Goal: Task Accomplishment & Management: Complete application form

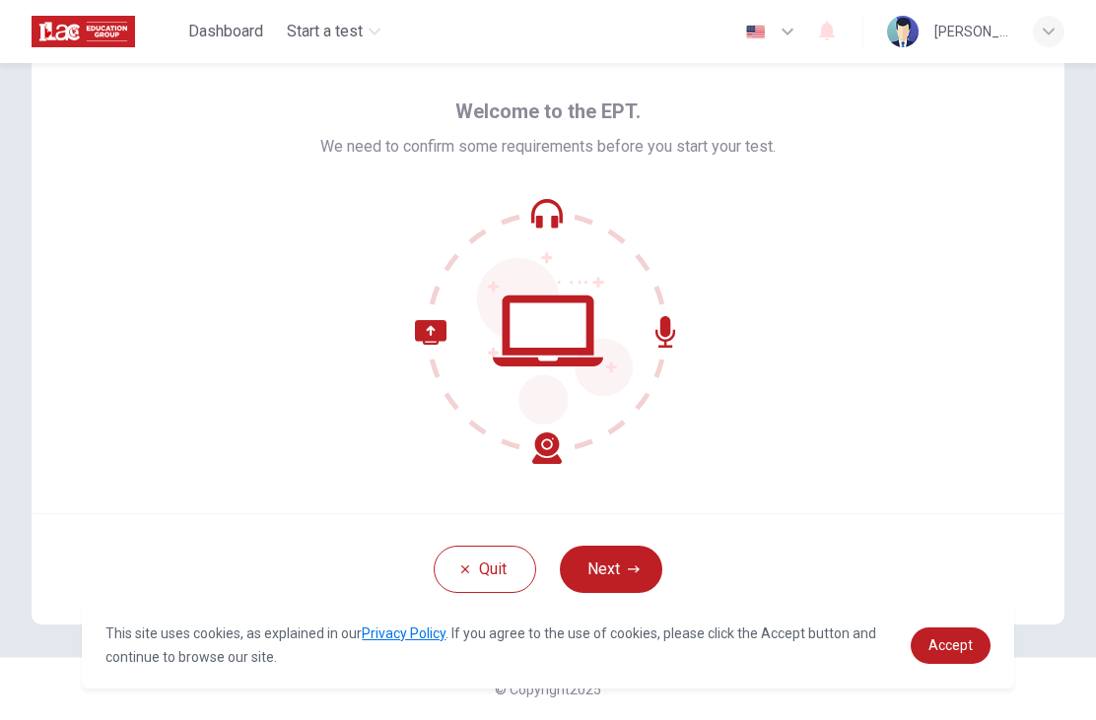
scroll to position [62, 0]
click at [642, 581] on button "Next" at bounding box center [611, 569] width 102 height 47
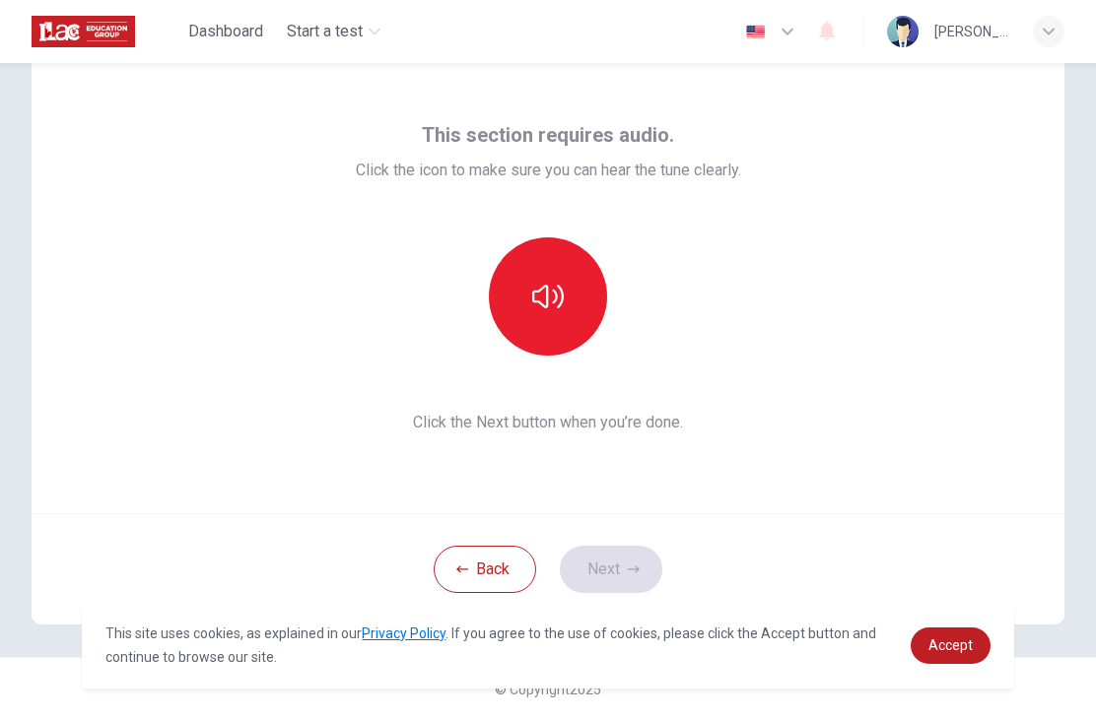
click at [575, 303] on button "button" at bounding box center [548, 296] width 118 height 118
click at [536, 291] on icon "button" at bounding box center [548, 297] width 32 height 24
click at [556, 303] on icon "button" at bounding box center [548, 297] width 32 height 32
click at [605, 560] on button "Next" at bounding box center [611, 569] width 102 height 47
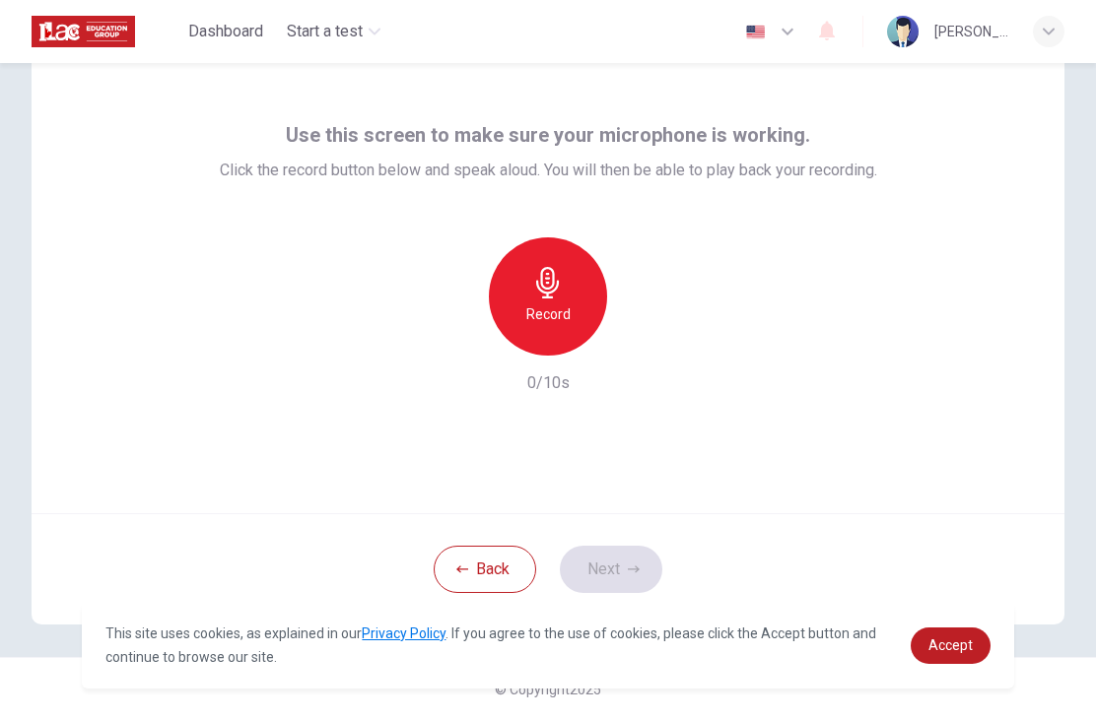
click at [540, 293] on icon "button" at bounding box center [548, 283] width 32 height 32
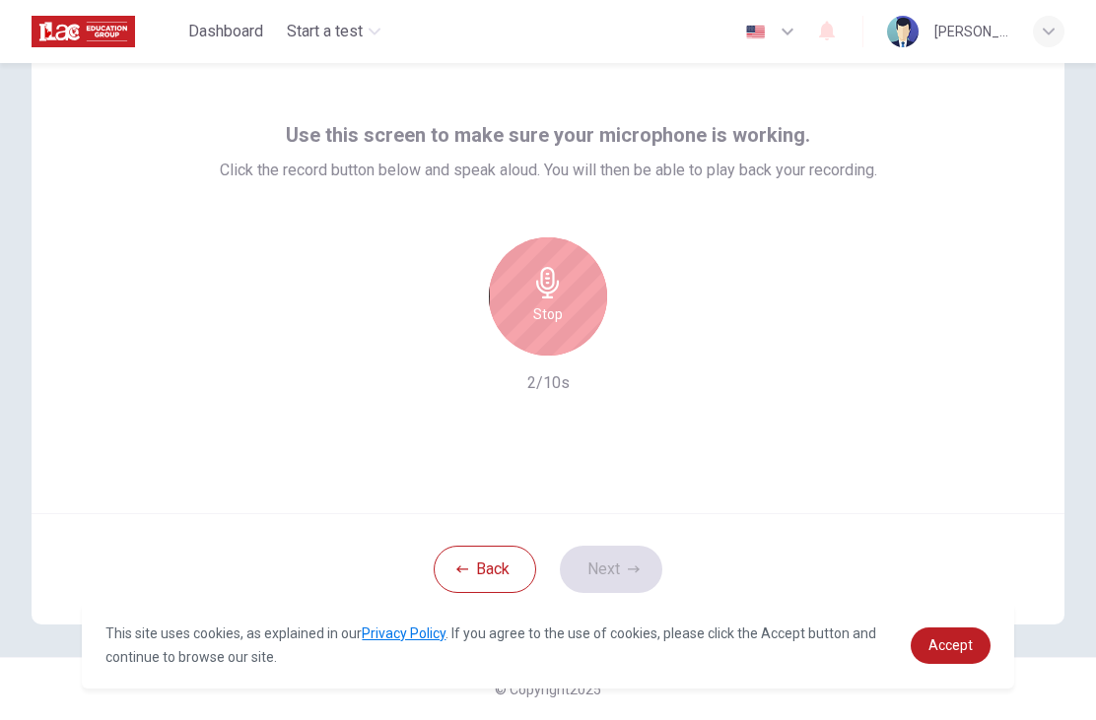
click at [540, 300] on div "Stop" at bounding box center [548, 296] width 118 height 118
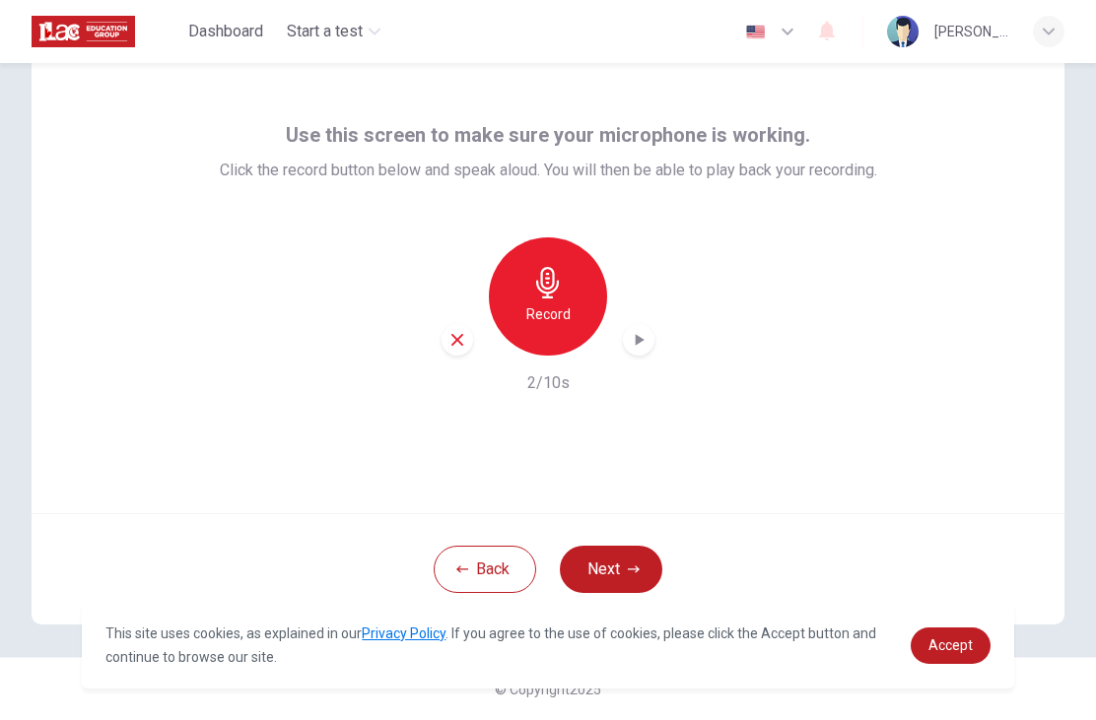
click at [638, 328] on div "button" at bounding box center [639, 340] width 32 height 32
click at [593, 568] on button "Next" at bounding box center [611, 569] width 102 height 47
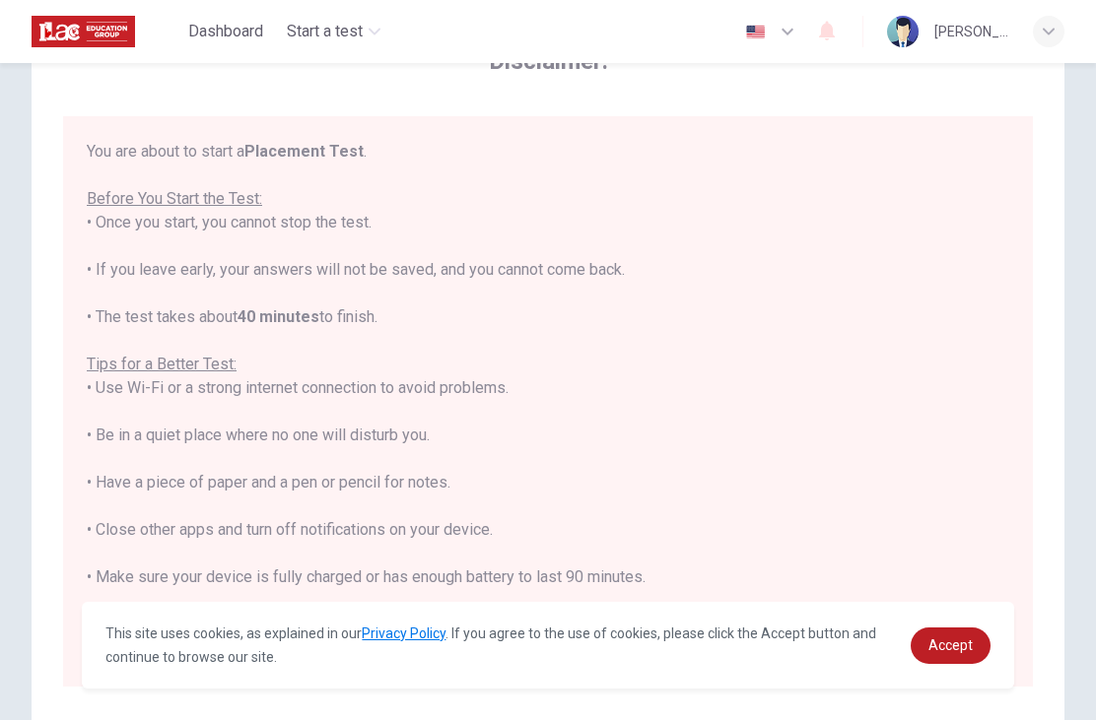
scroll to position [100, 0]
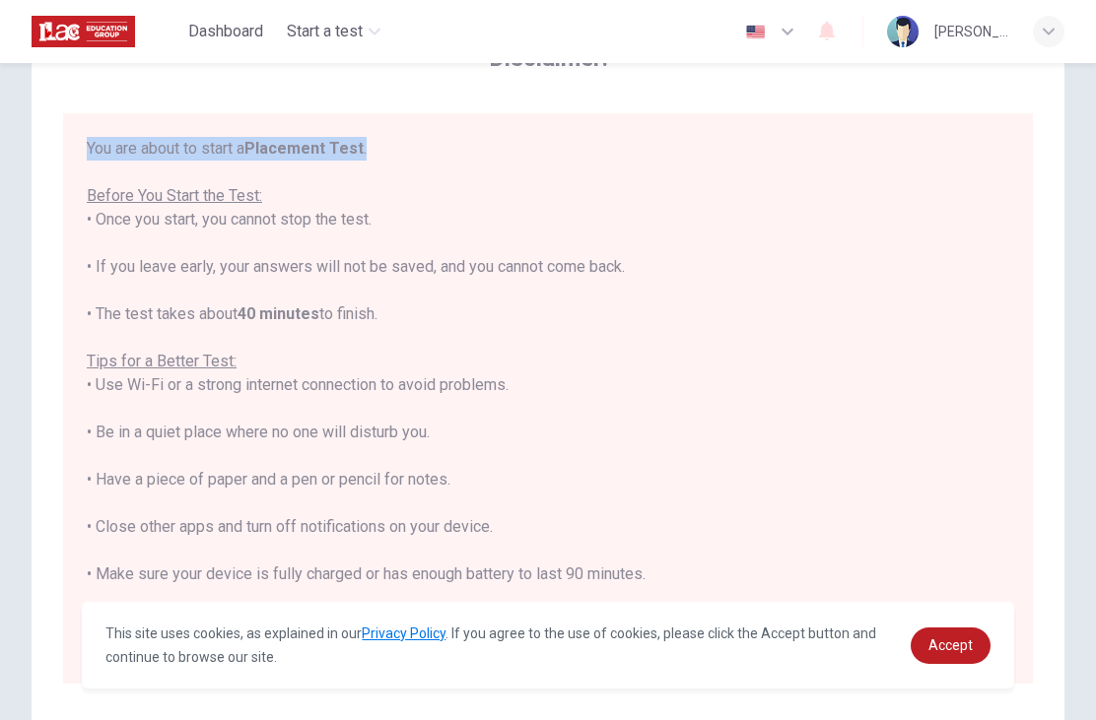
click at [861, 155] on div "You are about to start a Placement Test . Before You Start the Test: • Once you…" at bounding box center [548, 409] width 922 height 544
click at [797, 280] on div "You are about to start a Placement Test . Before You Start the Test: • Once you…" at bounding box center [548, 409] width 922 height 544
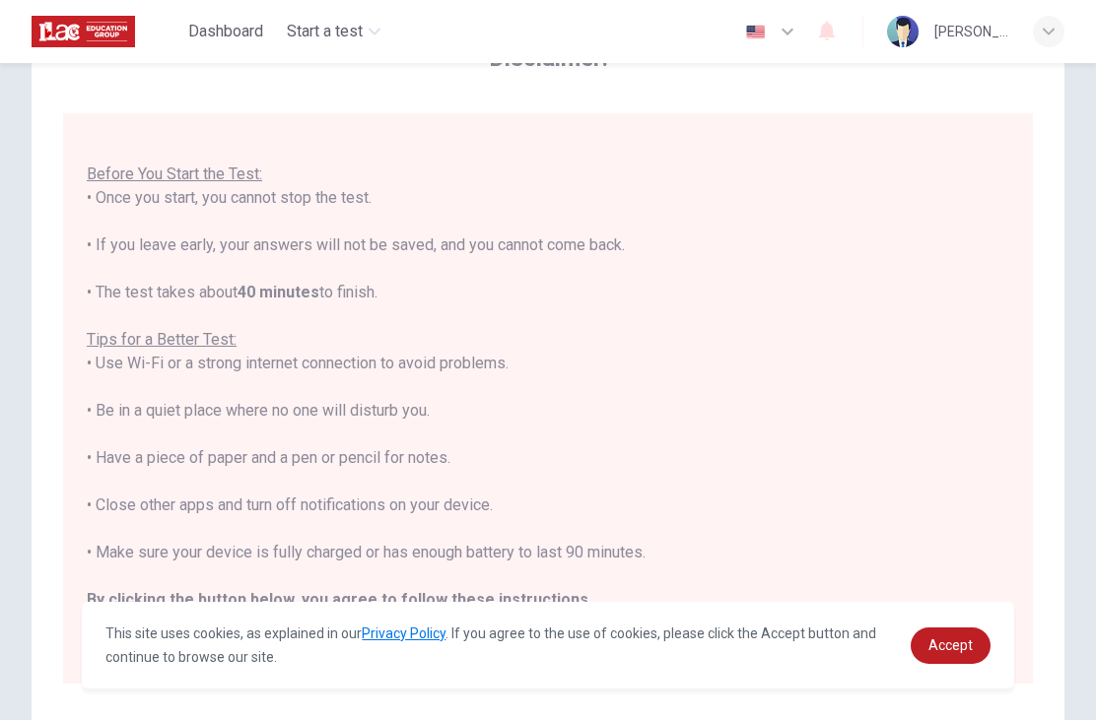
scroll to position [21, 0]
click at [103, 310] on div "You are about to start a Placement Test . Before You Start the Test: • Once you…" at bounding box center [548, 388] width 922 height 544
click at [897, 190] on div "You are about to start a Placement Test . Before You Start the Test: • Once you…" at bounding box center [548, 388] width 922 height 544
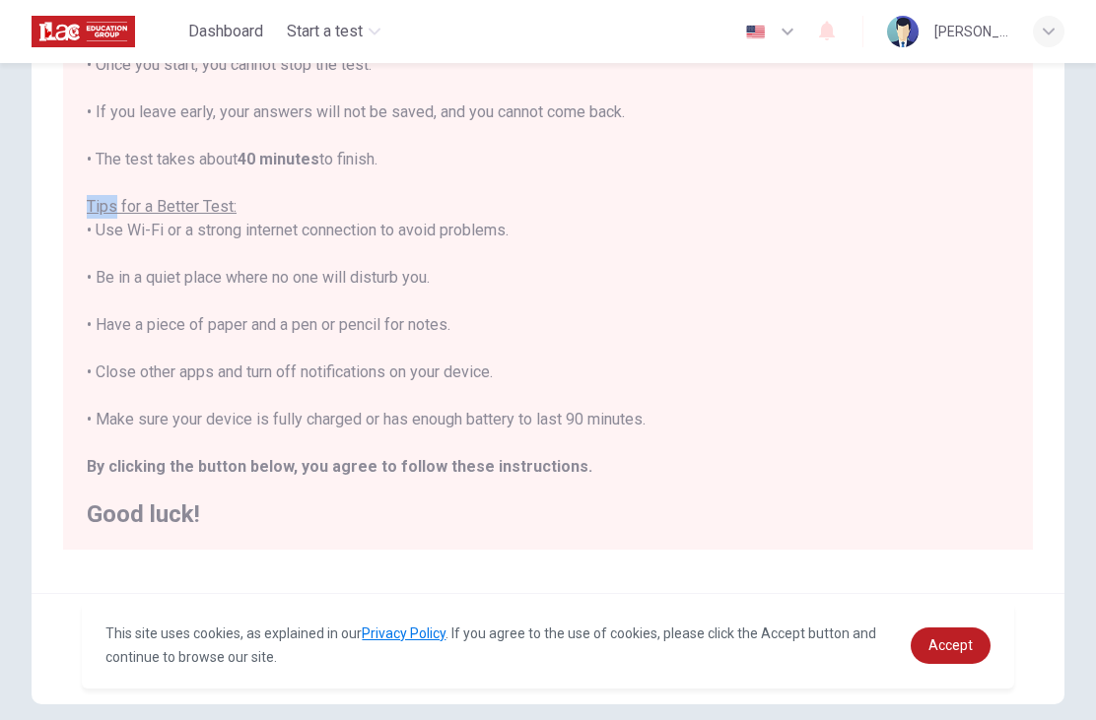
scroll to position [256, 0]
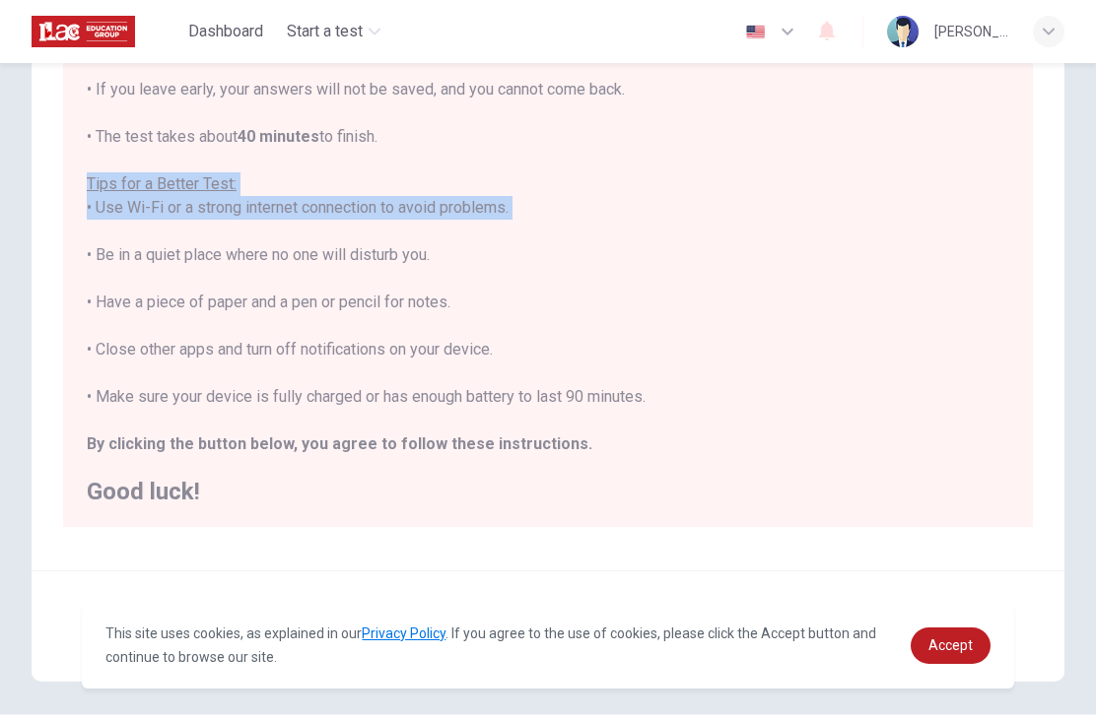
click at [837, 238] on div "You are about to start a Placement Test . Before You Start the Test: • Once you…" at bounding box center [548, 232] width 922 height 544
click at [875, 169] on div "You are about to start a Placement Test . Before You Start the Test: • Once you…" at bounding box center [548, 232] width 922 height 544
click at [872, 218] on div "You are about to start a Placement Test . Before You Start the Test: • Once you…" at bounding box center [548, 232] width 922 height 544
click at [901, 217] on div "You are about to start a Placement Test . Before You Start the Test: • Once you…" at bounding box center [548, 232] width 922 height 544
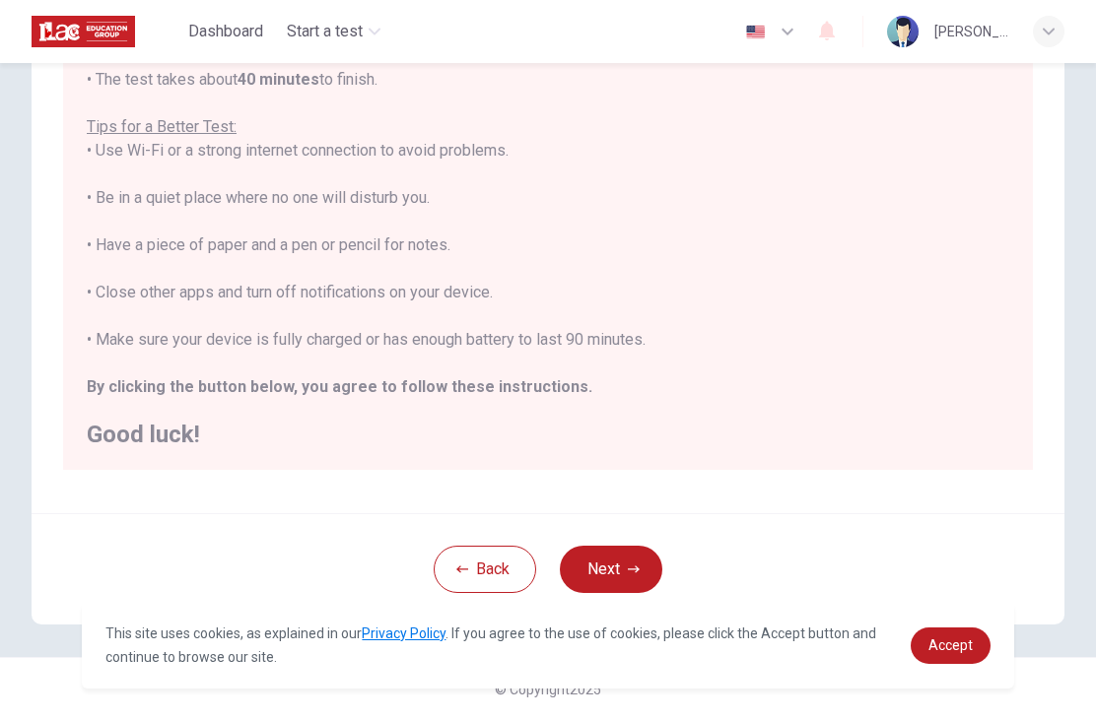
scroll to position [313, 0]
click at [625, 575] on button "Next" at bounding box center [611, 569] width 102 height 47
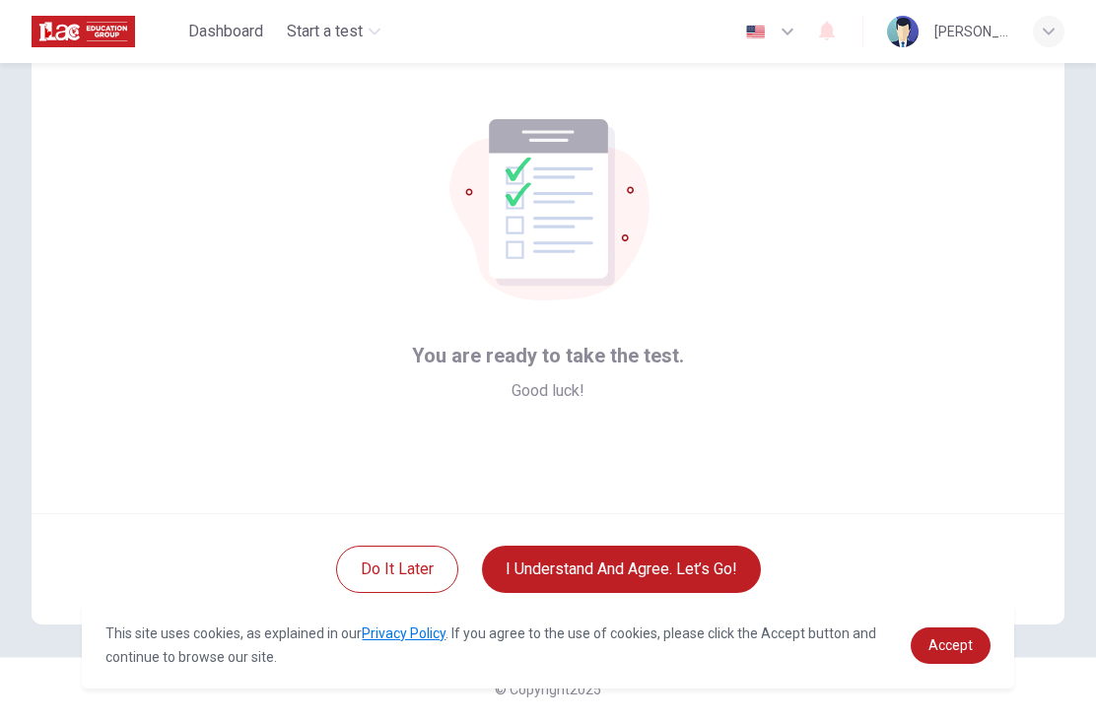
scroll to position [62, 0]
click at [717, 581] on button "I understand and agree. Let’s go!" at bounding box center [621, 569] width 279 height 47
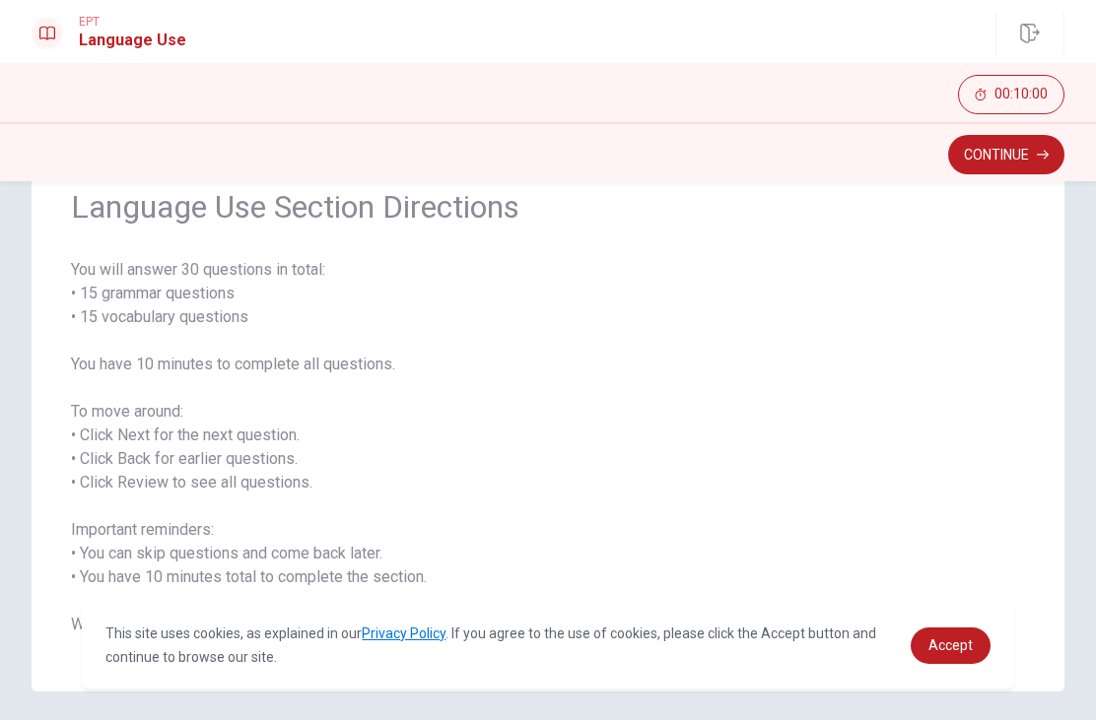
scroll to position [53, 0]
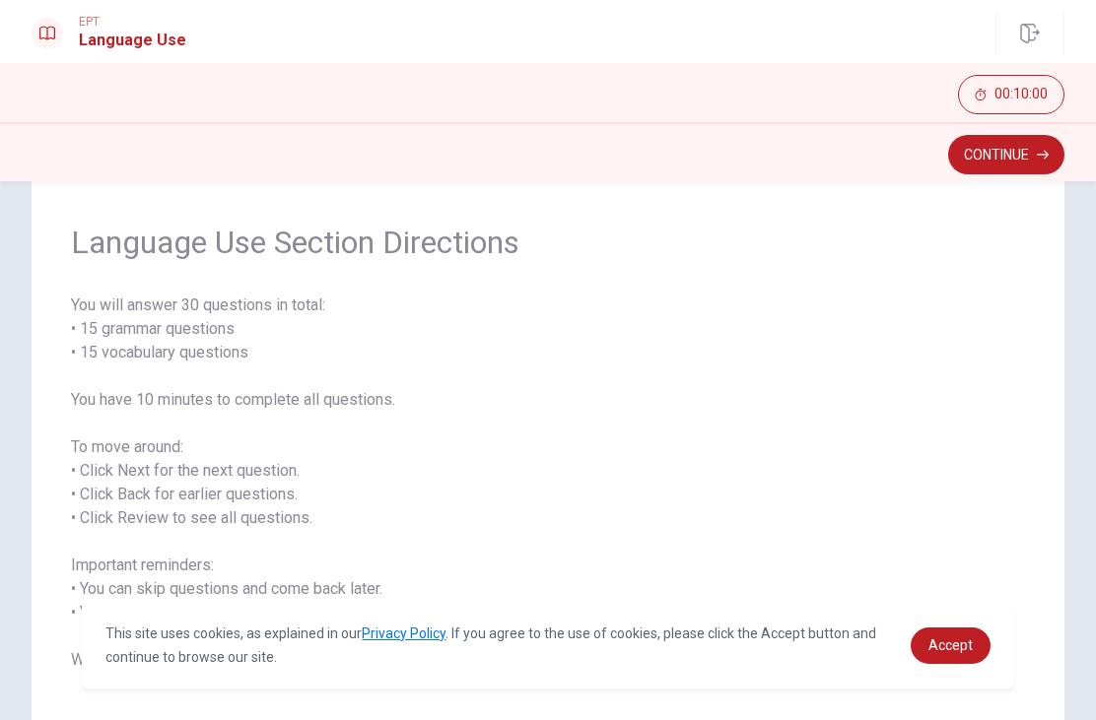
click at [790, 398] on span "You will answer 30 questions in total: • 15 grammar questions • 15 vocabulary q…" at bounding box center [548, 483] width 954 height 378
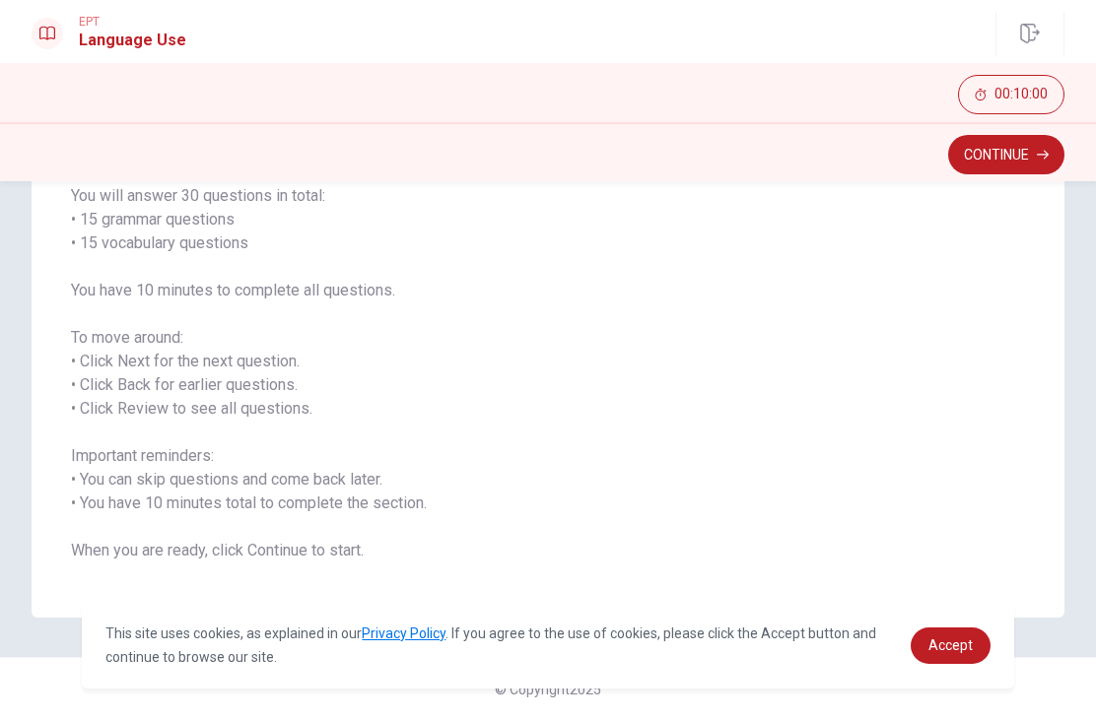
scroll to position [163, 0]
click at [821, 444] on span "You will answer 30 questions in total: • 15 grammar questions • 15 vocabulary q…" at bounding box center [548, 373] width 954 height 378
click at [1021, 155] on button "Continue" at bounding box center [1006, 154] width 116 height 39
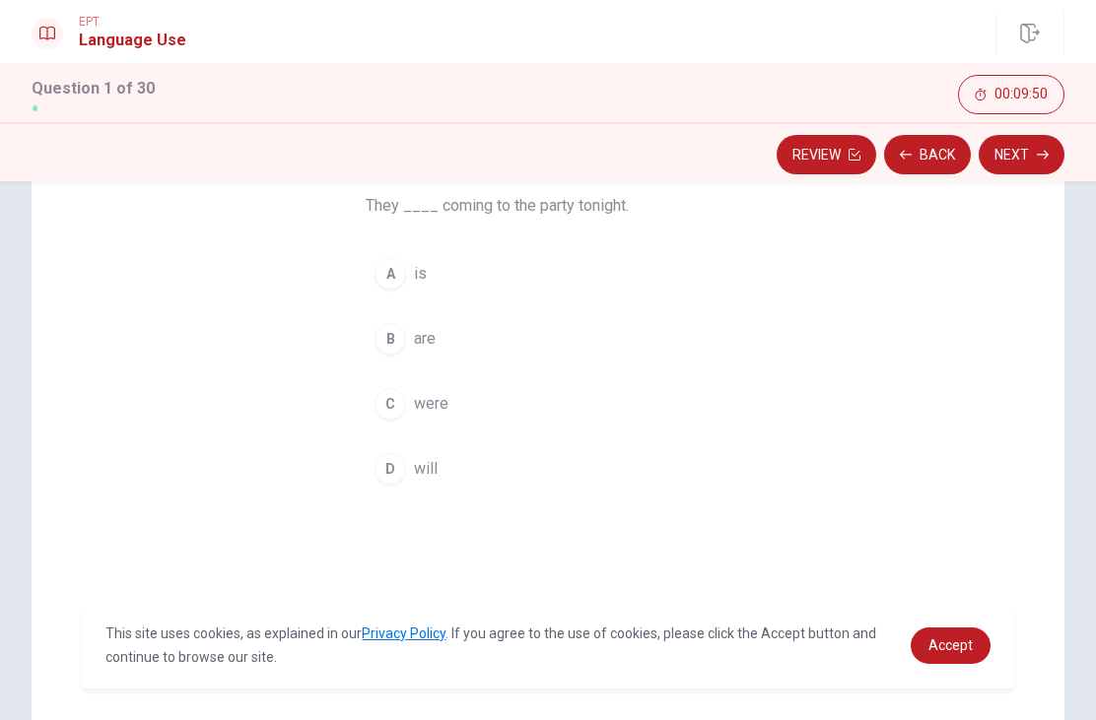
click at [401, 473] on div "D" at bounding box center [390, 469] width 32 height 32
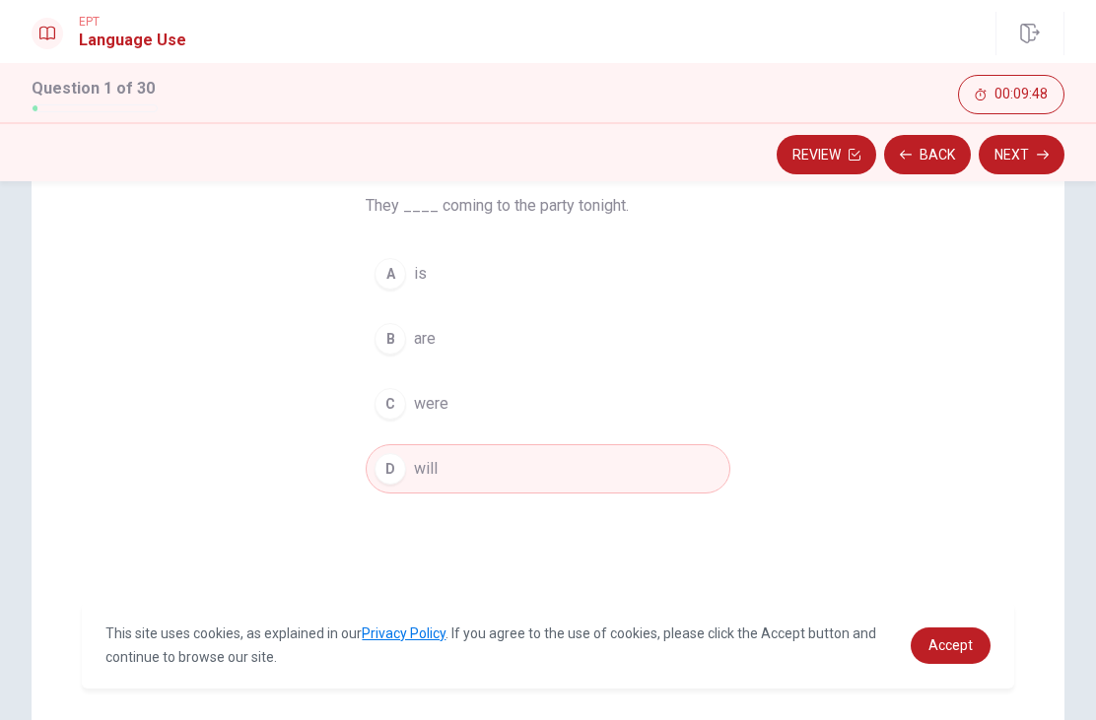
click at [1046, 152] on icon "button" at bounding box center [1043, 155] width 12 height 9
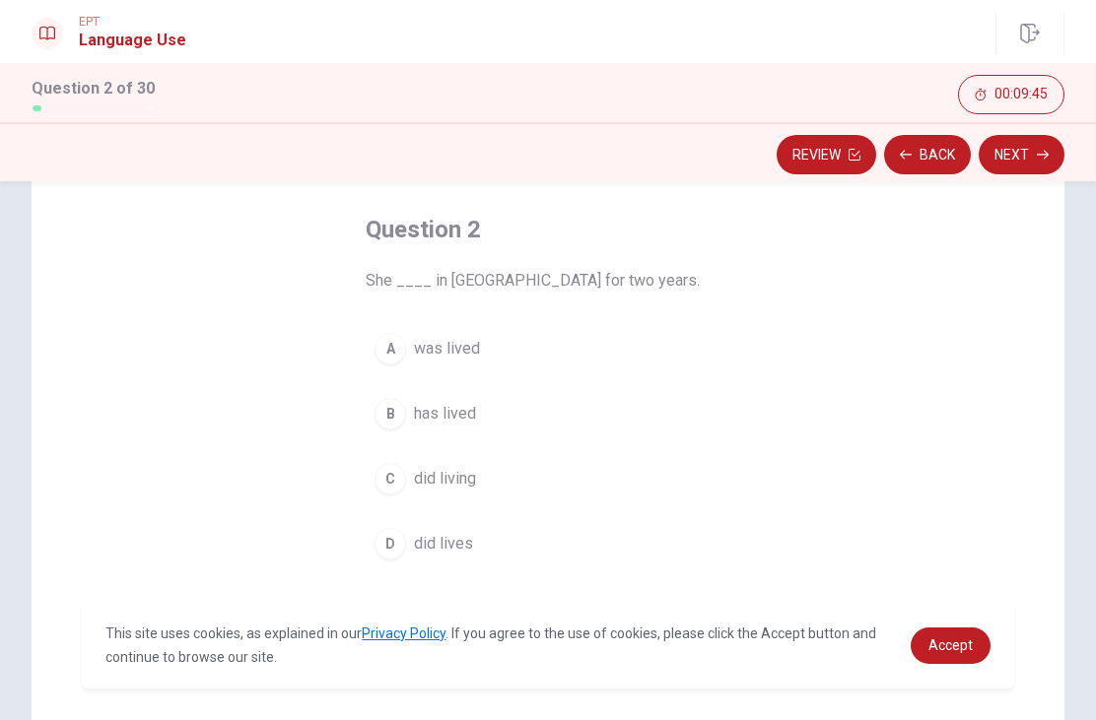
scroll to position [94, 0]
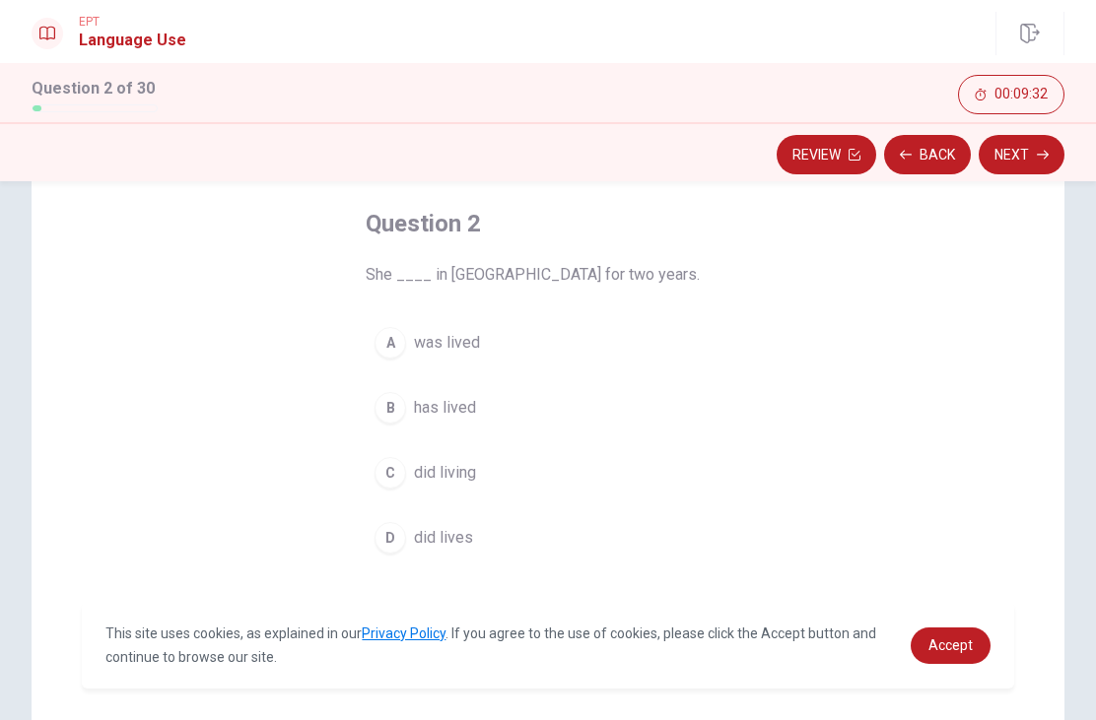
click at [399, 417] on div "B" at bounding box center [390, 408] width 32 height 32
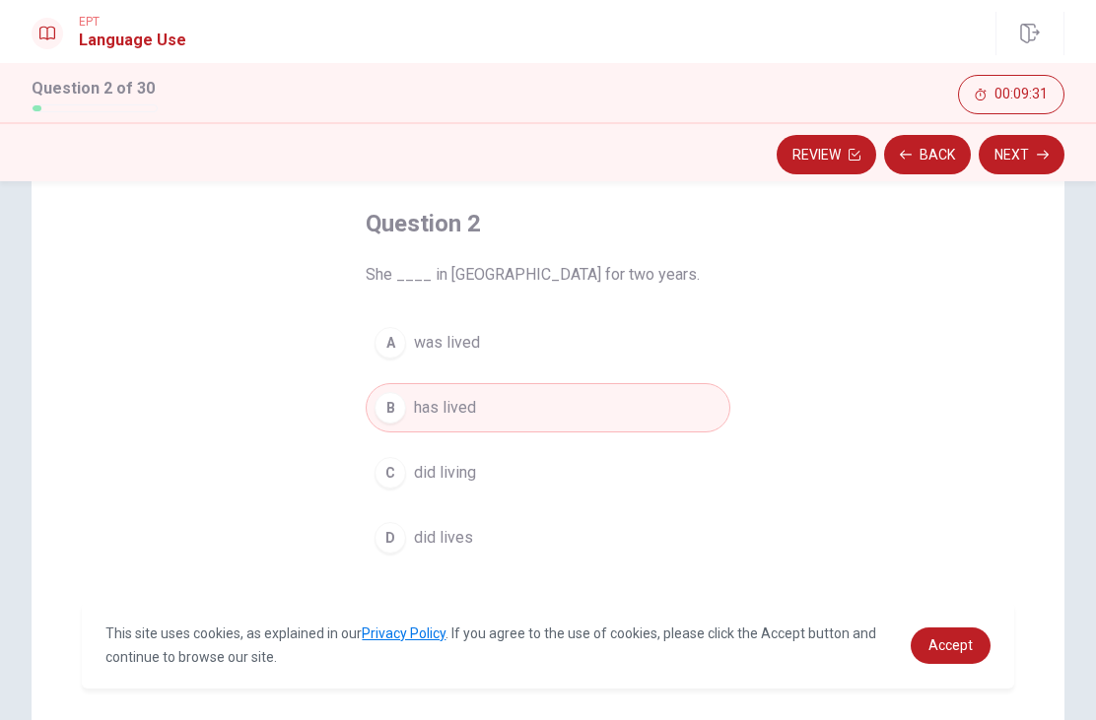
click at [1032, 149] on button "Next" at bounding box center [1022, 154] width 86 height 39
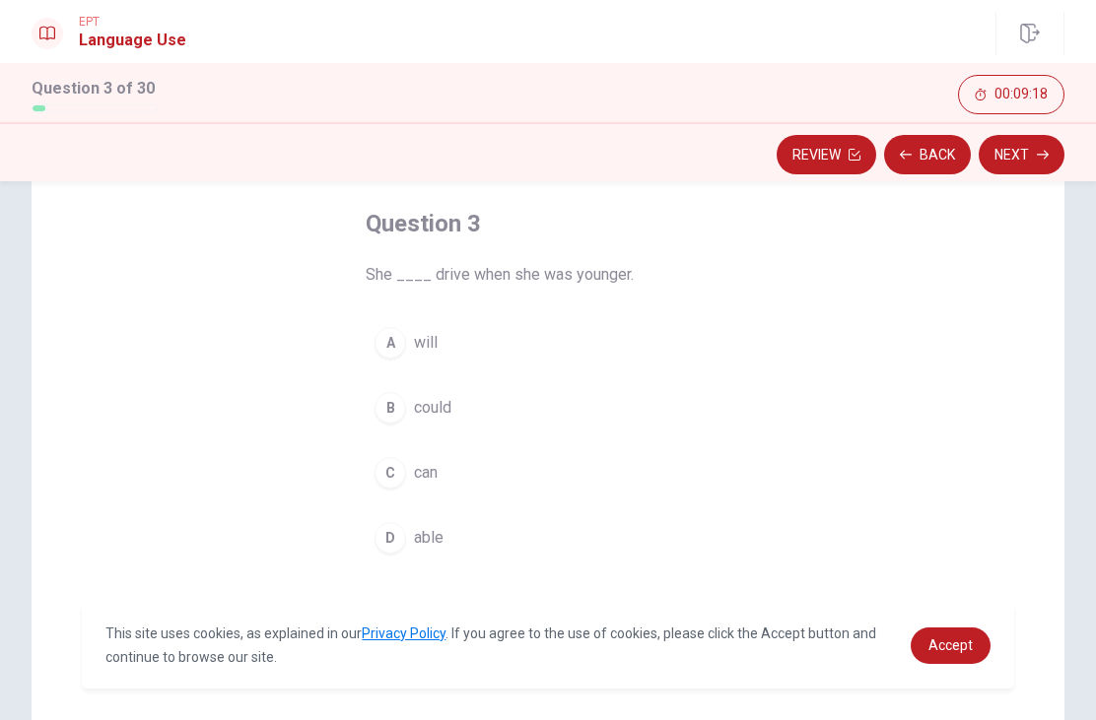
click at [395, 411] on div "B" at bounding box center [390, 408] width 32 height 32
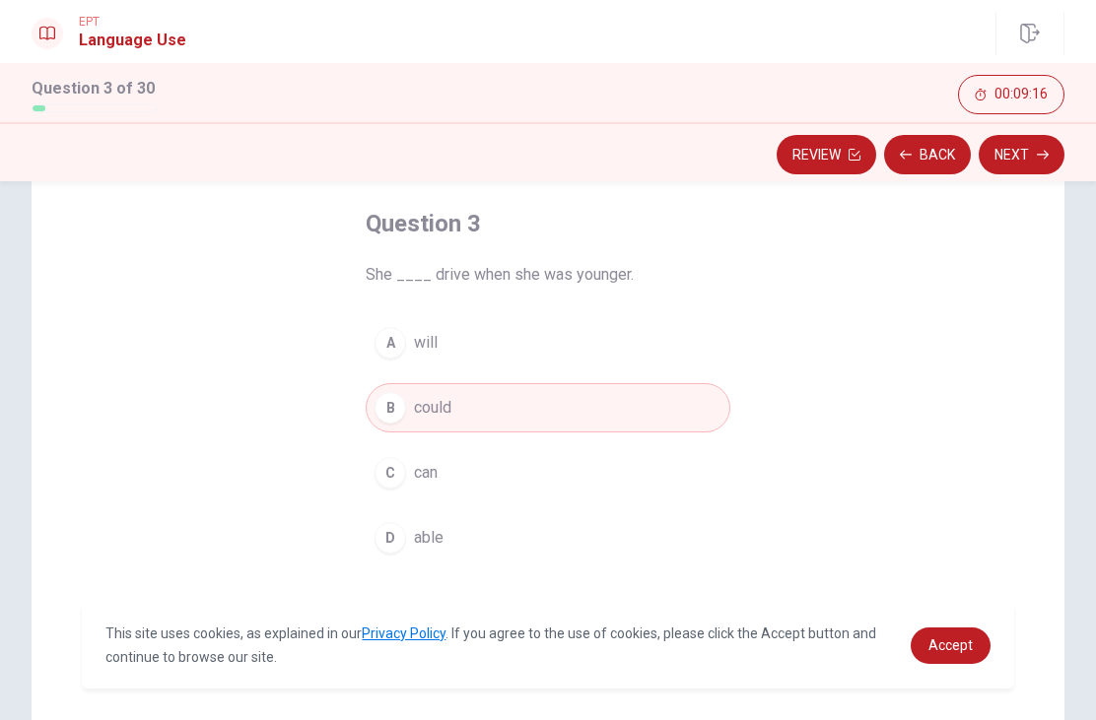
click at [1039, 157] on icon "button" at bounding box center [1043, 155] width 12 height 12
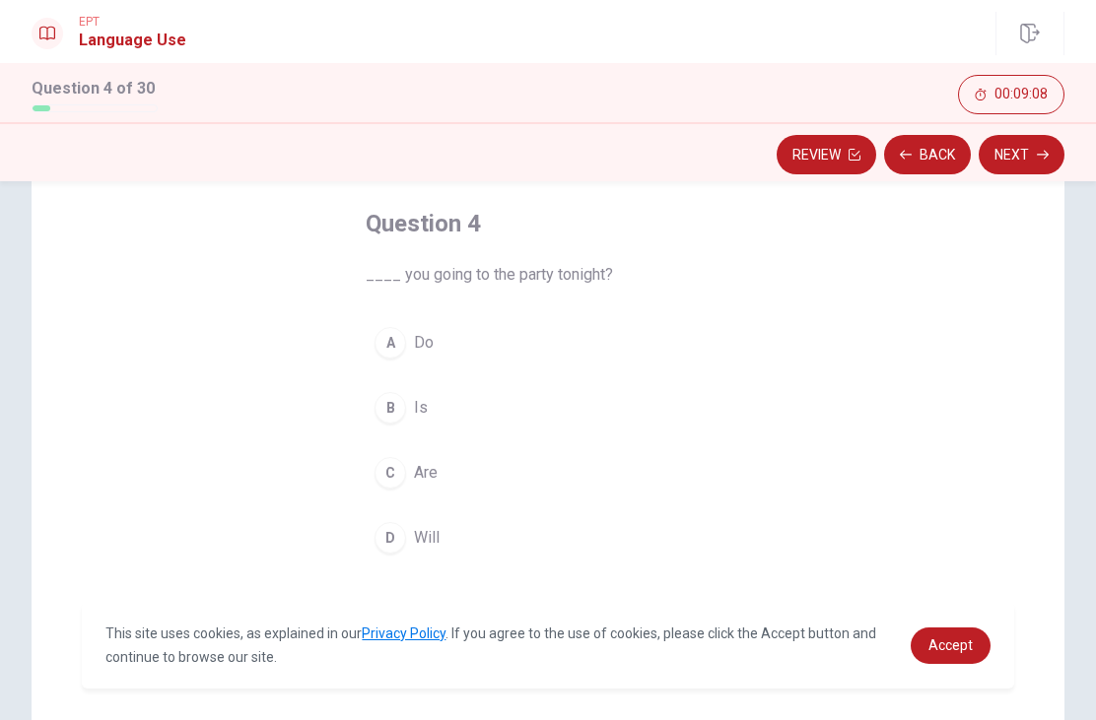
click at [385, 477] on div "C" at bounding box center [390, 473] width 32 height 32
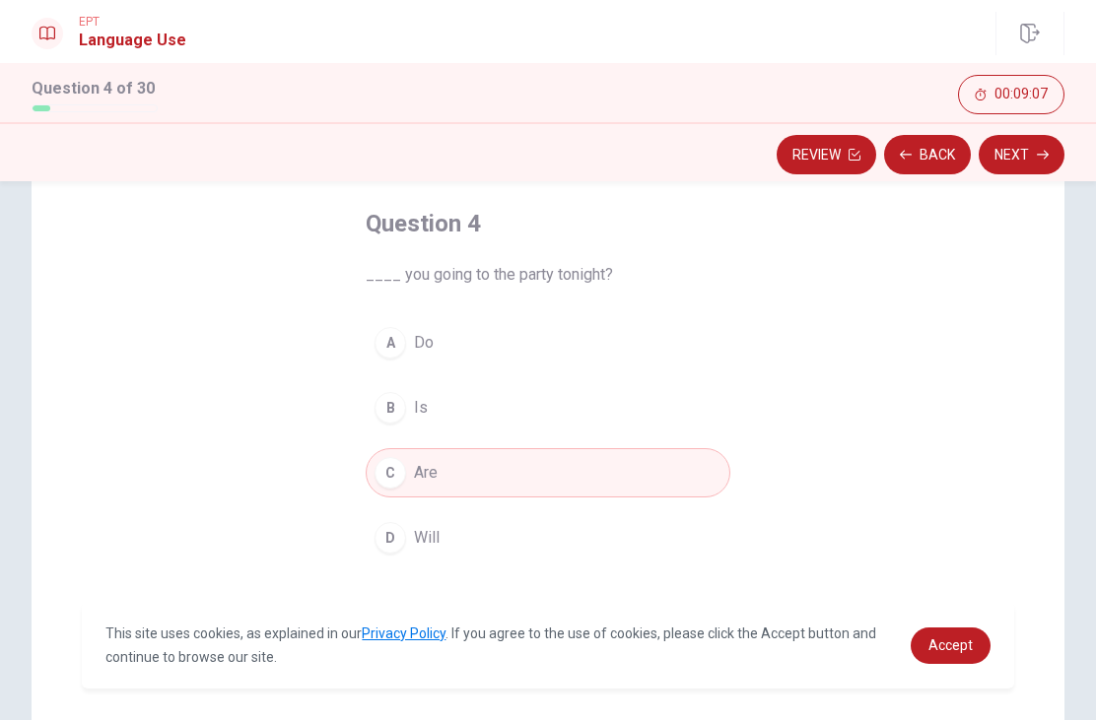
click at [1062, 156] on button "Next" at bounding box center [1022, 154] width 86 height 39
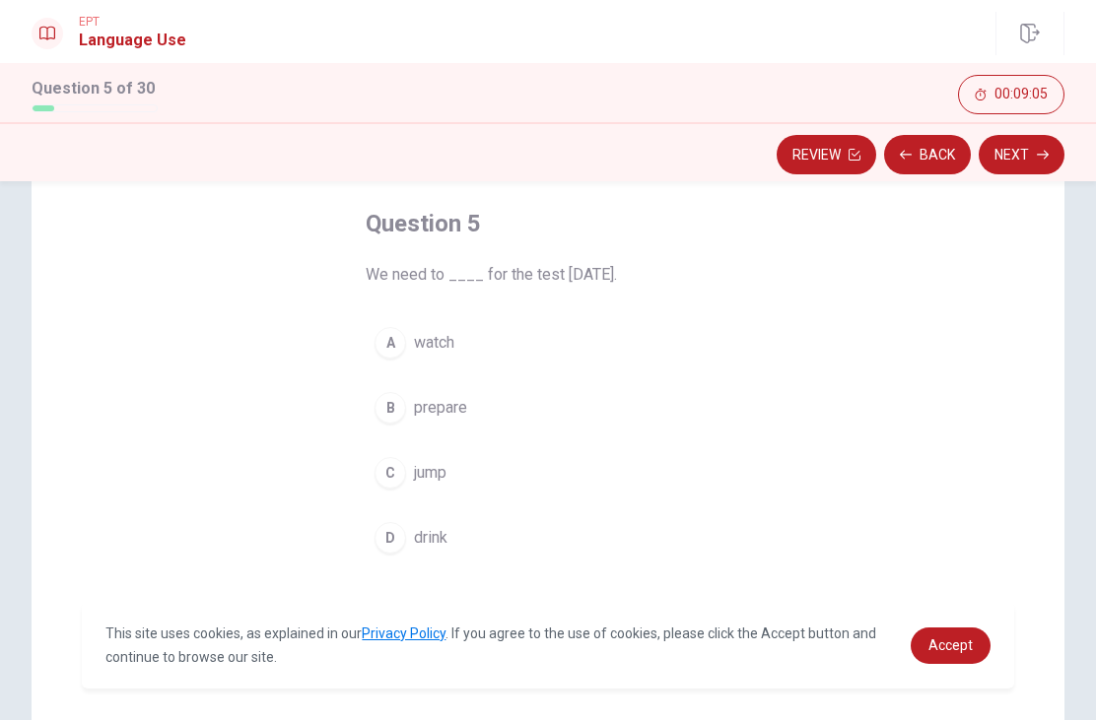
click at [936, 158] on button "Back" at bounding box center [927, 154] width 87 height 39
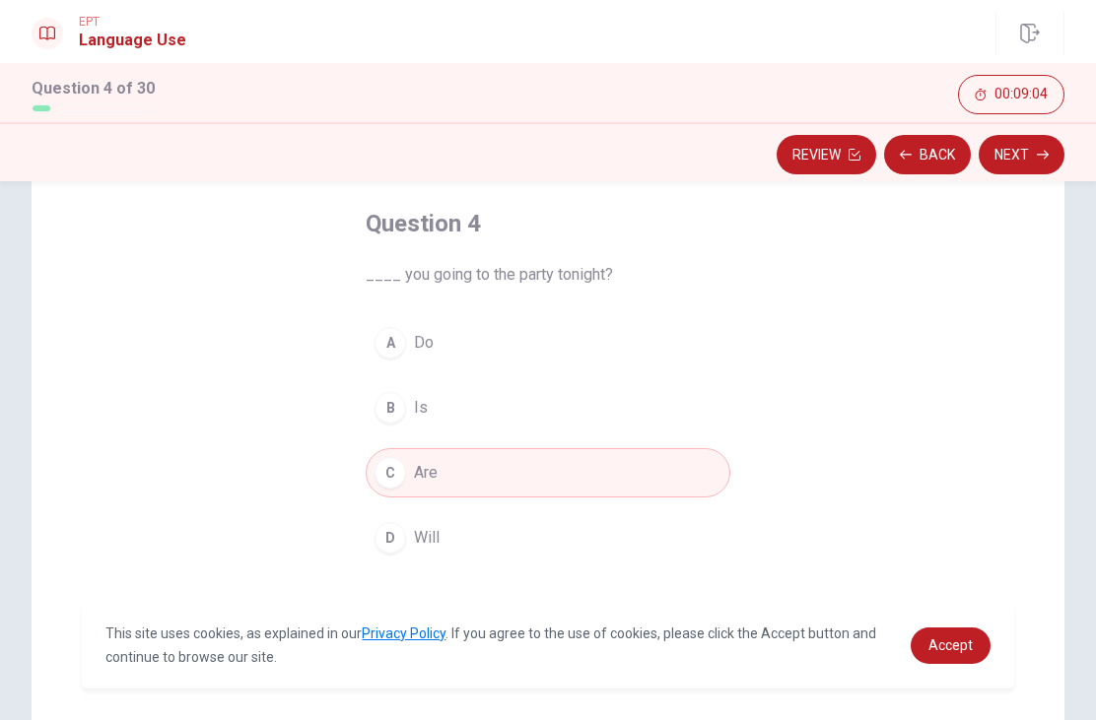
click at [391, 531] on div "D" at bounding box center [390, 538] width 32 height 32
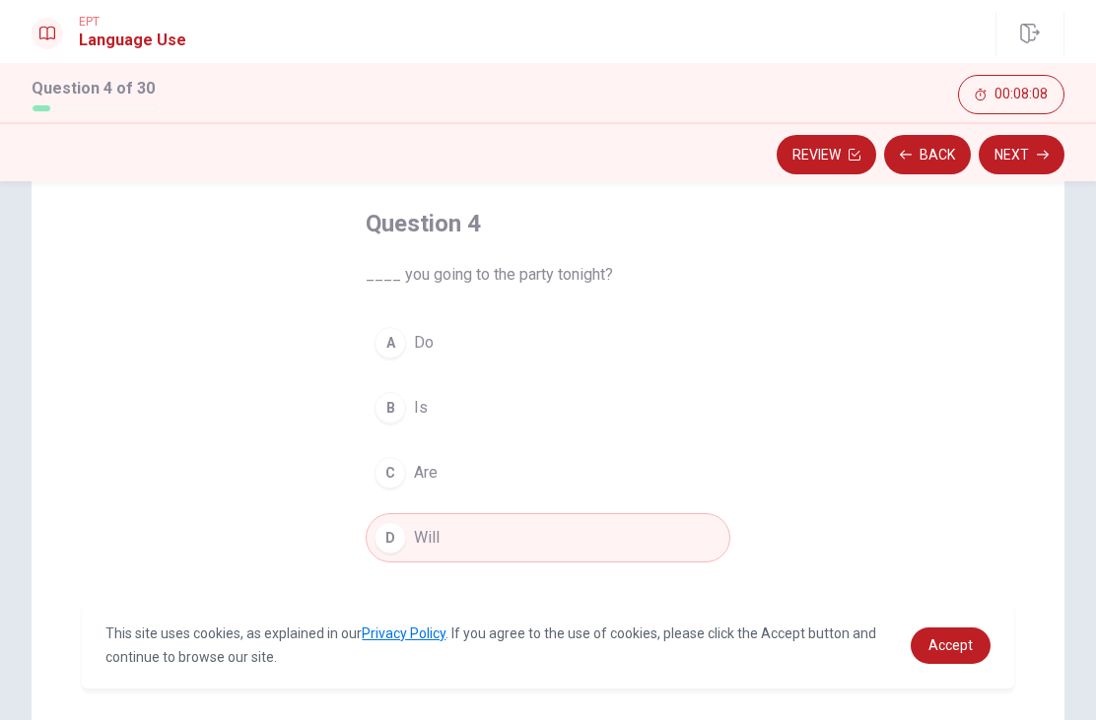
click at [1032, 165] on button "Next" at bounding box center [1022, 154] width 86 height 39
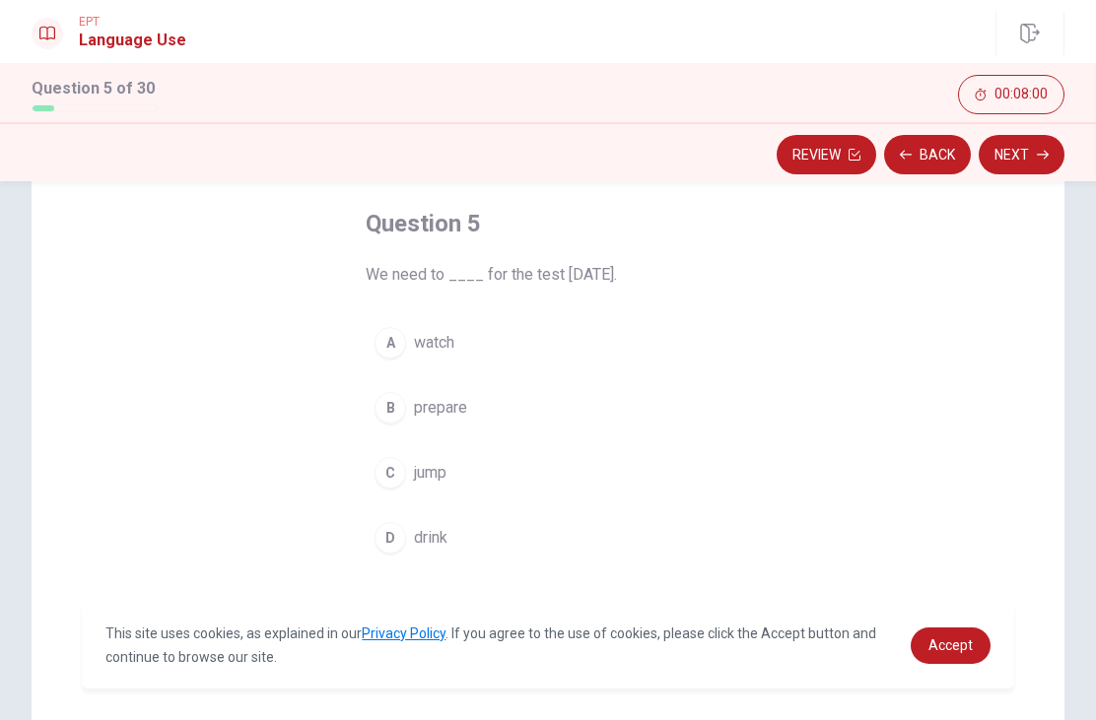
click at [400, 408] on div "B" at bounding box center [390, 408] width 32 height 32
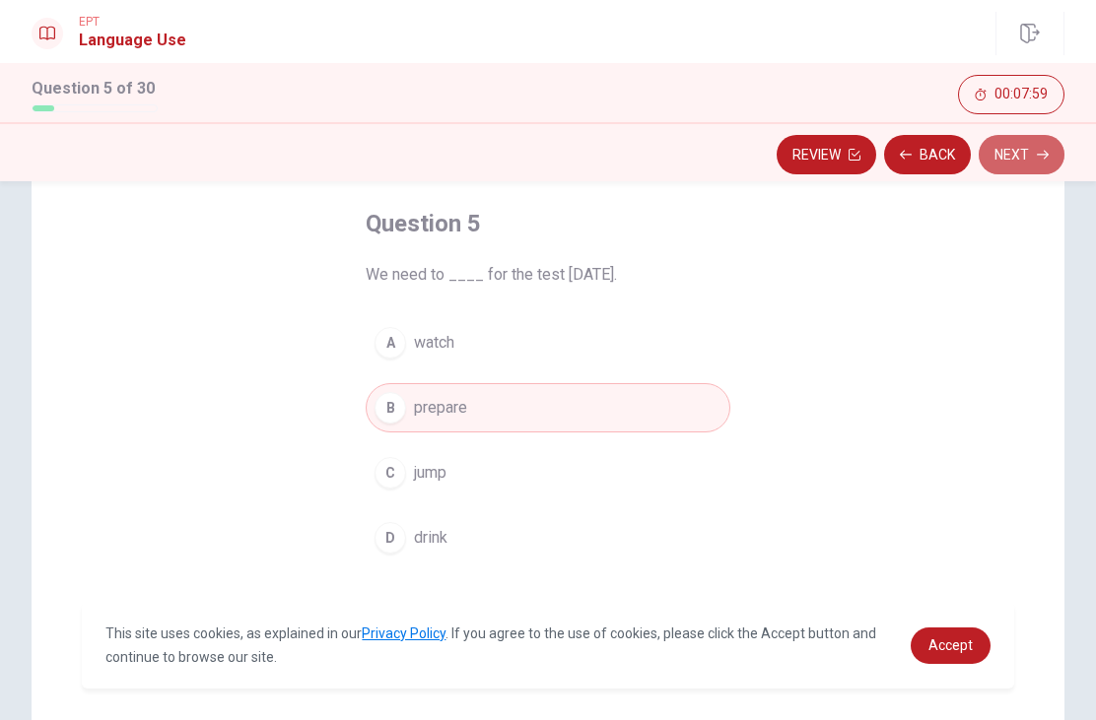
click at [1034, 149] on button "Next" at bounding box center [1022, 154] width 86 height 39
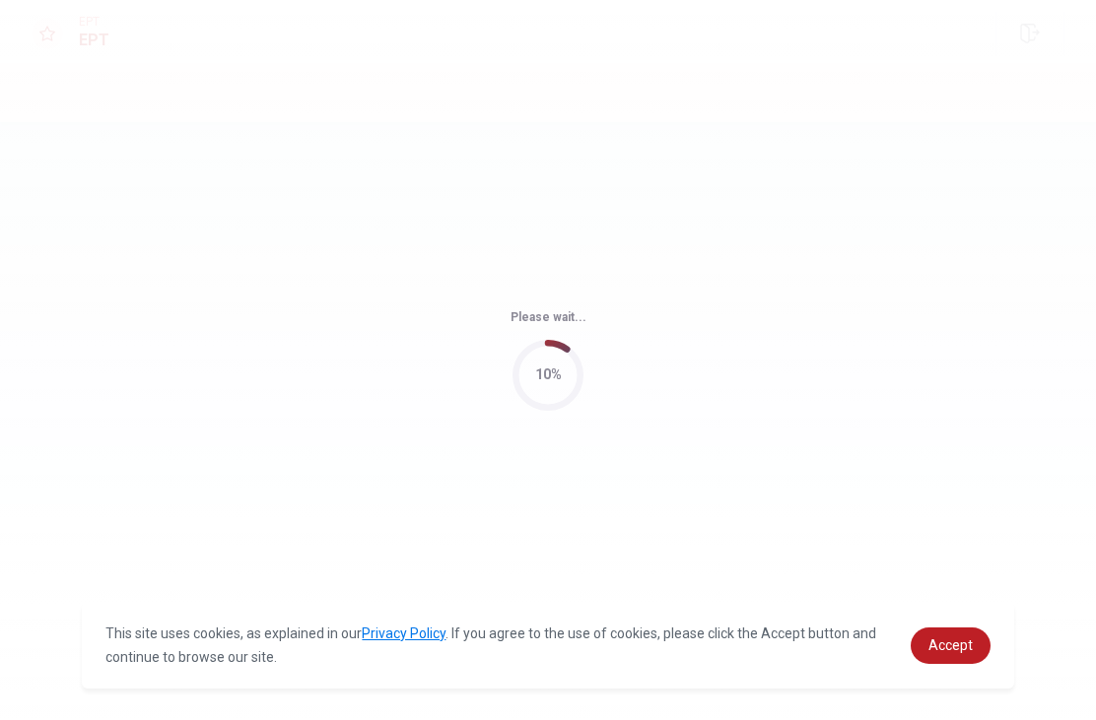
scroll to position [0, 0]
click at [941, 645] on span "Accept" at bounding box center [950, 646] width 44 height 16
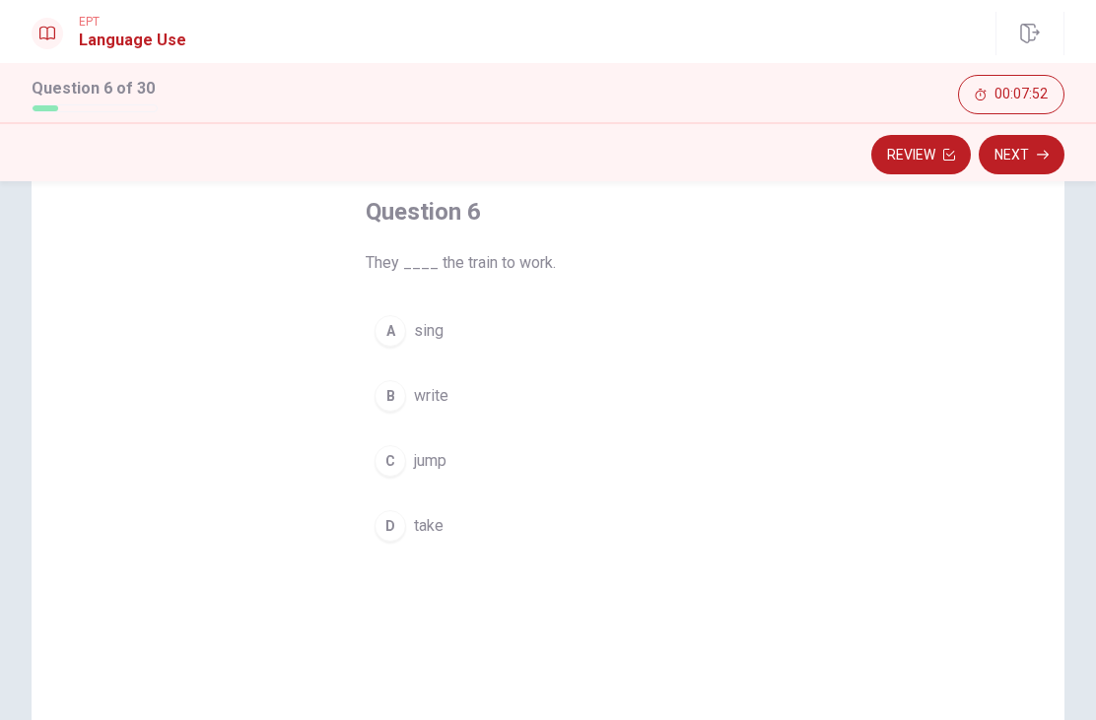
scroll to position [104, 0]
click at [391, 537] on div "D" at bounding box center [390, 527] width 32 height 32
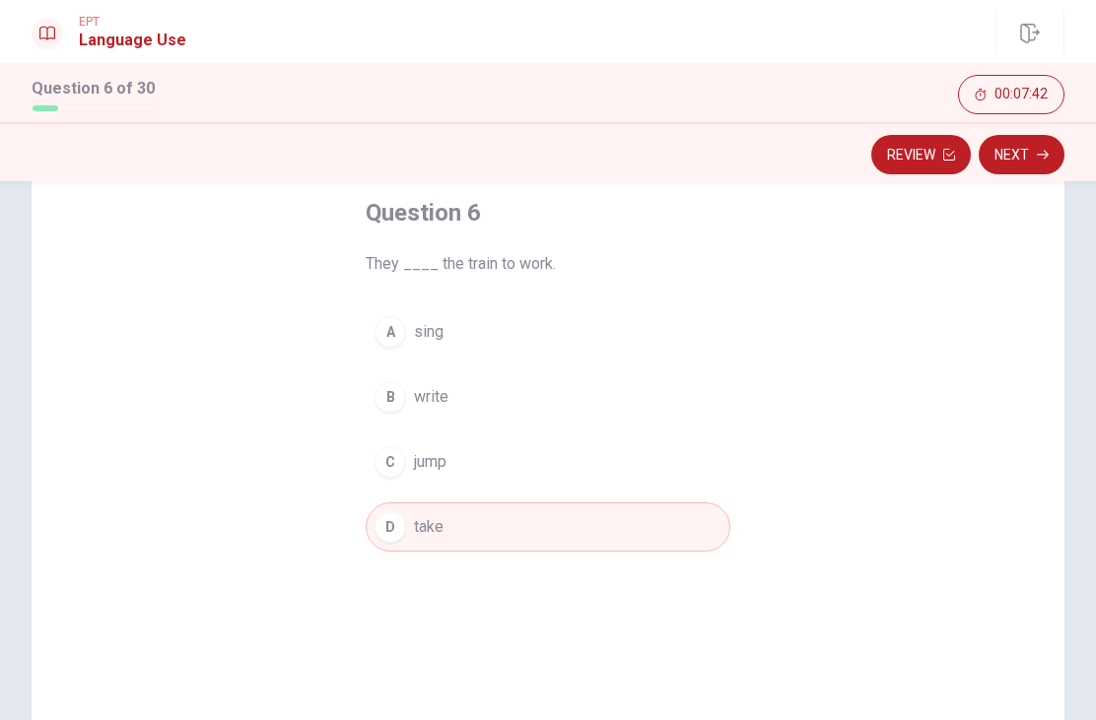
click at [1029, 143] on button "Next" at bounding box center [1022, 154] width 86 height 39
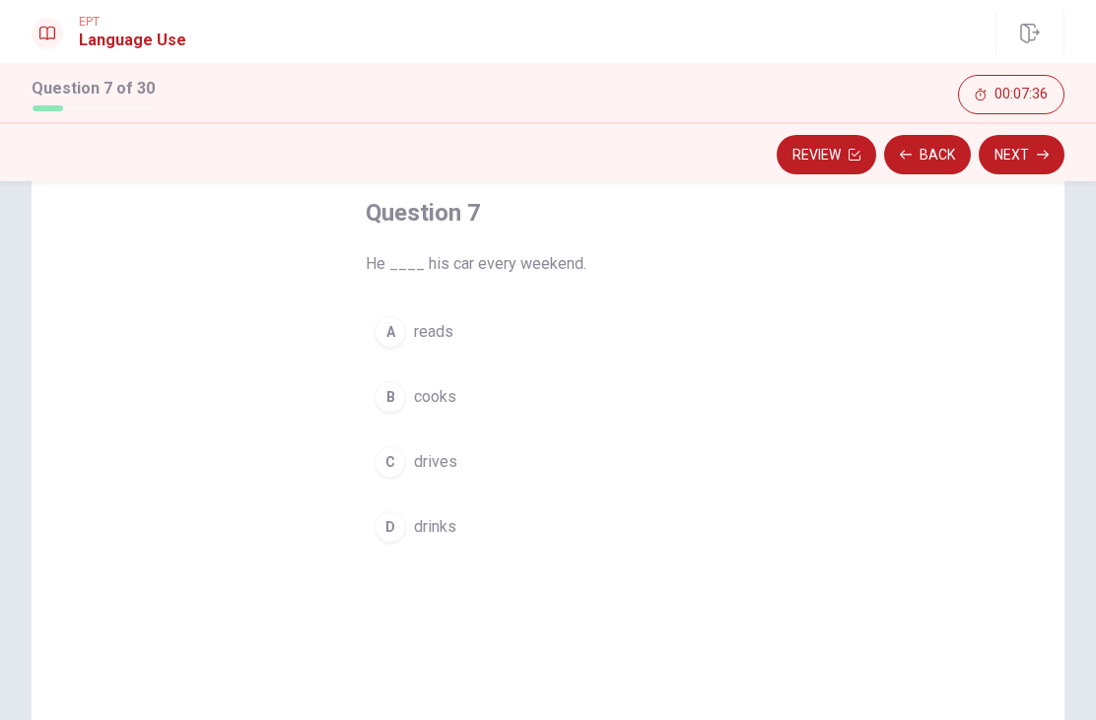
click at [389, 451] on div "C" at bounding box center [390, 462] width 32 height 32
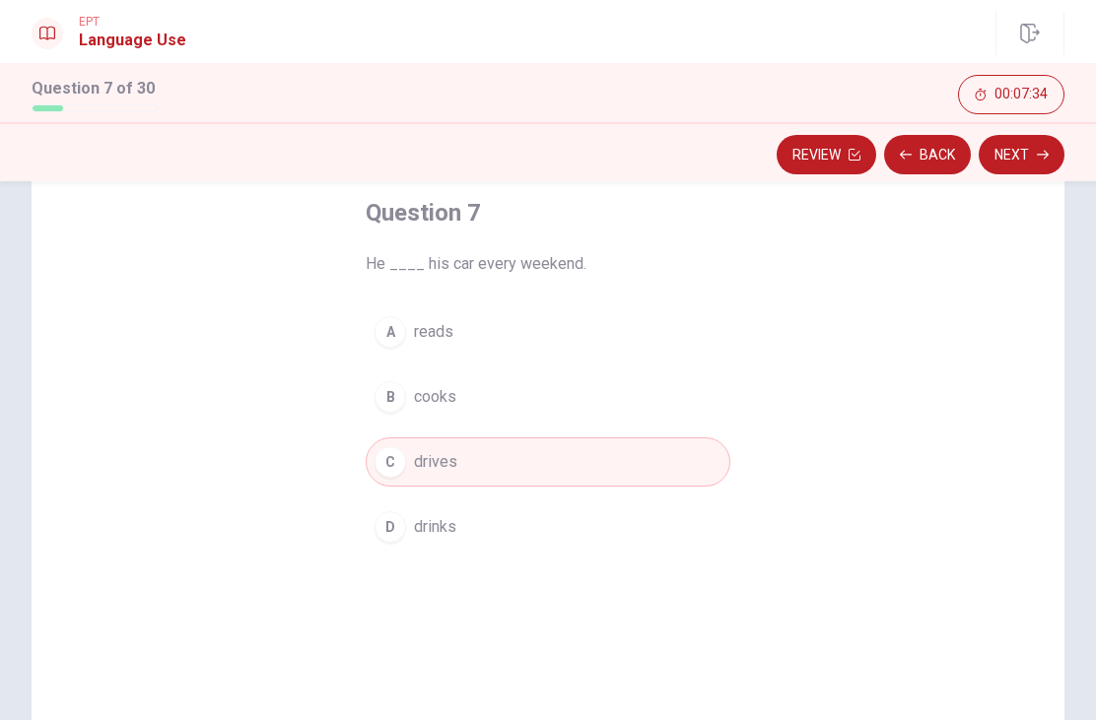
click at [1040, 151] on icon "button" at bounding box center [1043, 155] width 12 height 12
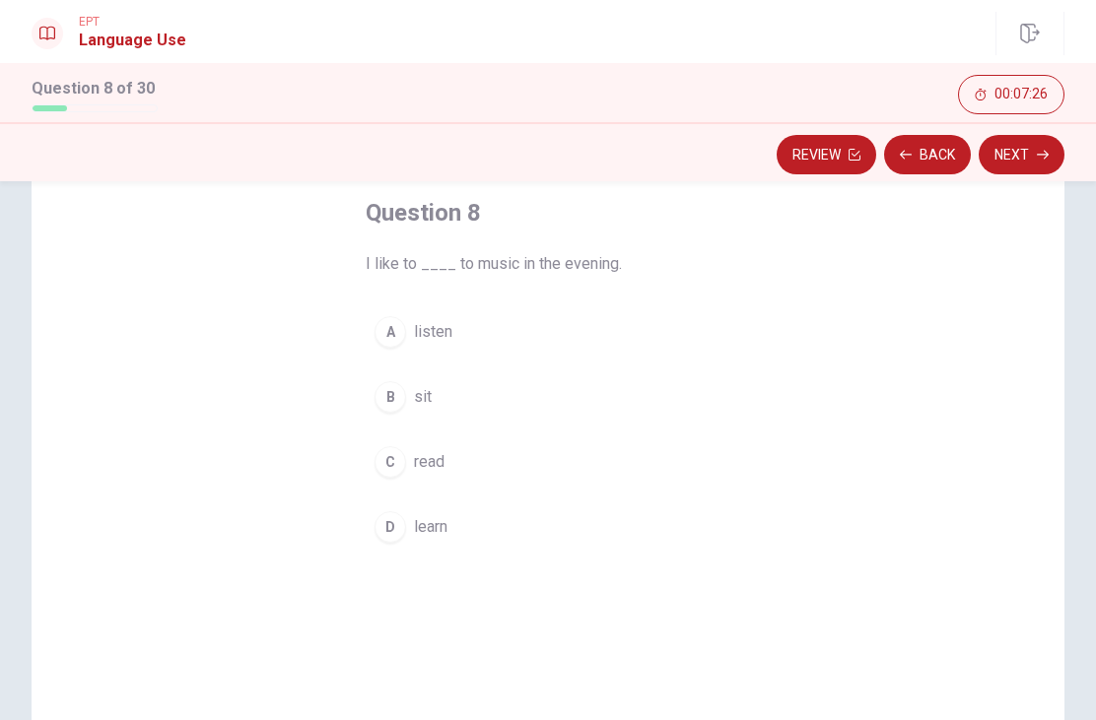
click at [384, 331] on div "A" at bounding box center [390, 332] width 32 height 32
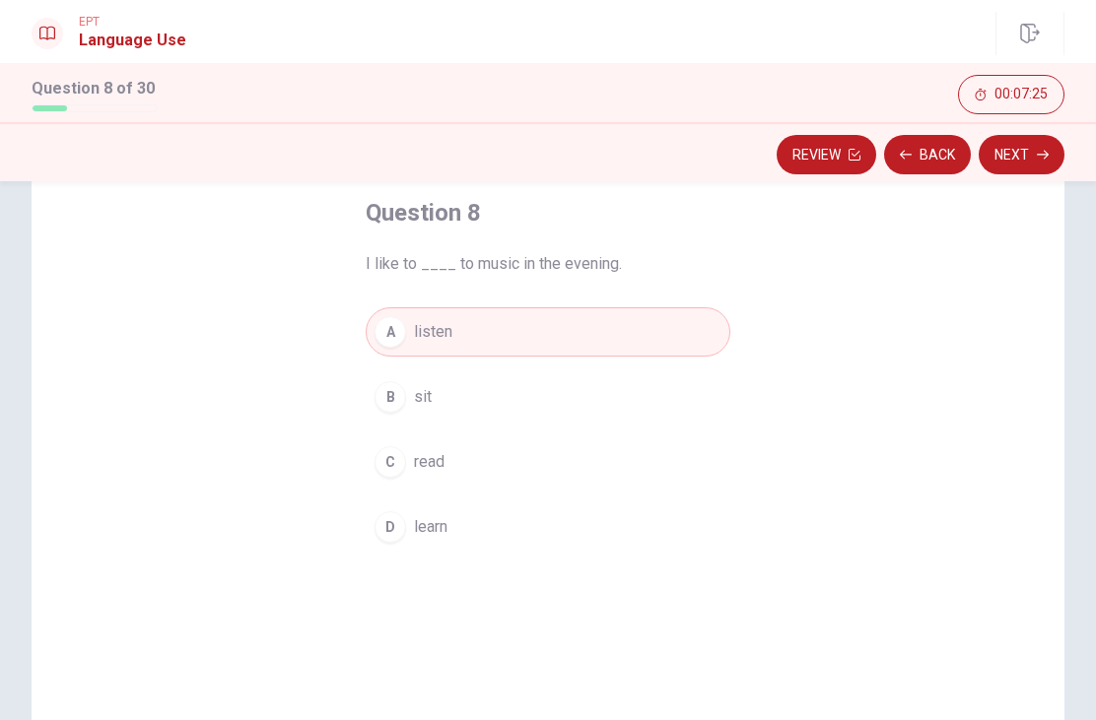
click at [1039, 149] on icon "button" at bounding box center [1043, 155] width 12 height 12
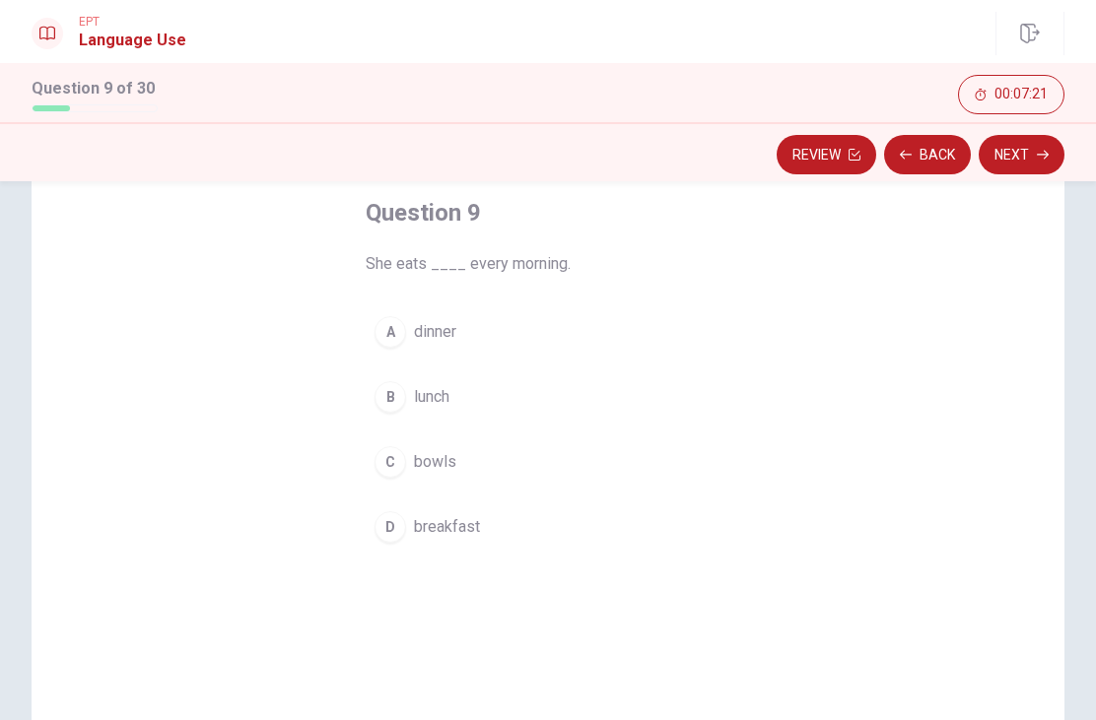
click at [392, 530] on div "D" at bounding box center [390, 527] width 32 height 32
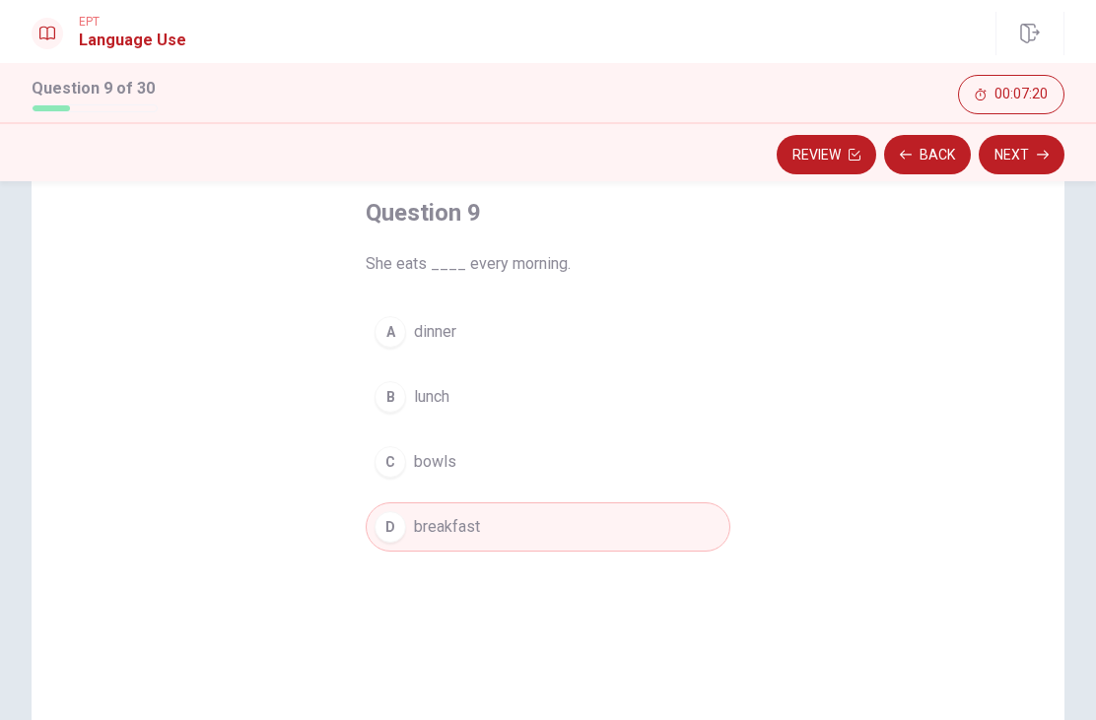
click at [1035, 151] on button "Next" at bounding box center [1022, 154] width 86 height 39
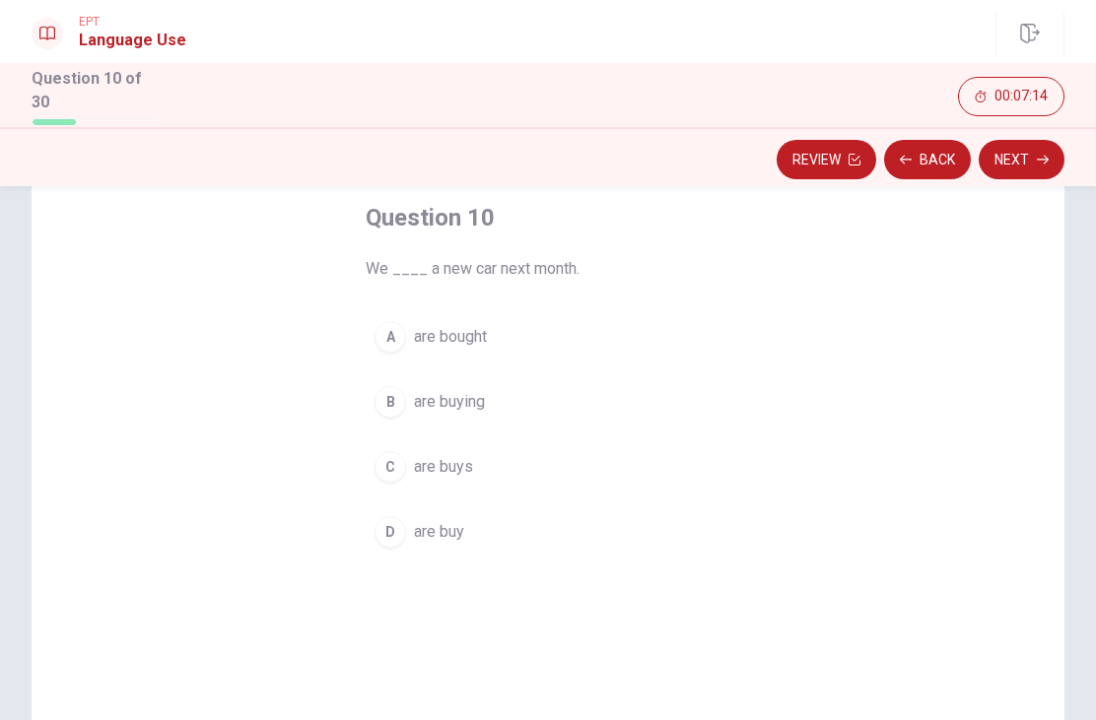
click at [396, 394] on div "B" at bounding box center [390, 402] width 32 height 32
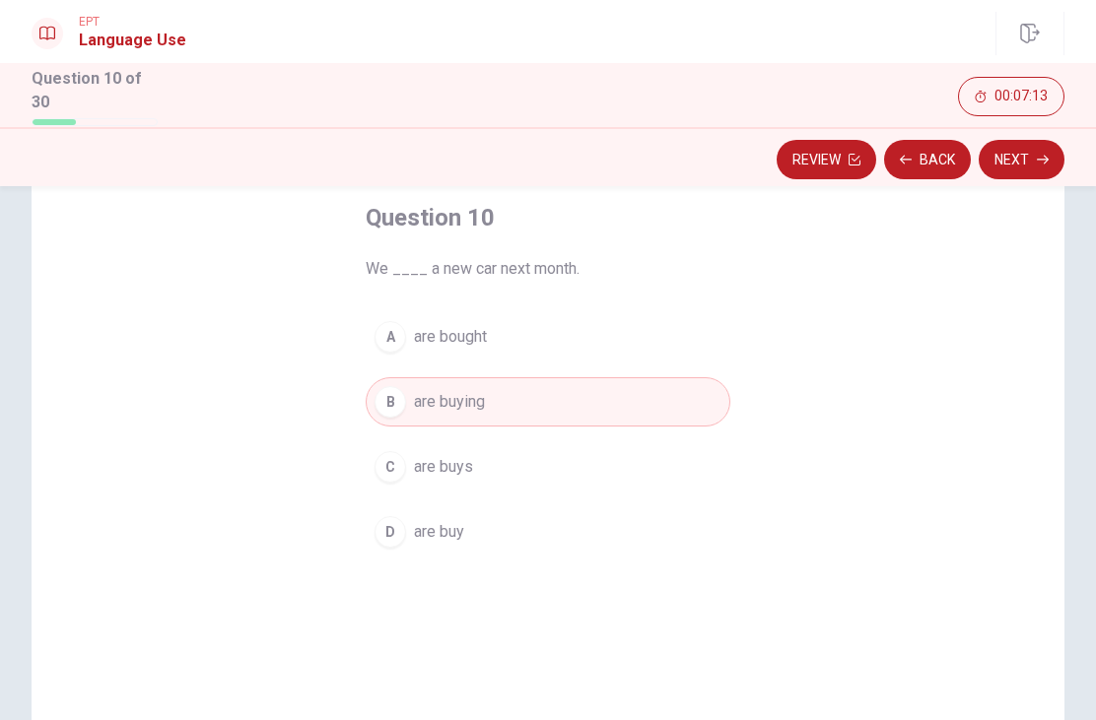
click at [1039, 154] on icon "button" at bounding box center [1043, 160] width 12 height 12
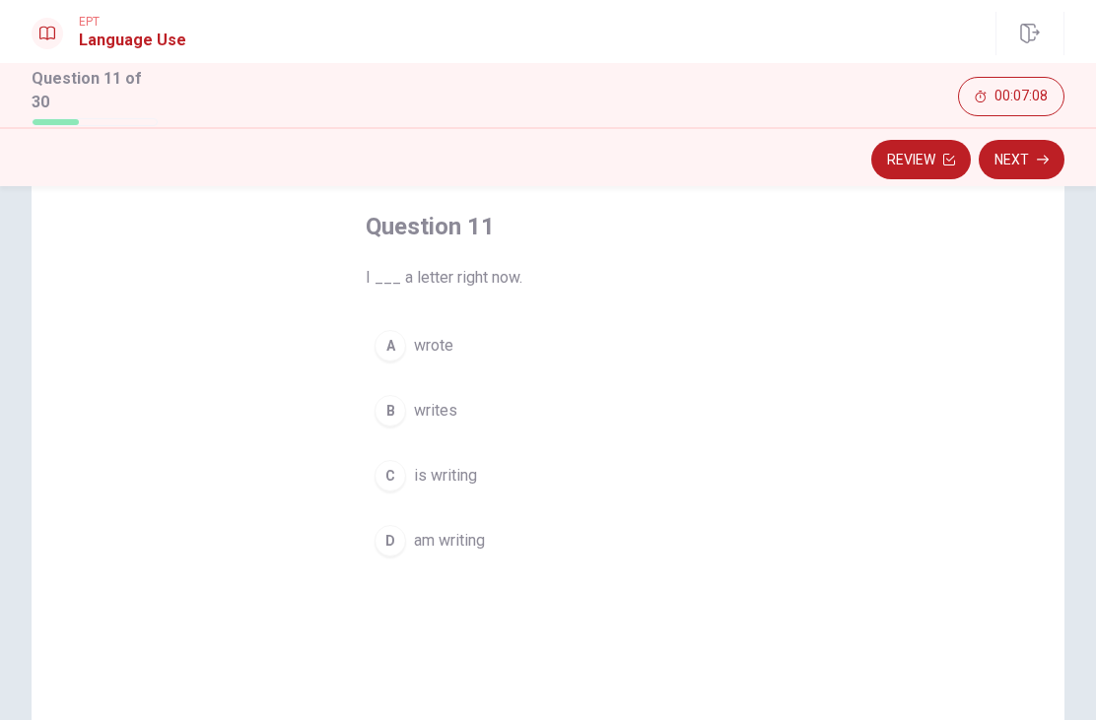
scroll to position [97, 0]
click at [406, 543] on button "D am writing" at bounding box center [548, 539] width 365 height 49
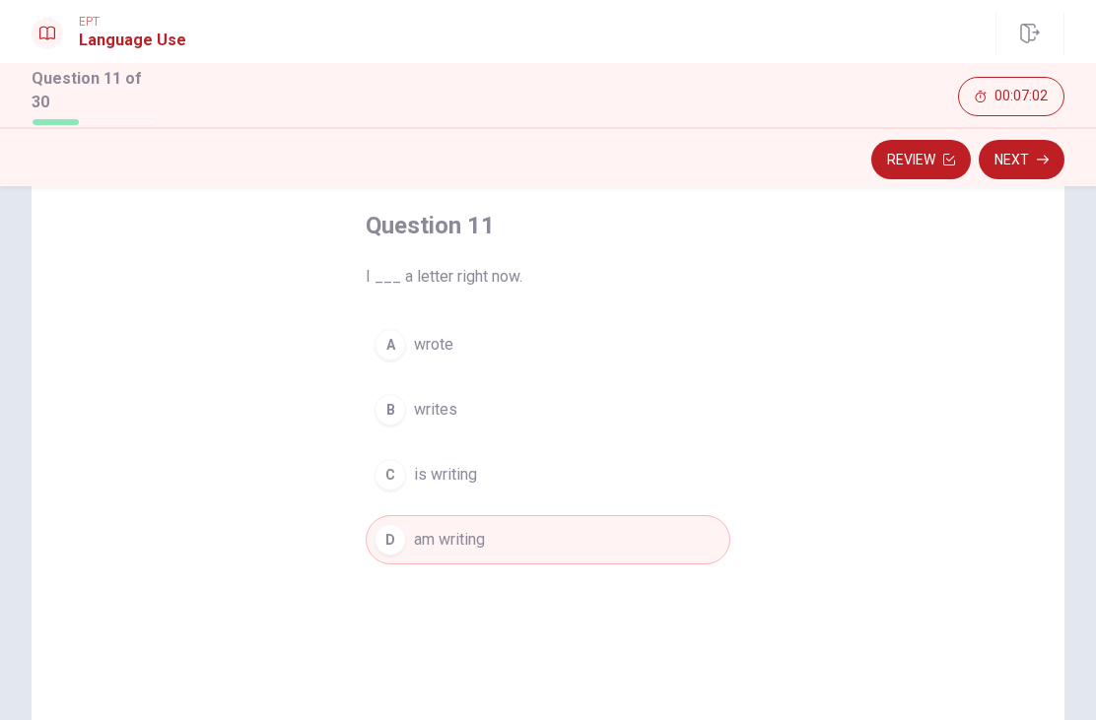
click at [1037, 140] on button "Next" at bounding box center [1022, 159] width 86 height 39
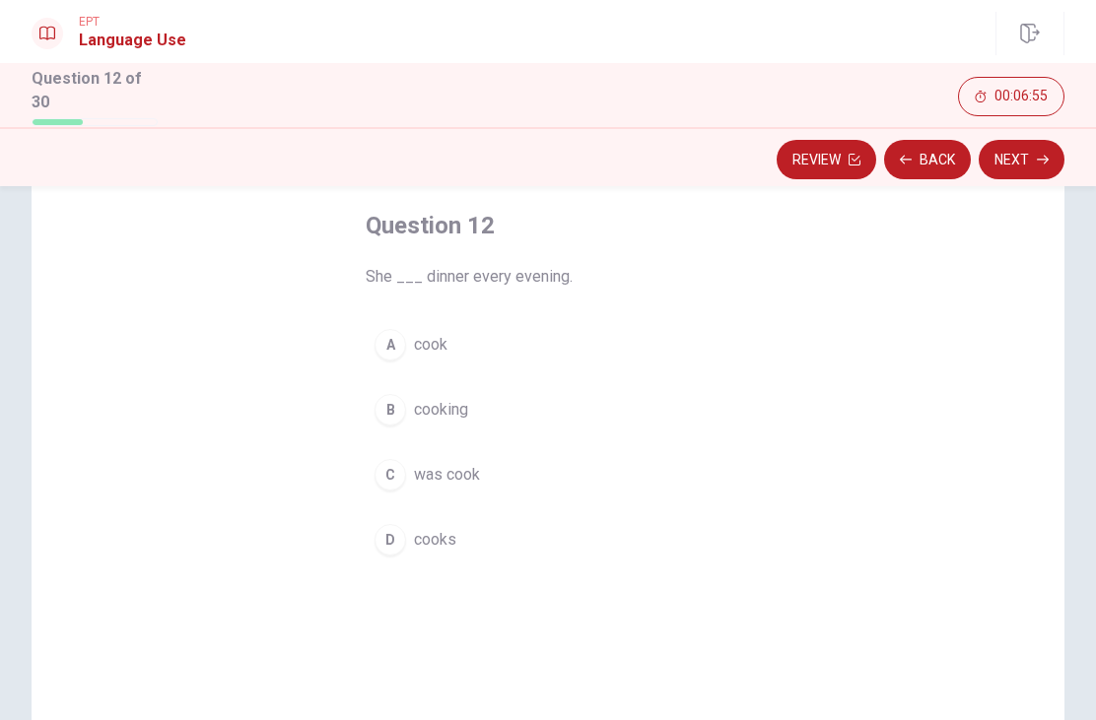
click at [382, 515] on button "D cooks" at bounding box center [548, 539] width 365 height 49
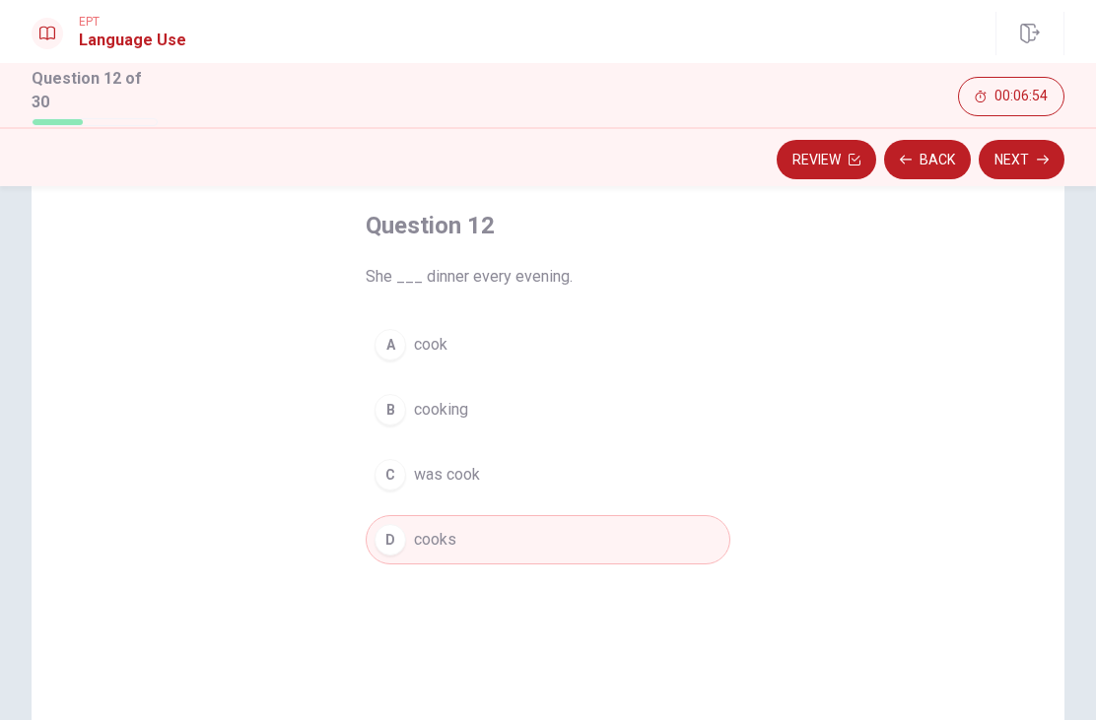
click at [1041, 144] on button "Next" at bounding box center [1022, 159] width 86 height 39
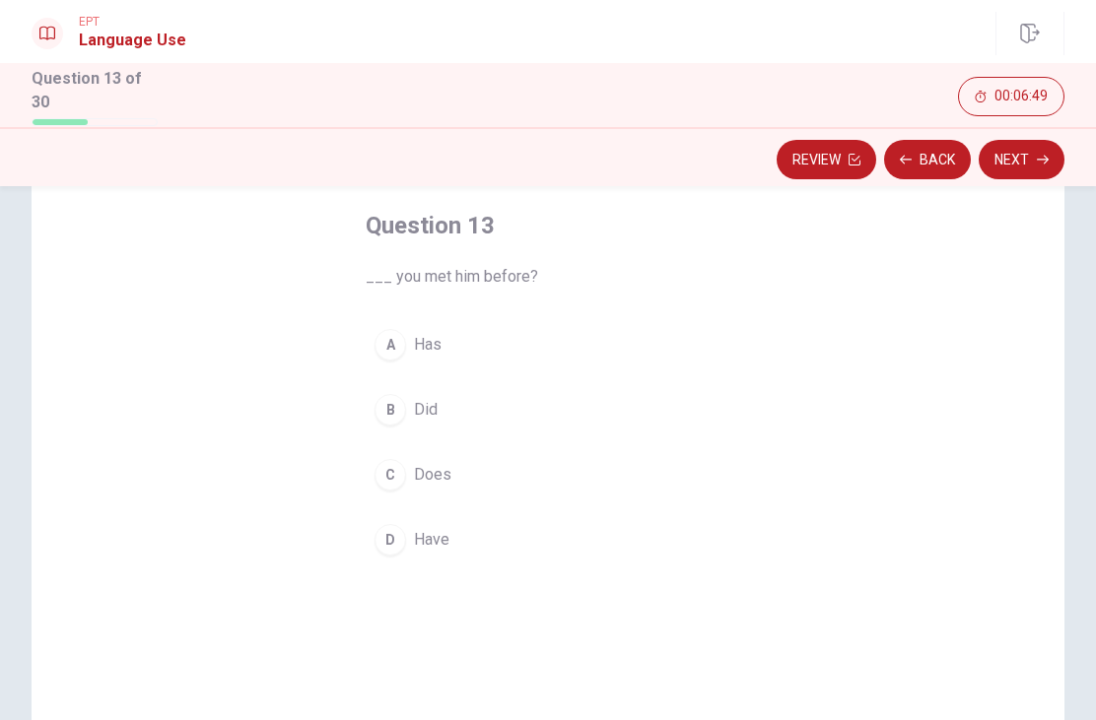
click at [403, 527] on div "D" at bounding box center [390, 540] width 32 height 32
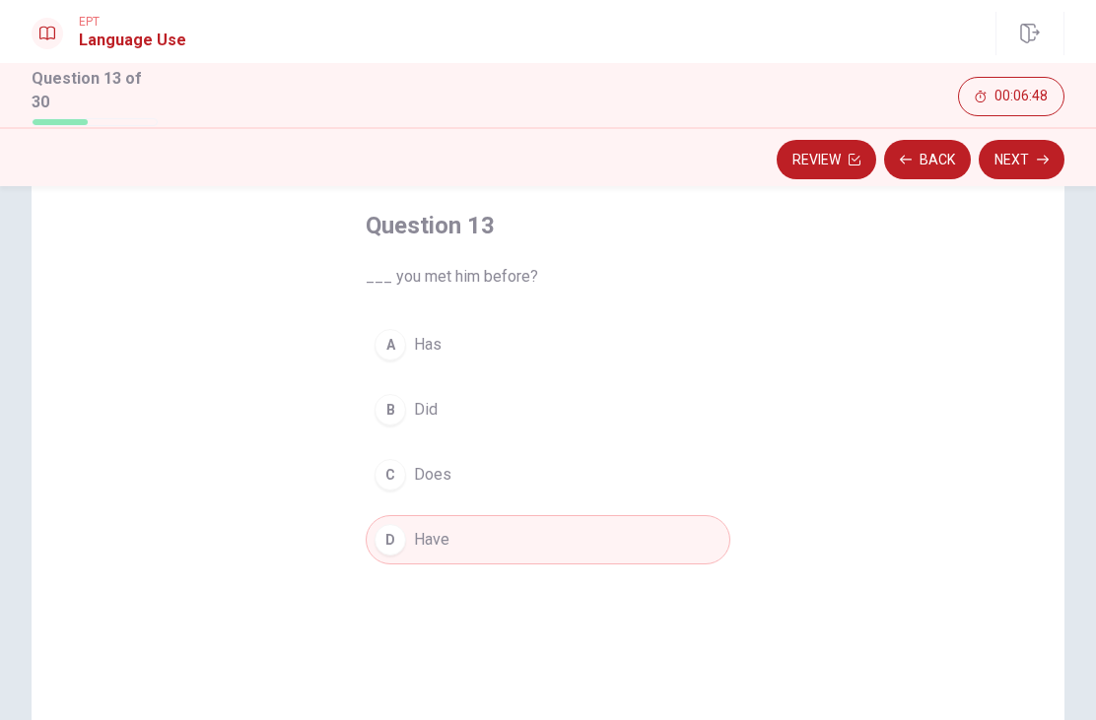
click at [1045, 161] on button "Next" at bounding box center [1022, 159] width 86 height 39
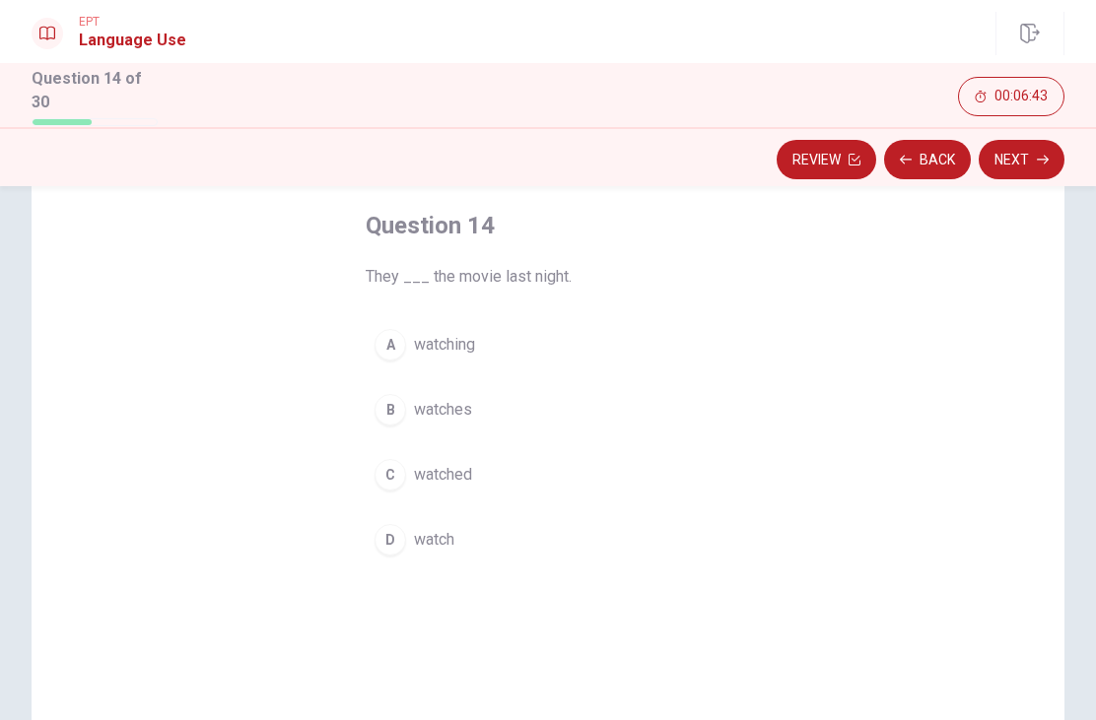
click at [390, 480] on div "C" at bounding box center [390, 475] width 32 height 32
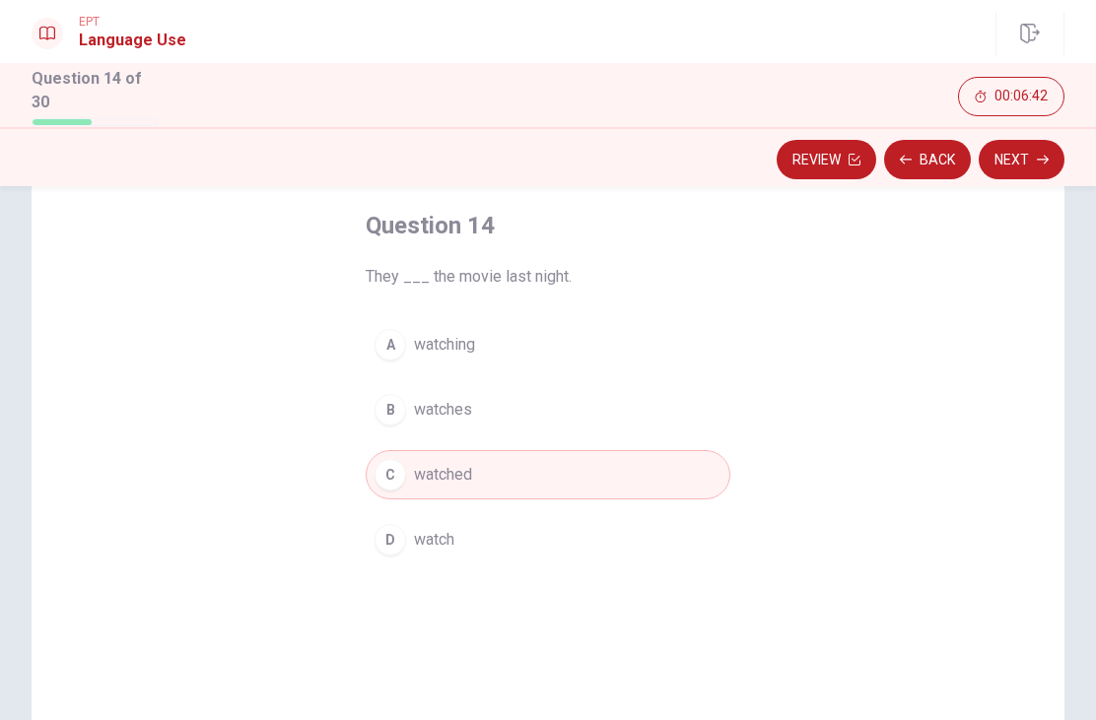
click at [1035, 151] on button "Next" at bounding box center [1022, 159] width 86 height 39
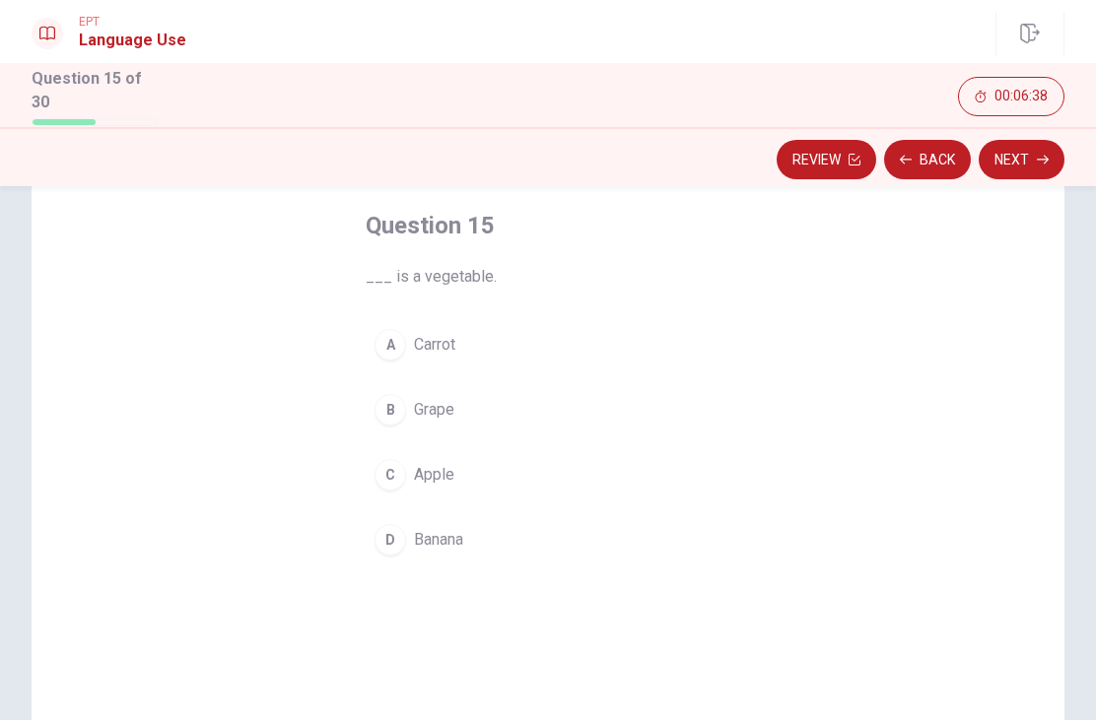
click at [391, 336] on div "A" at bounding box center [390, 345] width 32 height 32
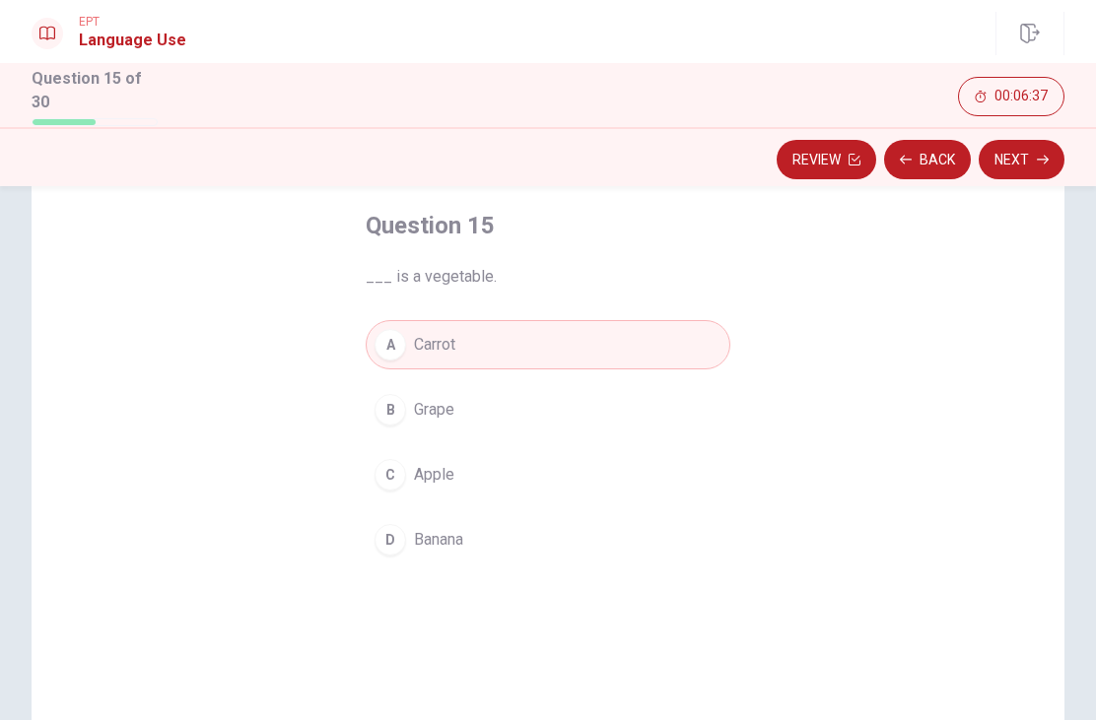
click at [1040, 159] on icon "button" at bounding box center [1043, 160] width 12 height 12
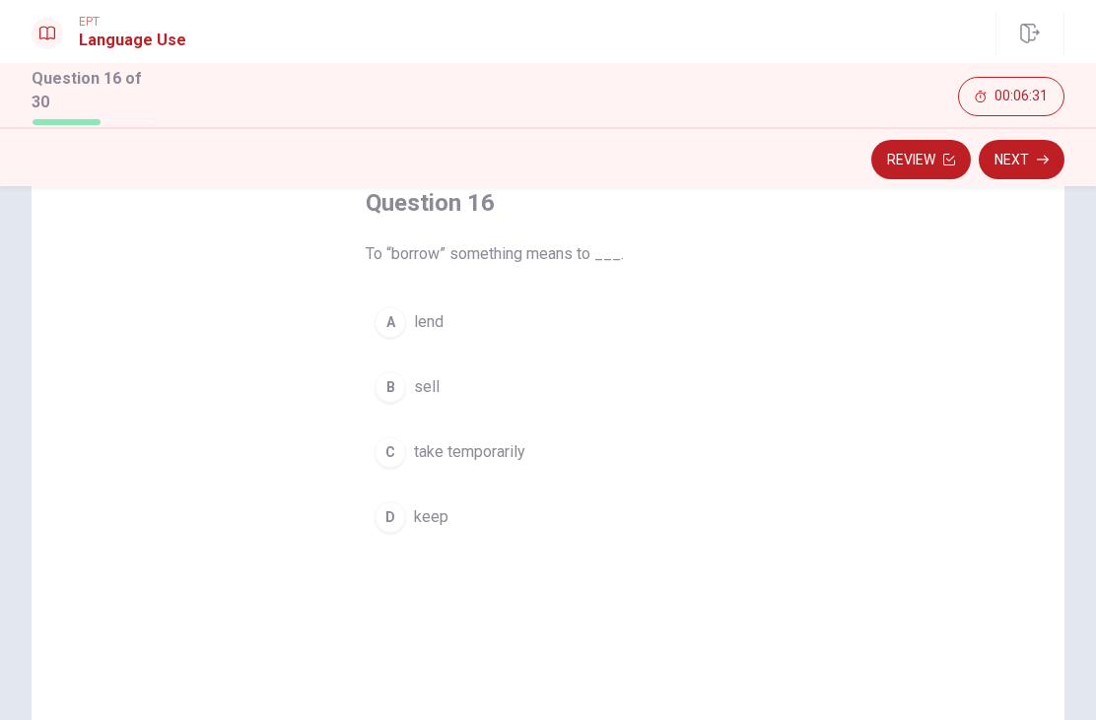
scroll to position [117, 0]
click at [401, 312] on div "A" at bounding box center [390, 324] width 32 height 32
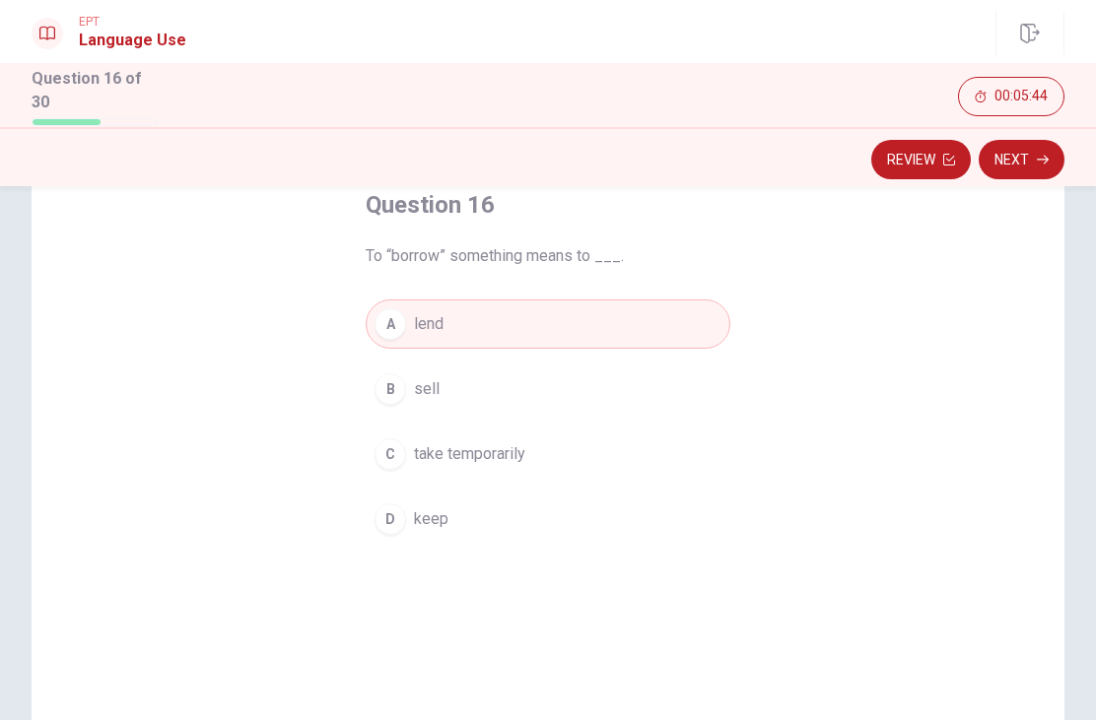
click at [1038, 161] on button "Next" at bounding box center [1022, 159] width 86 height 39
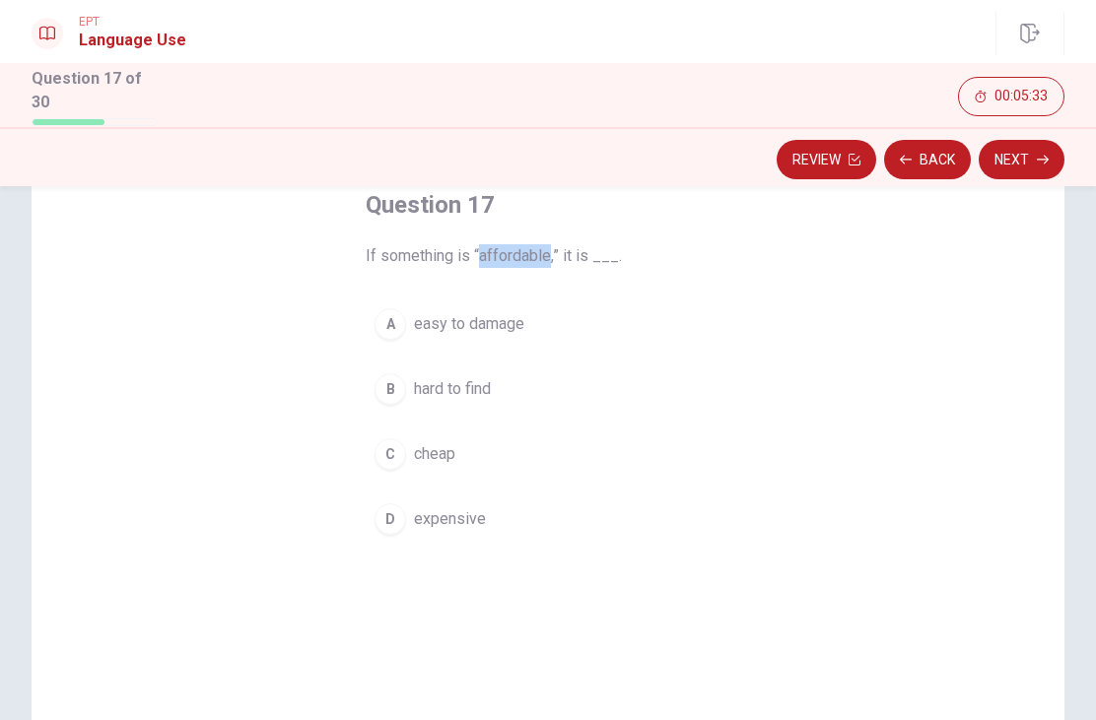
click at [1014, 243] on div "Question 17 If something is “affordable,” it is ___. A easy to damage B hard to…" at bounding box center [548, 450] width 1033 height 685
click at [405, 322] on div "A" at bounding box center [390, 324] width 32 height 32
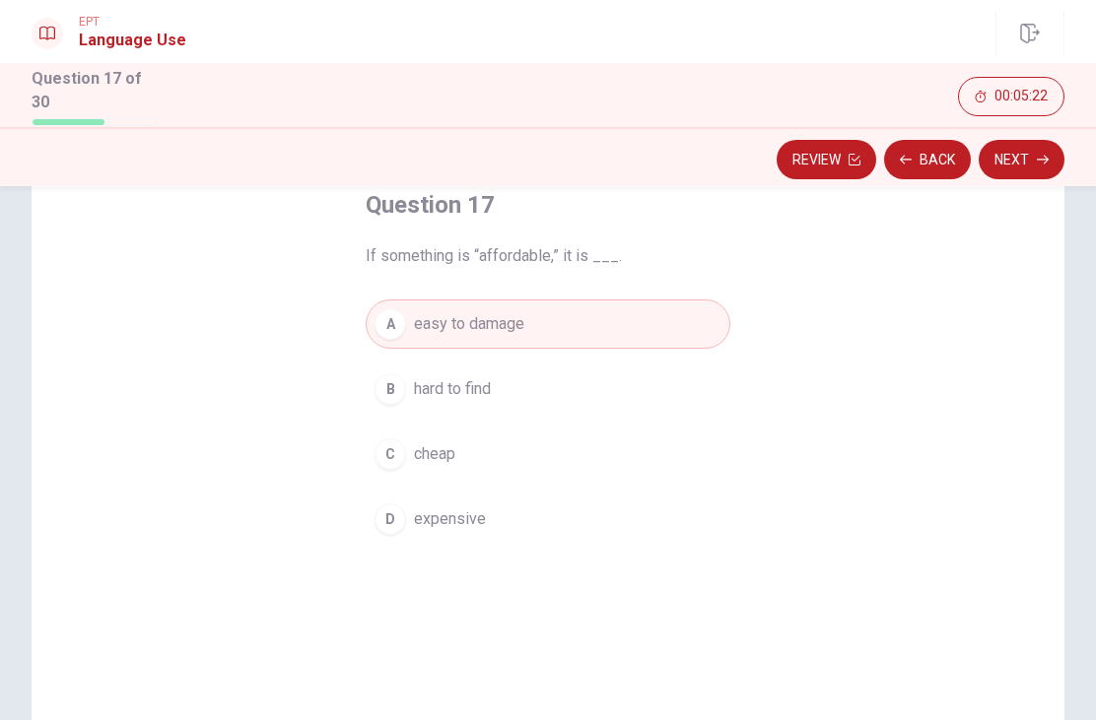
click at [1027, 147] on button "Next" at bounding box center [1022, 159] width 86 height 39
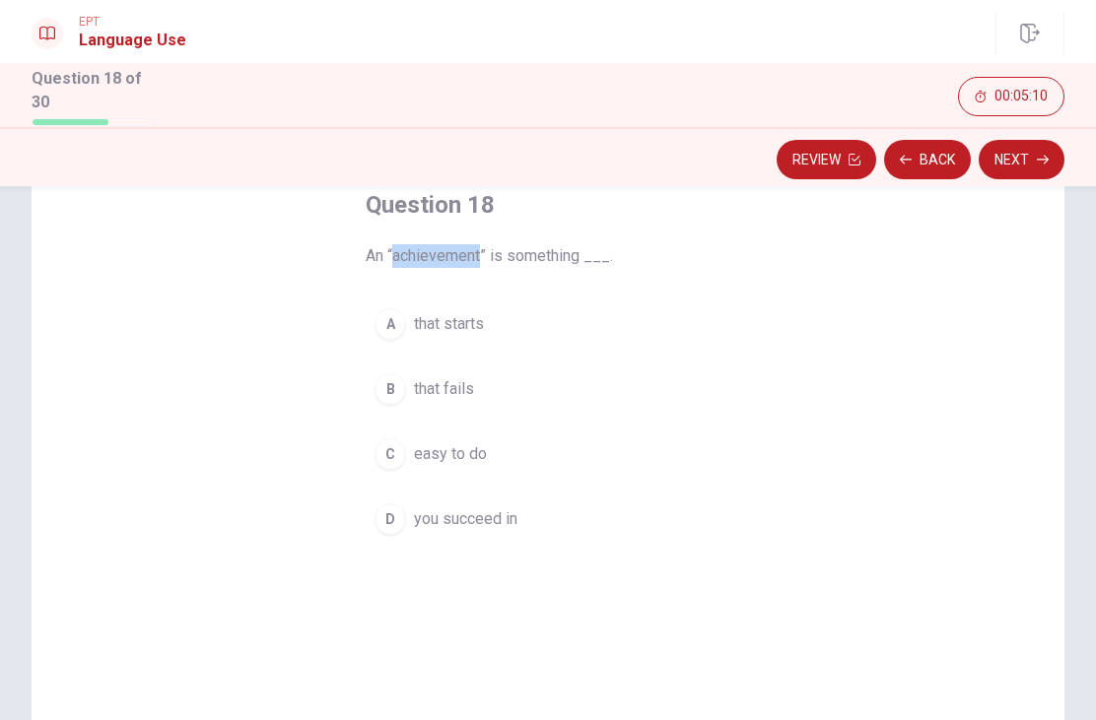
click at [952, 252] on div "Question 18 An “achievement” is something ___. A that starts B that fails C eas…" at bounding box center [548, 450] width 1033 height 685
click at [429, 515] on span "you succeed in" at bounding box center [465, 519] width 103 height 24
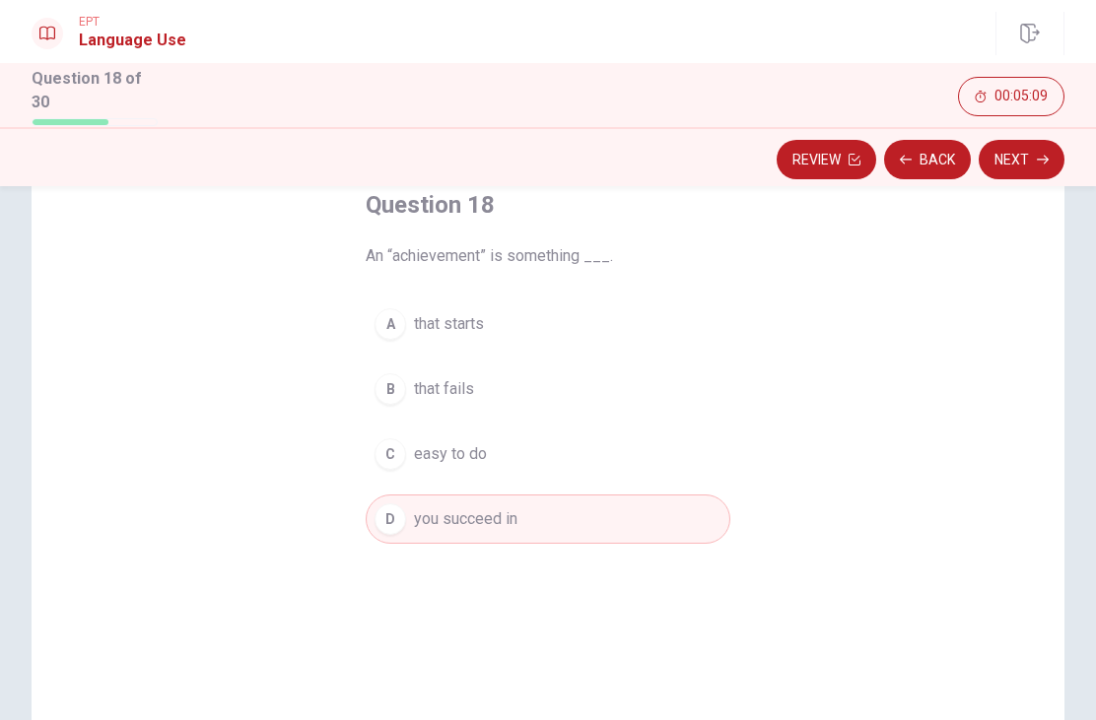
click at [1030, 148] on button "Next" at bounding box center [1022, 159] width 86 height 39
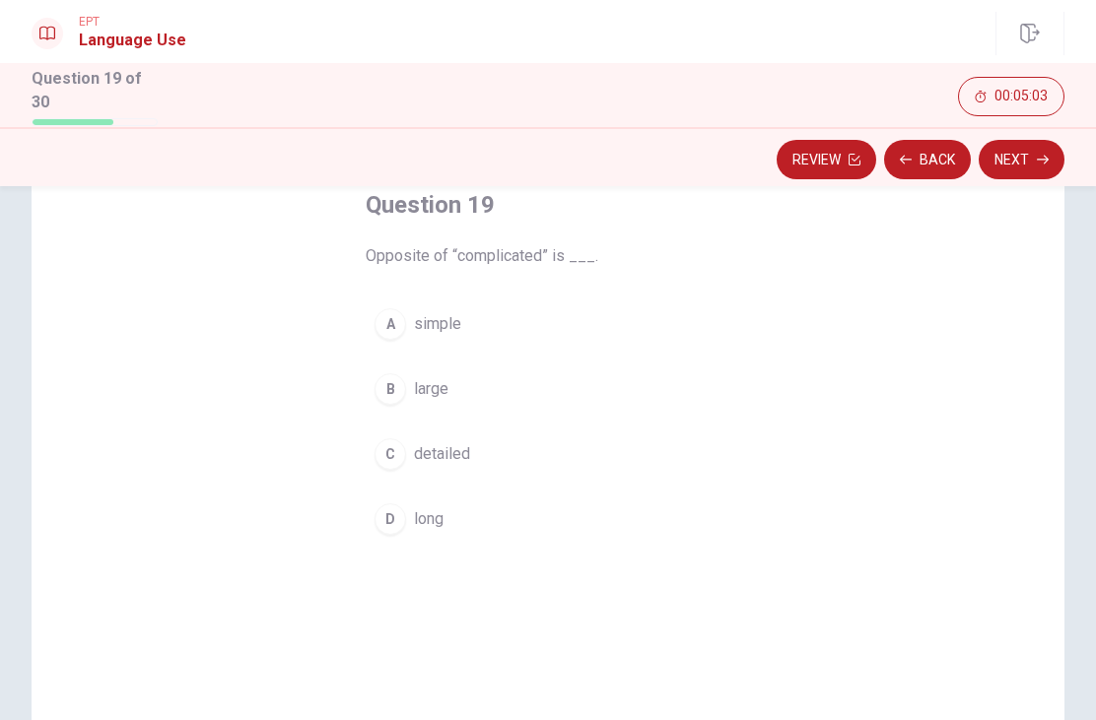
click at [406, 448] on button "C detailed" at bounding box center [548, 454] width 365 height 49
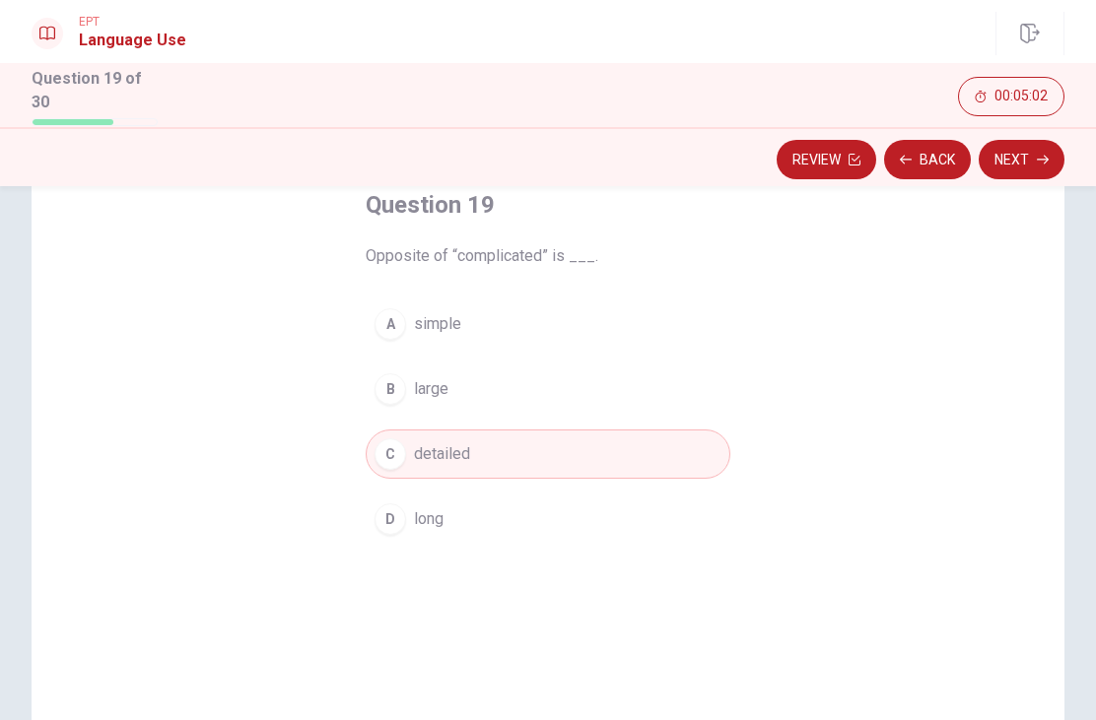
click at [1039, 154] on icon "button" at bounding box center [1043, 160] width 12 height 12
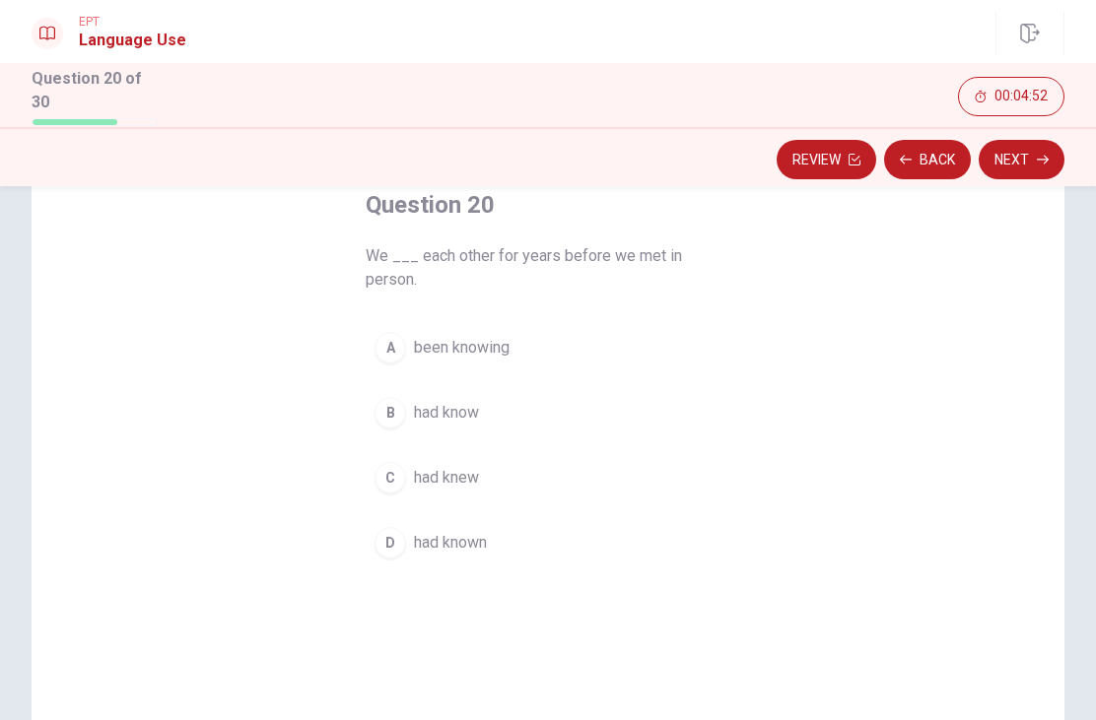
click at [421, 538] on span "had known" at bounding box center [450, 543] width 73 height 24
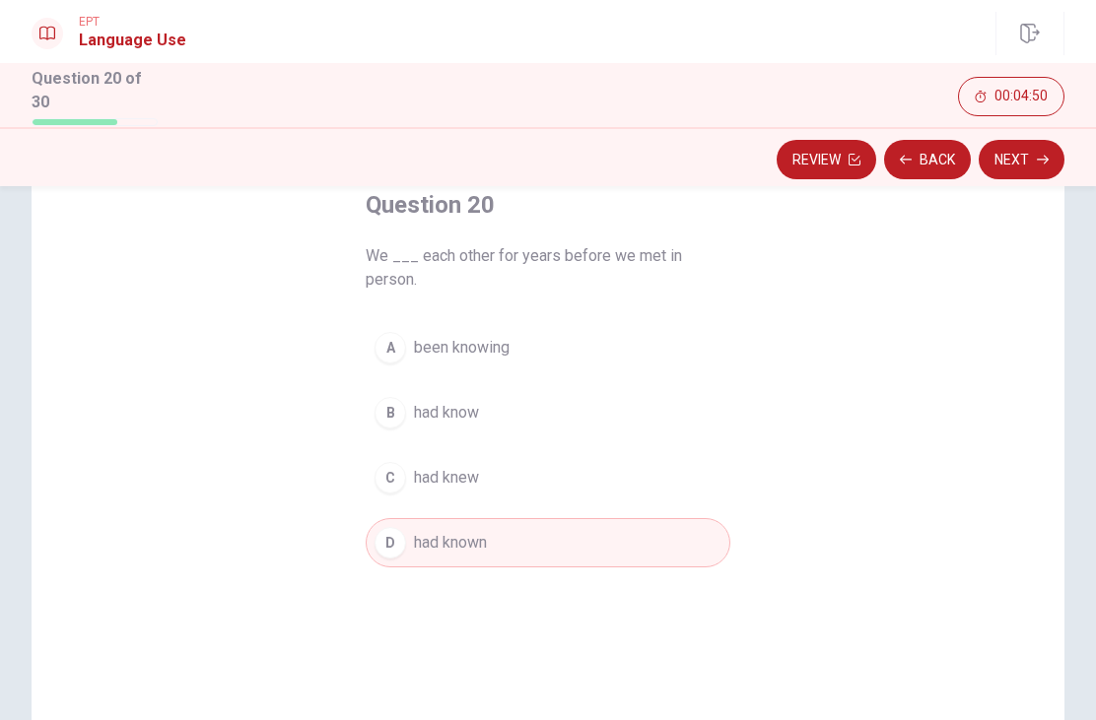
click at [1055, 153] on button "Next" at bounding box center [1022, 159] width 86 height 39
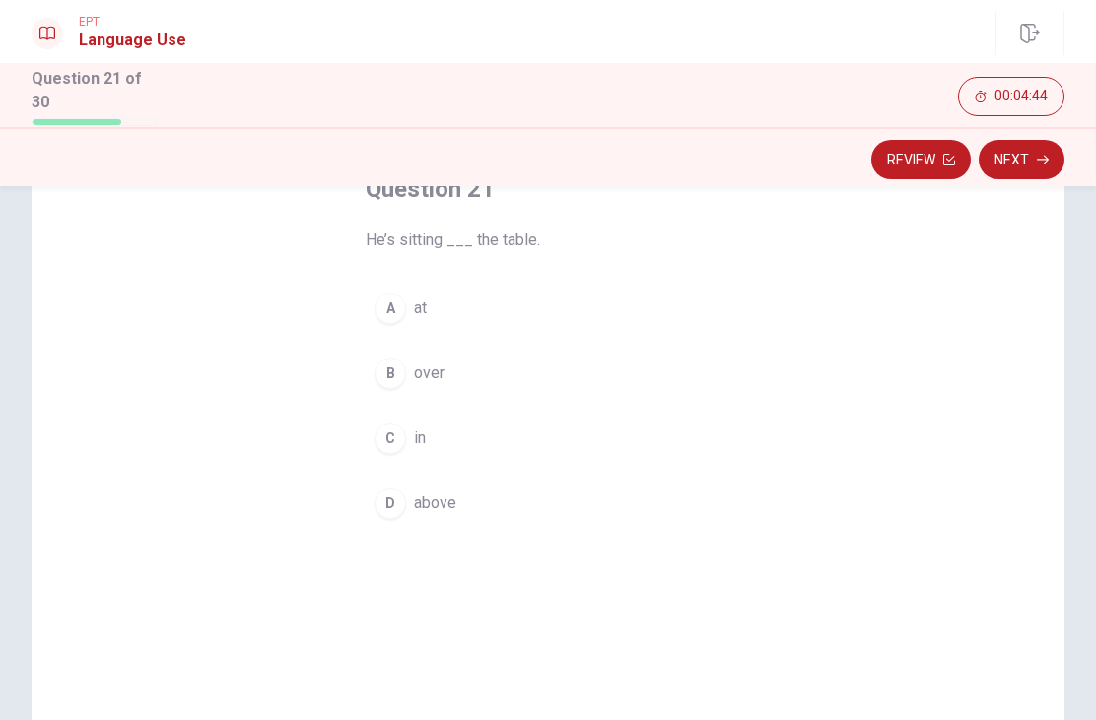
scroll to position [85, 0]
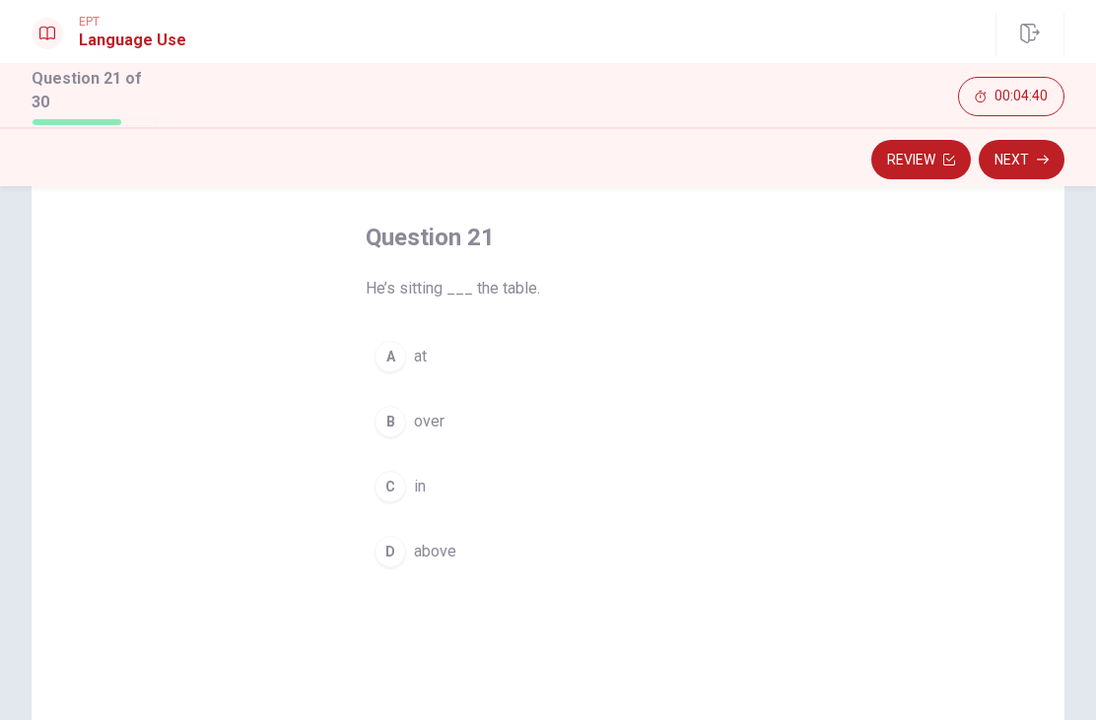
click at [393, 343] on div "A" at bounding box center [390, 357] width 32 height 32
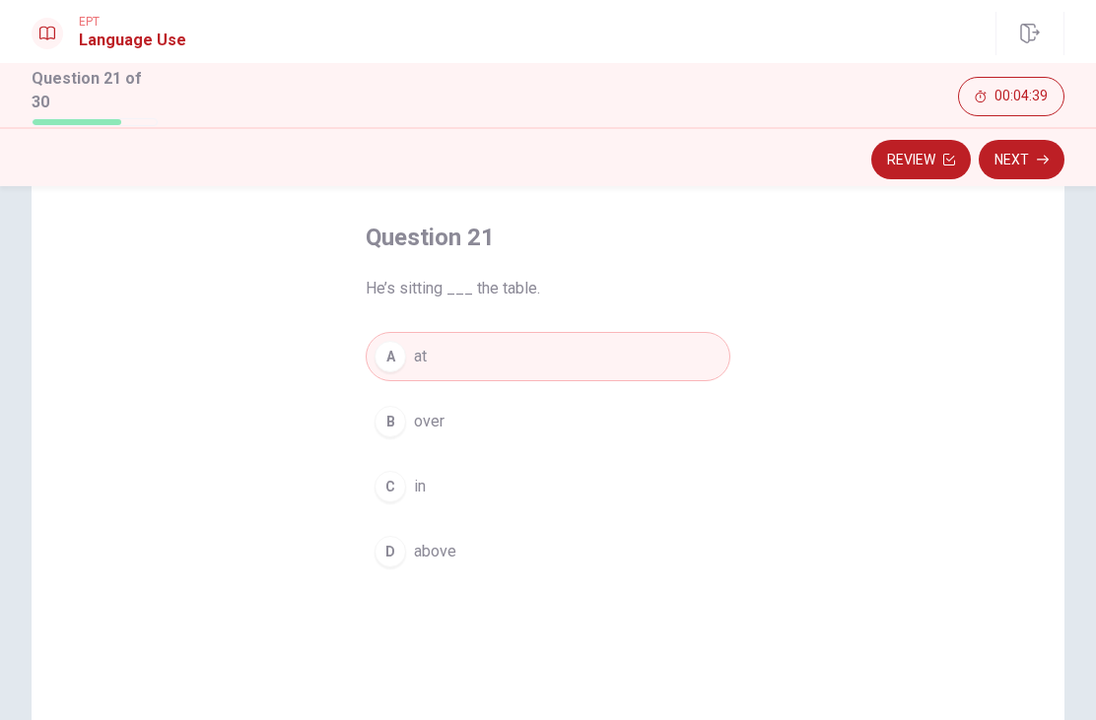
click at [1030, 149] on button "Next" at bounding box center [1022, 159] width 86 height 39
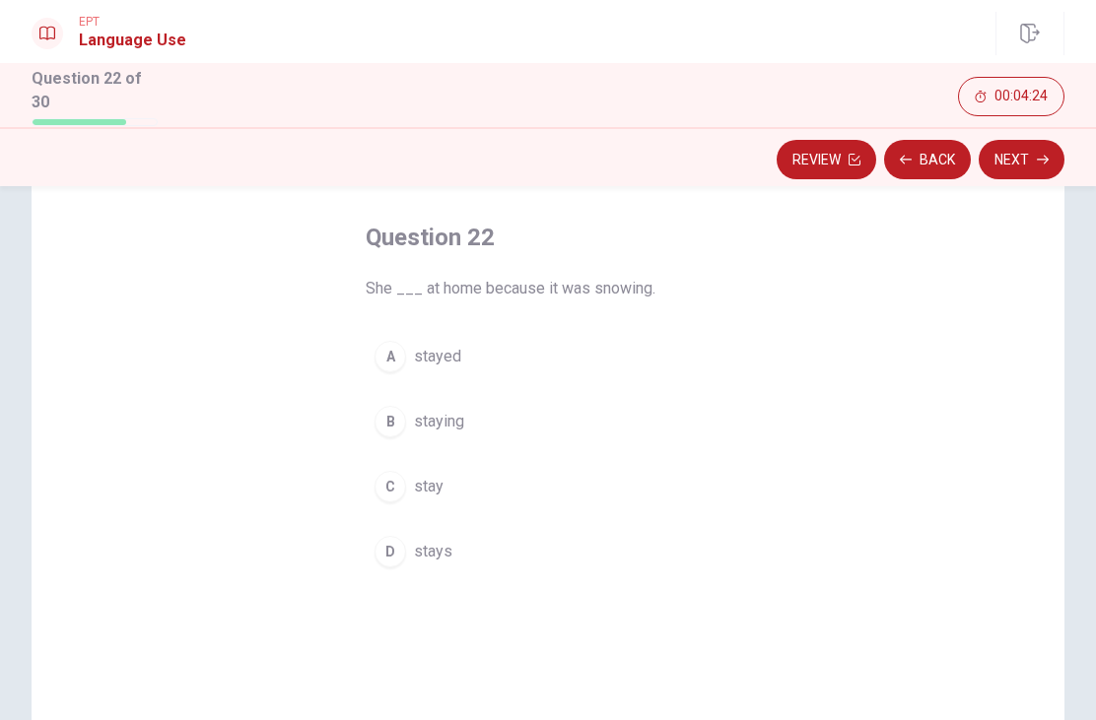
click at [405, 363] on button "A stayed" at bounding box center [548, 356] width 365 height 49
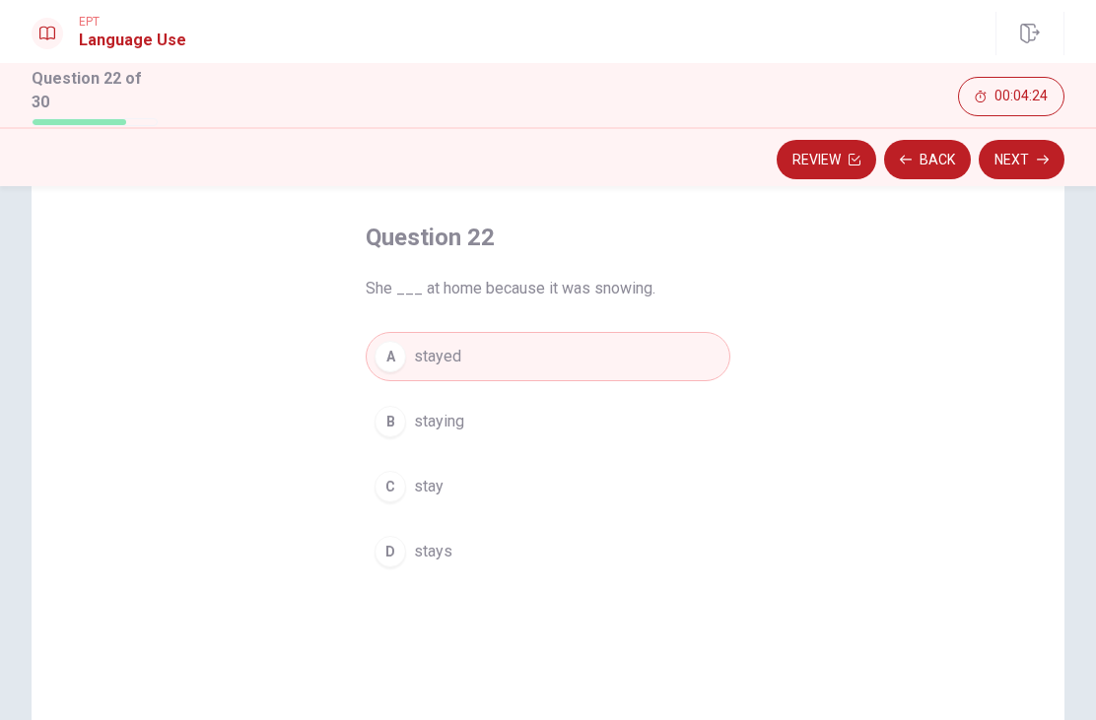
click at [1022, 158] on button "Next" at bounding box center [1022, 159] width 86 height 39
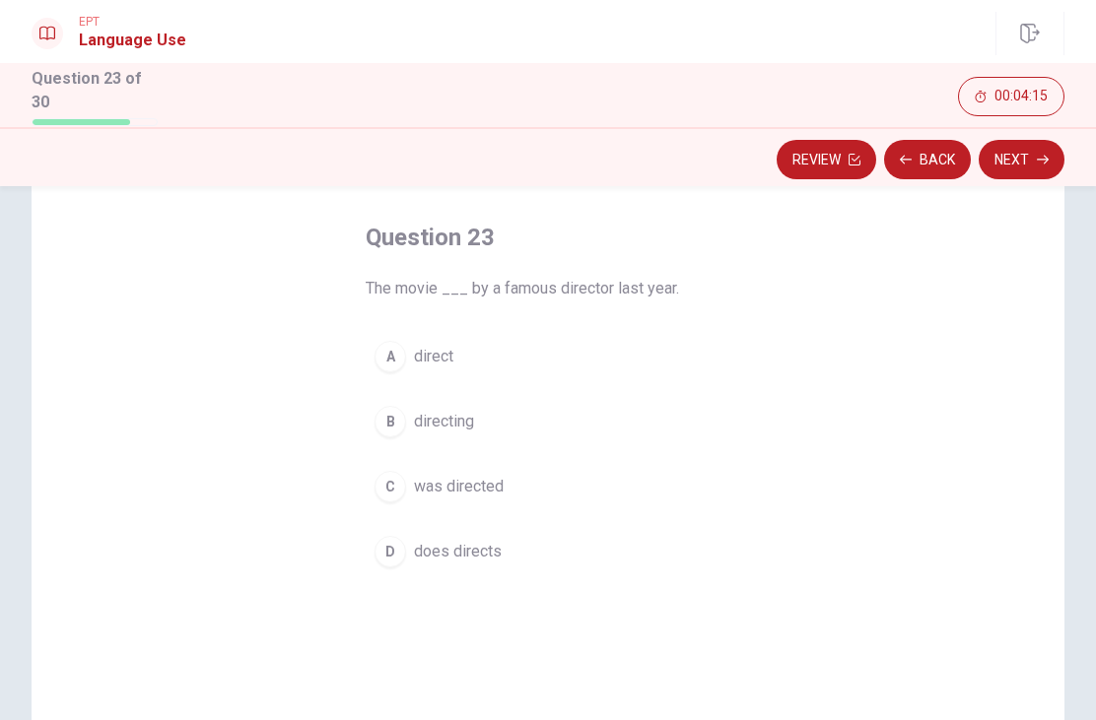
click at [401, 482] on div "C" at bounding box center [390, 487] width 32 height 32
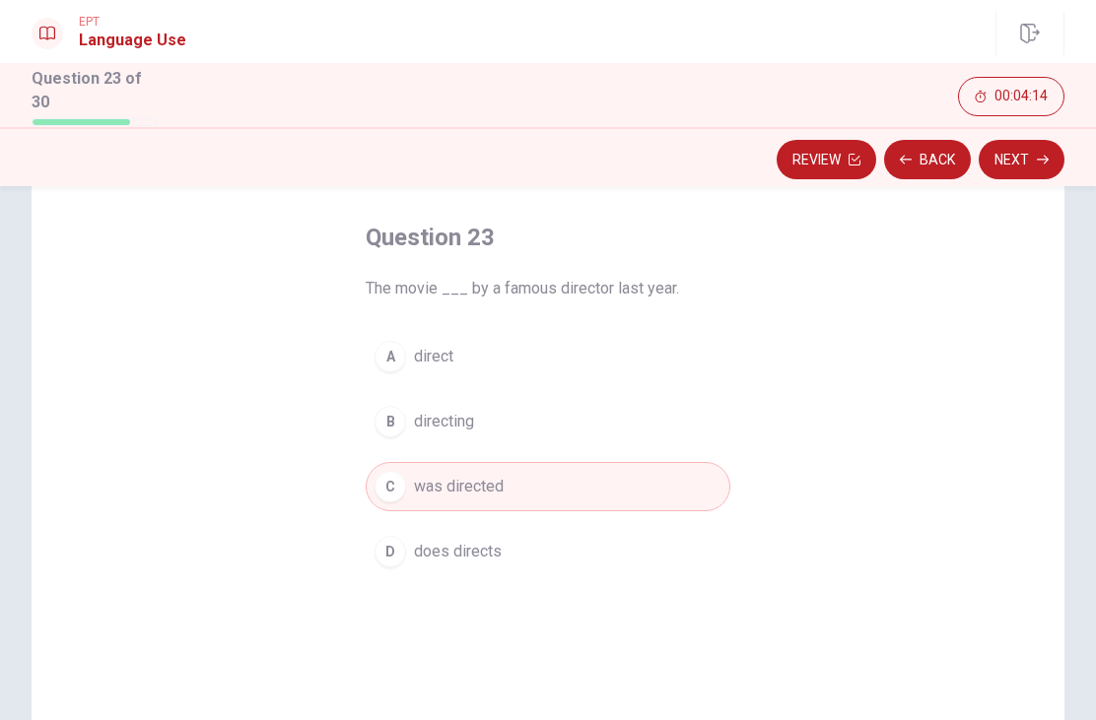
click at [1021, 142] on button "Next" at bounding box center [1022, 159] width 86 height 39
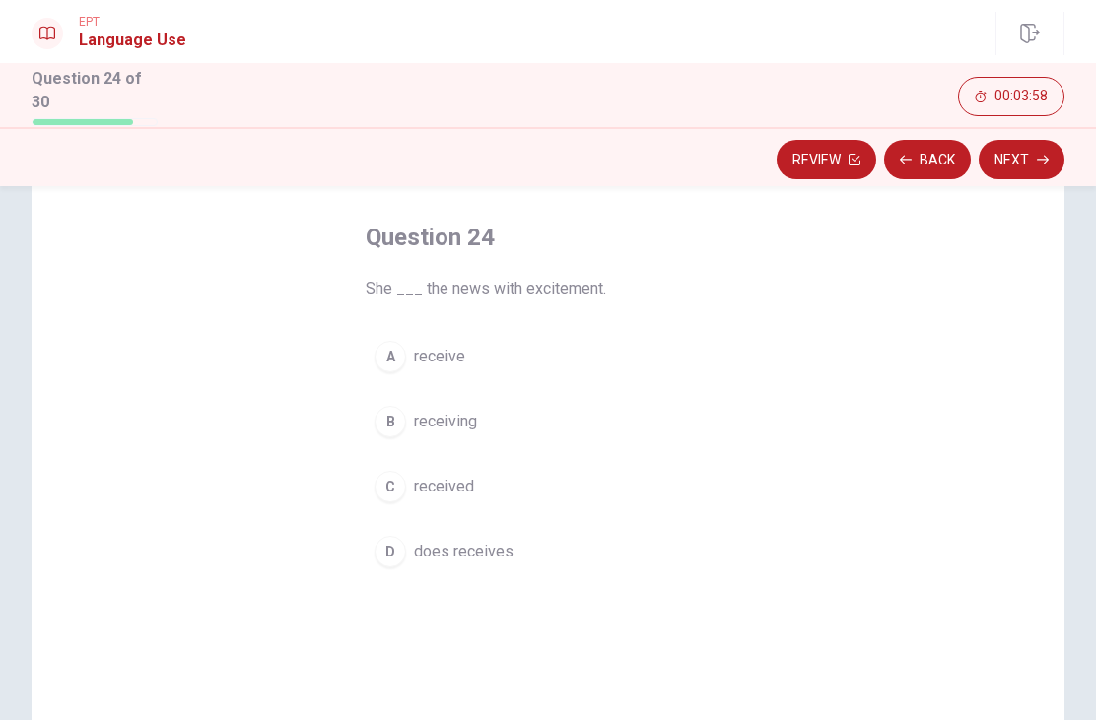
click at [390, 332] on button "A receive" at bounding box center [548, 356] width 365 height 49
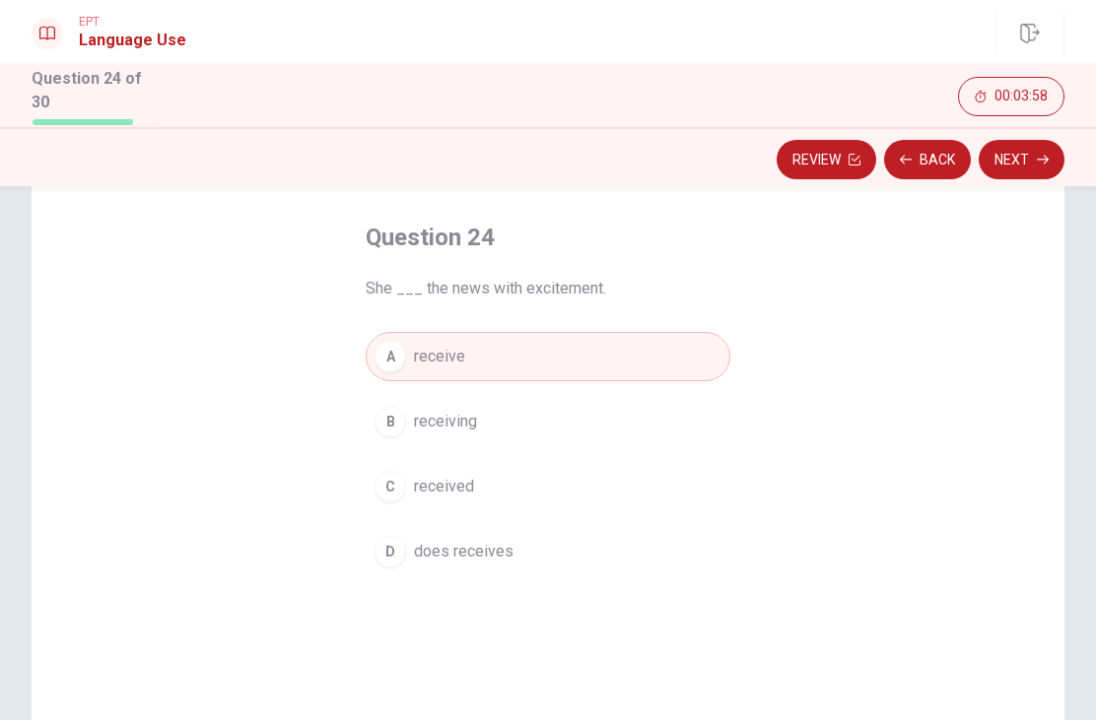
click at [1045, 154] on icon "button" at bounding box center [1043, 160] width 12 height 12
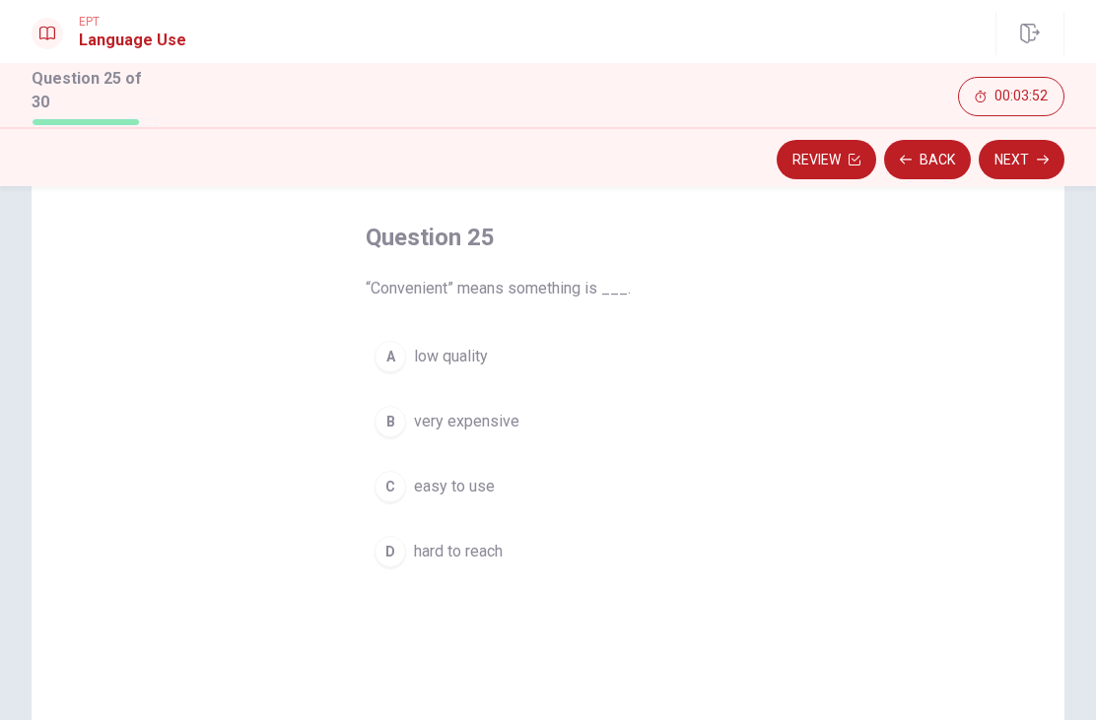
click at [404, 464] on button "C easy to use" at bounding box center [548, 486] width 365 height 49
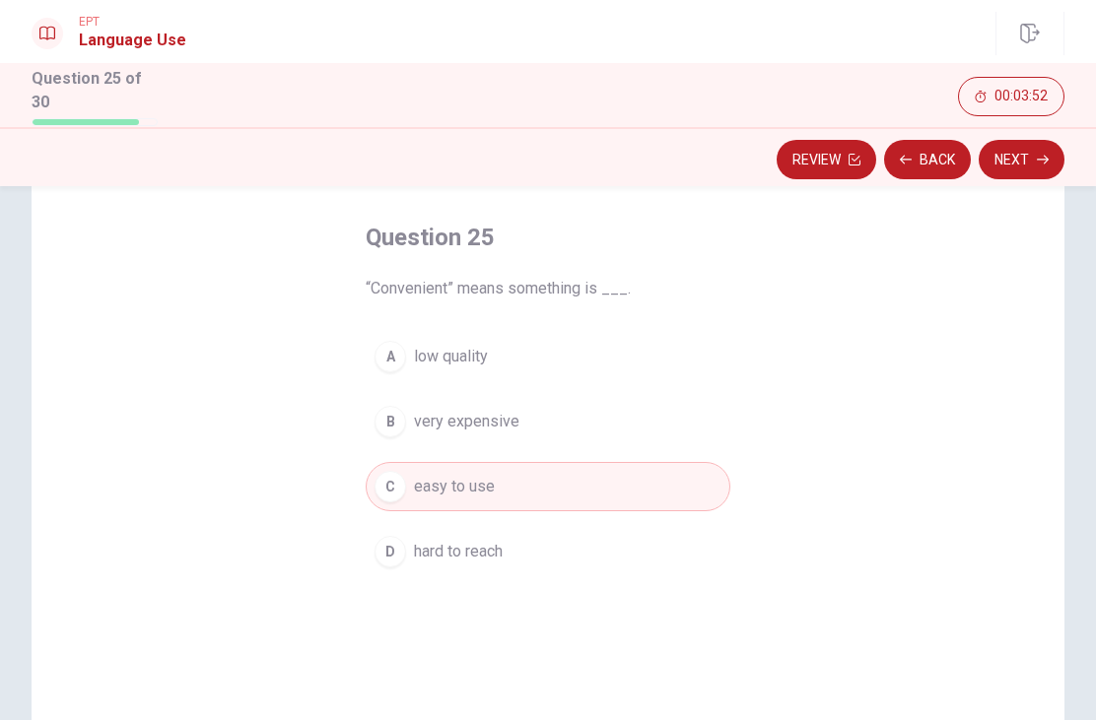
click at [1042, 154] on icon "button" at bounding box center [1043, 160] width 12 height 12
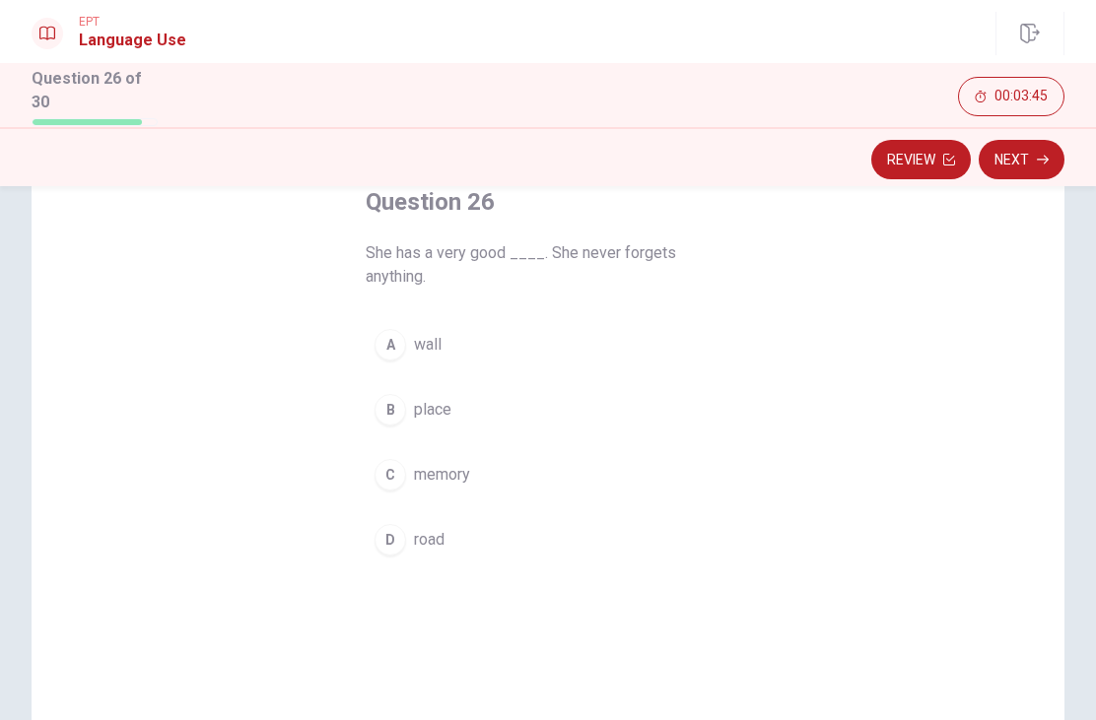
scroll to position [119, 0]
click at [410, 468] on button "C memory" at bounding box center [548, 475] width 365 height 49
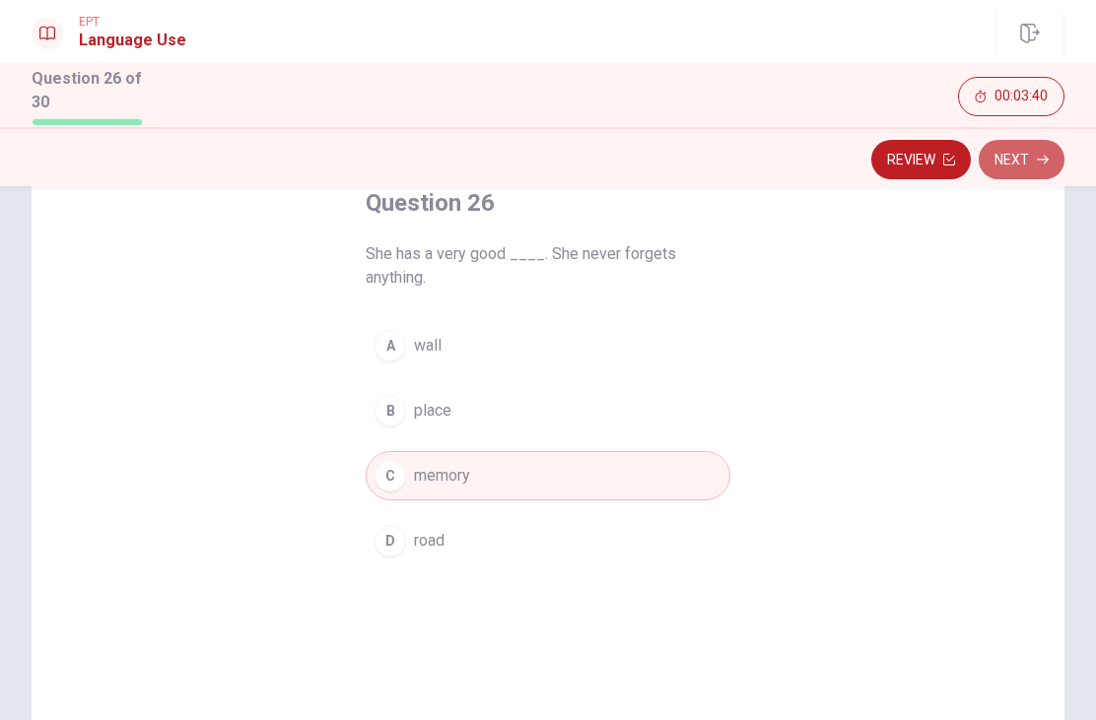
click at [1048, 163] on button "Next" at bounding box center [1022, 159] width 86 height 39
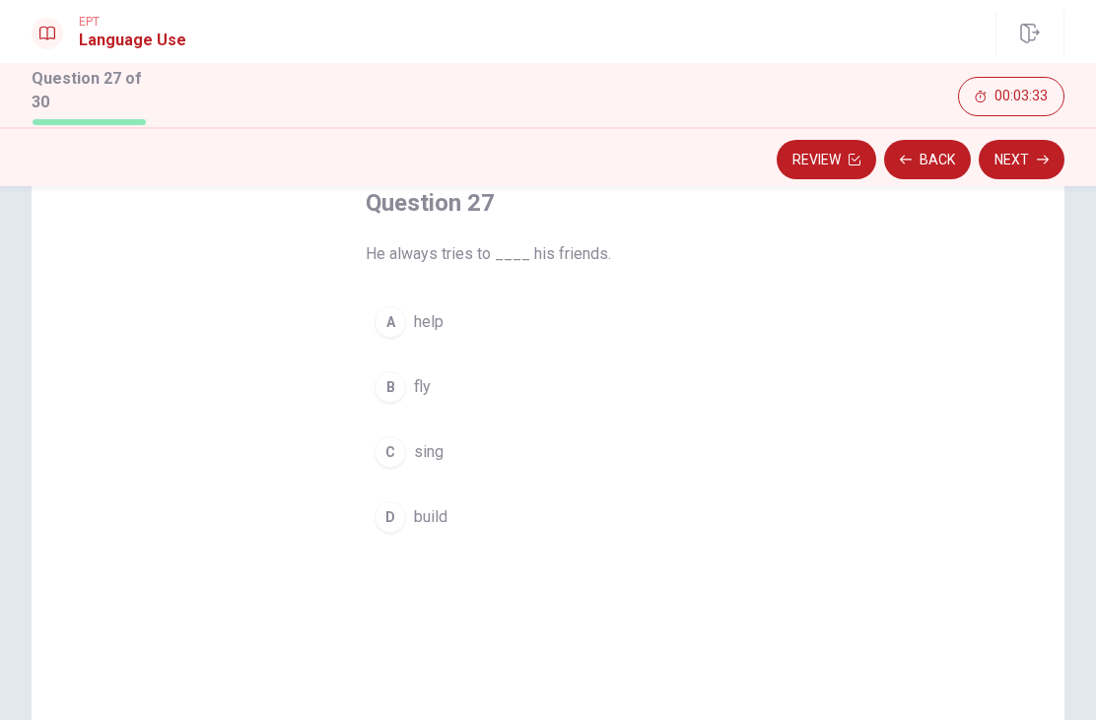
click at [407, 323] on button "A help" at bounding box center [548, 322] width 365 height 49
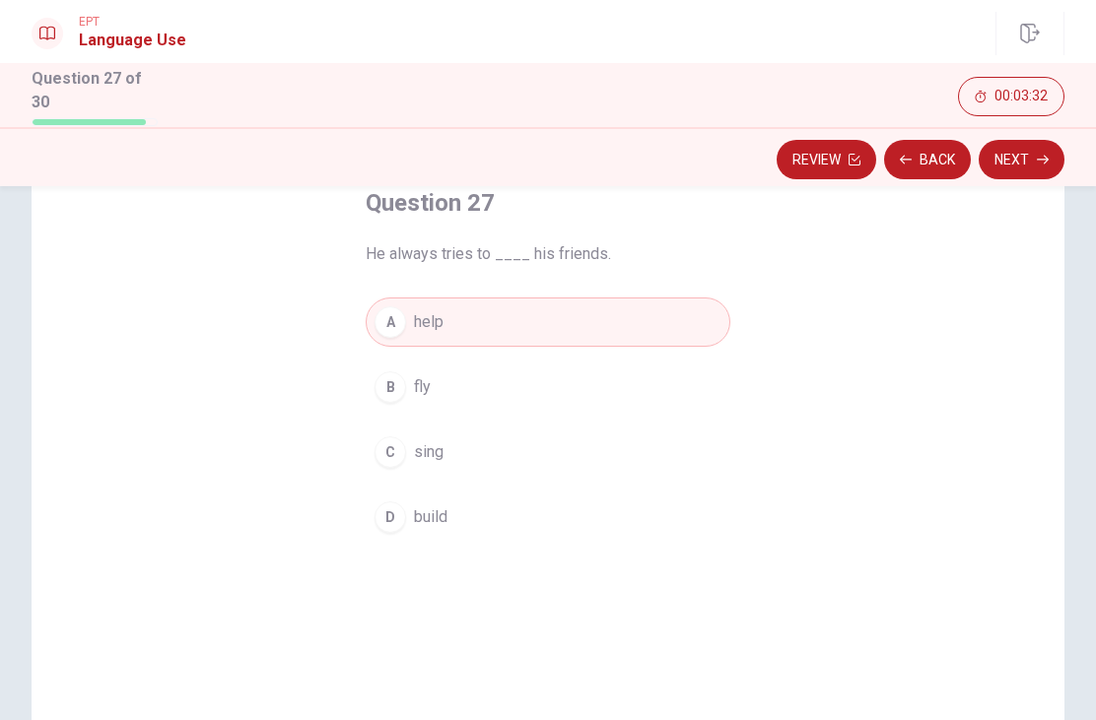
click at [1032, 168] on button "Next" at bounding box center [1022, 159] width 86 height 39
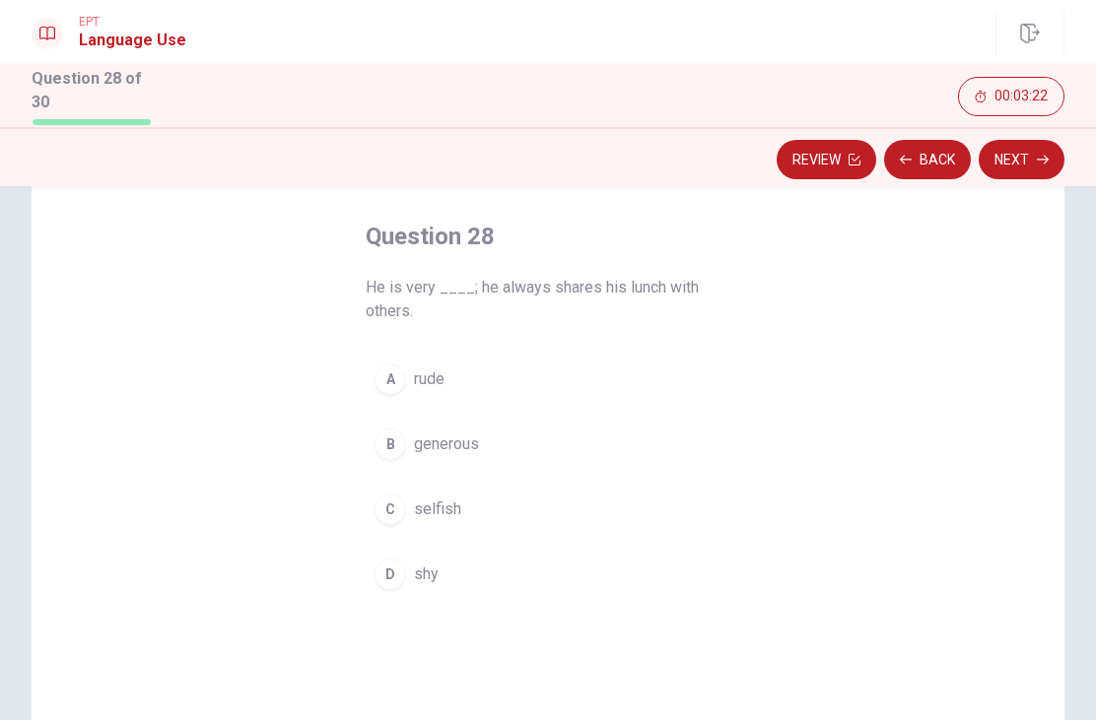
scroll to position [85, 0]
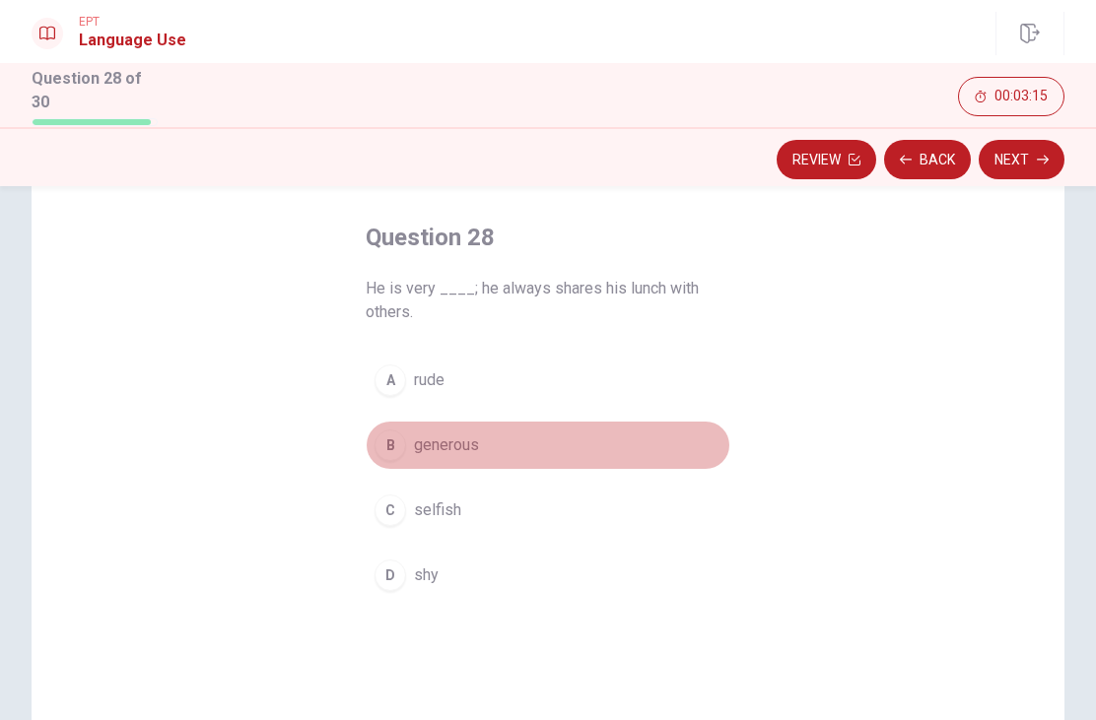
click at [431, 434] on span "generous" at bounding box center [446, 446] width 65 height 24
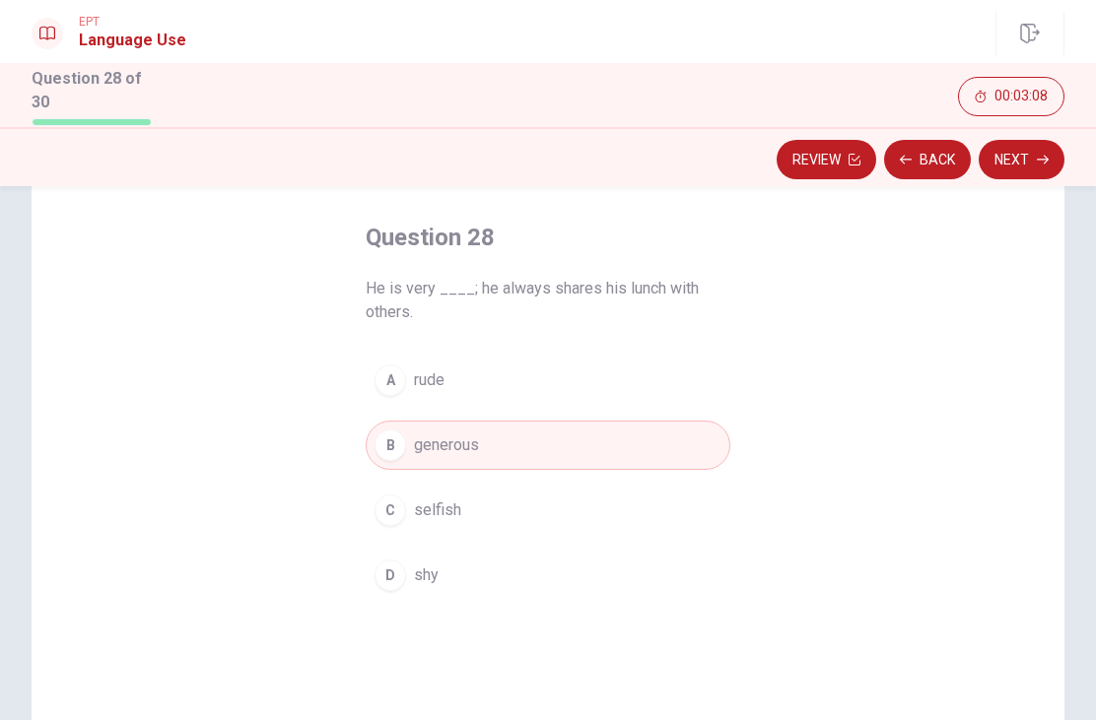
click at [1029, 150] on button "Next" at bounding box center [1022, 159] width 86 height 39
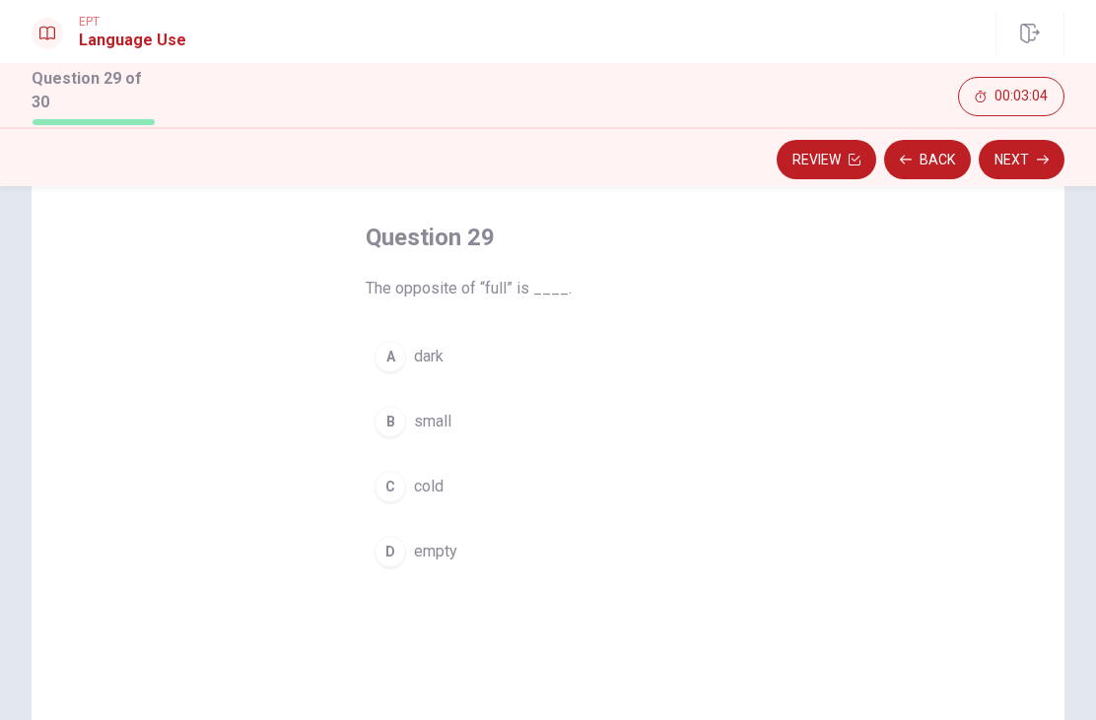
click at [449, 553] on span "empty" at bounding box center [435, 552] width 43 height 24
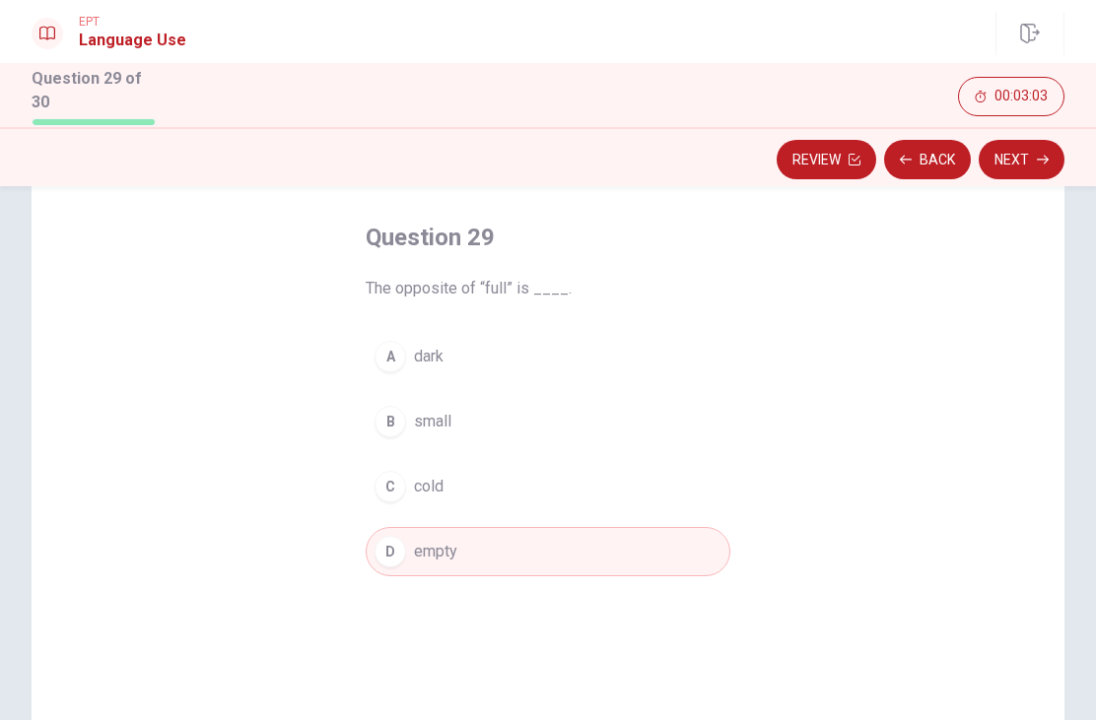
click at [1033, 159] on button "Next" at bounding box center [1022, 159] width 86 height 39
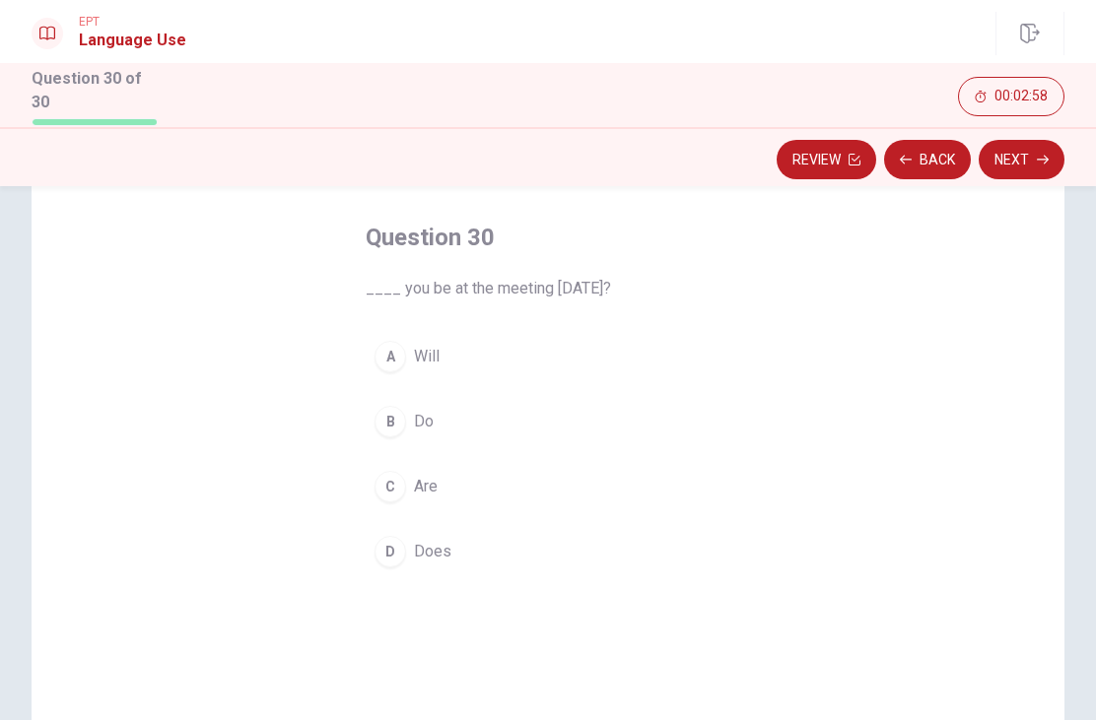
click at [424, 356] on span "Will" at bounding box center [427, 357] width 26 height 24
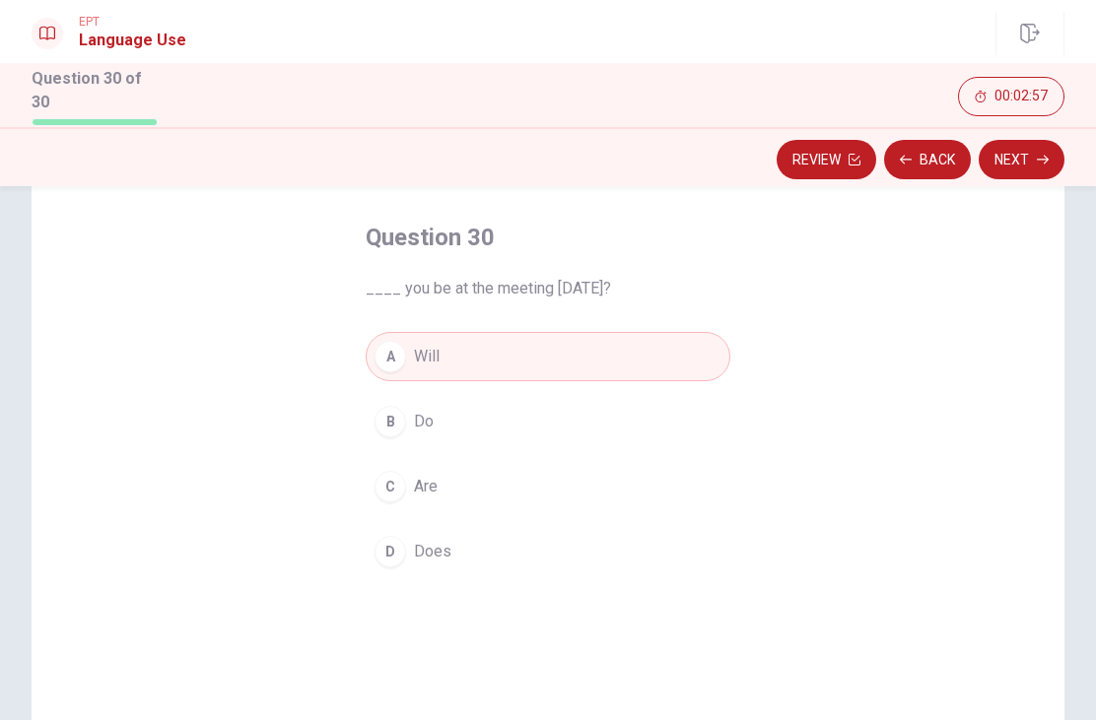
click at [1018, 151] on button "Next" at bounding box center [1022, 159] width 86 height 39
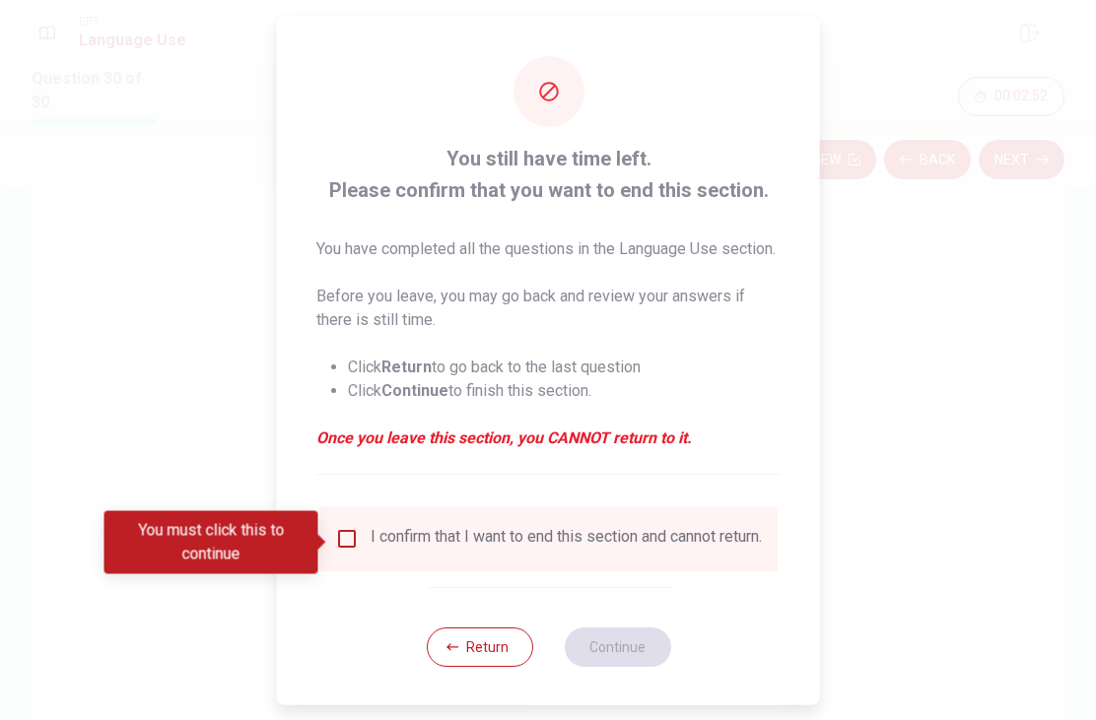
click at [502, 663] on button "Return" at bounding box center [479, 646] width 106 height 39
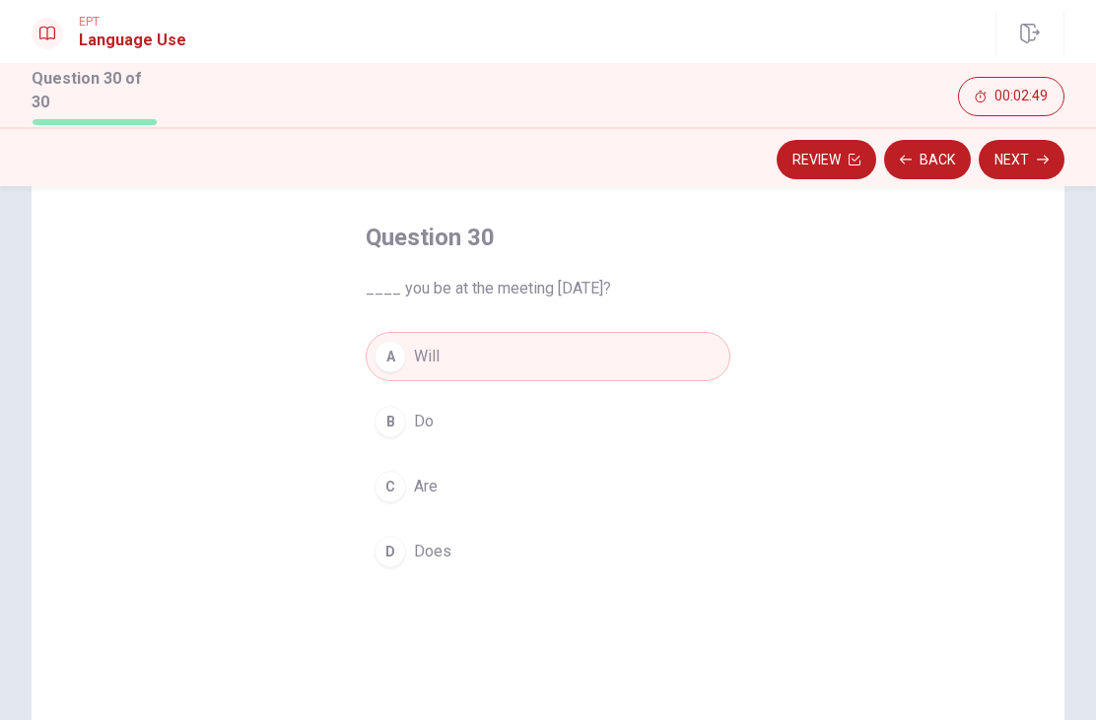
click at [845, 158] on button "Review" at bounding box center [827, 159] width 100 height 39
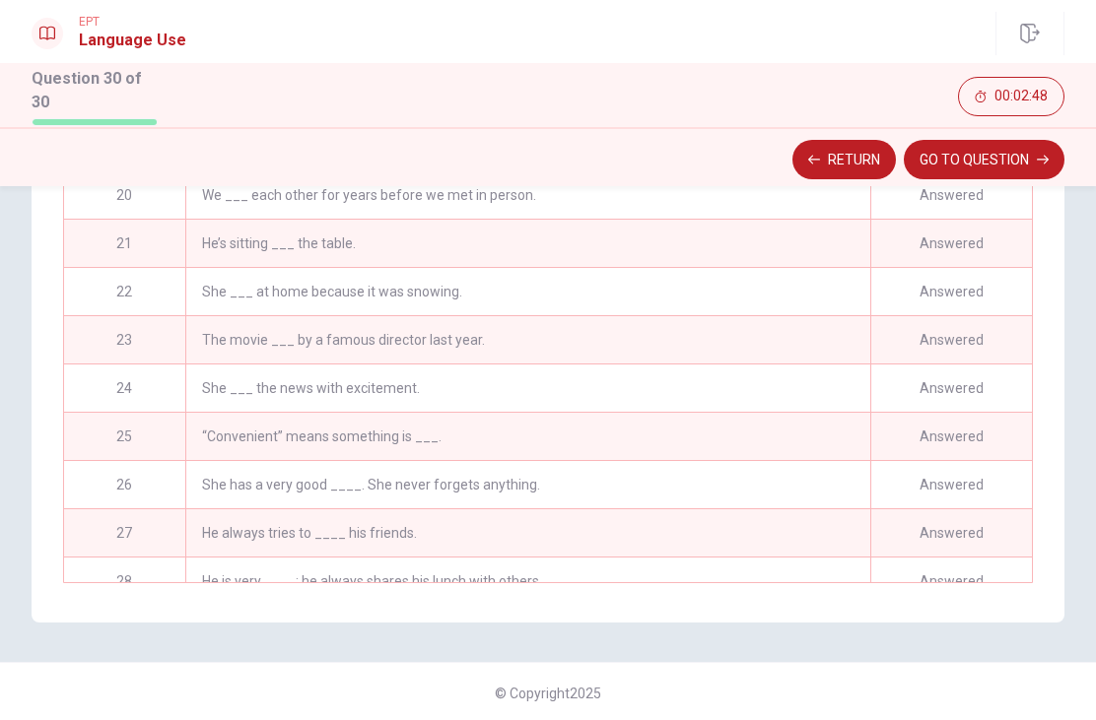
scroll to position [1006, 0]
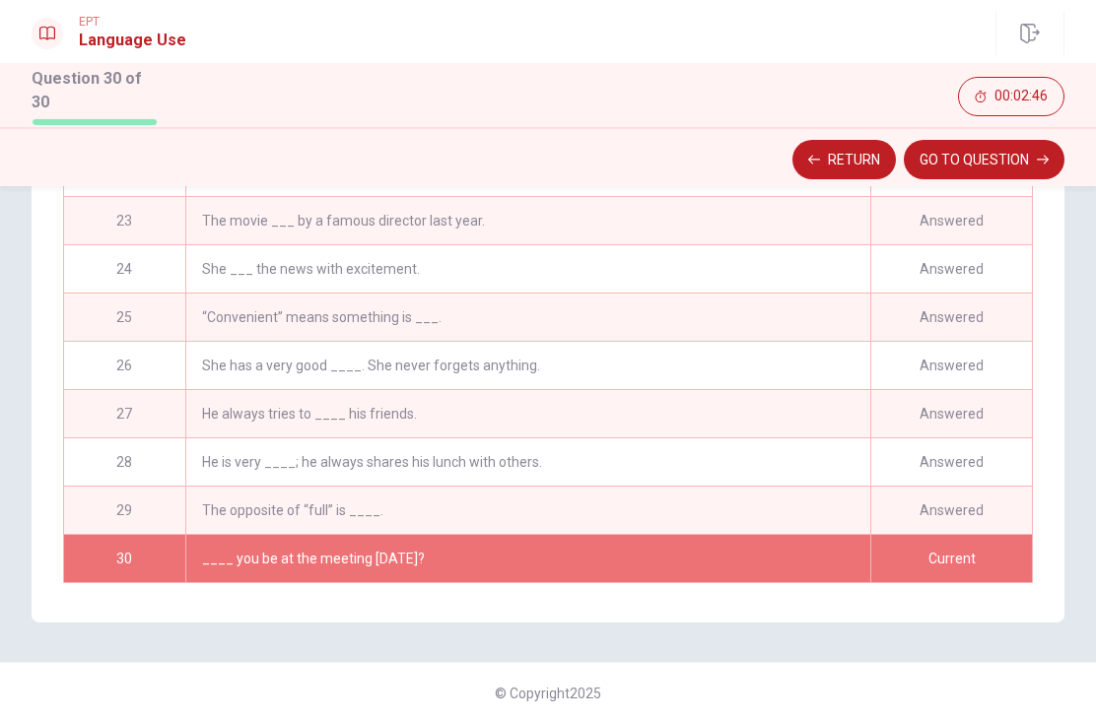
click at [649, 550] on div "____ you be at the meeting [DATE]?" at bounding box center [528, 558] width 686 height 47
click at [857, 159] on button "Return" at bounding box center [843, 159] width 103 height 39
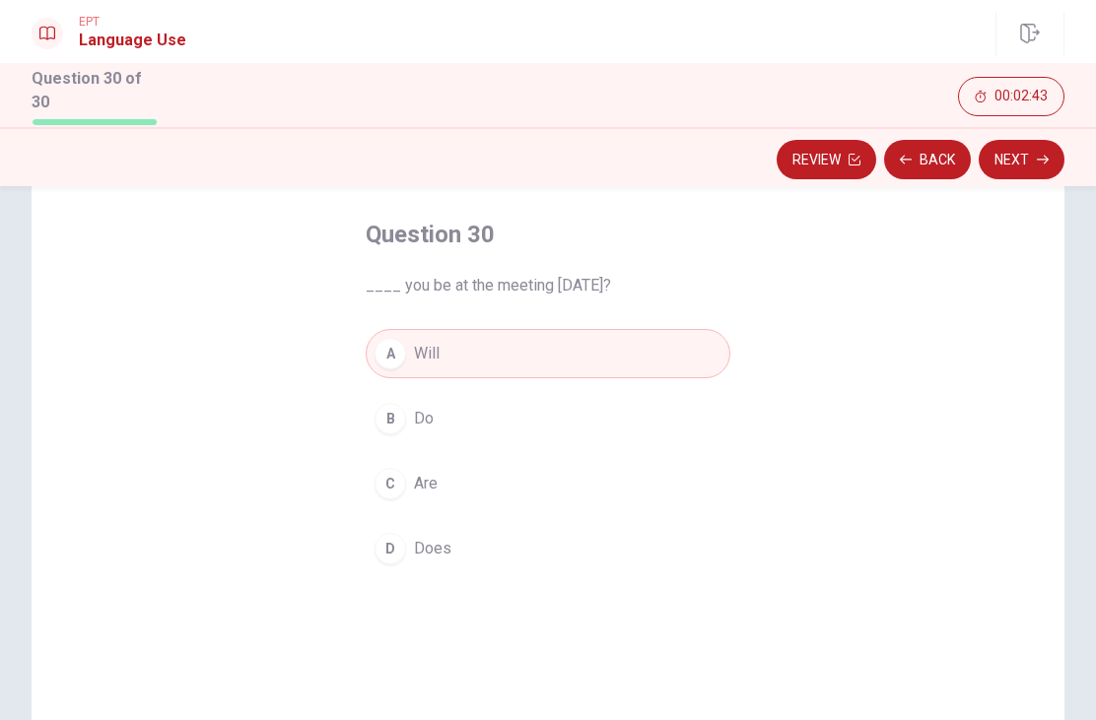
scroll to position [86, 0]
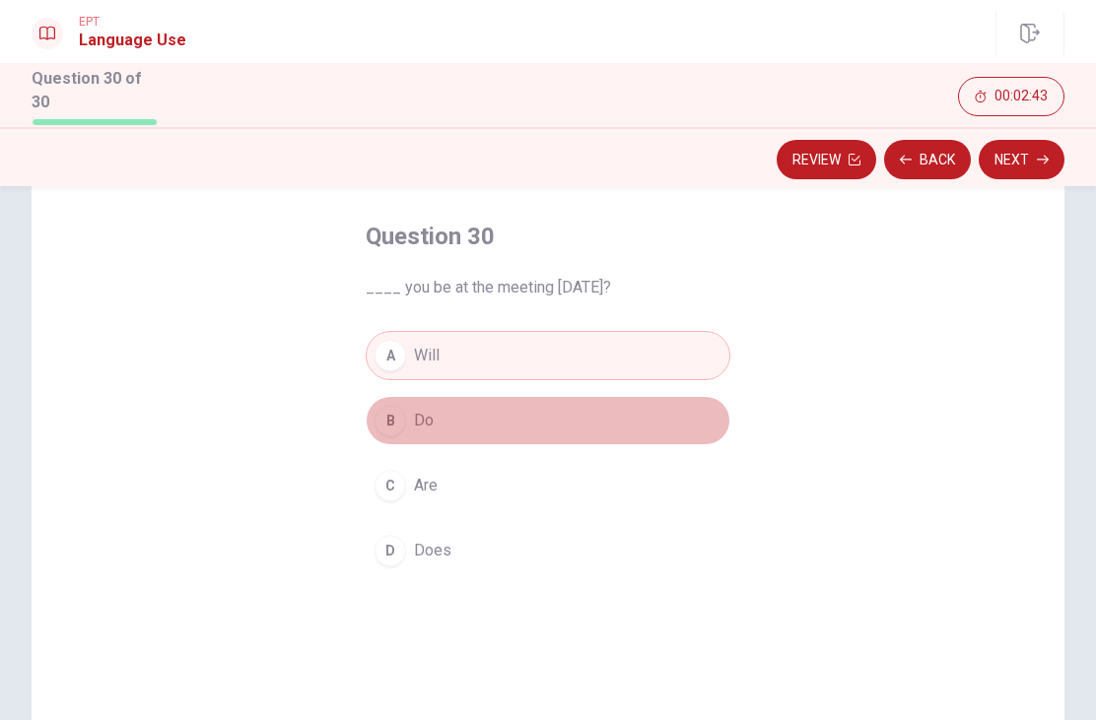
click at [495, 407] on button "B Do" at bounding box center [548, 420] width 365 height 49
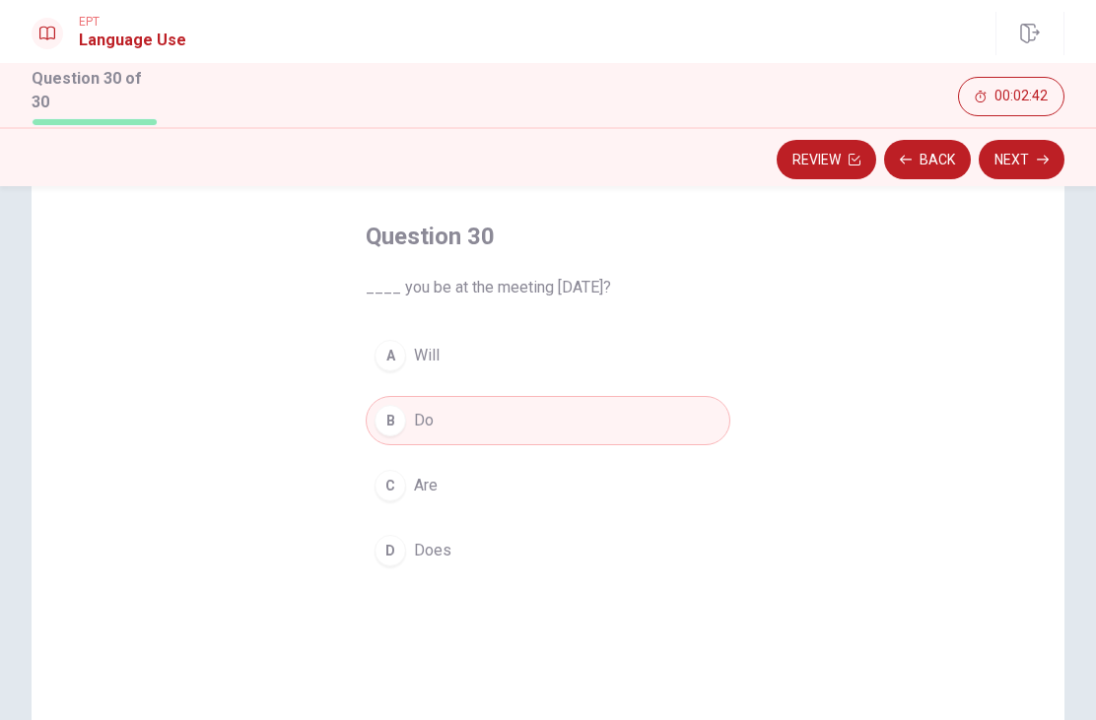
click at [650, 461] on button "C Are" at bounding box center [548, 485] width 365 height 49
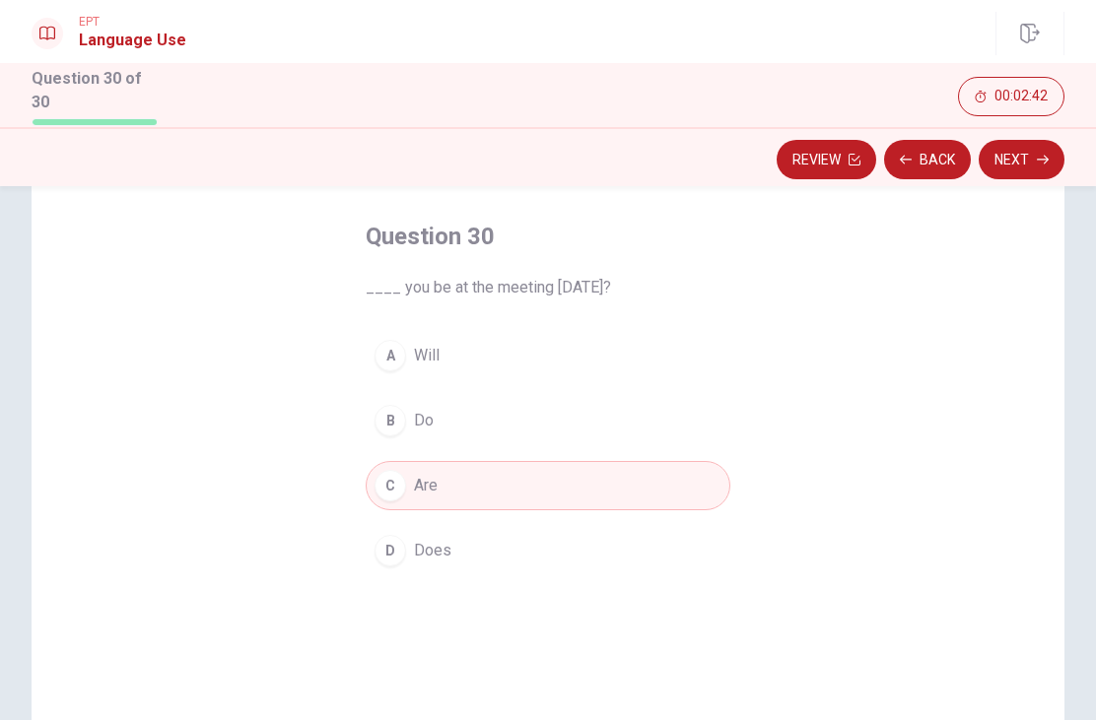
click at [619, 543] on button "D Does" at bounding box center [548, 550] width 365 height 49
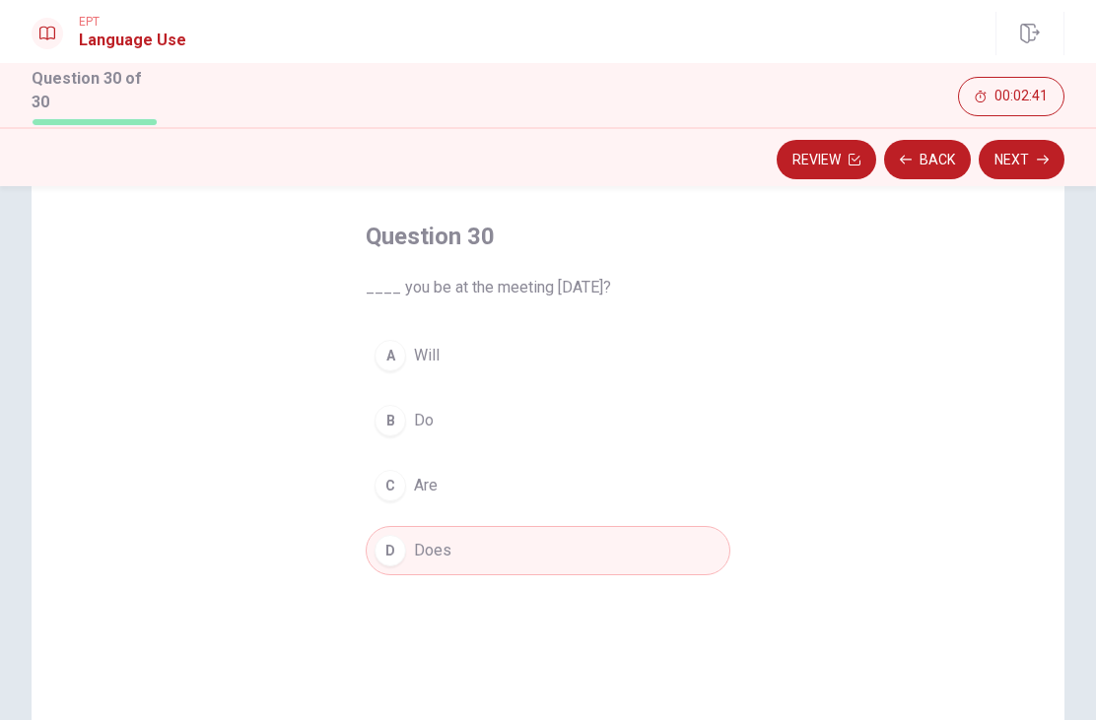
click at [683, 344] on button "A Will" at bounding box center [548, 355] width 365 height 49
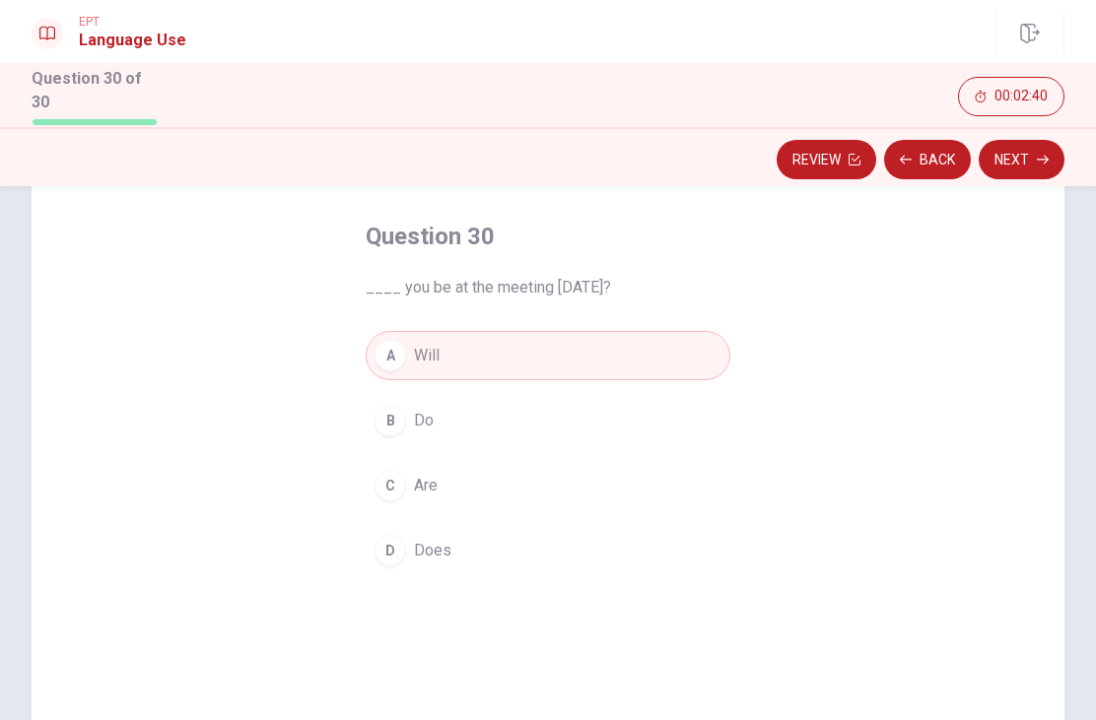
click at [1038, 140] on button "Next" at bounding box center [1022, 159] width 86 height 39
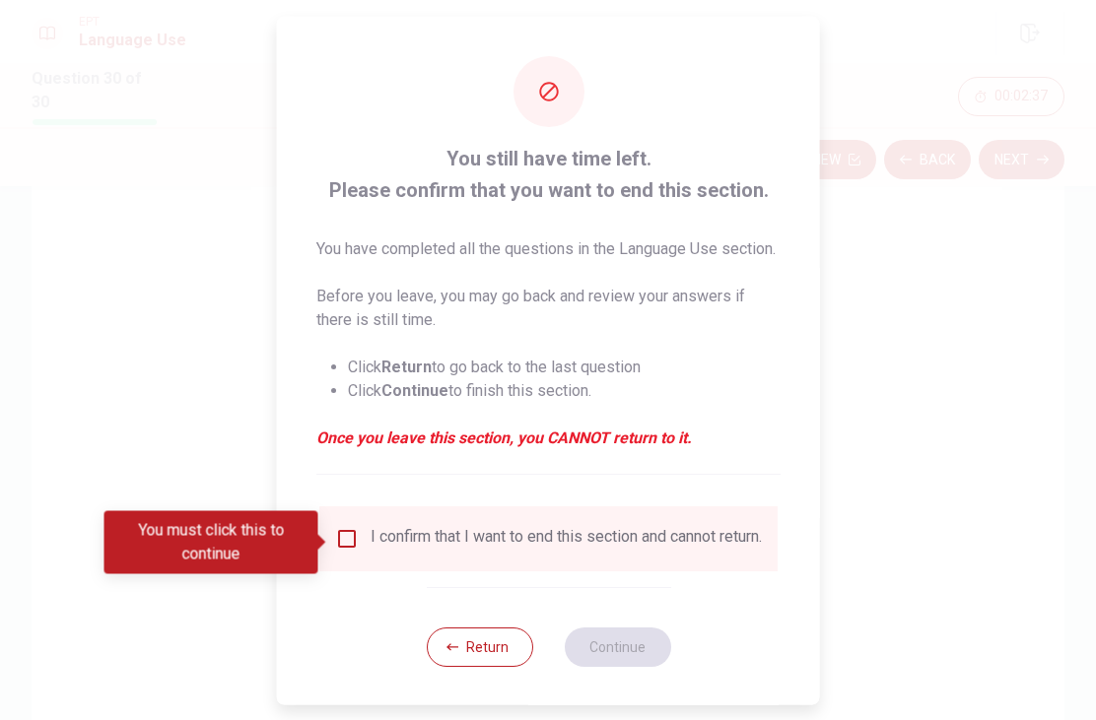
click at [340, 538] on input "You must click this to continue" at bounding box center [347, 538] width 24 height 24
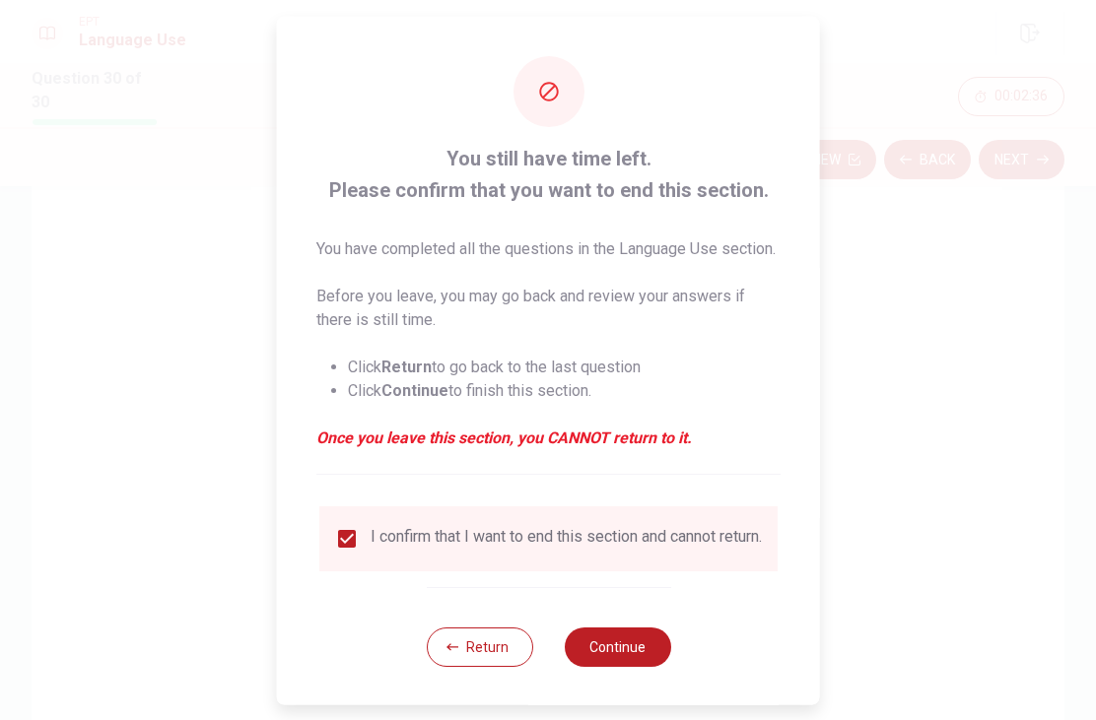
click at [648, 663] on button "Continue" at bounding box center [617, 646] width 106 height 39
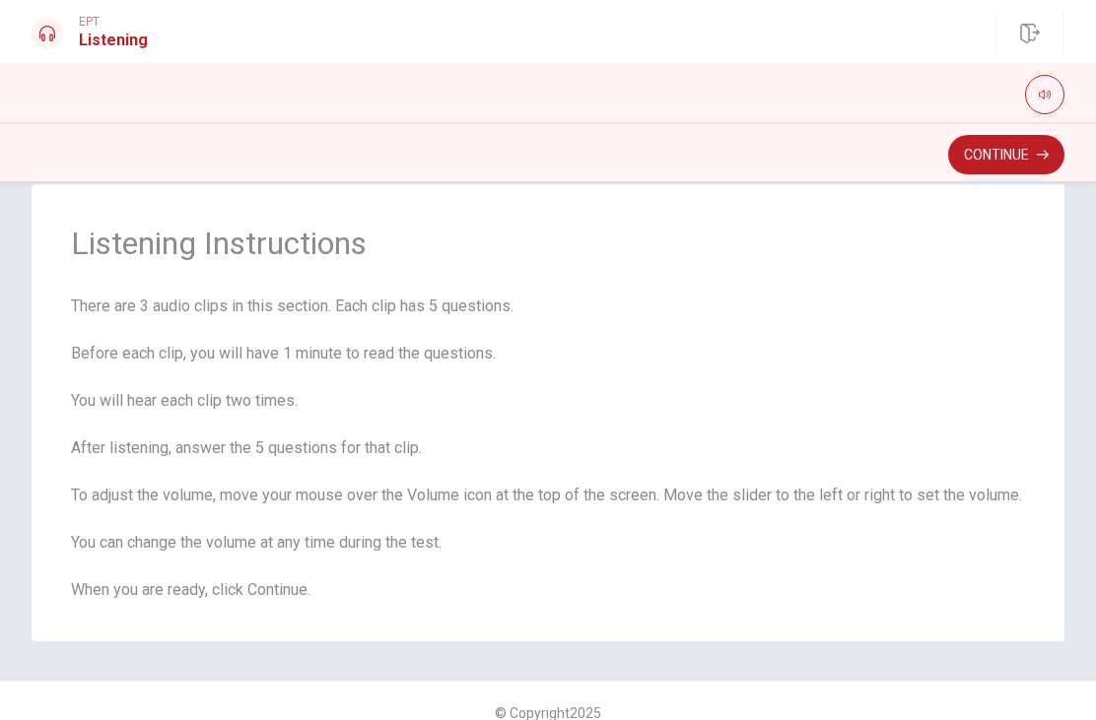
scroll to position [34, 0]
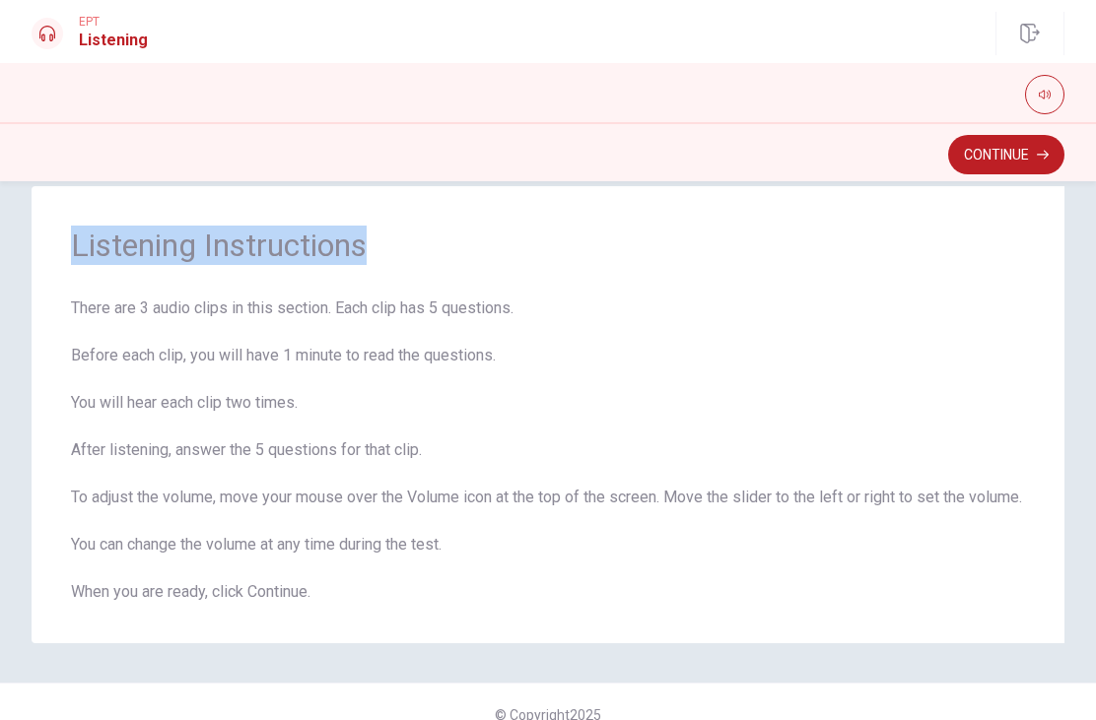
click at [875, 291] on div "Listening Instructions There are 3 audio clips in this section. Each clip has 5…" at bounding box center [548, 414] width 1033 height 457
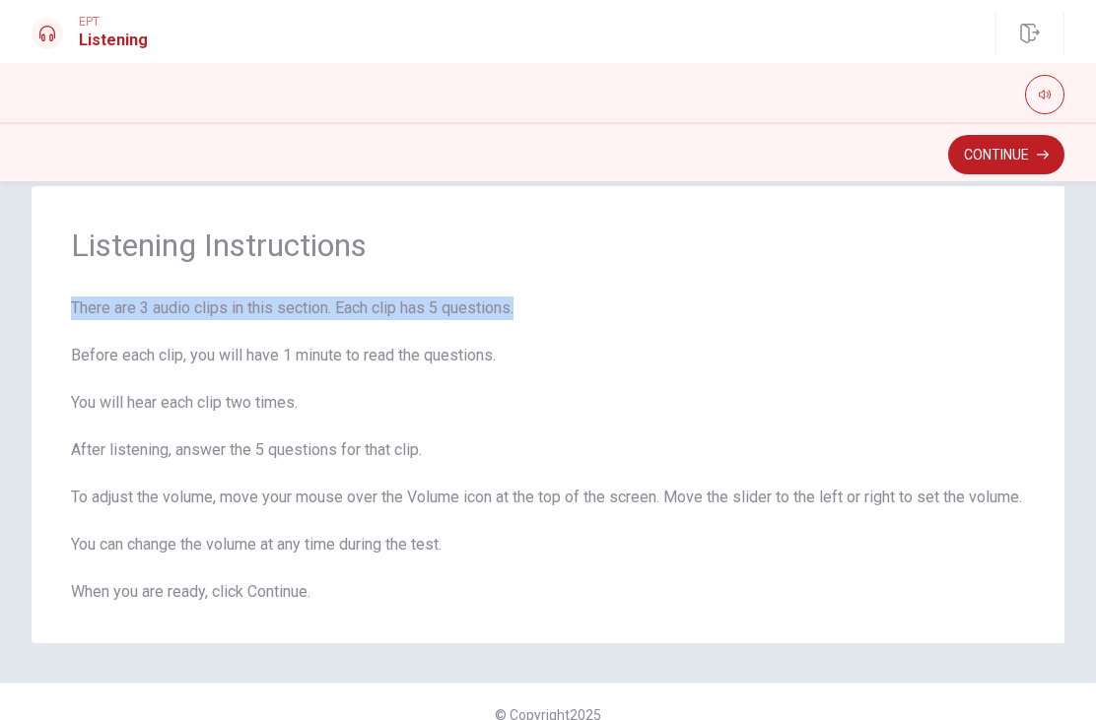
click at [953, 327] on span "There are 3 audio clips in this section. Each clip has 5 questions. Before each…" at bounding box center [548, 450] width 954 height 307
click at [962, 312] on span "There are 3 audio clips in this section. Each clip has 5 questions. Before each…" at bounding box center [548, 450] width 954 height 307
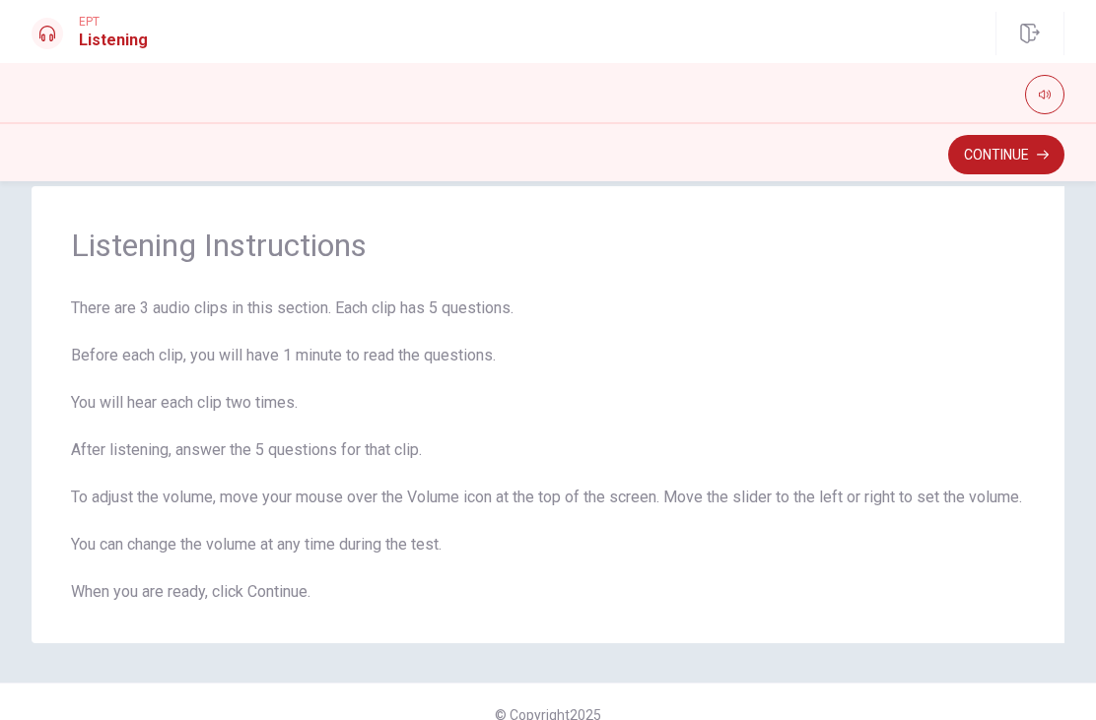
click at [118, 401] on span "There are 3 audio clips in this section. Each clip has 5 questions. Before each…" at bounding box center [548, 450] width 954 height 307
click at [1050, 155] on button "Continue" at bounding box center [1006, 154] width 116 height 39
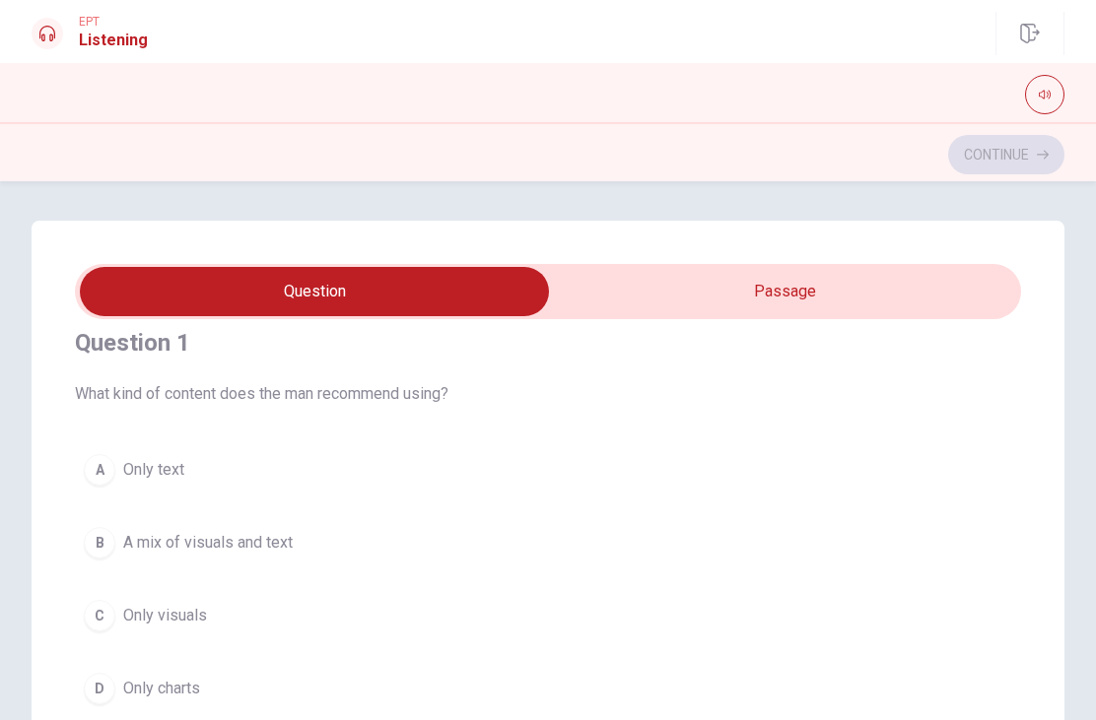
scroll to position [0, 0]
type input "9"
click at [822, 294] on input "checkbox" at bounding box center [314, 291] width 1419 height 49
checkbox input "true"
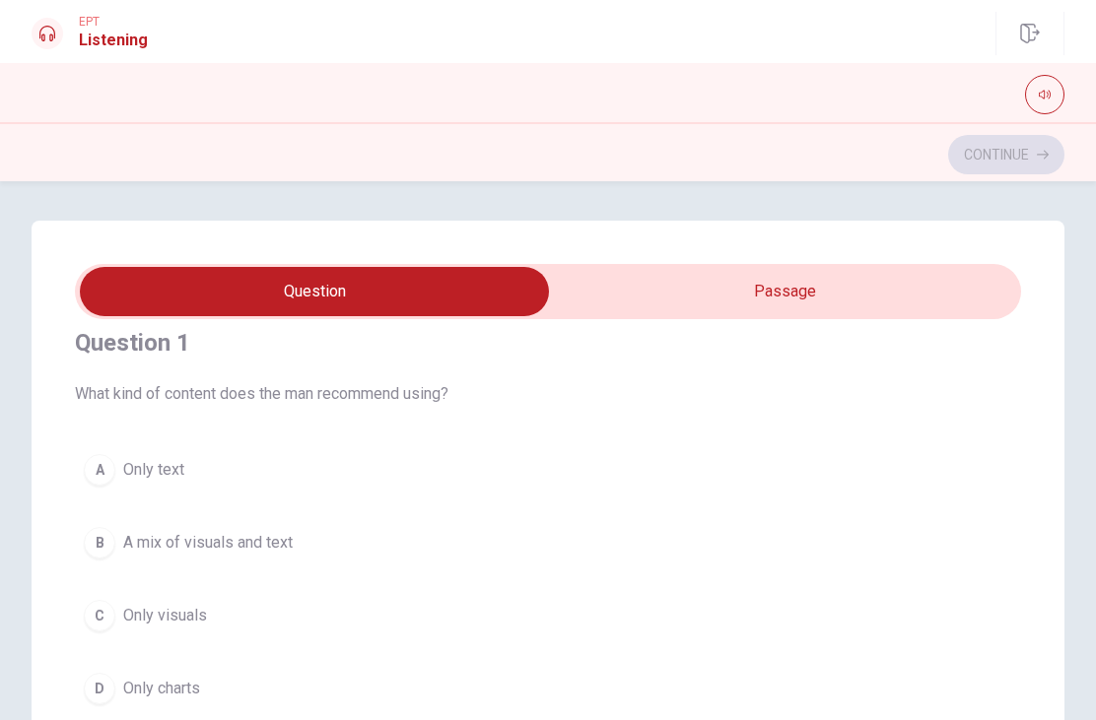
scroll to position [0, 0]
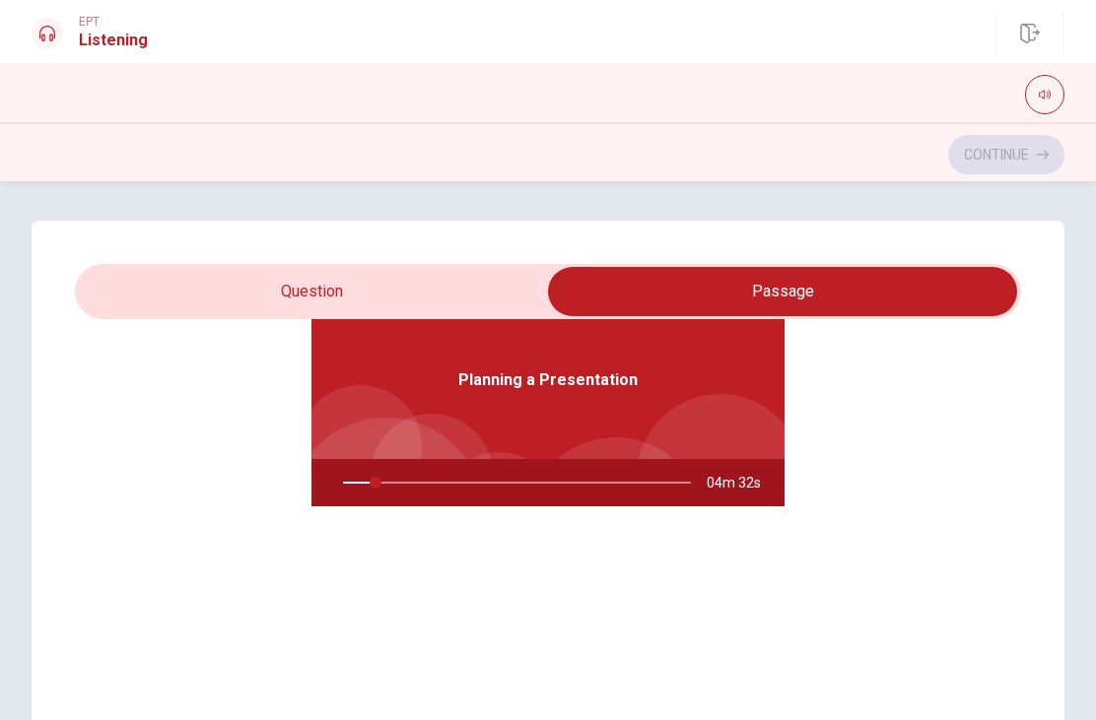
type input "10"
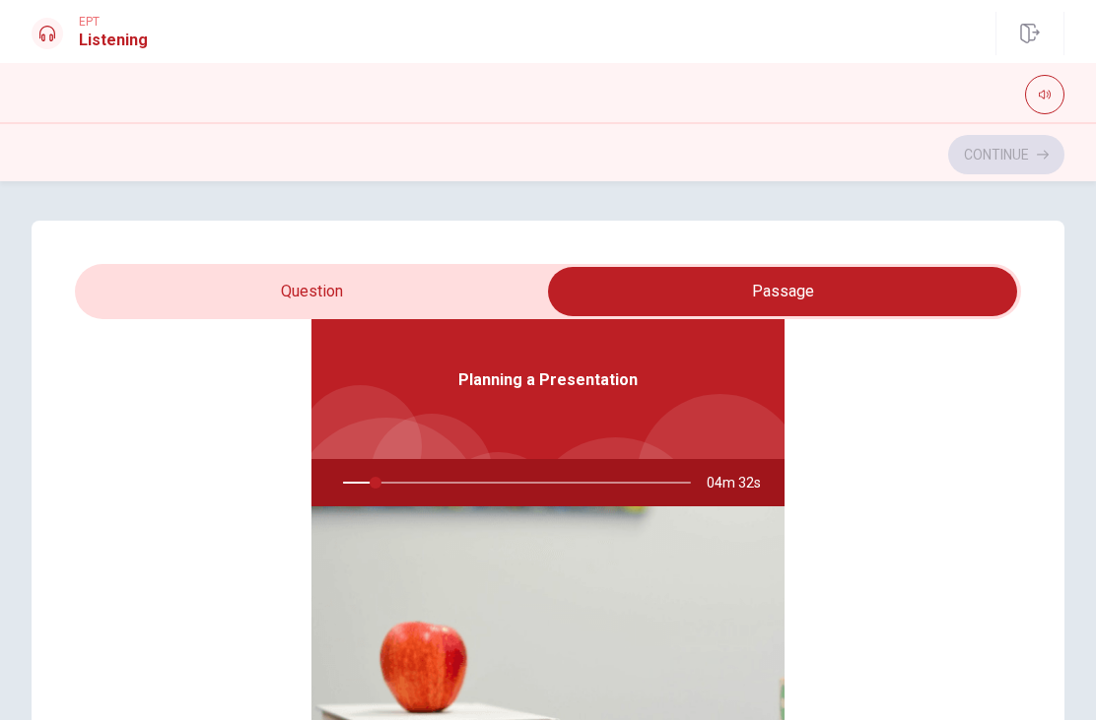
click at [108, 271] on input "checkbox" at bounding box center [782, 291] width 1419 height 49
checkbox input "false"
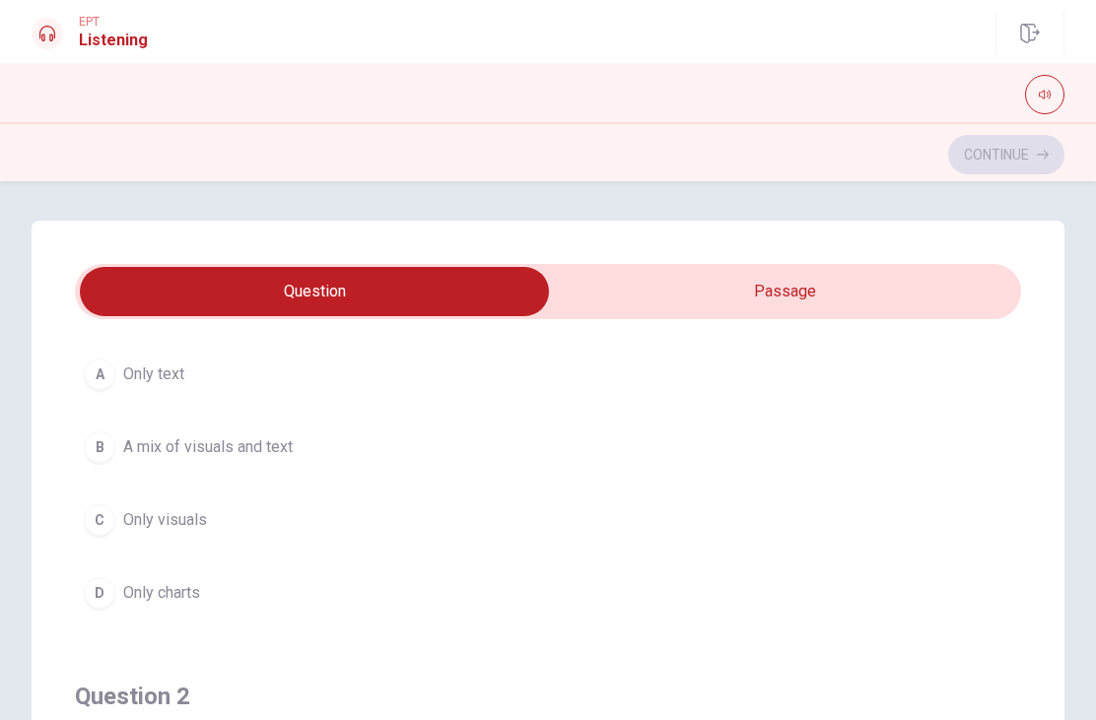
scroll to position [120, 0]
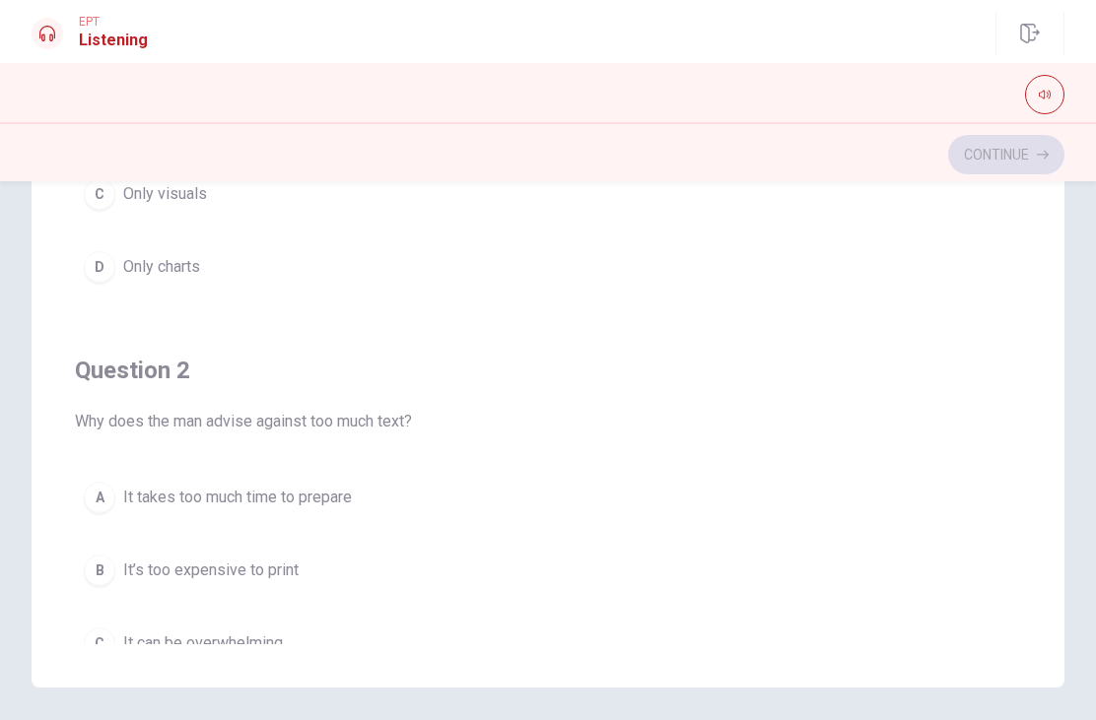
click at [116, 489] on button "A It takes too much time to prepare" at bounding box center [548, 497] width 946 height 49
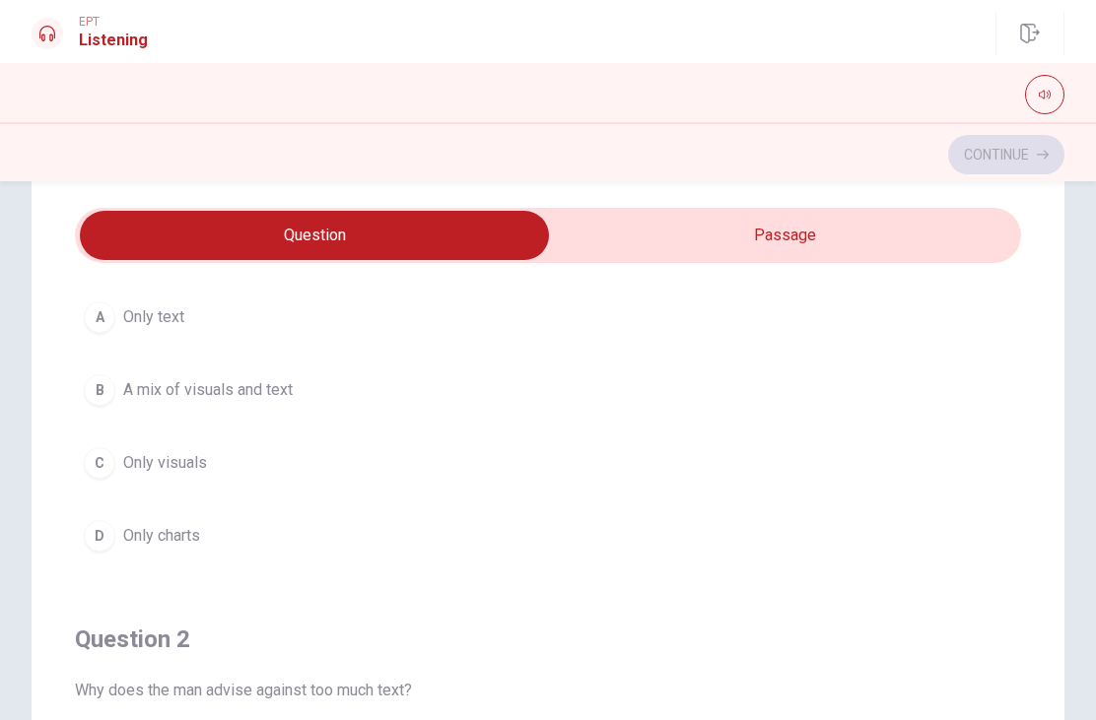
scroll to position [56, 0]
type input "11"
click at [965, 237] on input "checkbox" at bounding box center [314, 235] width 1419 height 49
checkbox input "true"
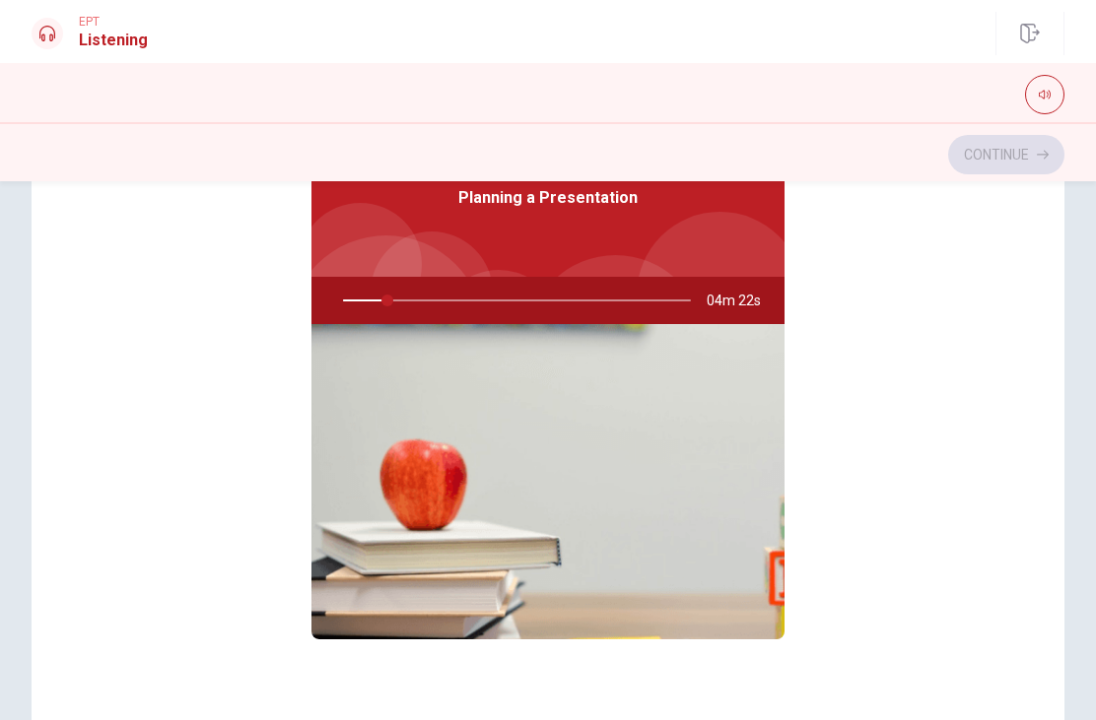
scroll to position [182, 0]
click at [322, 437] on img at bounding box center [547, 481] width 473 height 315
click at [403, 491] on img at bounding box center [547, 481] width 473 height 315
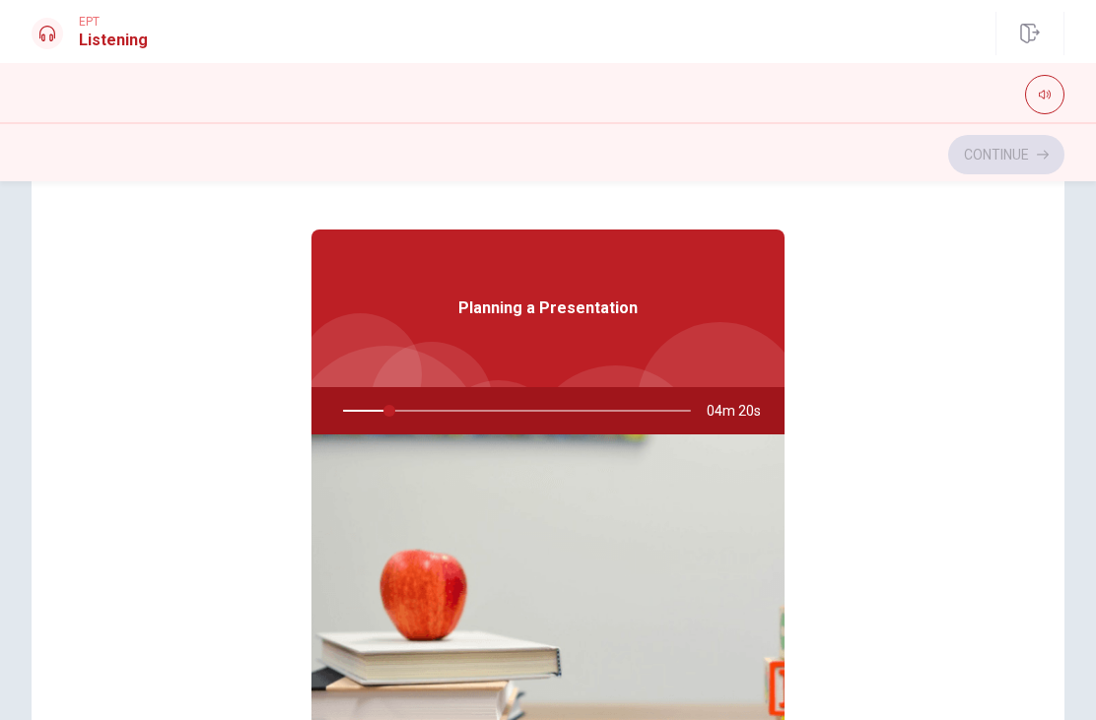
scroll to position [0, 0]
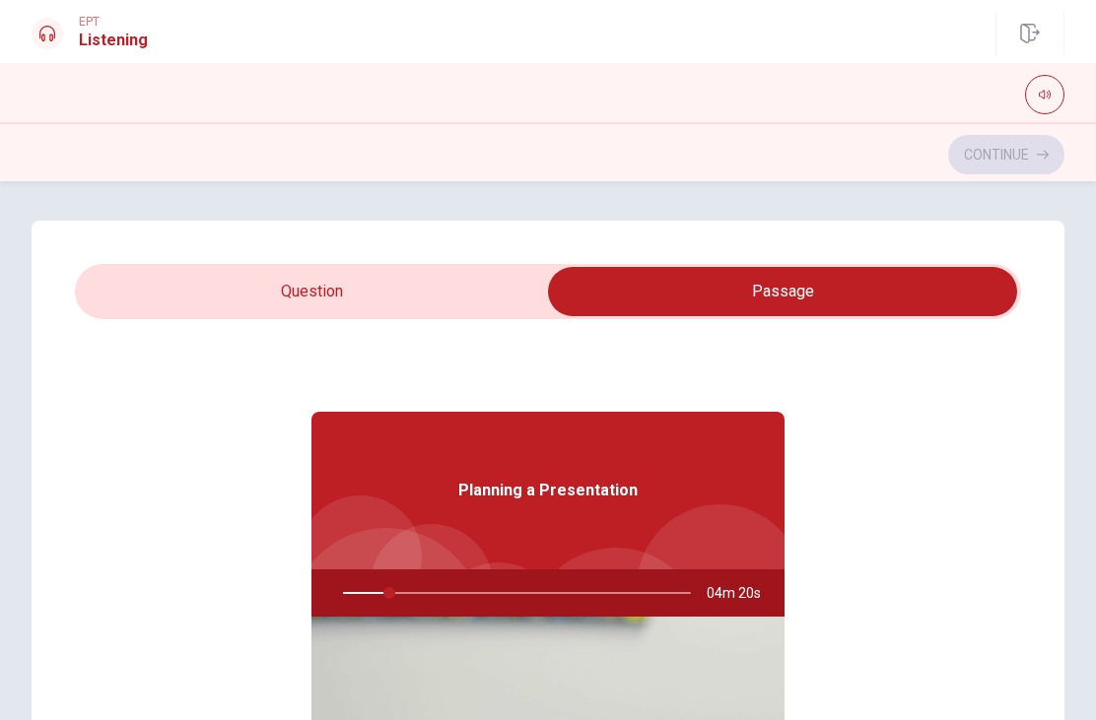
type input "14"
click at [203, 284] on input "checkbox" at bounding box center [782, 291] width 1419 height 49
checkbox input "false"
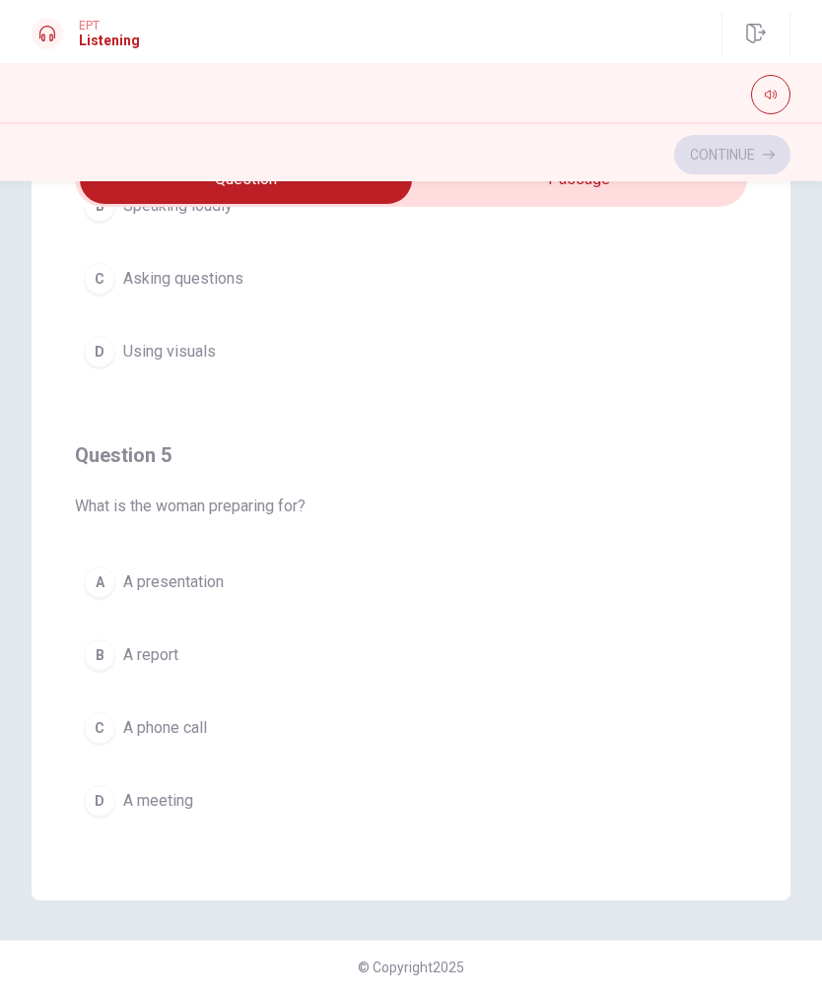
scroll to position [1596, 0]
click at [648, 136] on div "Continue" at bounding box center [411, 154] width 759 height 37
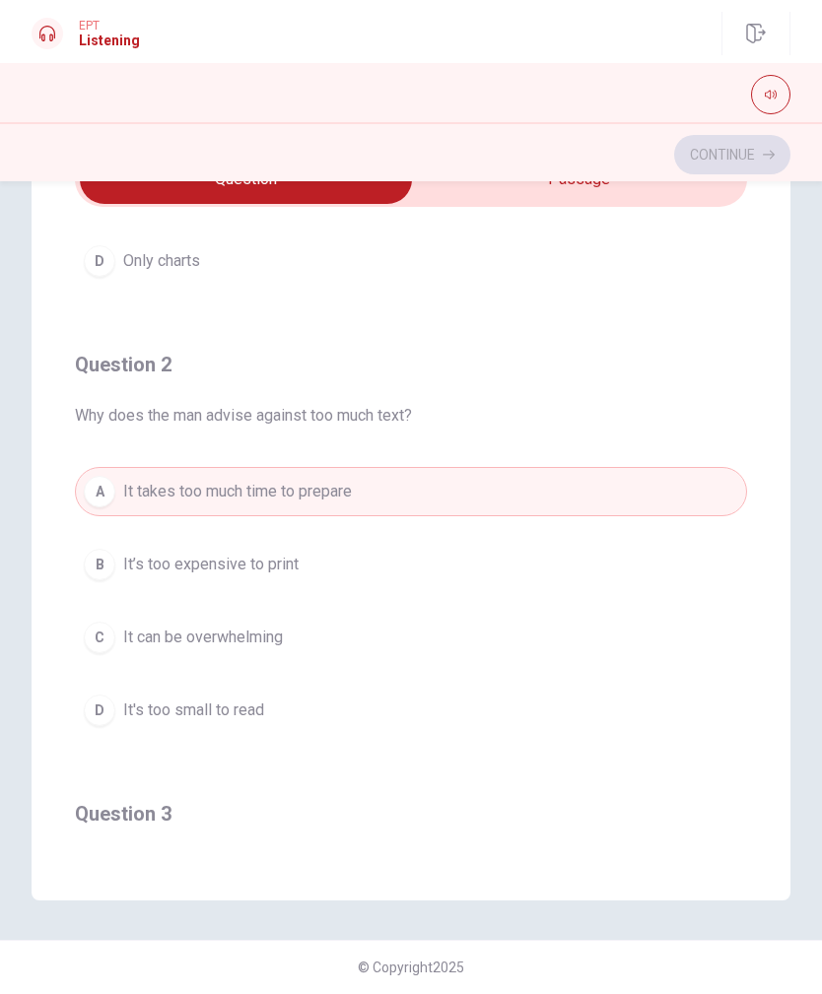
scroll to position [319, 0]
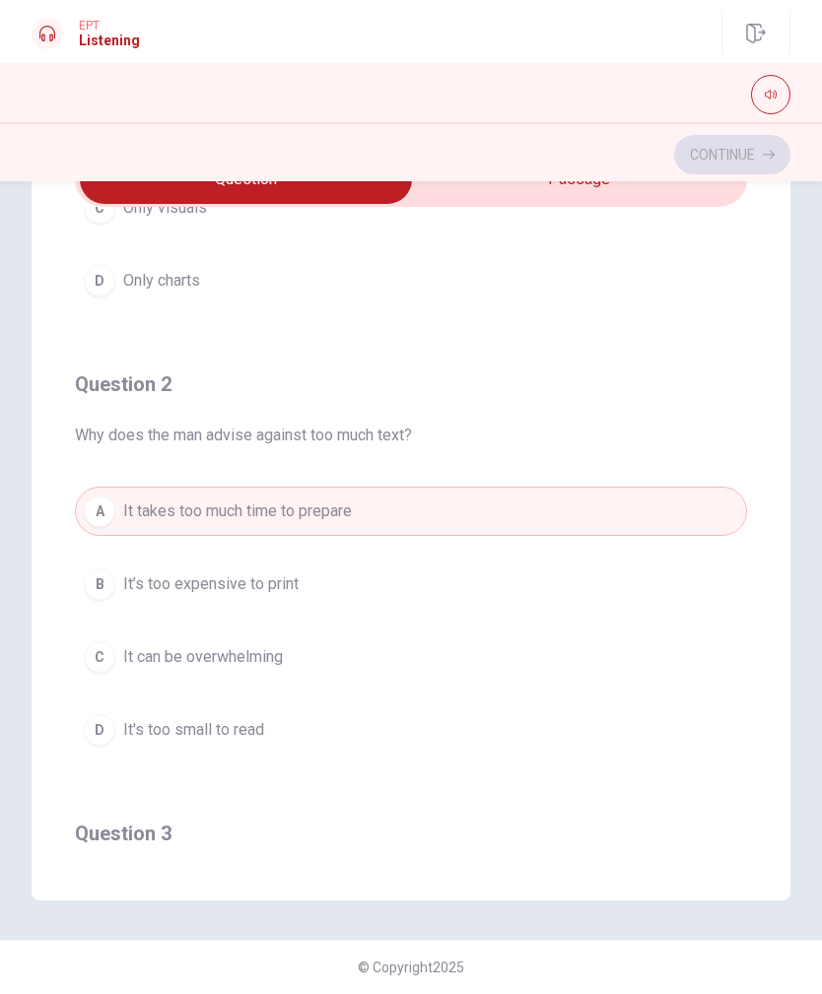
click at [131, 657] on span "It can be overwhelming" at bounding box center [203, 657] width 160 height 24
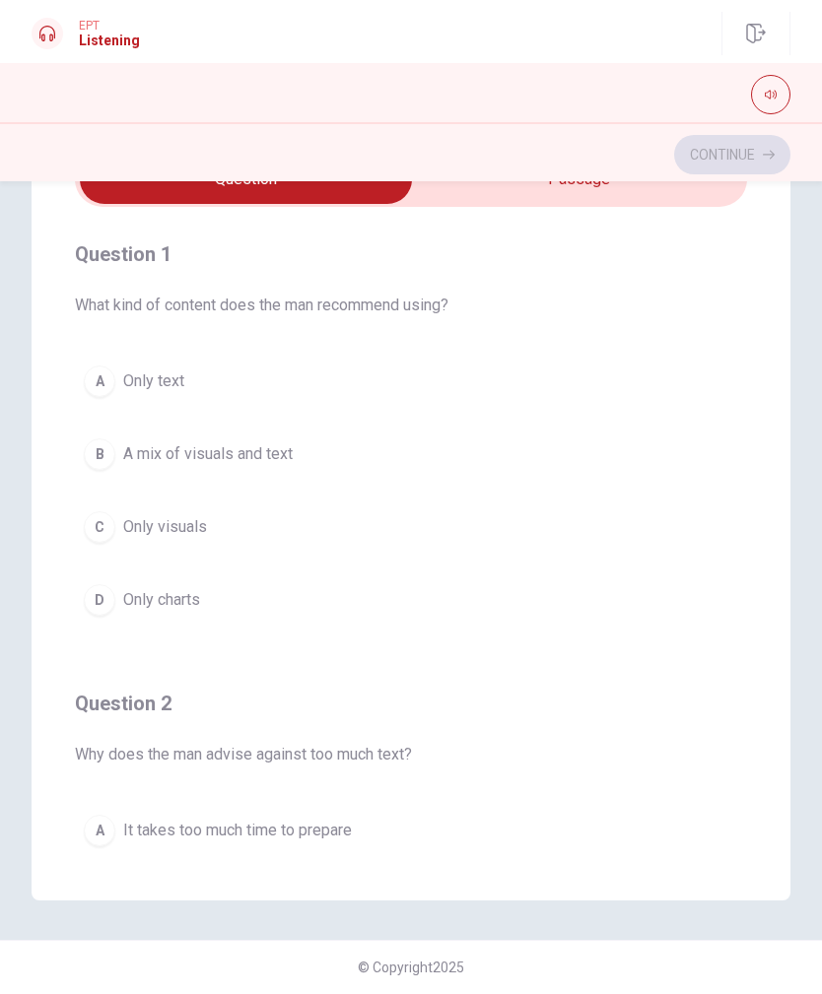
scroll to position [0, 0]
click at [107, 476] on button "B A mix of visuals and text" at bounding box center [411, 454] width 672 height 49
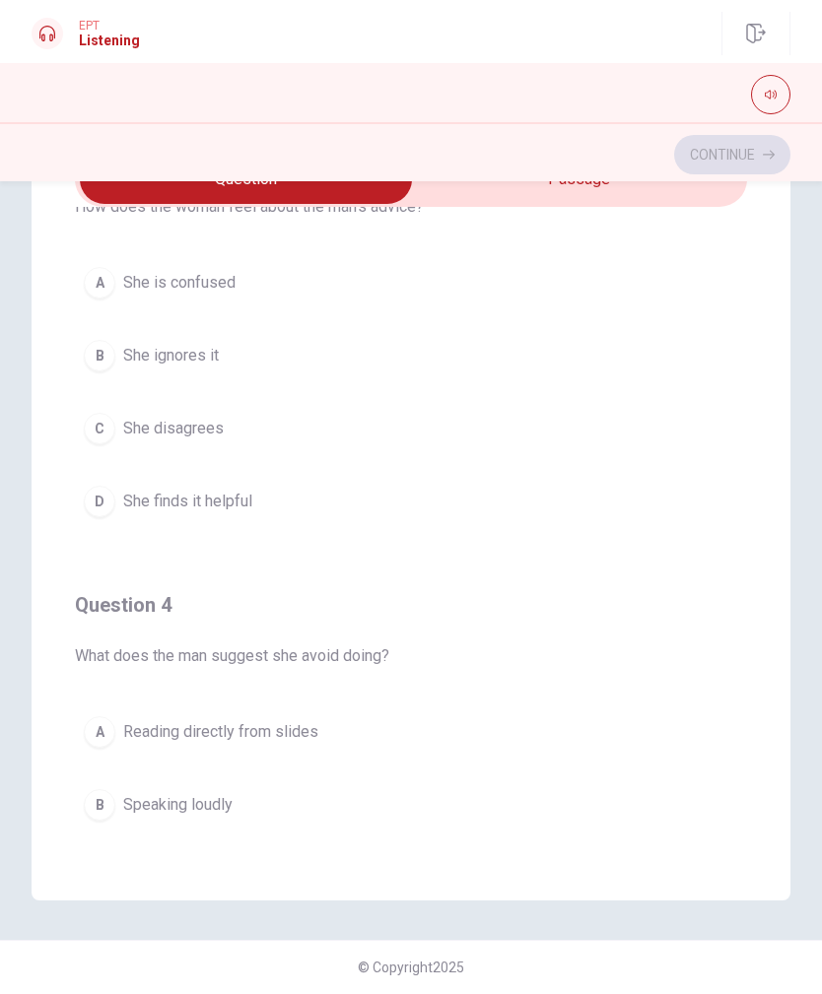
scroll to position [998, 0]
click at [117, 507] on button "D She finds it helpful" at bounding box center [411, 500] width 672 height 49
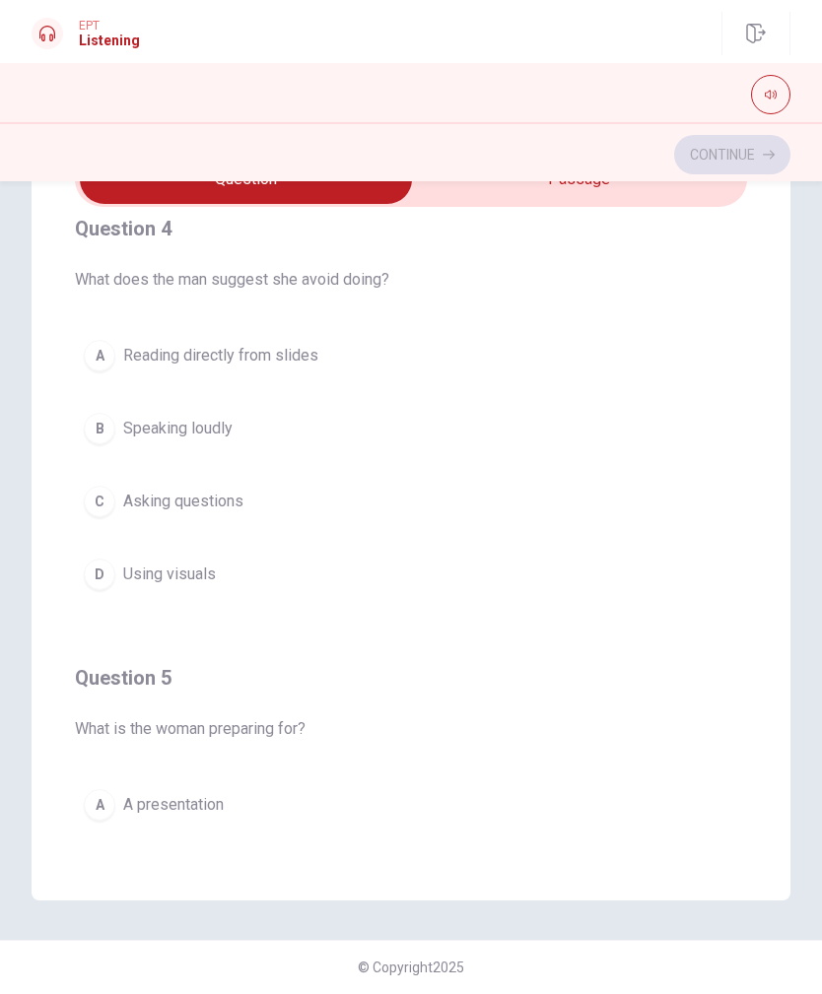
scroll to position [1376, 0]
click at [79, 339] on button "A Reading directly from slides" at bounding box center [411, 353] width 672 height 49
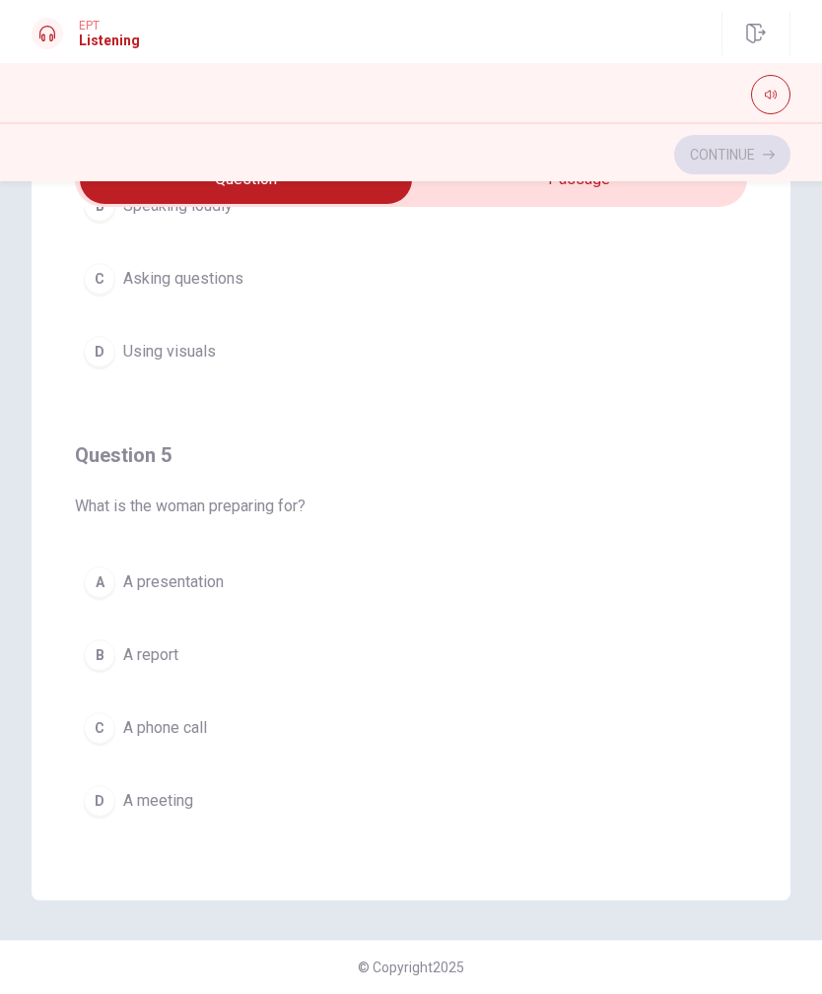
scroll to position [1596, 0]
click at [783, 73] on div at bounding box center [411, 92] width 822 height 59
click at [777, 92] on button "button" at bounding box center [770, 94] width 39 height 39
click at [784, 92] on button "button" at bounding box center [770, 94] width 39 height 39
click at [175, 594] on button "A A presentation" at bounding box center [411, 582] width 672 height 49
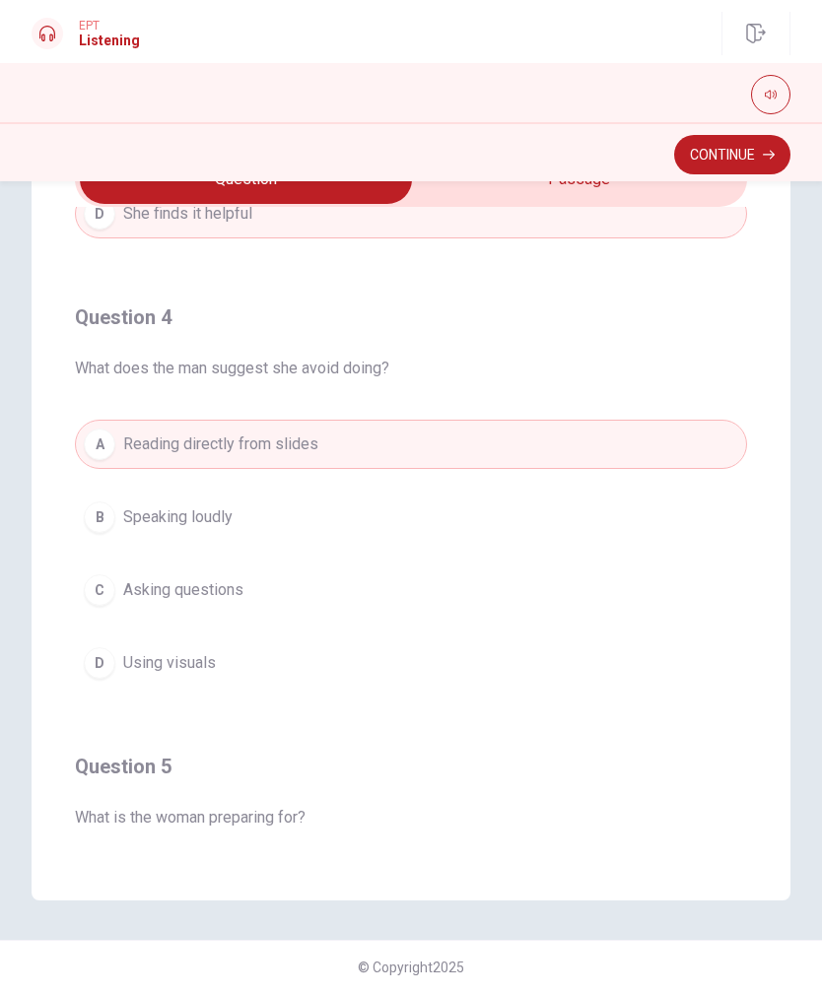
scroll to position [1277, 0]
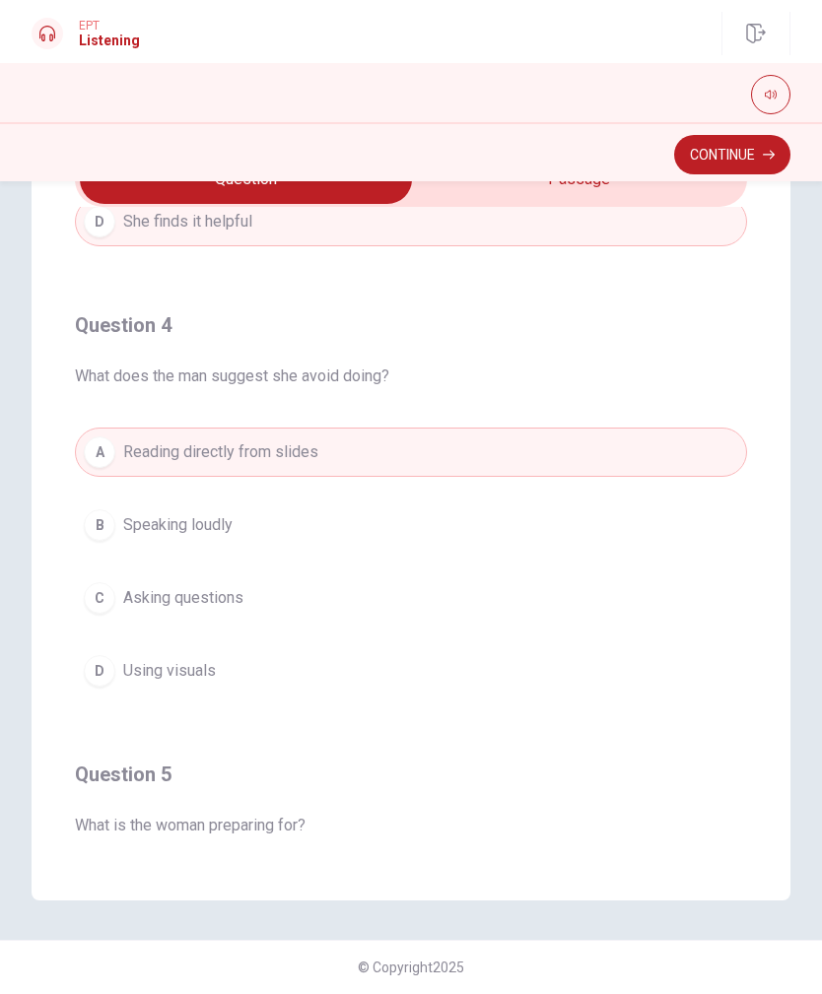
click at [767, 156] on icon "button" at bounding box center [769, 155] width 12 height 12
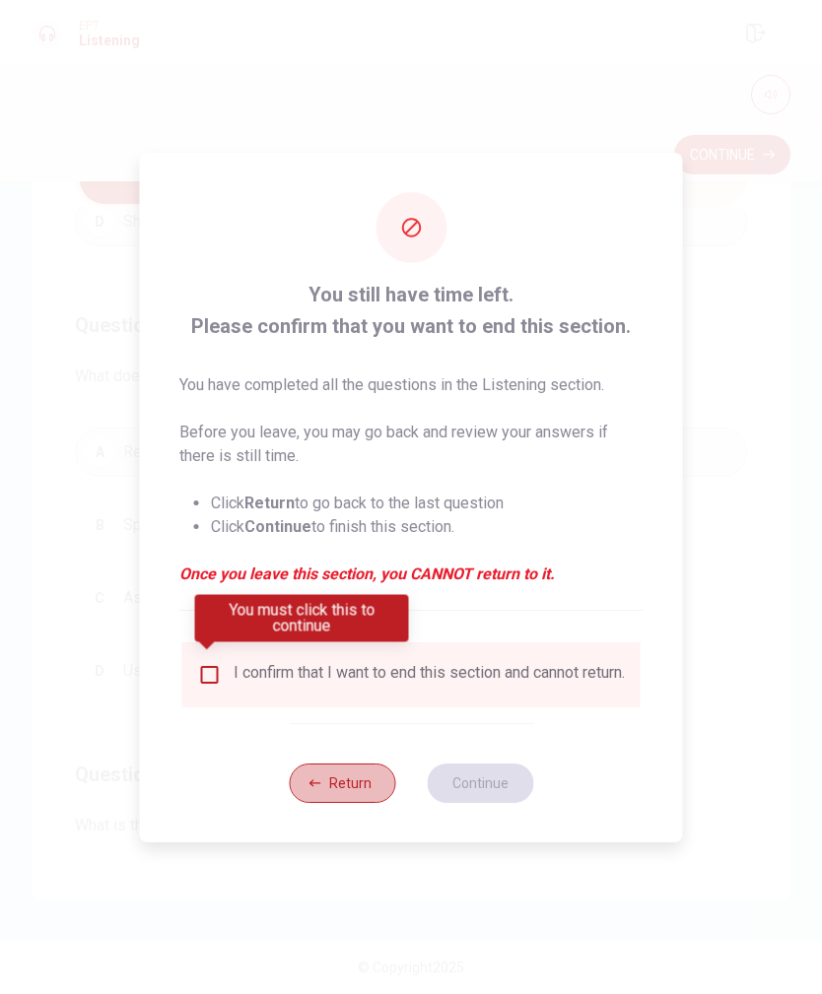
click at [317, 719] on button "Return" at bounding box center [342, 783] width 106 height 39
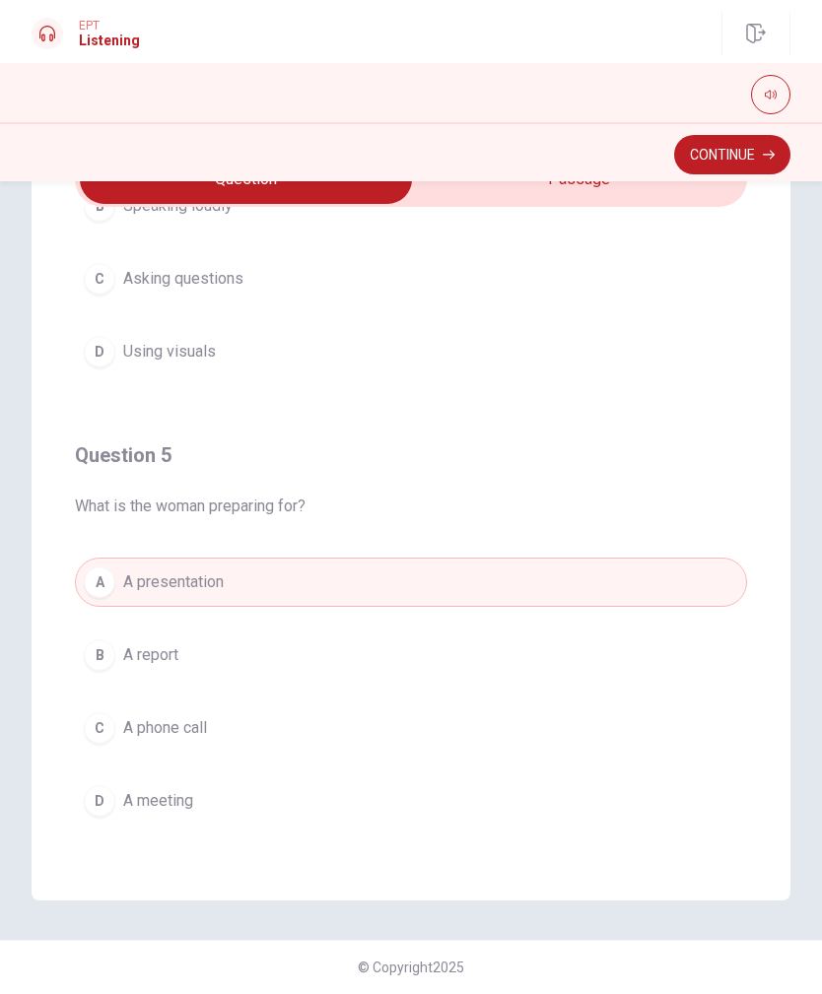
scroll to position [1596, 0]
click at [174, 588] on span "A presentation" at bounding box center [173, 583] width 101 height 24
click at [764, 154] on icon "button" at bounding box center [769, 155] width 12 height 12
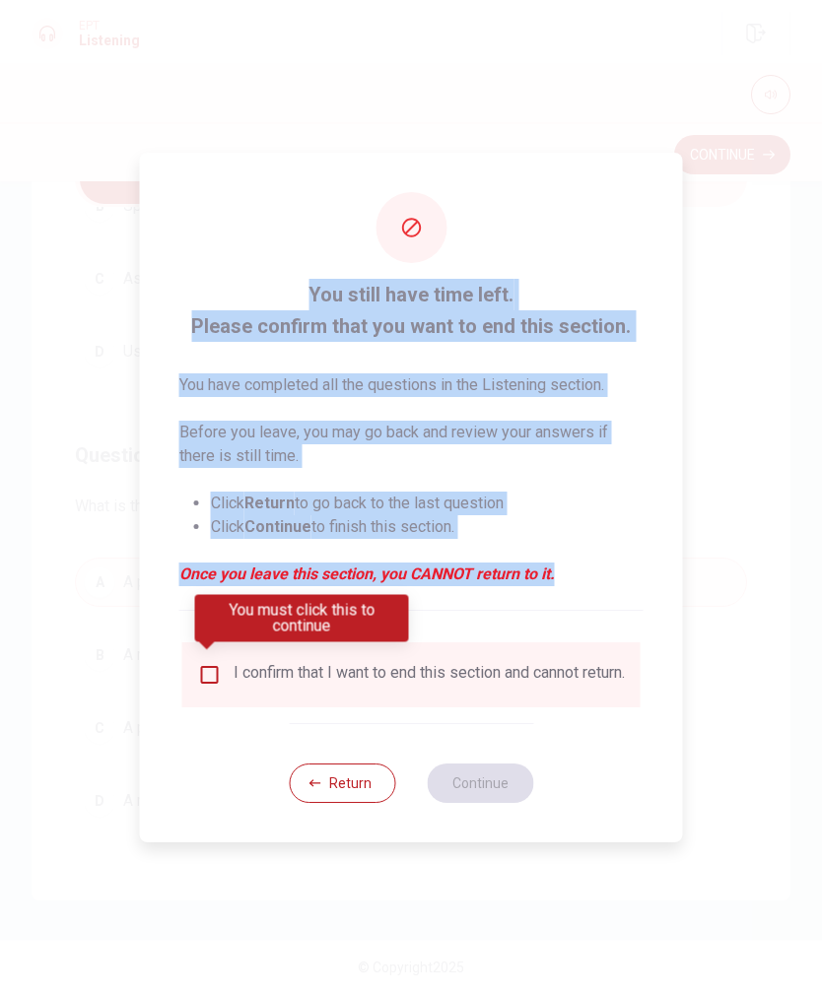
click at [545, 675] on div "I confirm that I want to end this section and cannot return." at bounding box center [429, 675] width 391 height 24
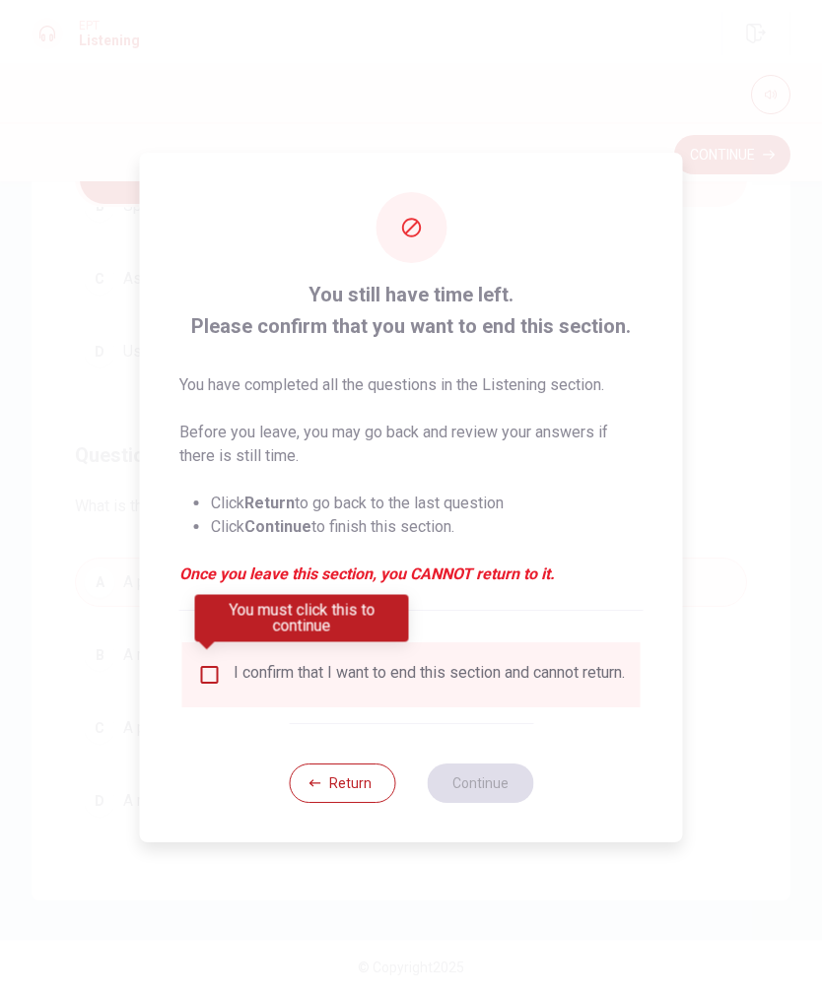
click at [510, 687] on div "I confirm that I want to end this section and cannot return." at bounding box center [429, 675] width 391 height 24
click at [508, 675] on div "I confirm that I want to end this section and cannot return." at bounding box center [429, 675] width 391 height 24
click at [227, 687] on div "I confirm that I want to end this section and cannot return." at bounding box center [411, 675] width 427 height 24
click at [217, 663] on input "You must click this to continue" at bounding box center [210, 675] width 24 height 24
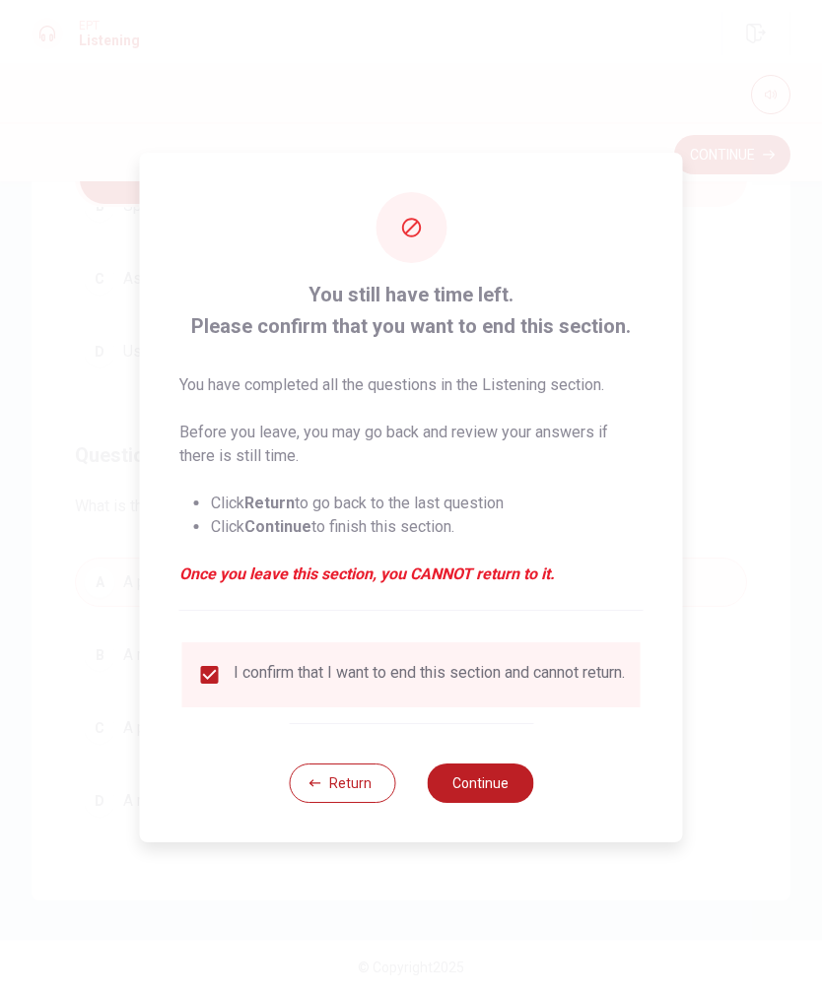
click at [493, 719] on button "Continue" at bounding box center [480, 783] width 106 height 39
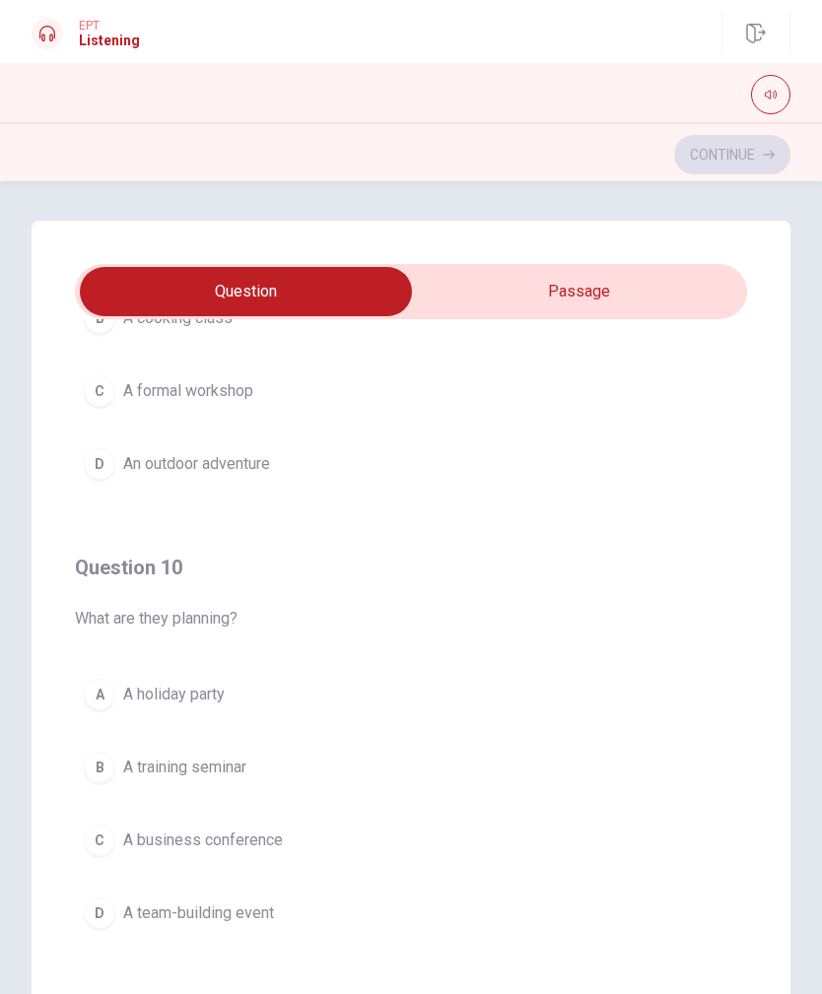
click at [165, 719] on span "A team-building event" at bounding box center [198, 914] width 151 height 24
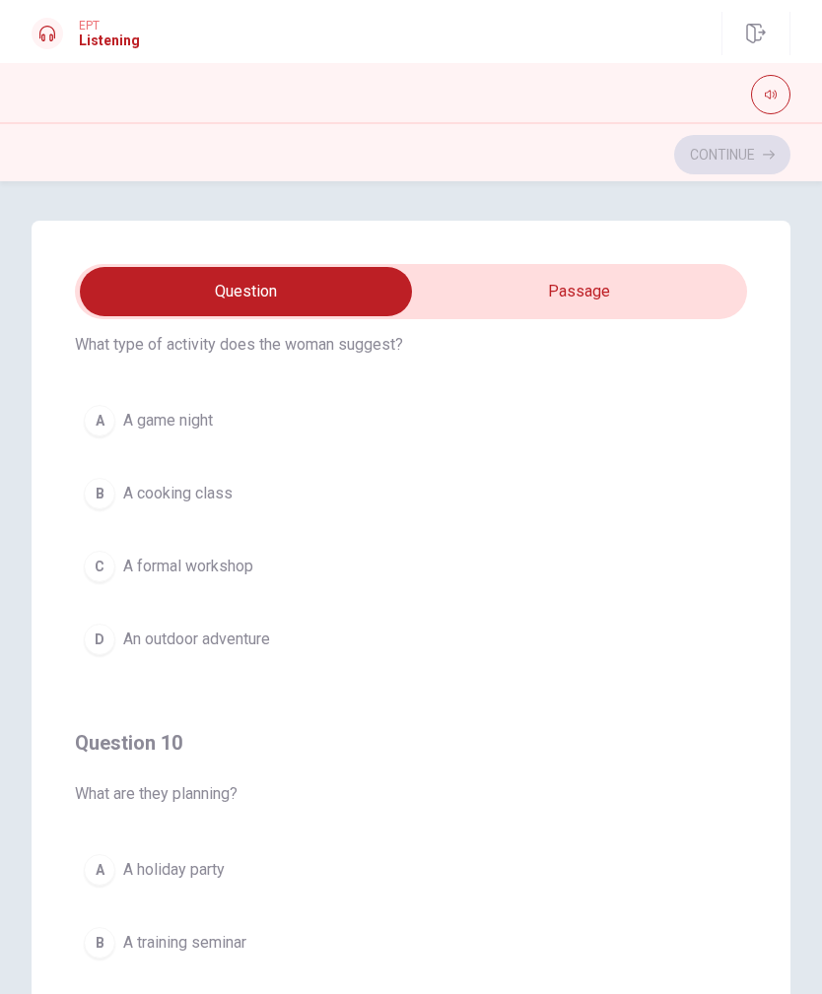
scroll to position [1375, 0]
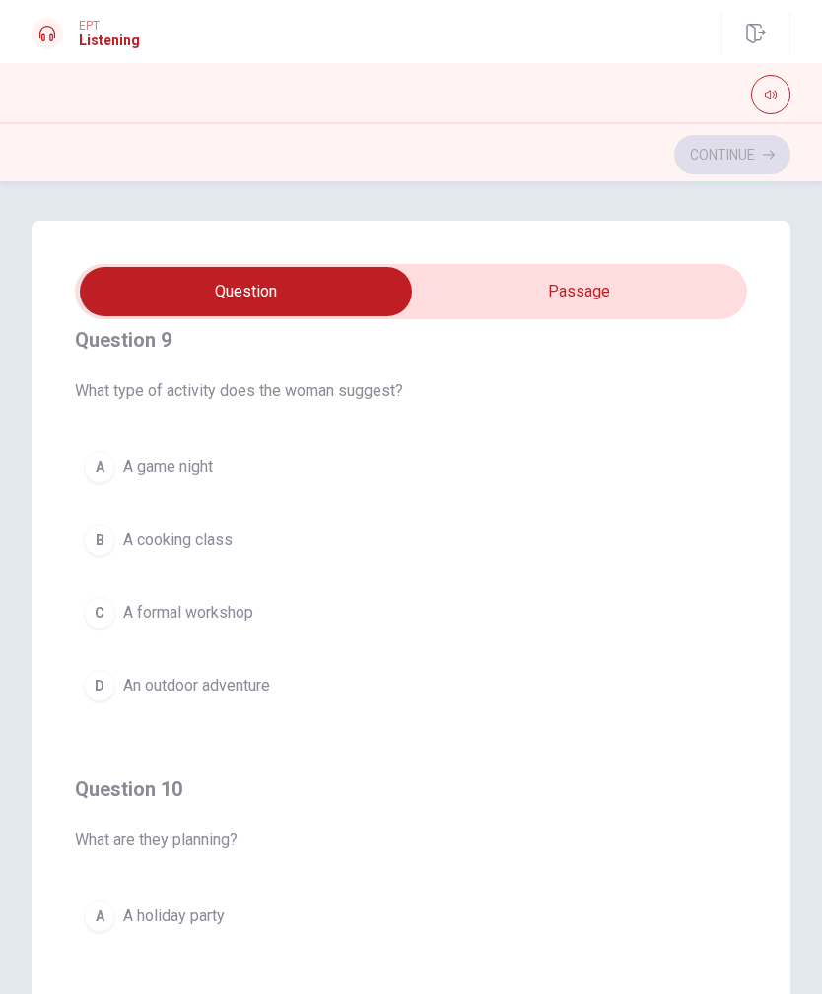
click at [384, 684] on button "D An outdoor adventure" at bounding box center [411, 685] width 672 height 49
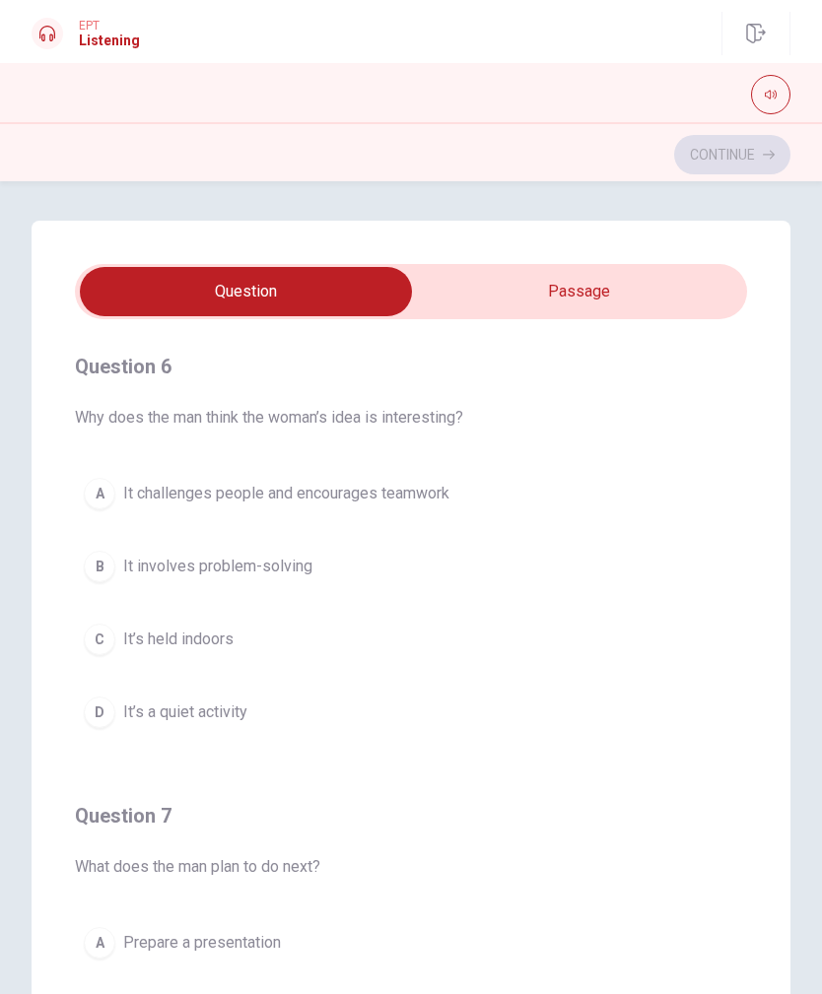
scroll to position [0, 0]
click at [812, 266] on div "Question 6 Why does the man think the woman’s idea is interesting? A It challen…" at bounding box center [411, 617] width 822 height 792
click at [607, 663] on button "C It’s held indoors" at bounding box center [411, 639] width 672 height 49
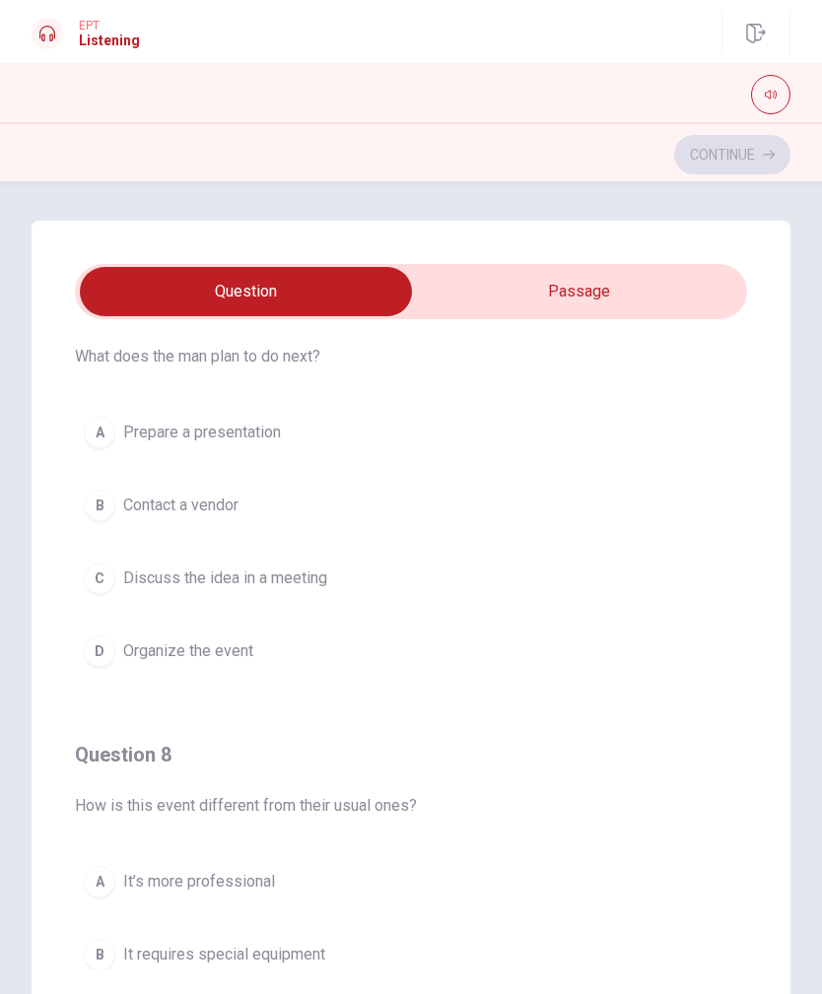
scroll to position [502, 0]
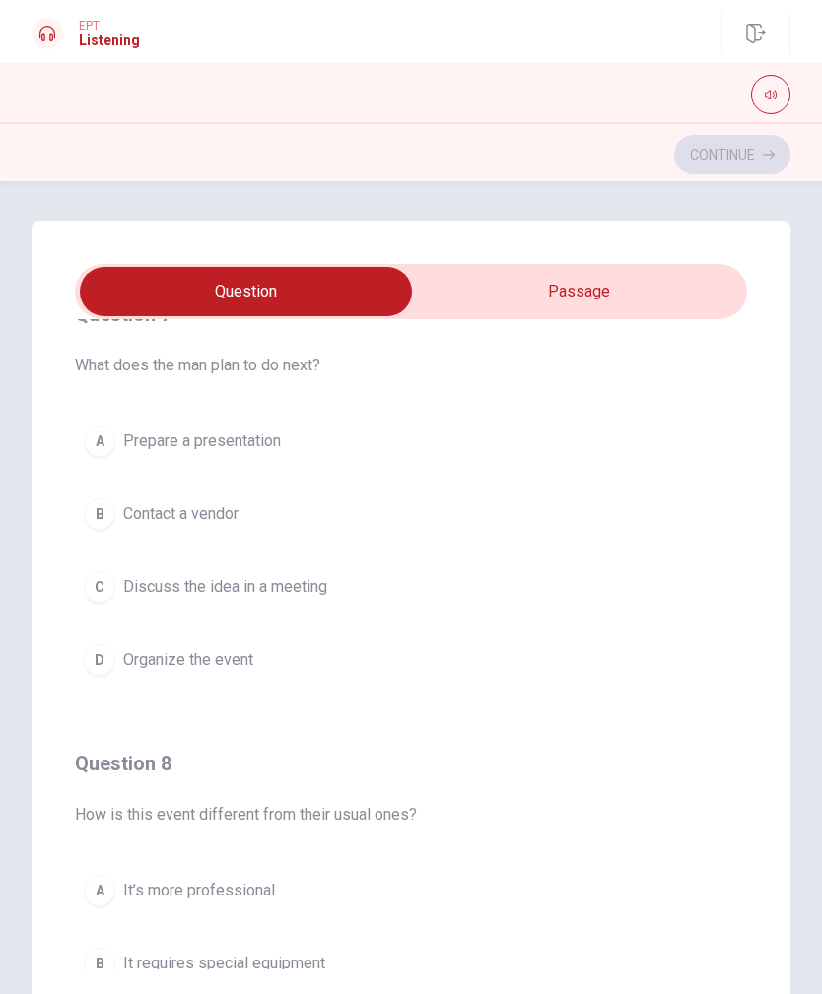
click at [632, 683] on button "D Organize the event" at bounding box center [411, 660] width 672 height 49
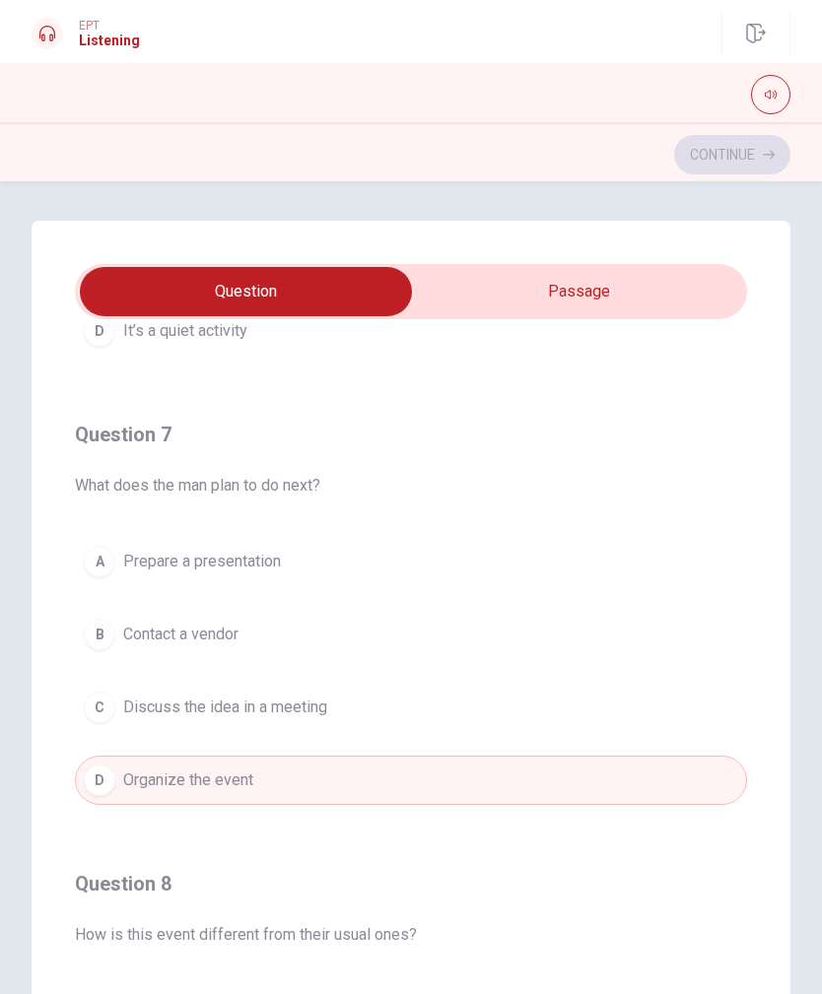
scroll to position [383, 0]
click at [641, 707] on button "C Discuss the idea in a meeting" at bounding box center [411, 705] width 672 height 49
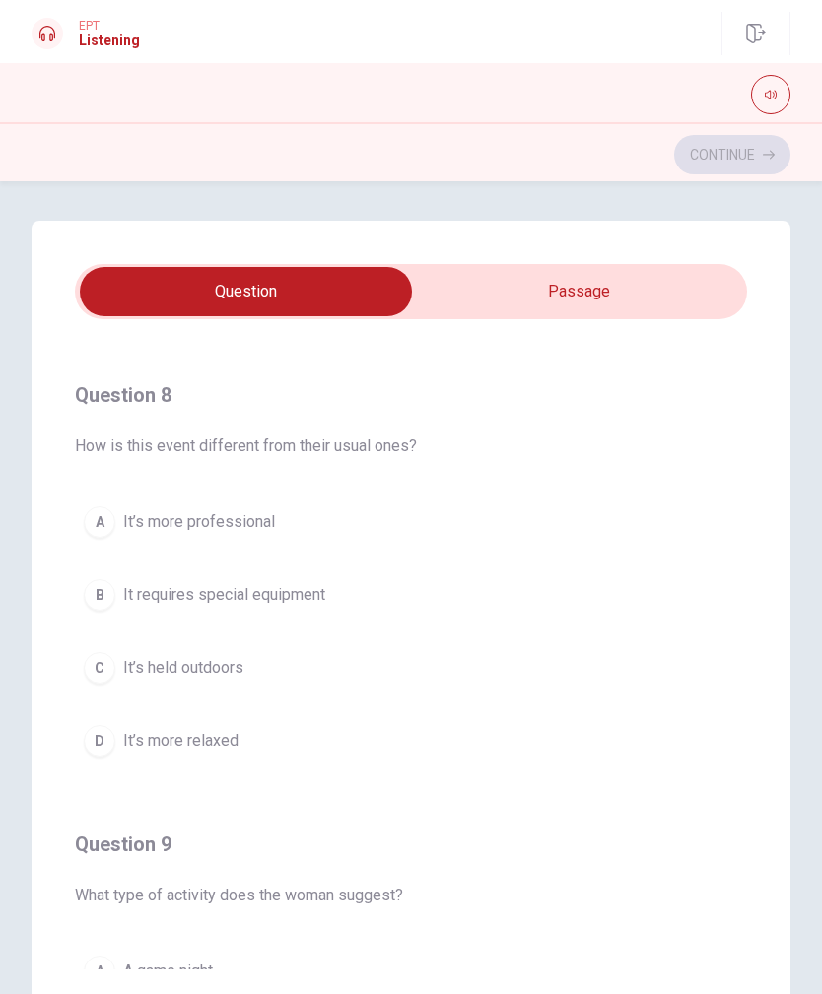
scroll to position [866, 0]
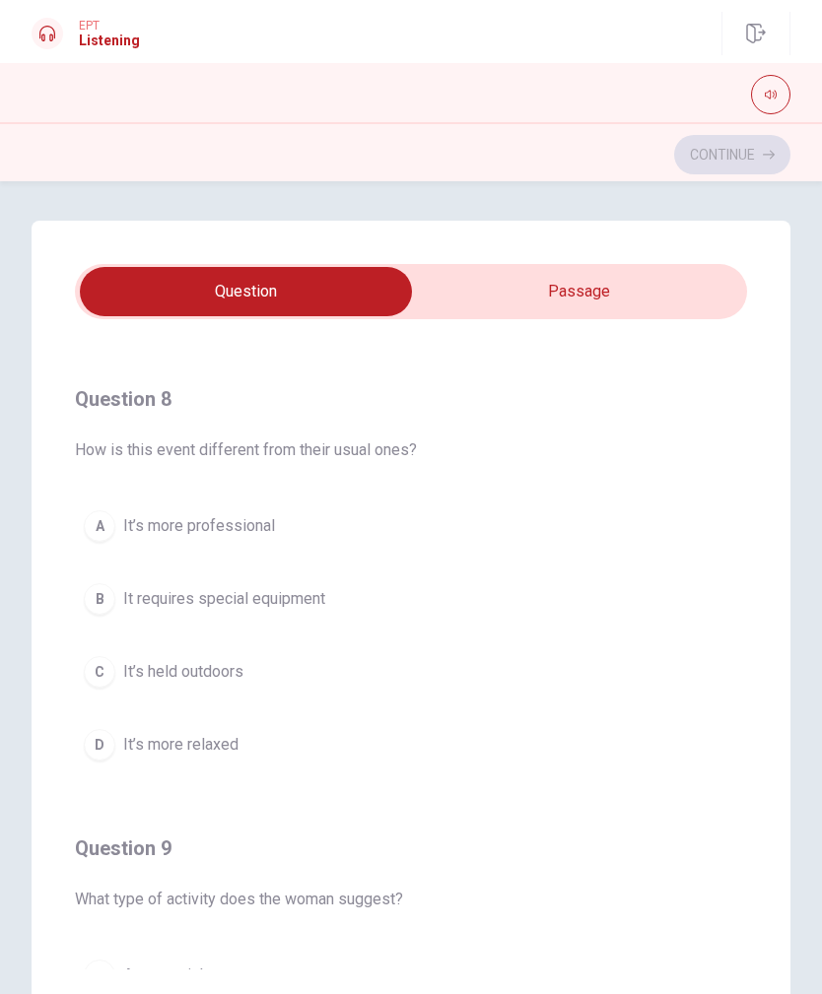
click at [521, 535] on button "A It’s more professional" at bounding box center [411, 526] width 672 height 49
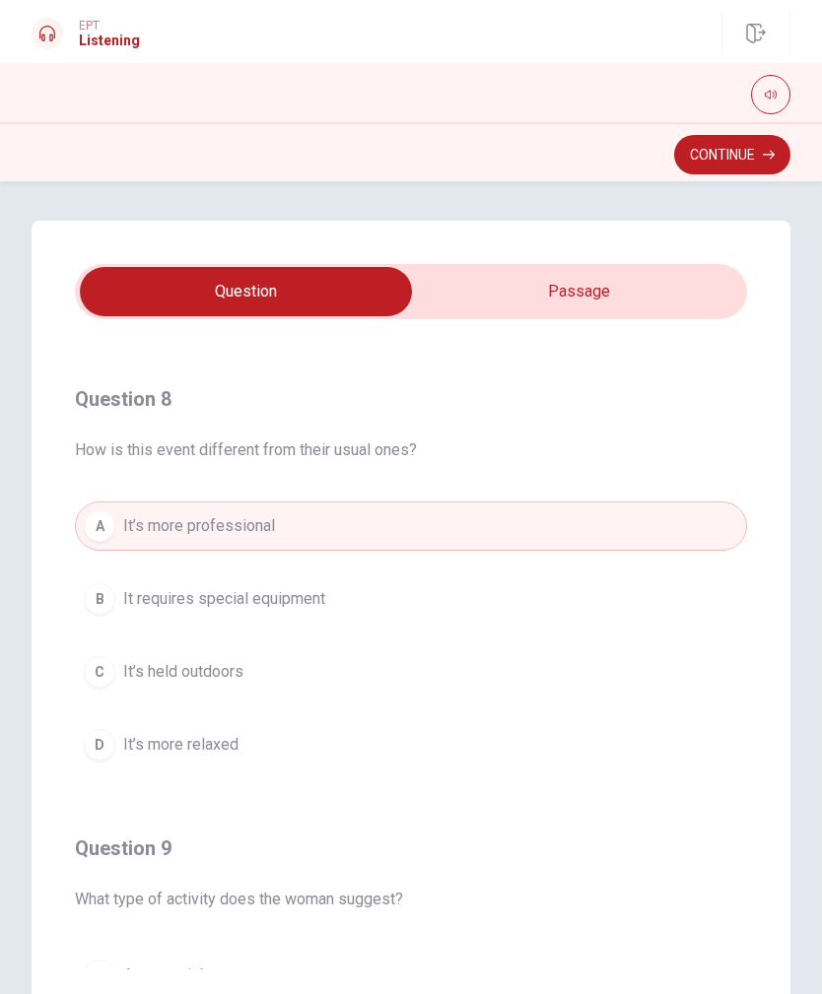
click at [488, 581] on button "B It requires special equipment" at bounding box center [411, 599] width 672 height 49
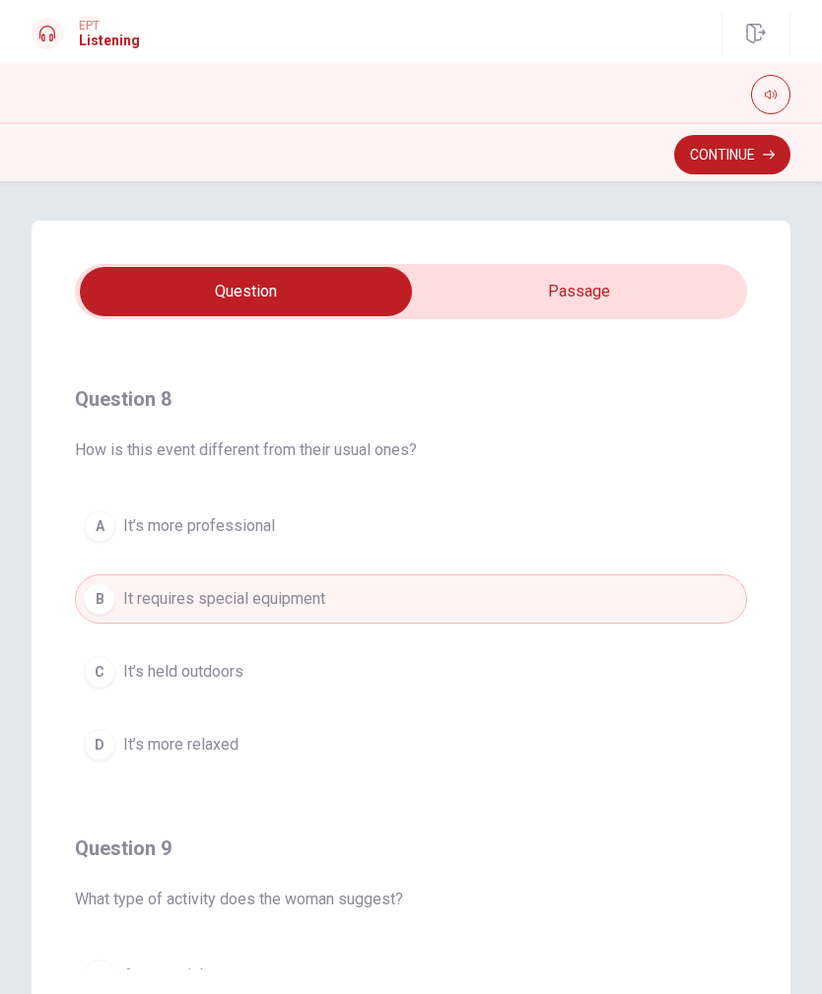
click at [481, 686] on button "C It’s held outdoors" at bounding box center [411, 671] width 672 height 49
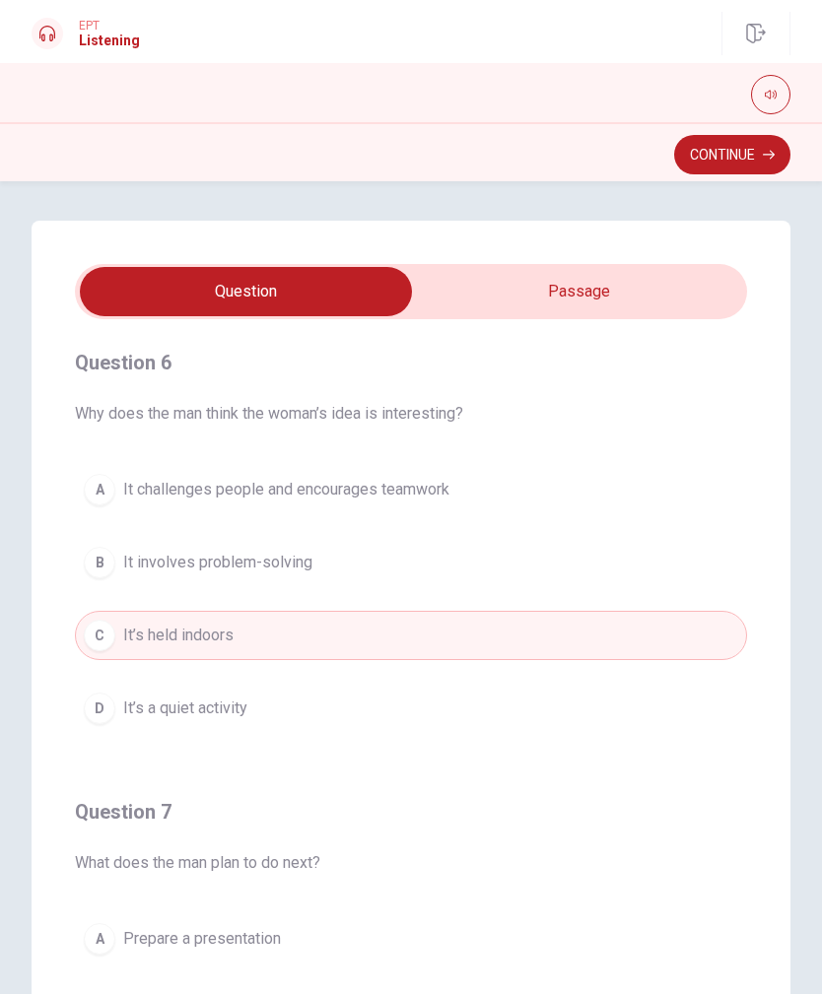
scroll to position [3, 0]
click at [652, 493] on button "A It challenges people and encourages teamwork" at bounding box center [411, 490] width 672 height 49
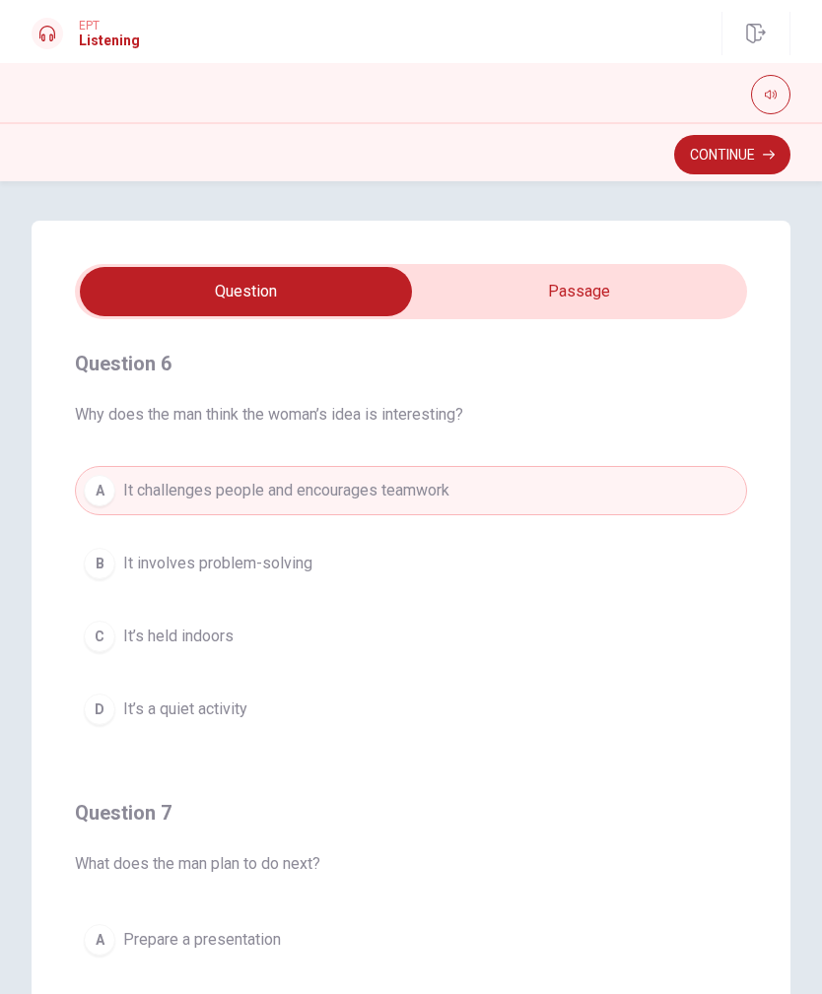
click at [730, 158] on button "Continue" at bounding box center [732, 154] width 116 height 39
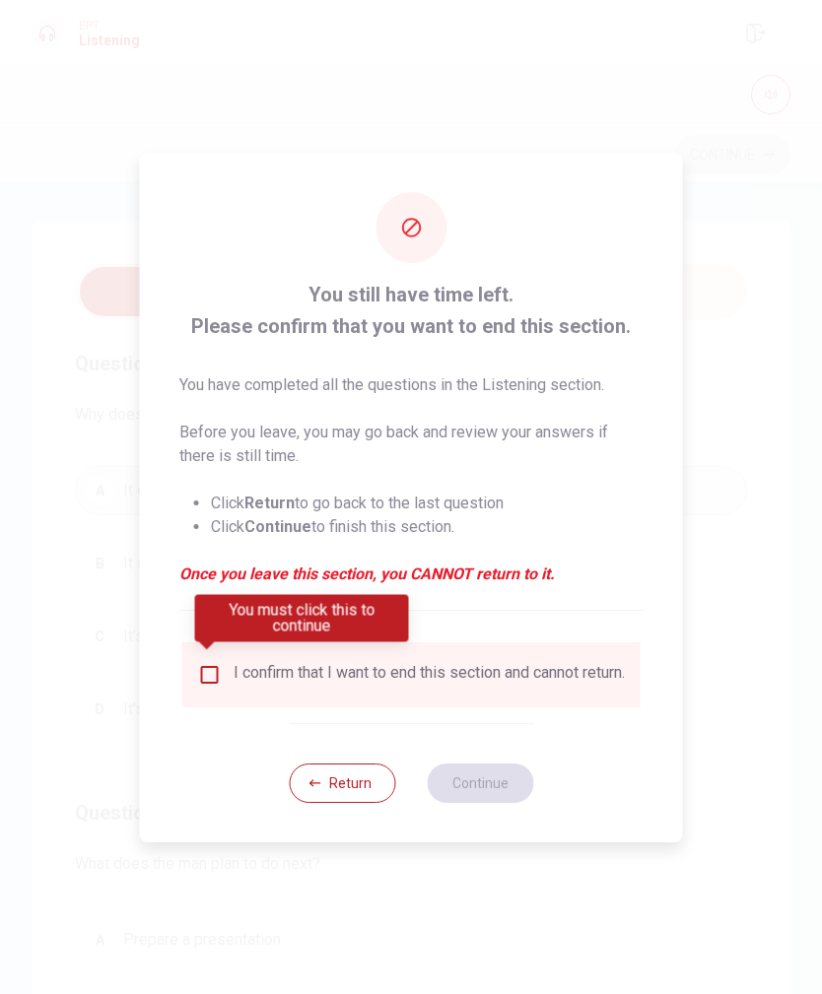
click at [513, 674] on div "I confirm that I want to end this section and cannot return." at bounding box center [429, 675] width 391 height 24
click at [474, 669] on div "I confirm that I want to end this section and cannot return." at bounding box center [429, 675] width 391 height 24
click at [218, 675] on input "You must click this to continue" at bounding box center [210, 675] width 24 height 24
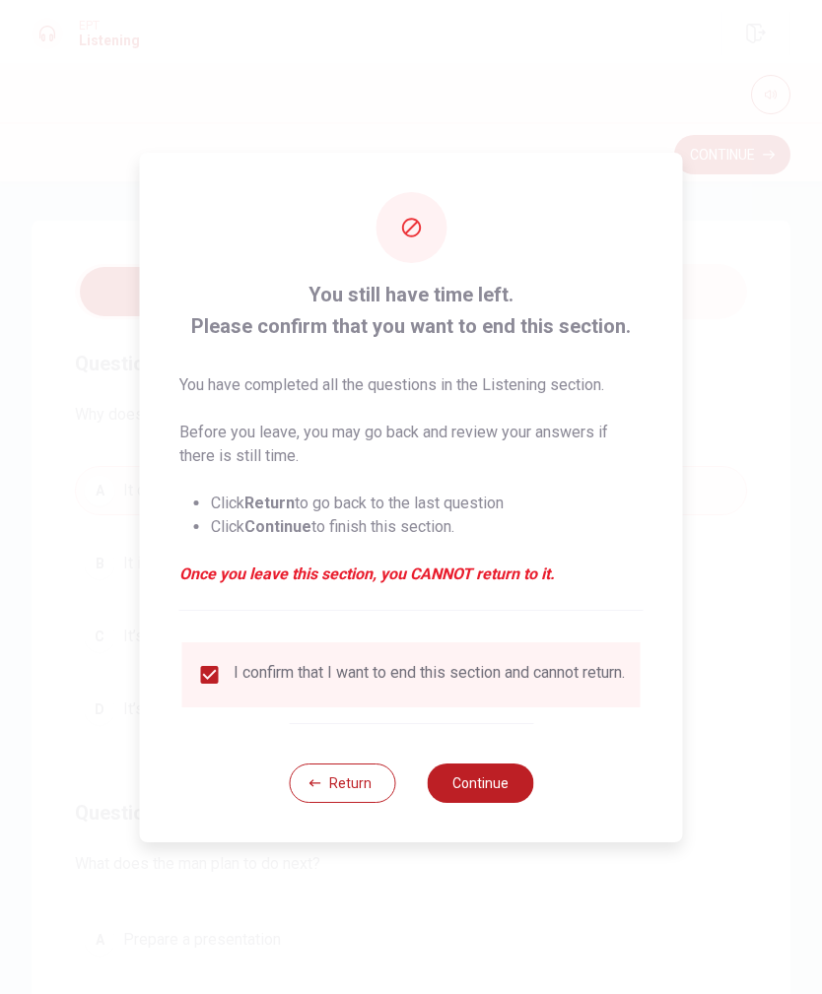
click at [487, 719] on button "Continue" at bounding box center [480, 783] width 106 height 39
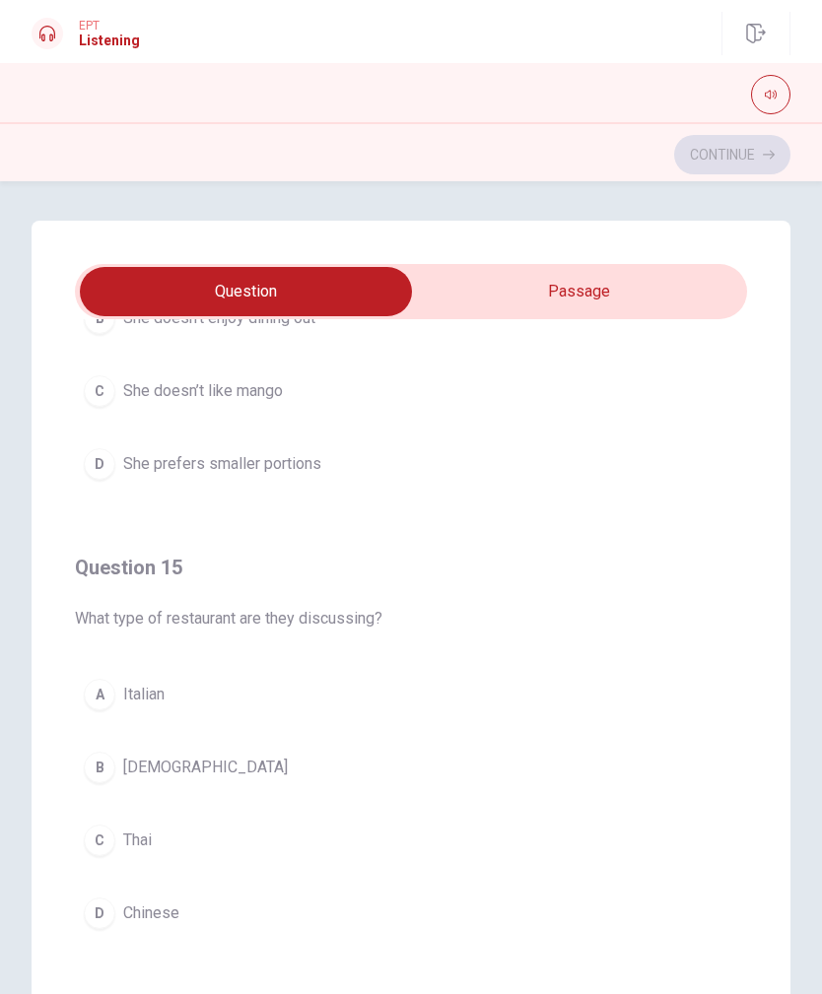
scroll to position [1596, 0]
click at [216, 719] on button "C Thai" at bounding box center [411, 840] width 672 height 49
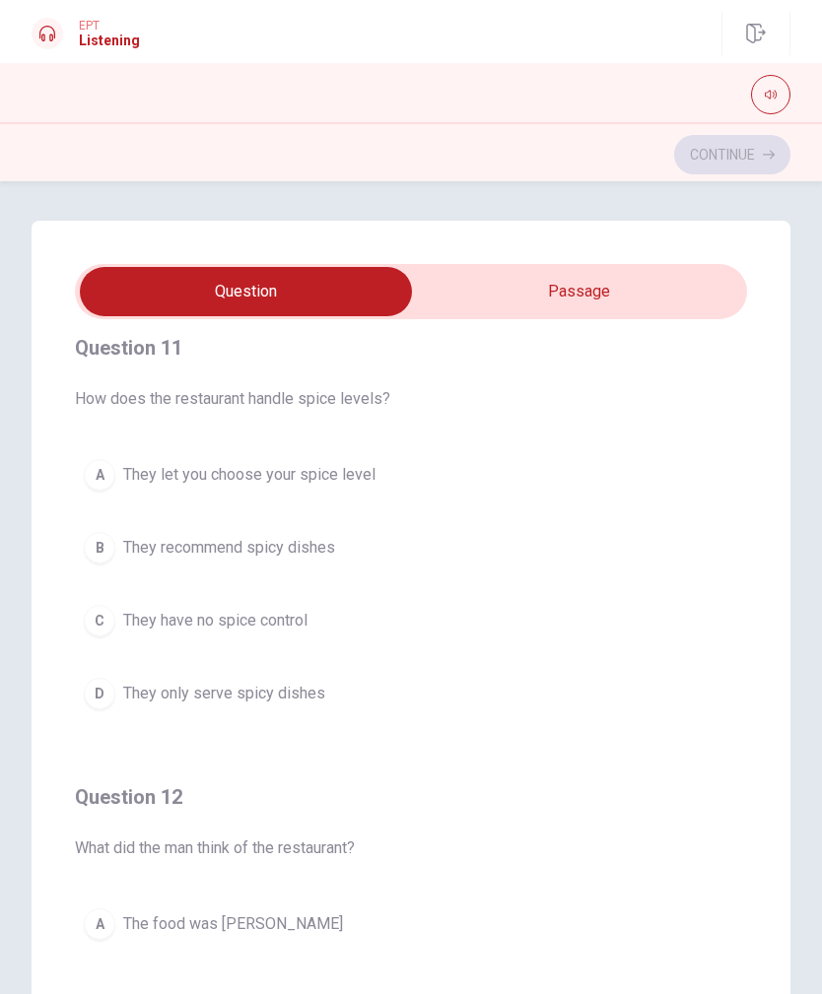
scroll to position [9, 0]
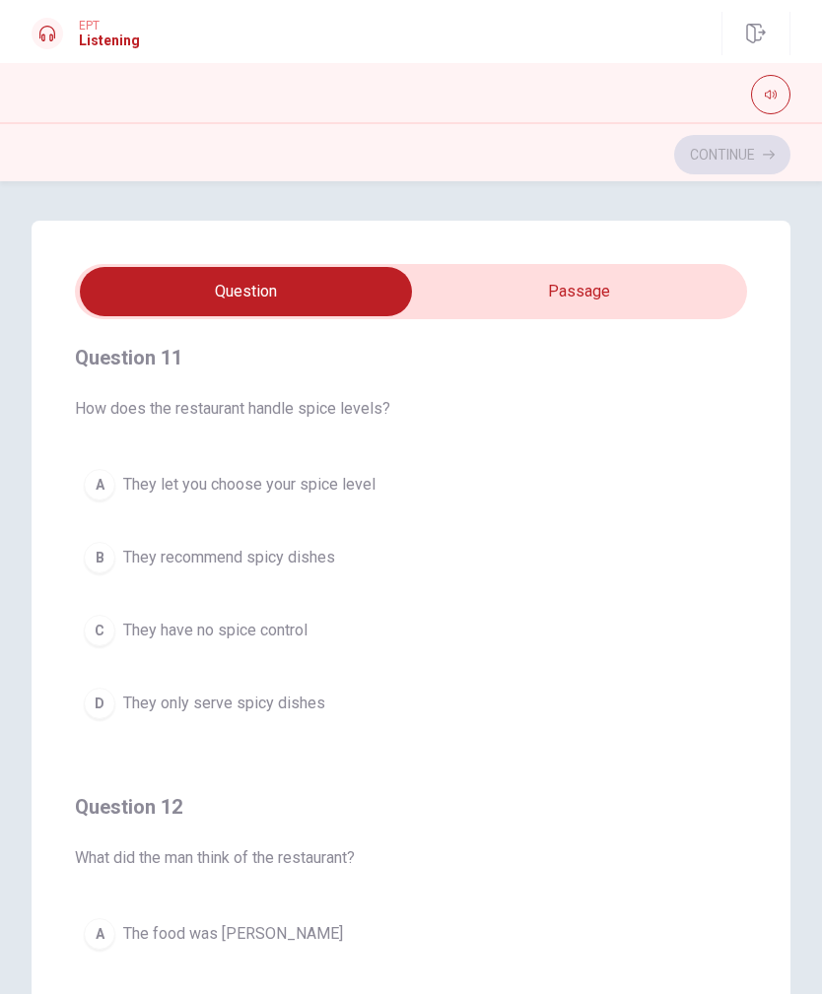
click at [398, 493] on button "A They let you choose your spice level" at bounding box center [411, 484] width 672 height 49
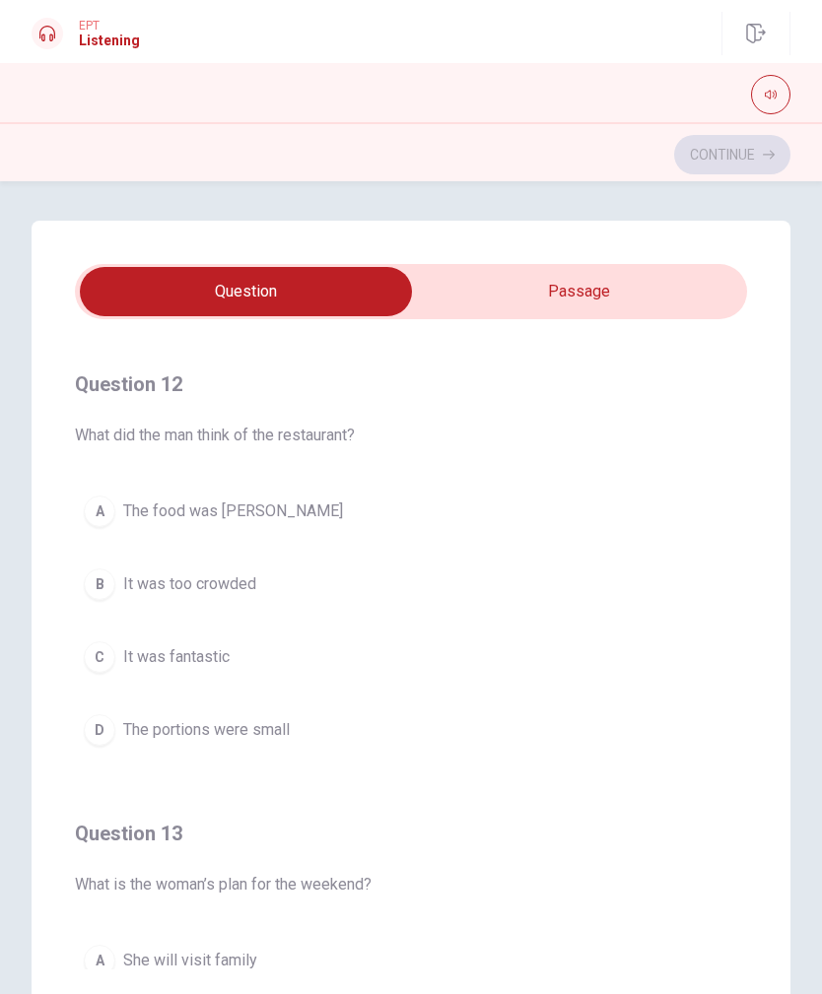
scroll to position [433, 0]
click at [435, 680] on button "C It was fantastic" at bounding box center [411, 656] width 672 height 49
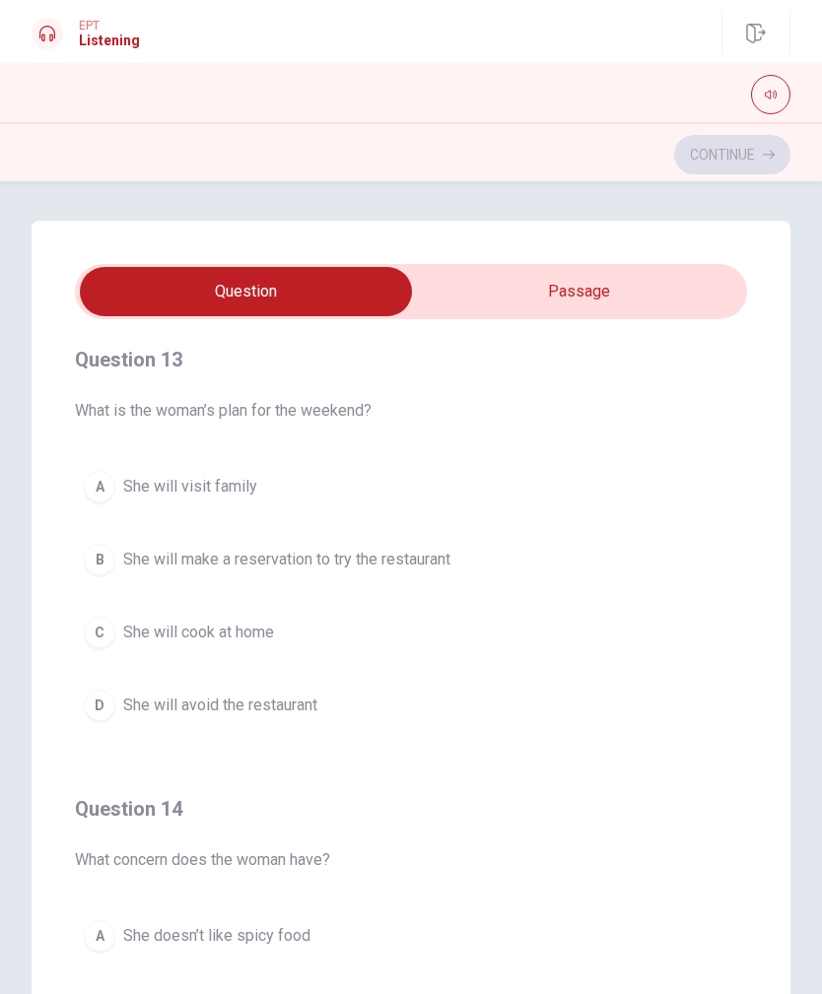
scroll to position [900, 0]
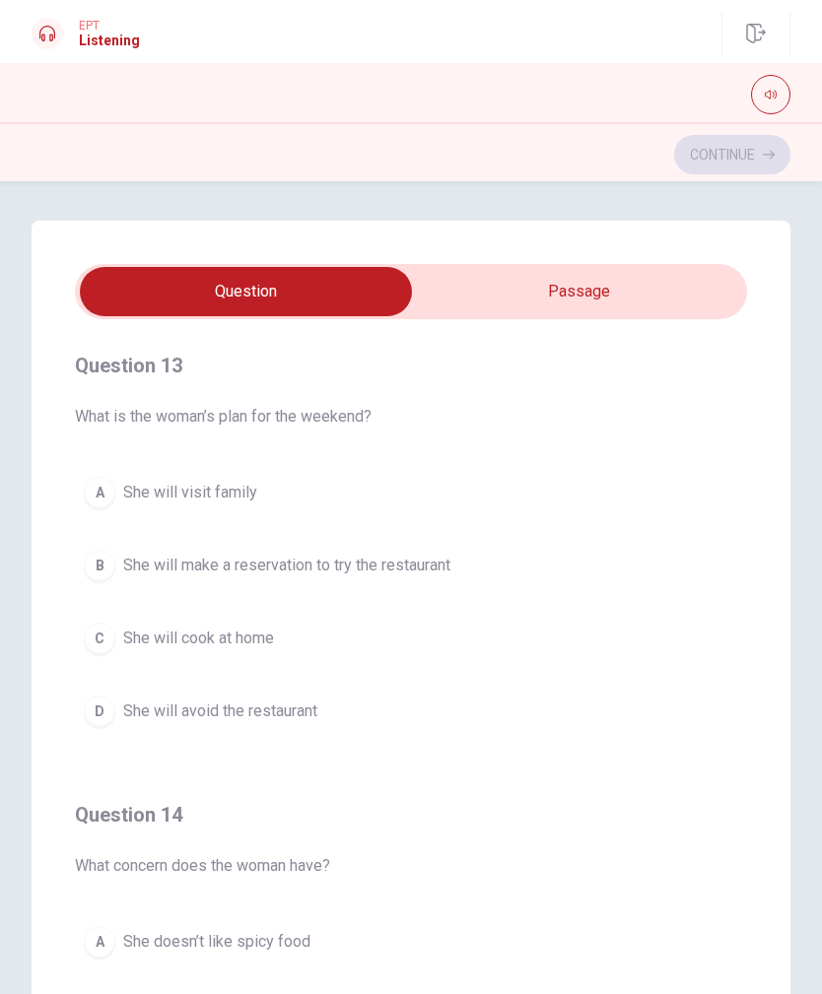
click at [560, 572] on button "B She will make a reservation to try the restaurant" at bounding box center [411, 565] width 672 height 49
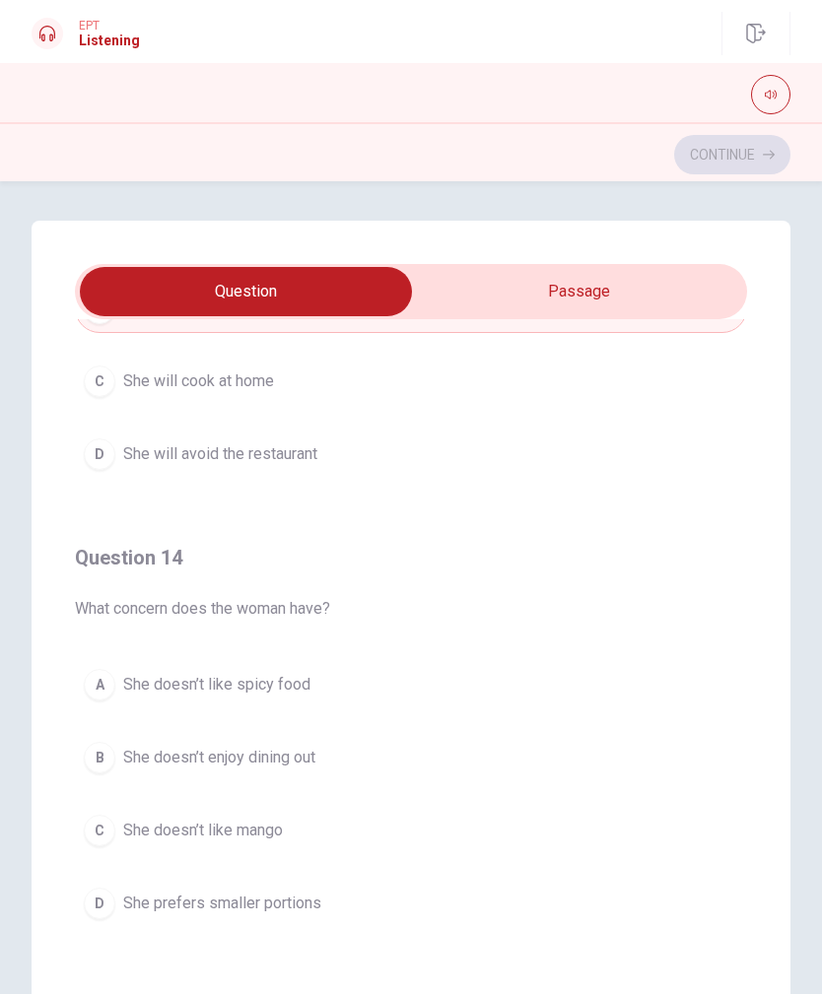
scroll to position [1166, 0]
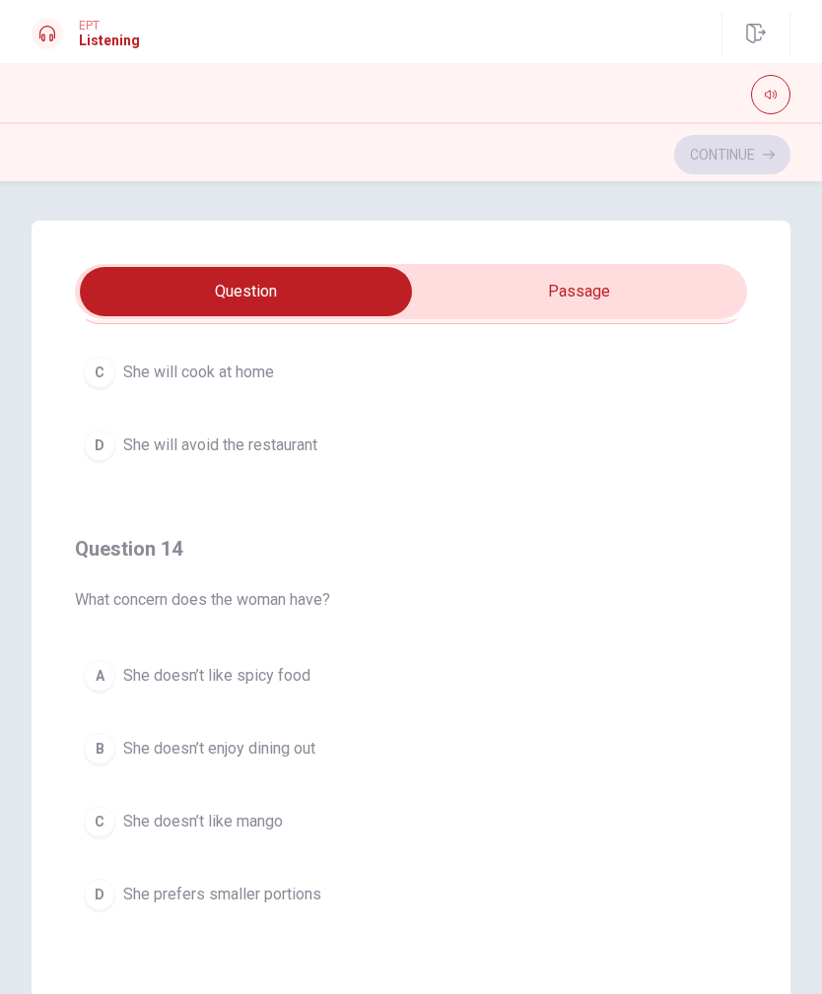
click at [607, 691] on button "A She doesn’t like spicy food" at bounding box center [411, 675] width 672 height 49
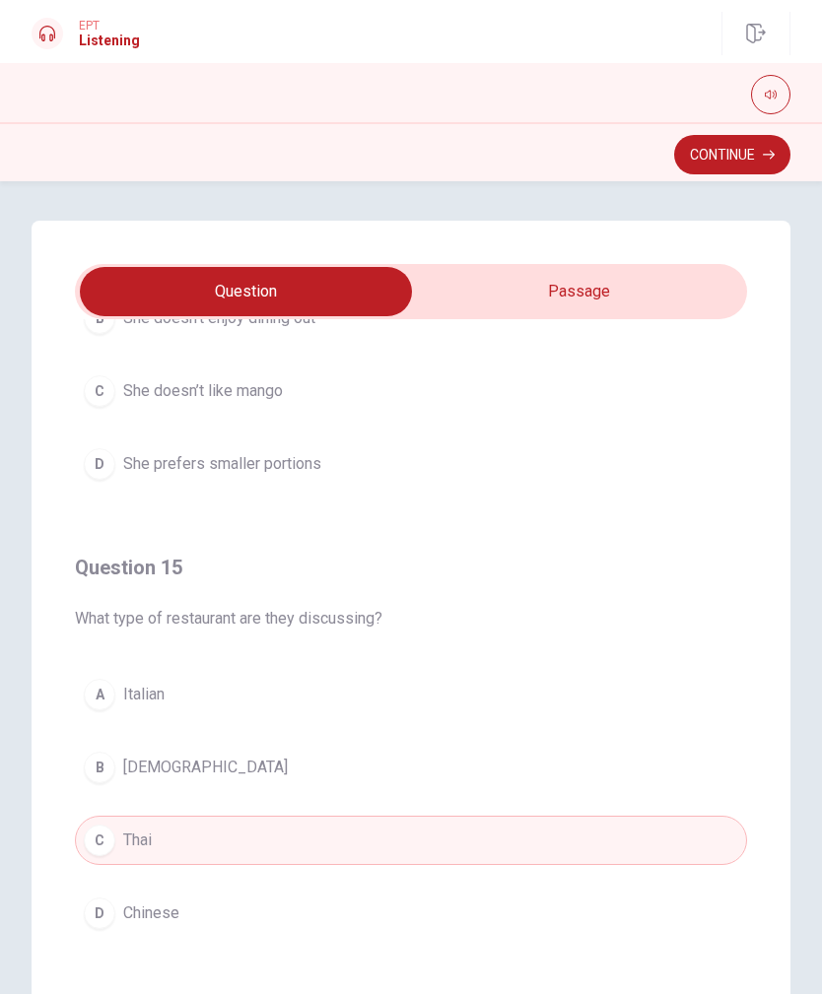
scroll to position [1596, 0]
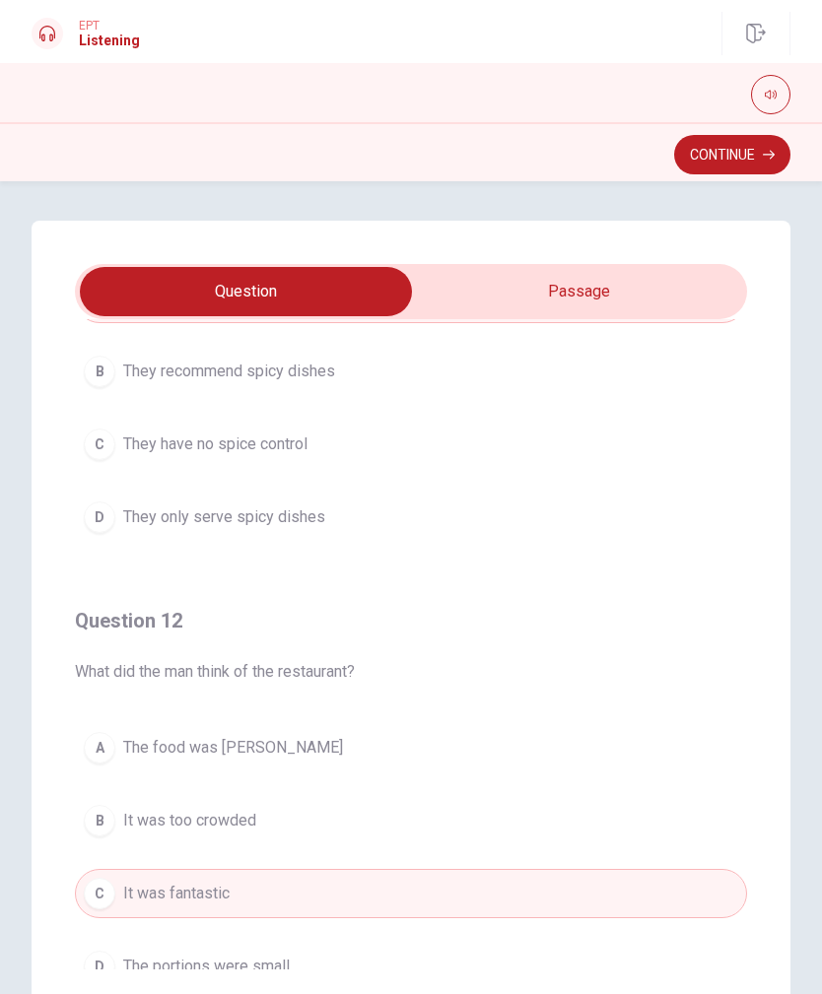
type input "65"
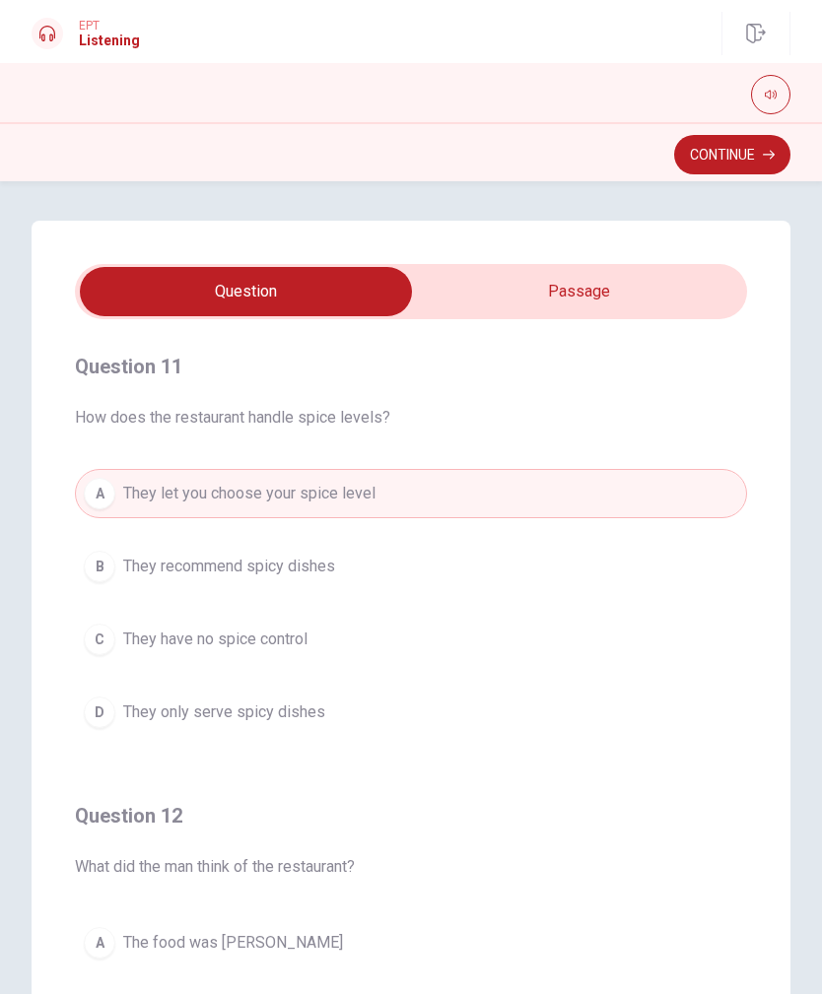
click at [657, 277] on input "checkbox" at bounding box center [246, 291] width 1008 height 49
checkbox input "true"
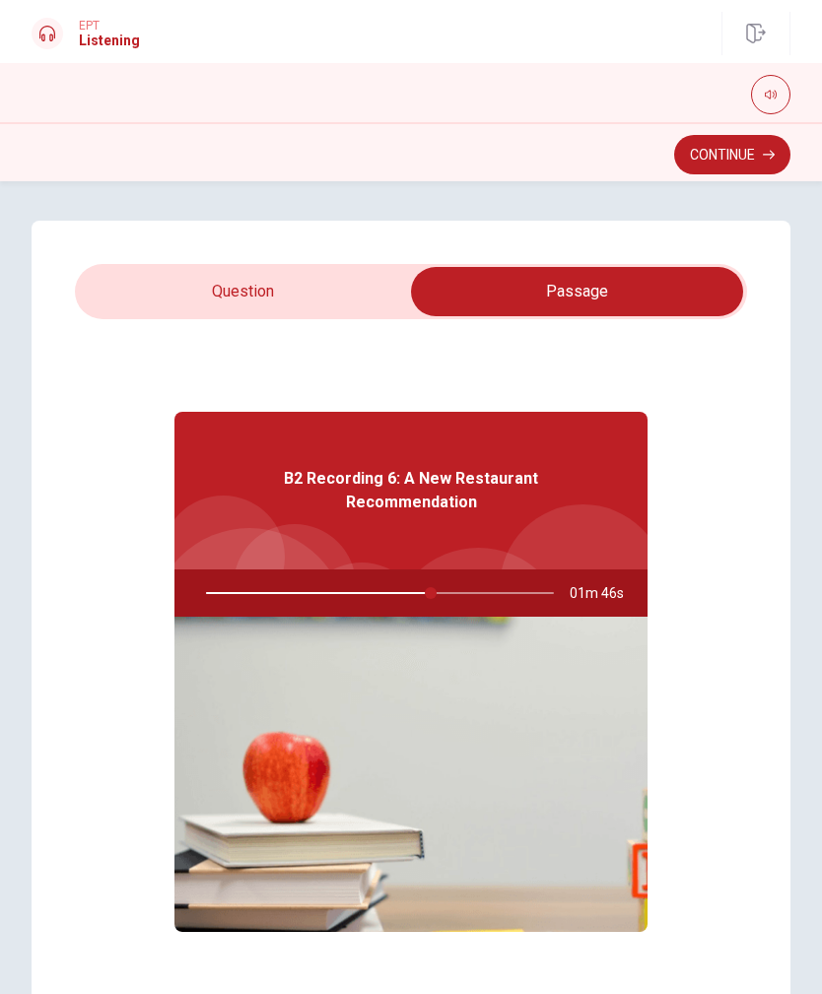
scroll to position [0, 0]
click at [760, 161] on button "Continue" at bounding box center [732, 154] width 116 height 39
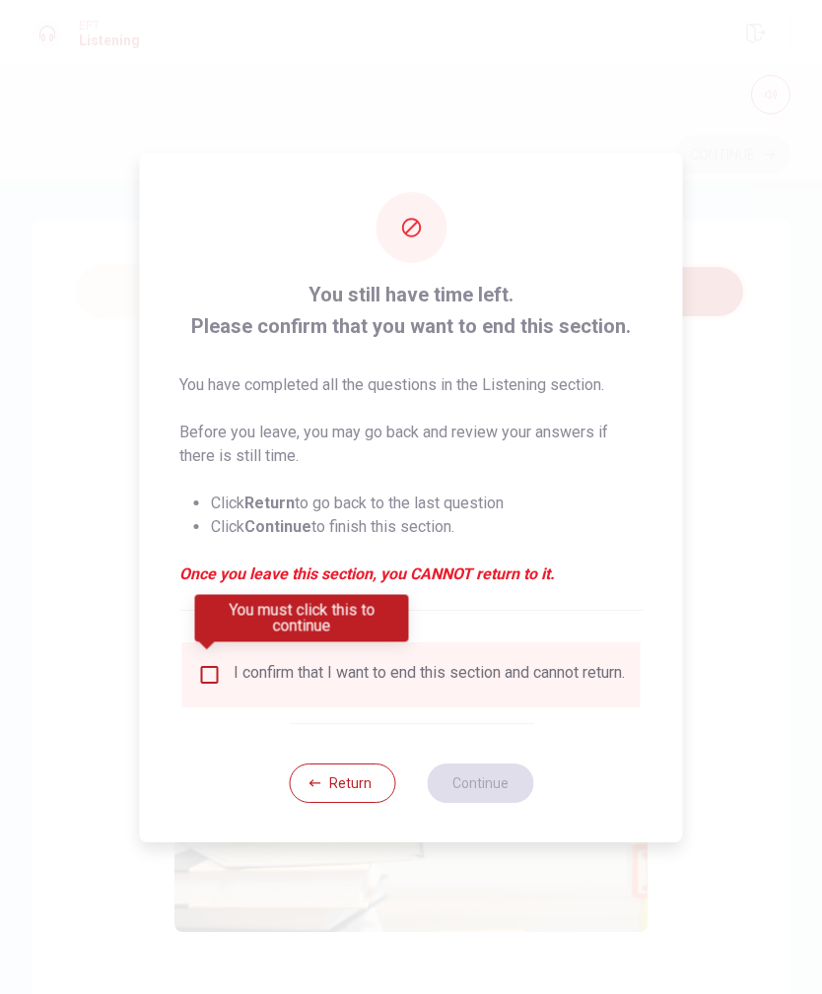
click at [214, 665] on input "You must click this to continue" at bounding box center [210, 675] width 24 height 24
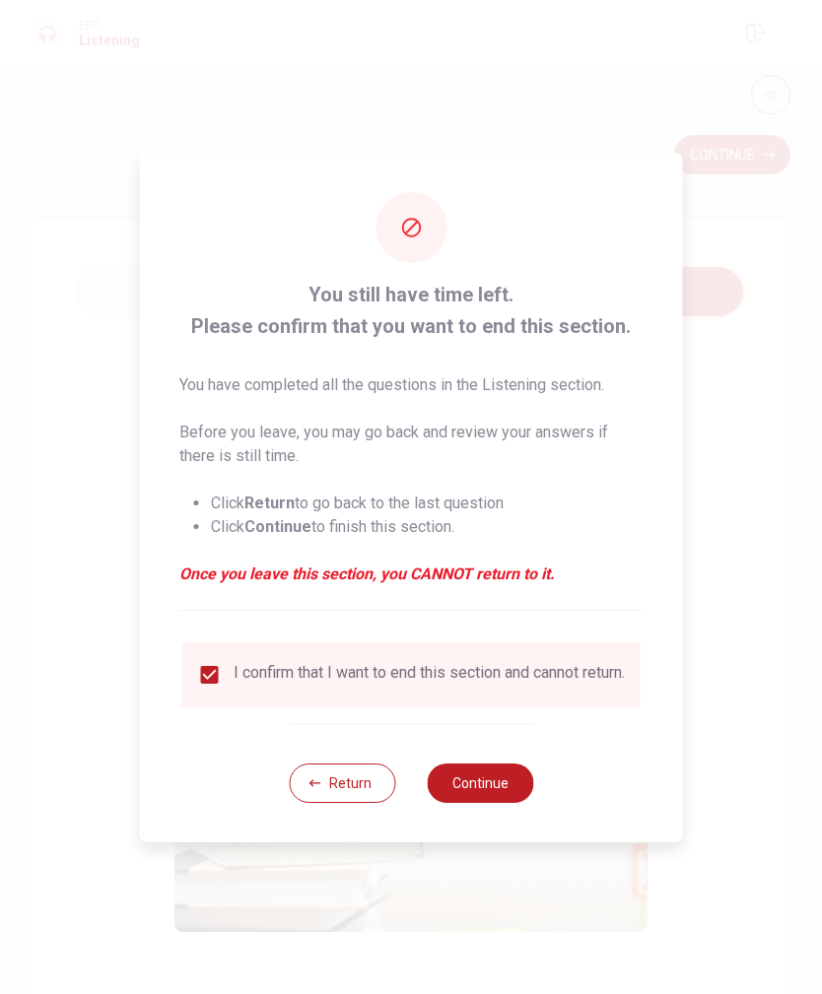
click at [503, 719] on button "Continue" at bounding box center [480, 783] width 106 height 39
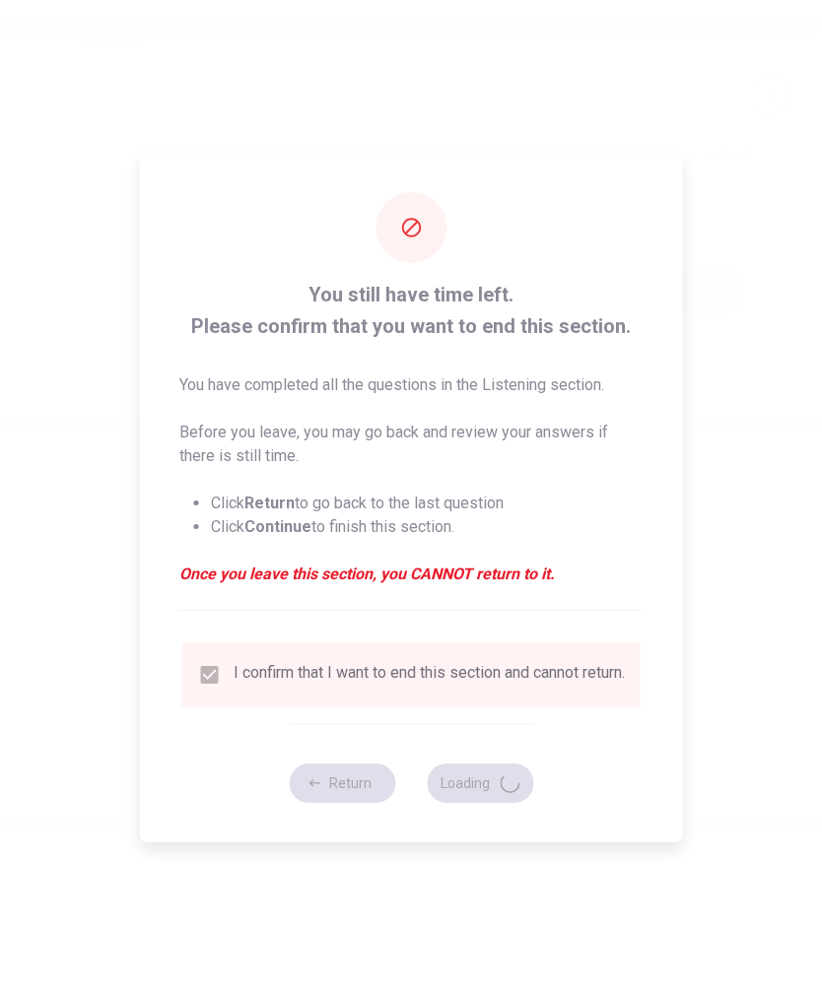
type input "67"
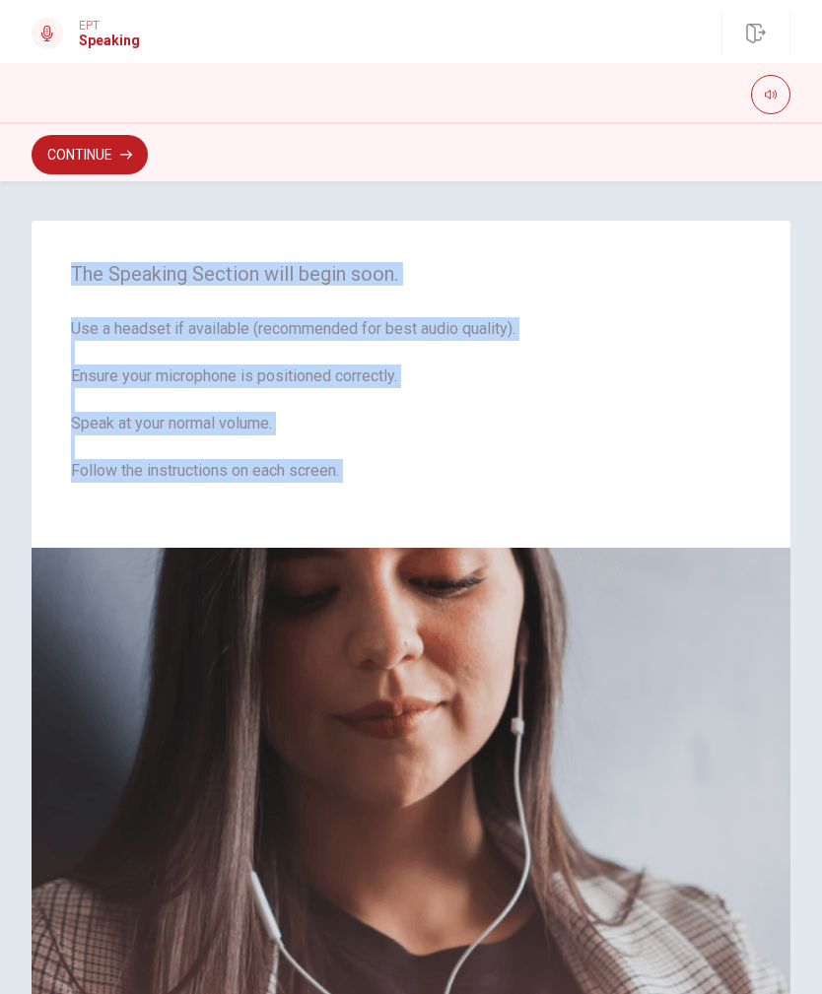
click at [788, 336] on div "The Speaking Section will begin soon. Use a headset if available (recommended f…" at bounding box center [411, 384] width 759 height 327
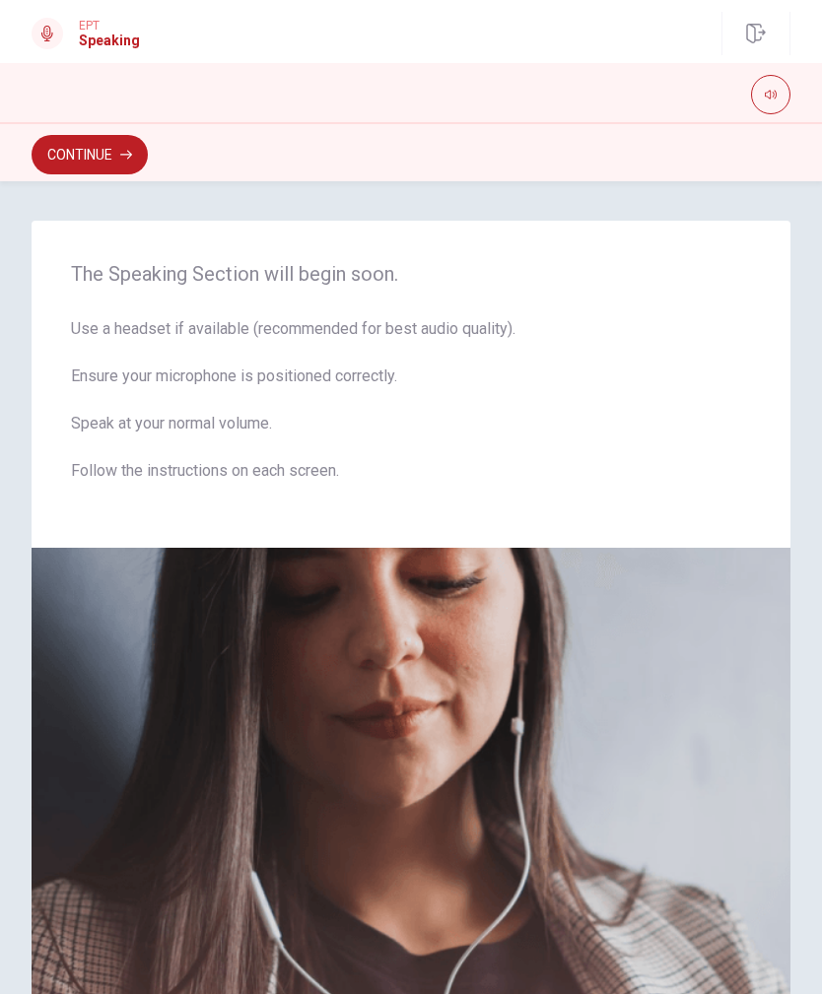
click at [76, 168] on button "Continue" at bounding box center [90, 154] width 116 height 39
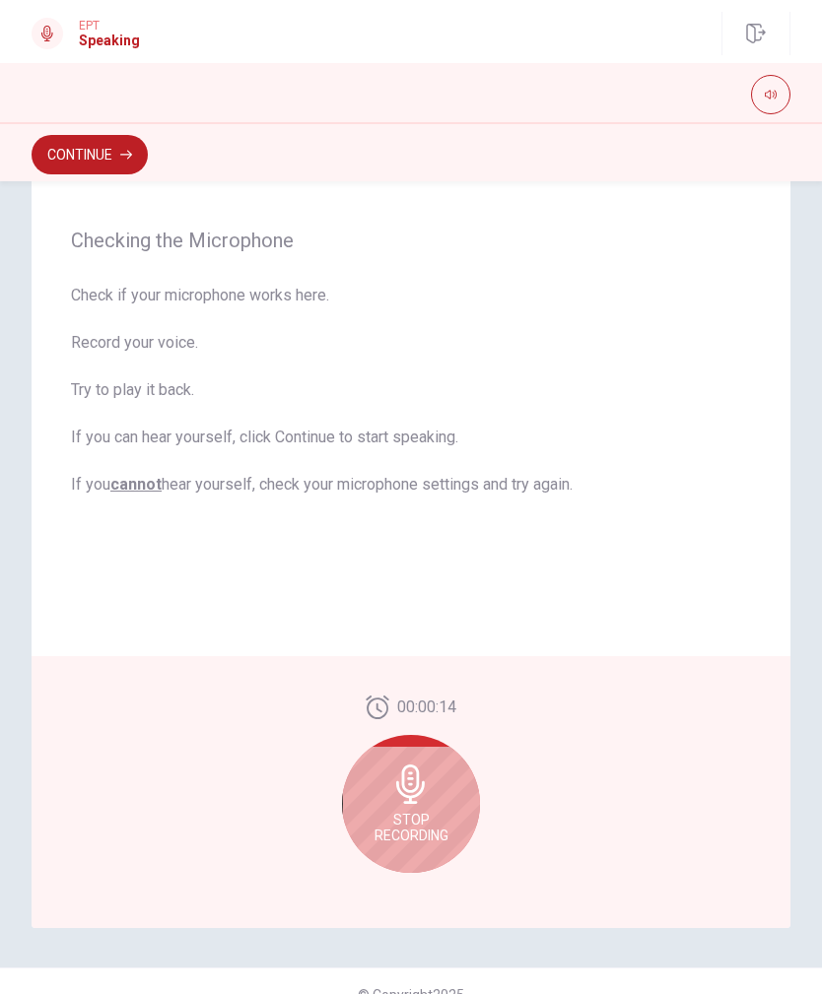
scroll to position [155, 0]
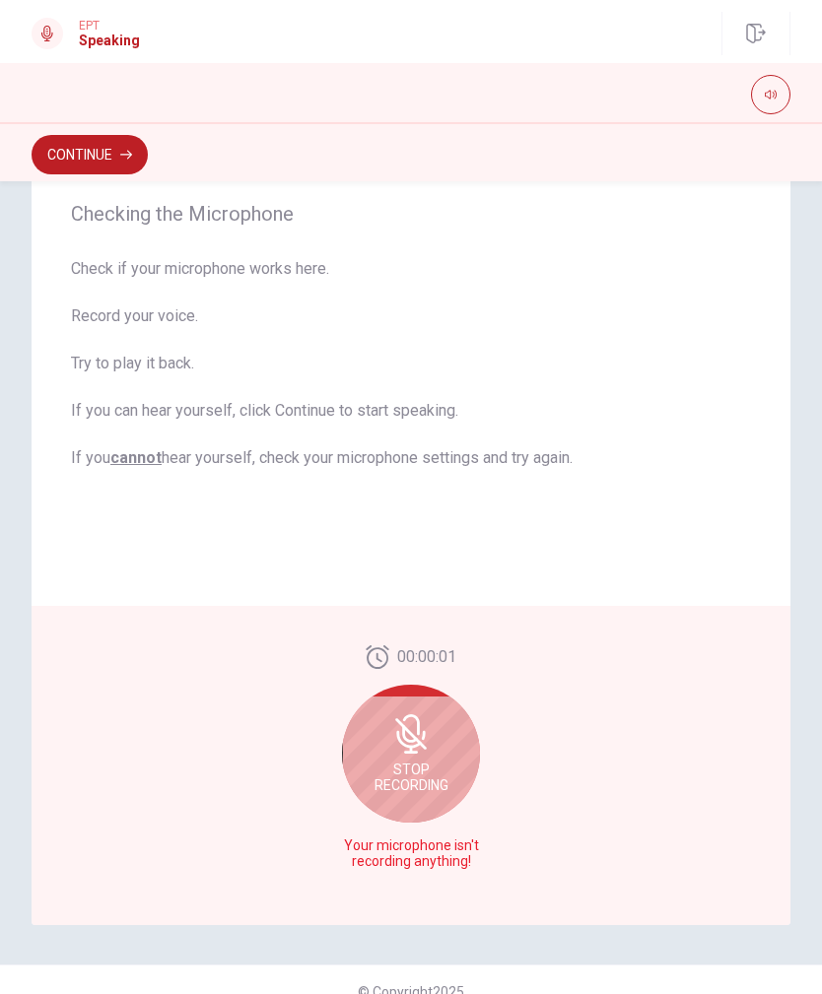
click at [382, 719] on span "Stop Recording" at bounding box center [411, 778] width 74 height 32
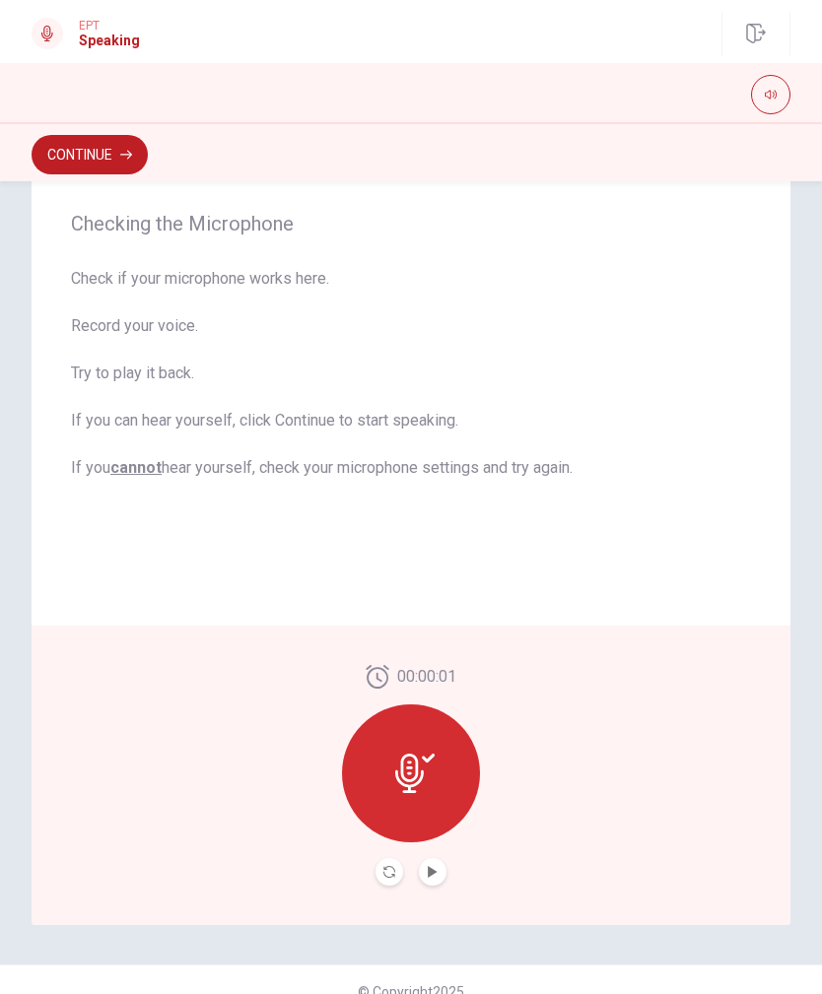
click at [429, 719] on icon "Play Audio" at bounding box center [432, 872] width 9 height 12
click at [384, 719] on div at bounding box center [411, 774] width 138 height 138
click at [410, 719] on div at bounding box center [411, 774] width 138 height 138
click at [425, 719] on button "Pause Audio" at bounding box center [433, 872] width 28 height 28
click at [431, 719] on icon "Play Audio" at bounding box center [433, 872] width 12 height 12
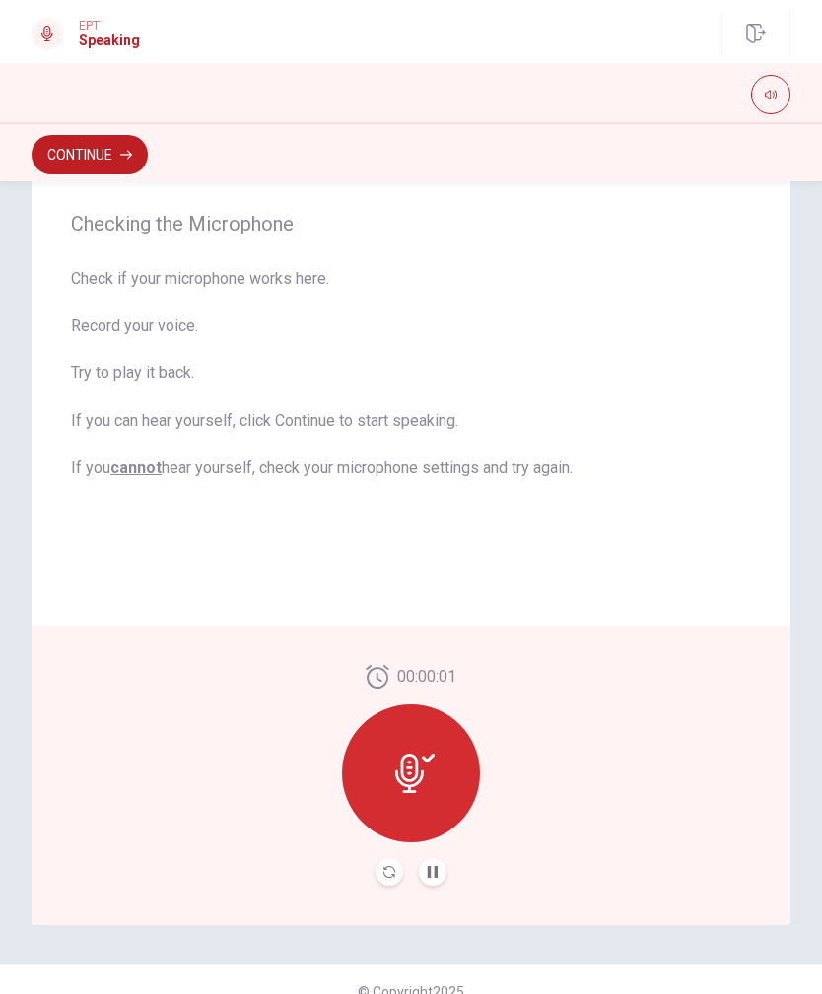
click at [380, 719] on div at bounding box center [411, 774] width 138 height 138
click at [393, 719] on icon "Record Again" at bounding box center [389, 872] width 12 height 12
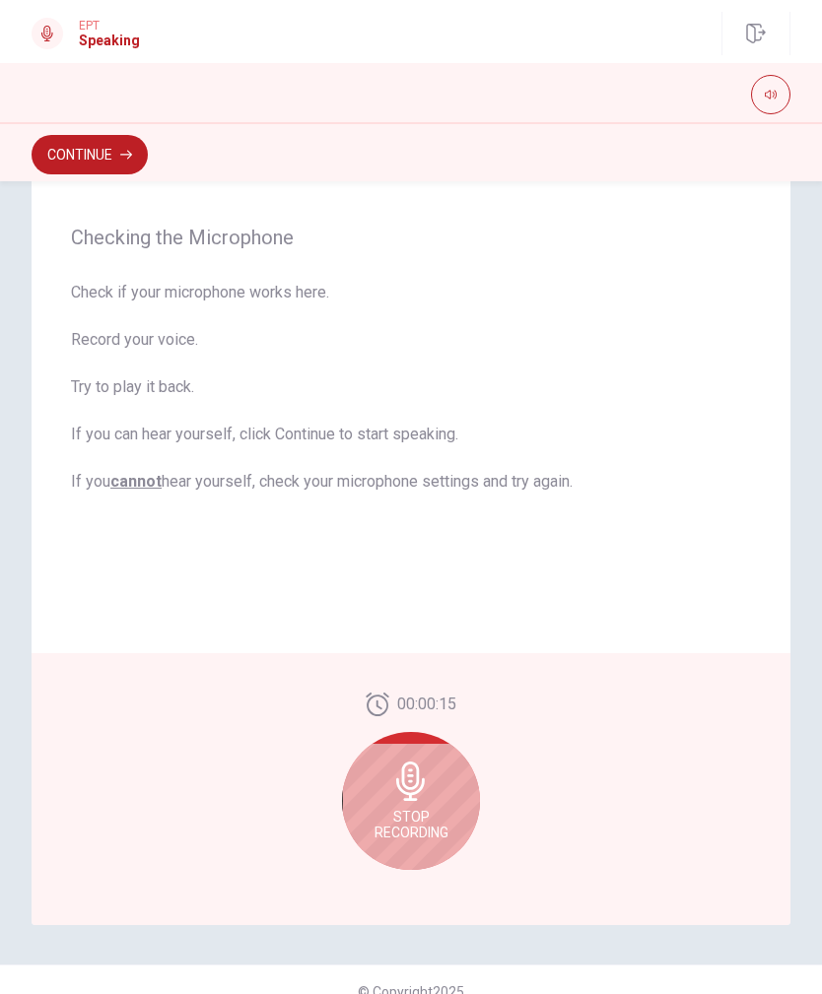
click at [377, 719] on span "Stop Recording" at bounding box center [411, 825] width 74 height 32
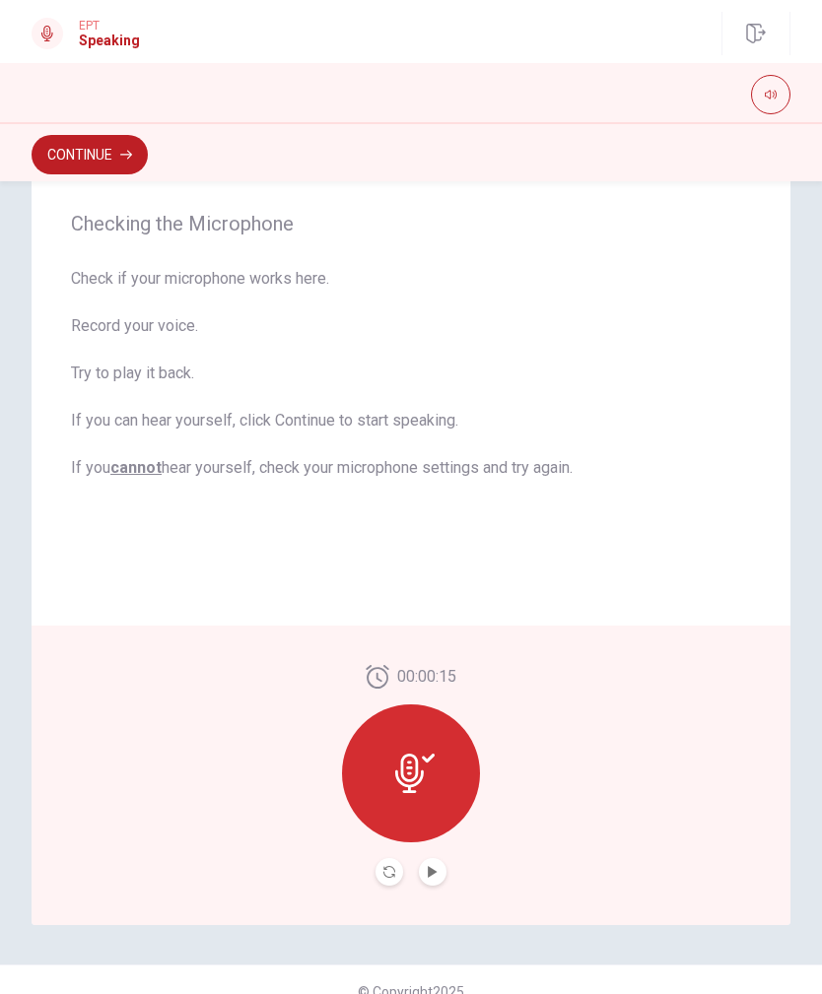
click at [391, 719] on icon "Record Again" at bounding box center [389, 872] width 12 height 12
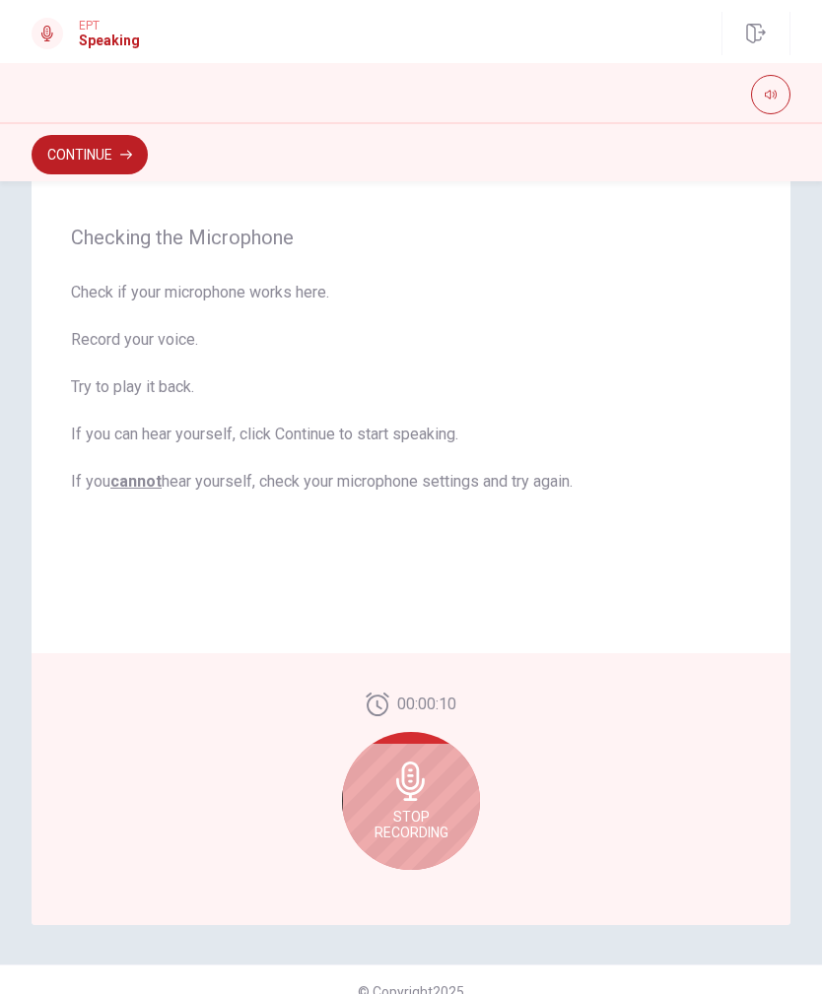
click at [392, 719] on span "Stop Recording" at bounding box center [411, 825] width 74 height 32
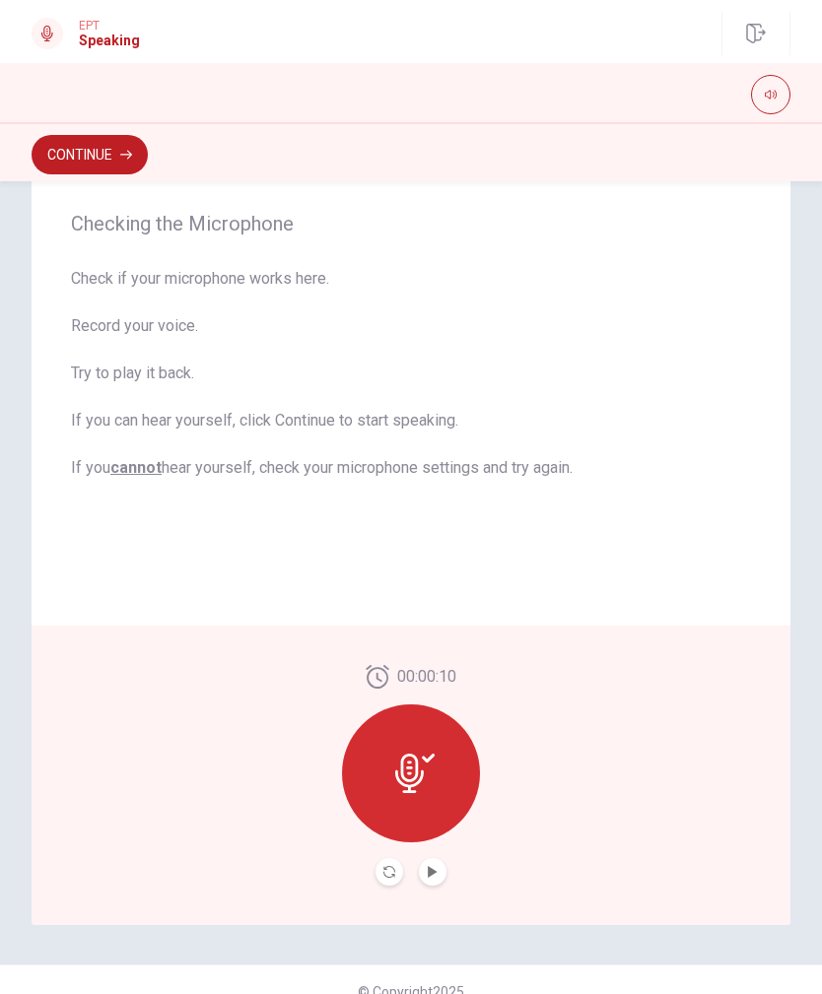
click at [431, 719] on button "Play Audio" at bounding box center [433, 872] width 28 height 28
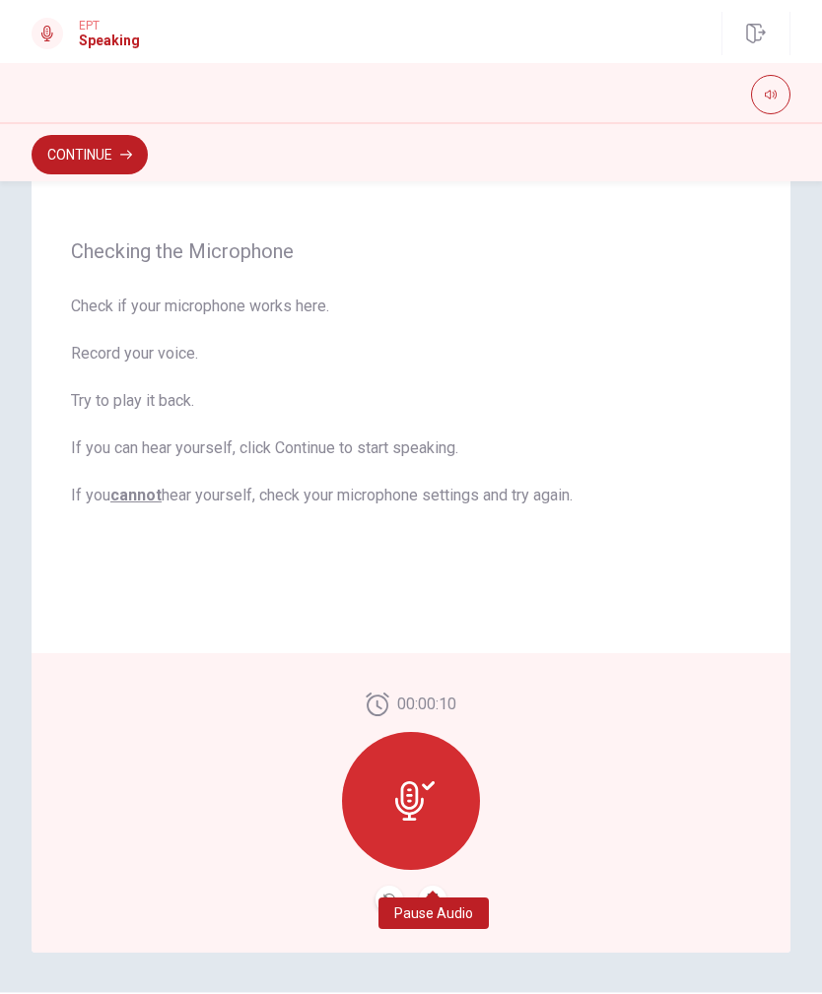
scroll to position [118, 0]
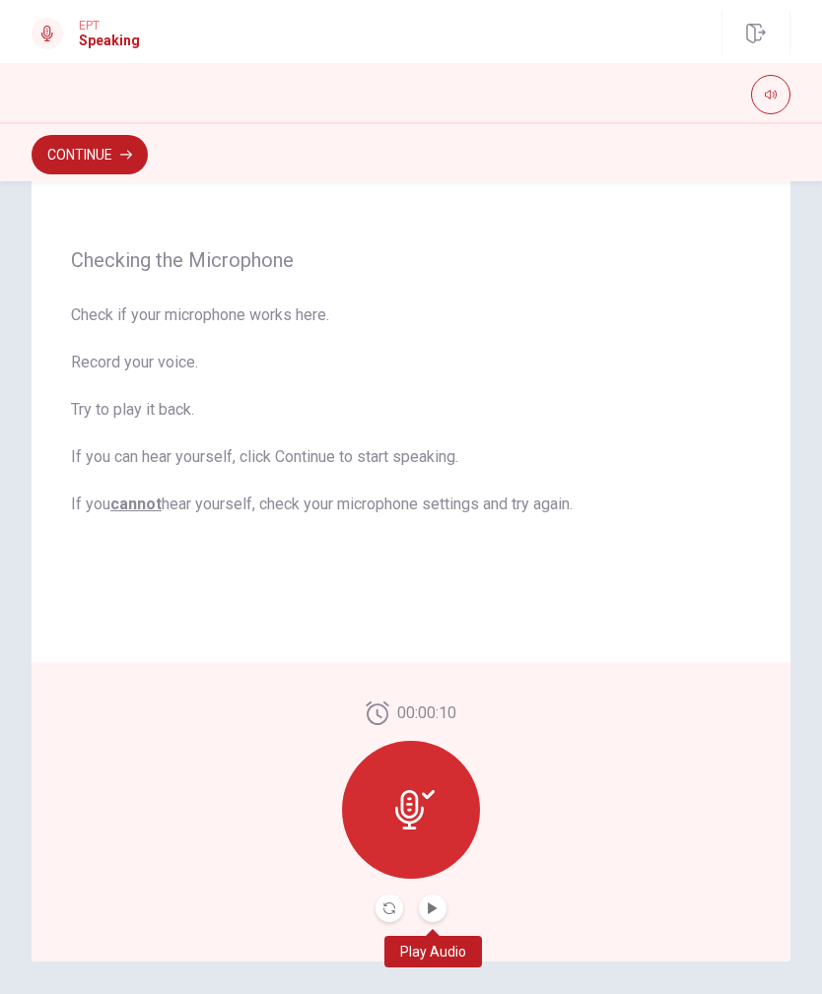
click at [73, 168] on button "Continue" at bounding box center [90, 154] width 116 height 39
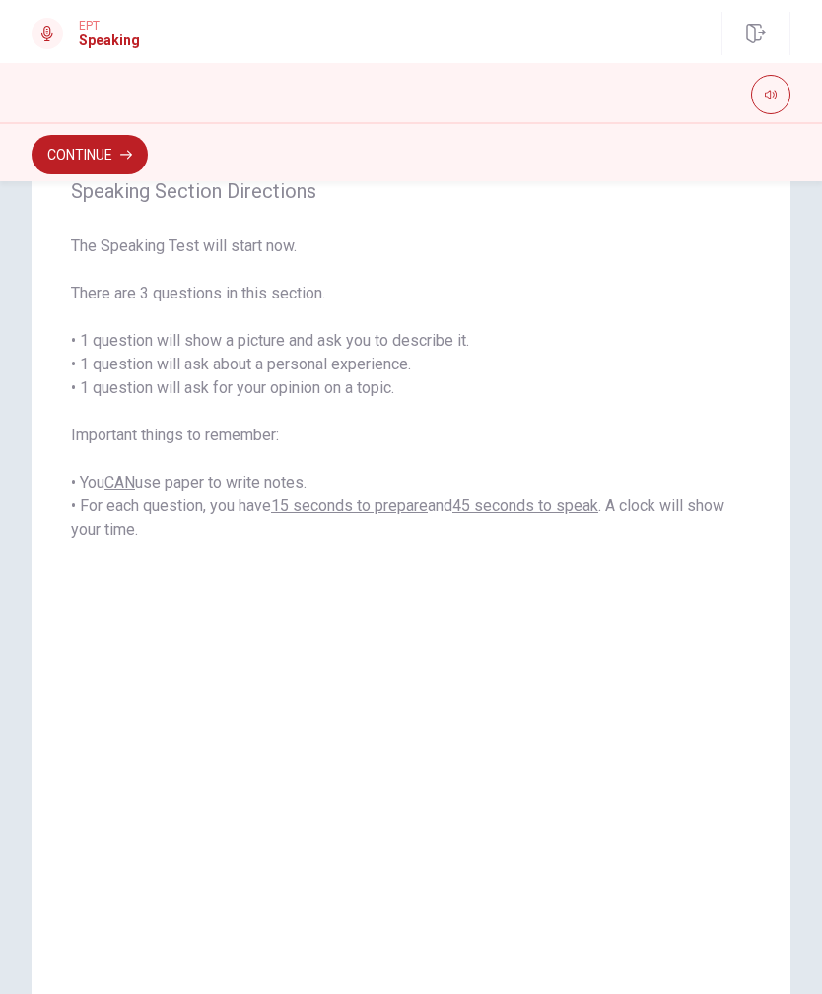
scroll to position [59, 0]
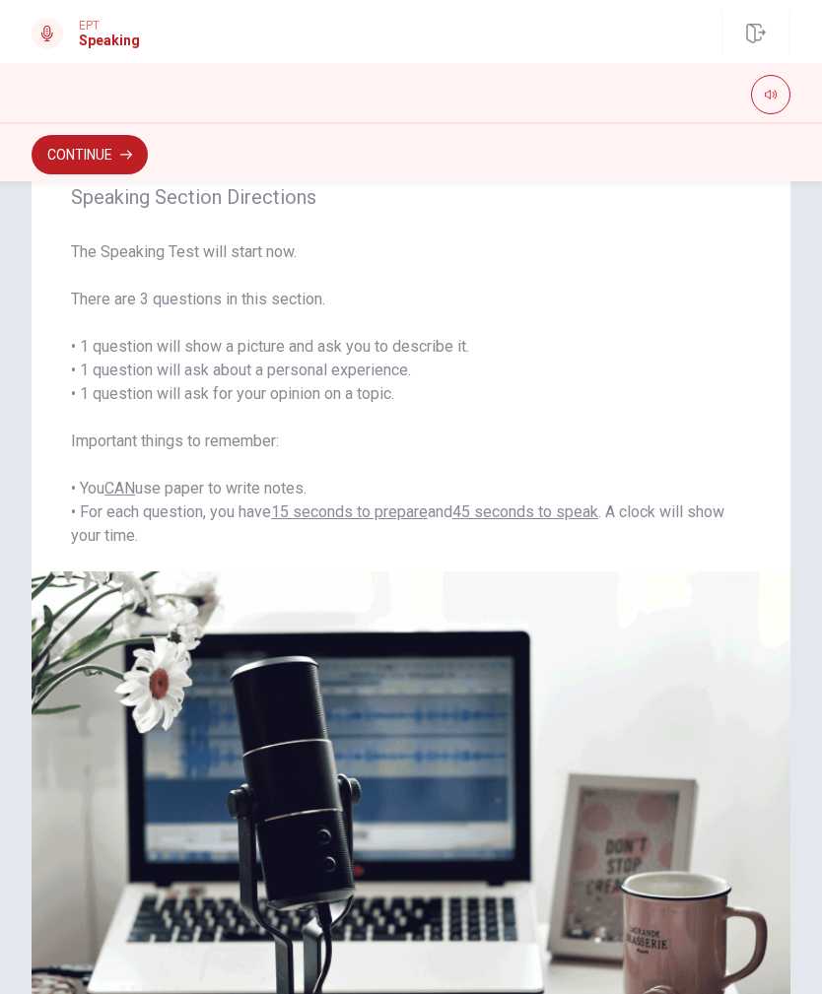
click at [431, 499] on span "The Speaking Test will start now. There are 3 questions in this section. • 1 qu…" at bounding box center [411, 393] width 680 height 307
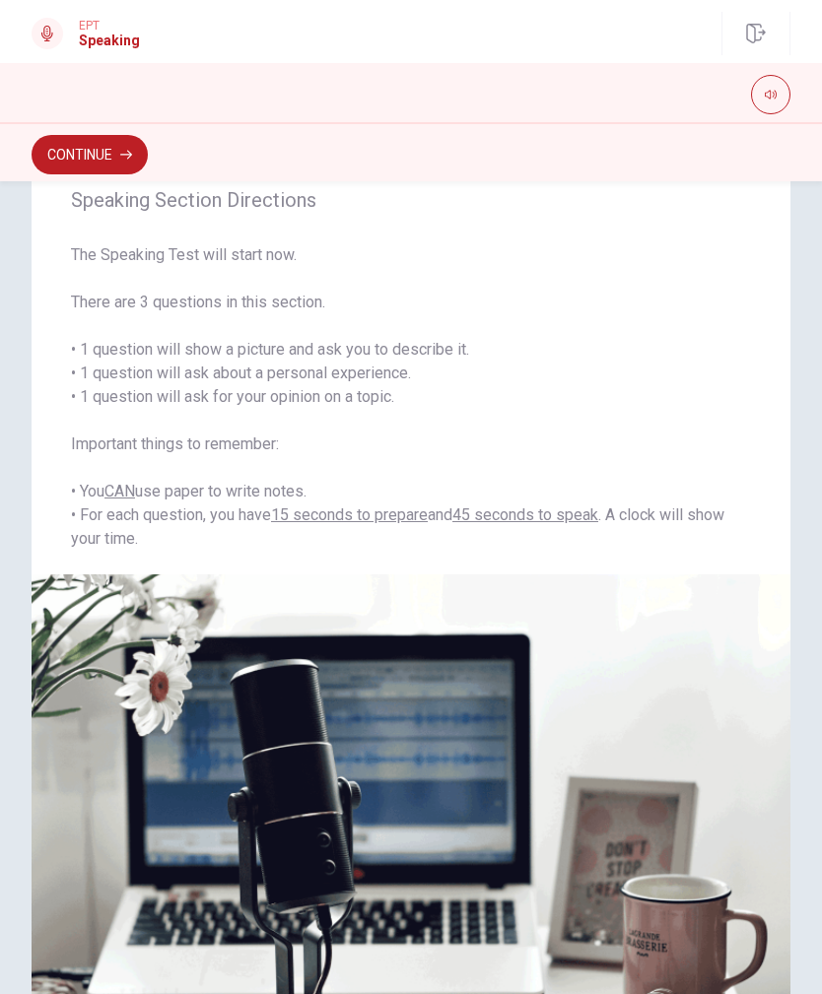
scroll to position [56, 0]
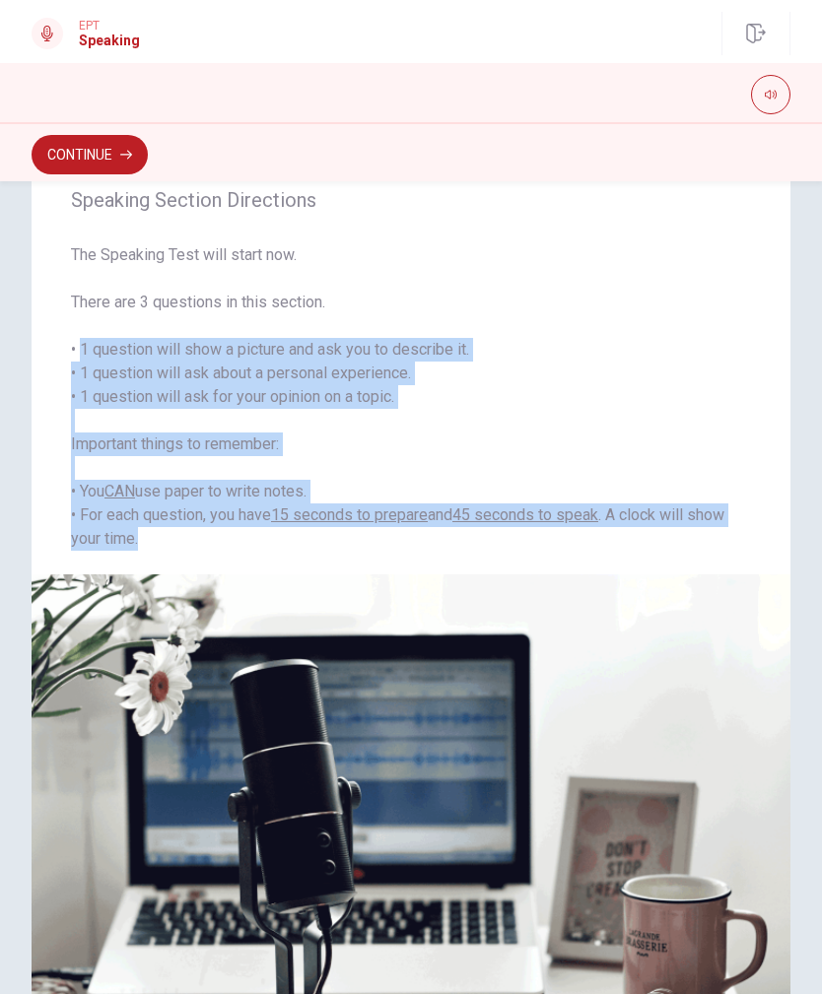
click at [735, 549] on span "The Speaking Test will start now. There are 3 questions in this section. • 1 qu…" at bounding box center [411, 396] width 680 height 307
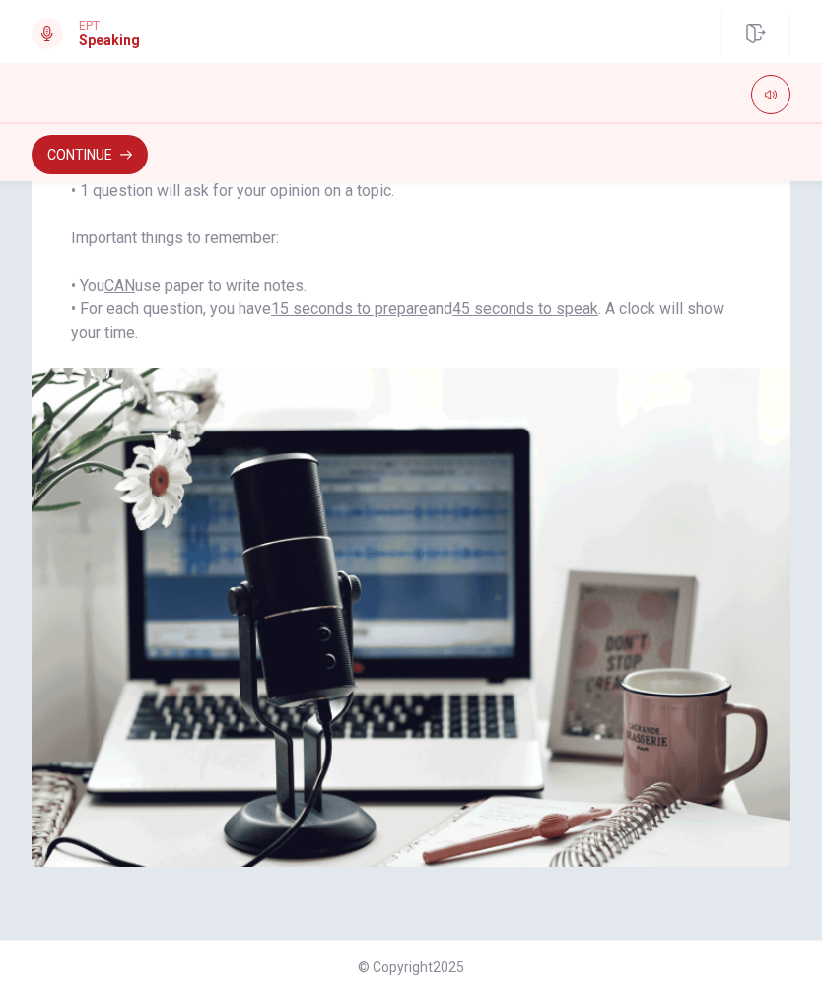
scroll to position [262, 0]
click at [51, 139] on button "Continue" at bounding box center [90, 154] width 116 height 39
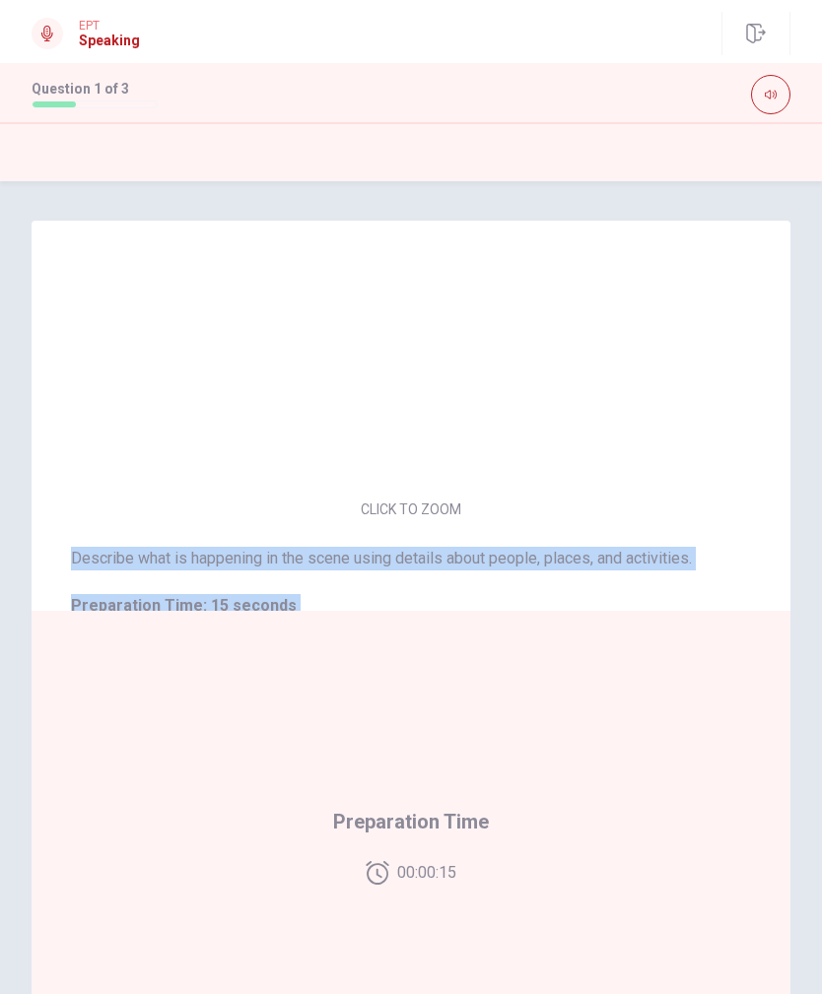
scroll to position [66, 0]
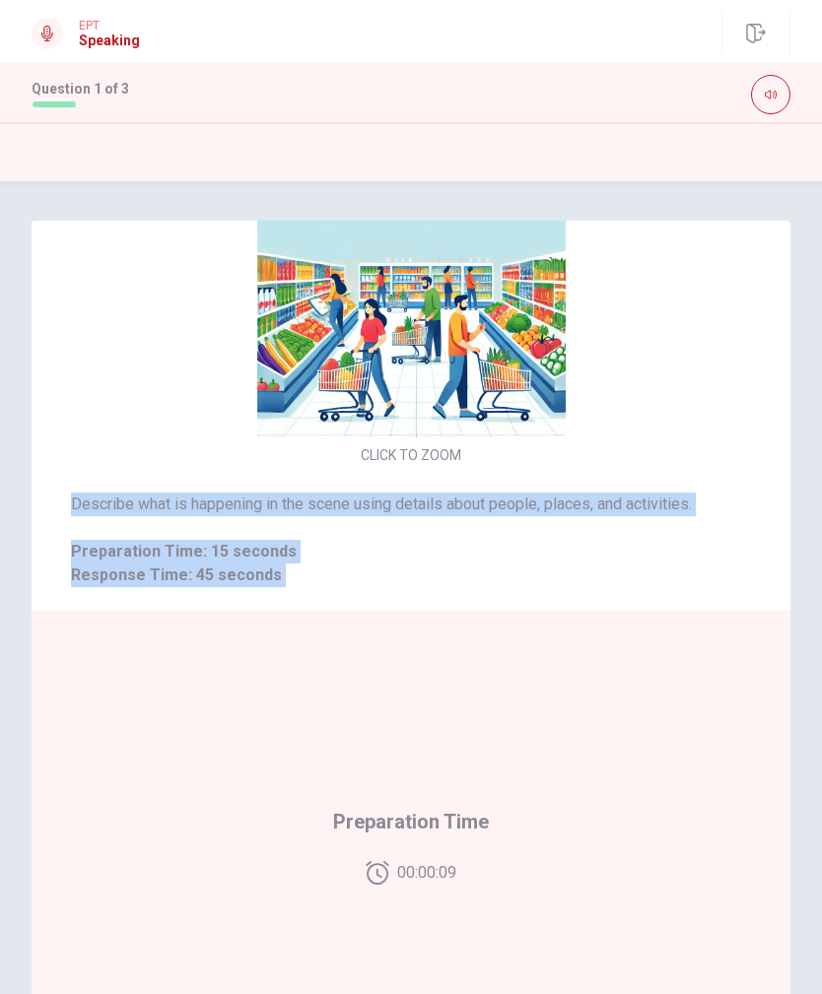
click at [127, 383] on div "CLICK TO ZOOM" at bounding box center [411, 299] width 759 height 340
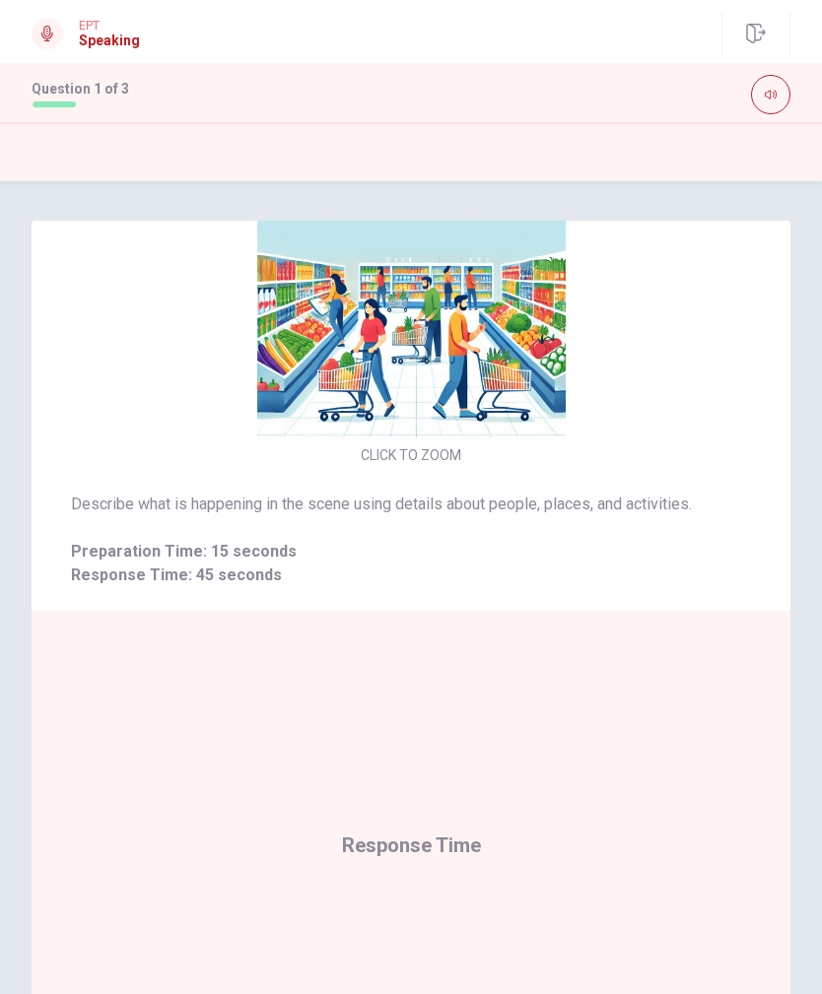
scroll to position [0, 0]
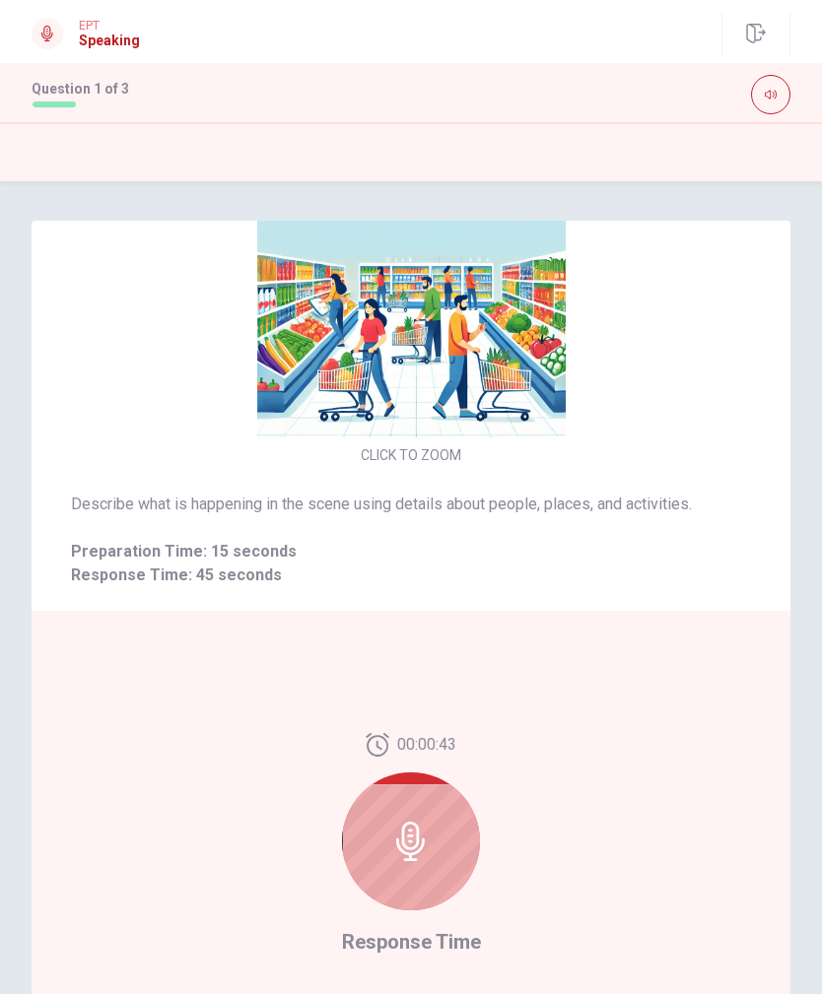
click at [460, 719] on div at bounding box center [411, 842] width 138 height 138
click at [442, 719] on div at bounding box center [411, 842] width 138 height 138
click at [446, 719] on div at bounding box center [411, 842] width 138 height 138
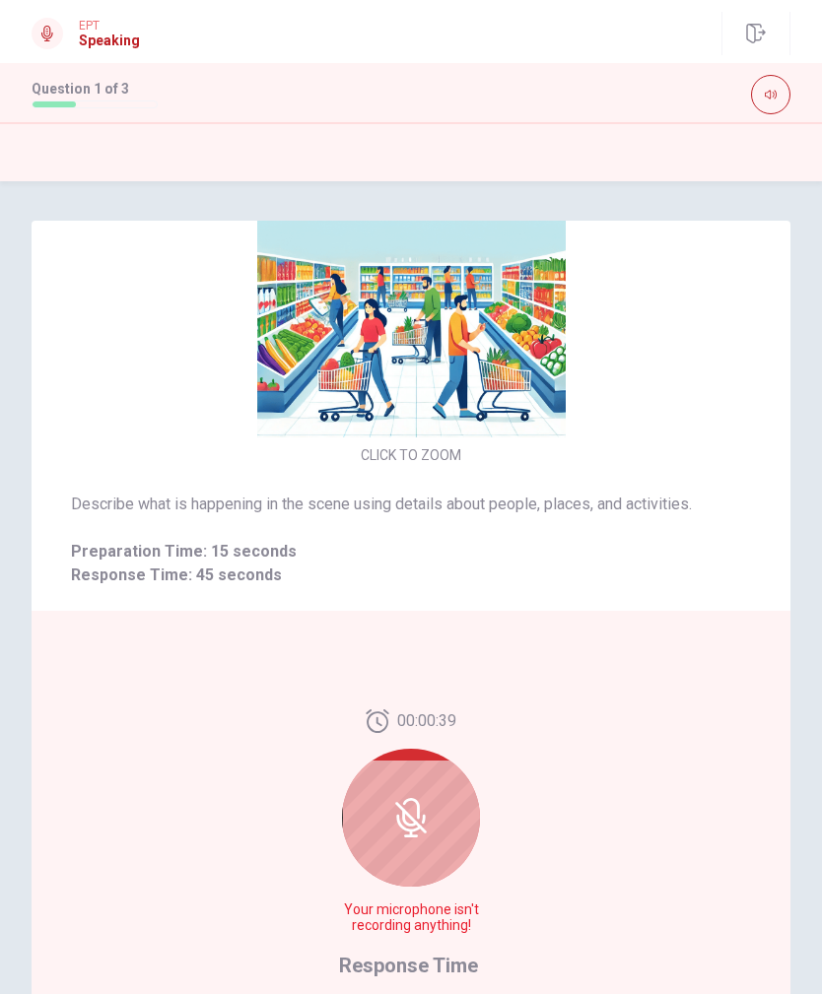
click at [436, 719] on div at bounding box center [411, 818] width 138 height 138
click at [394, 719] on icon at bounding box center [410, 817] width 39 height 39
click at [448, 719] on div at bounding box center [411, 818] width 138 height 138
click at [395, 719] on icon at bounding box center [410, 817] width 39 height 39
click at [427, 719] on div at bounding box center [411, 818] width 138 height 138
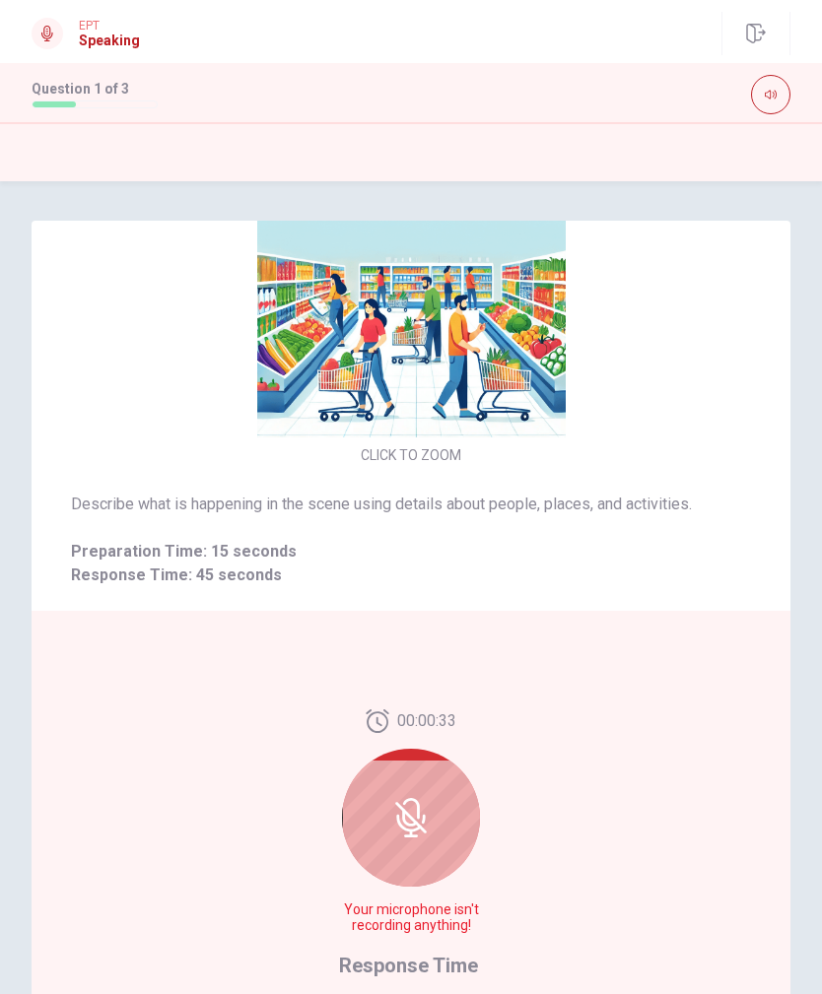
click at [417, 719] on icon at bounding box center [410, 817] width 39 height 39
click at [456, 719] on span "Response Time" at bounding box center [408, 966] width 139 height 24
click at [427, 719] on icon at bounding box center [410, 817] width 39 height 39
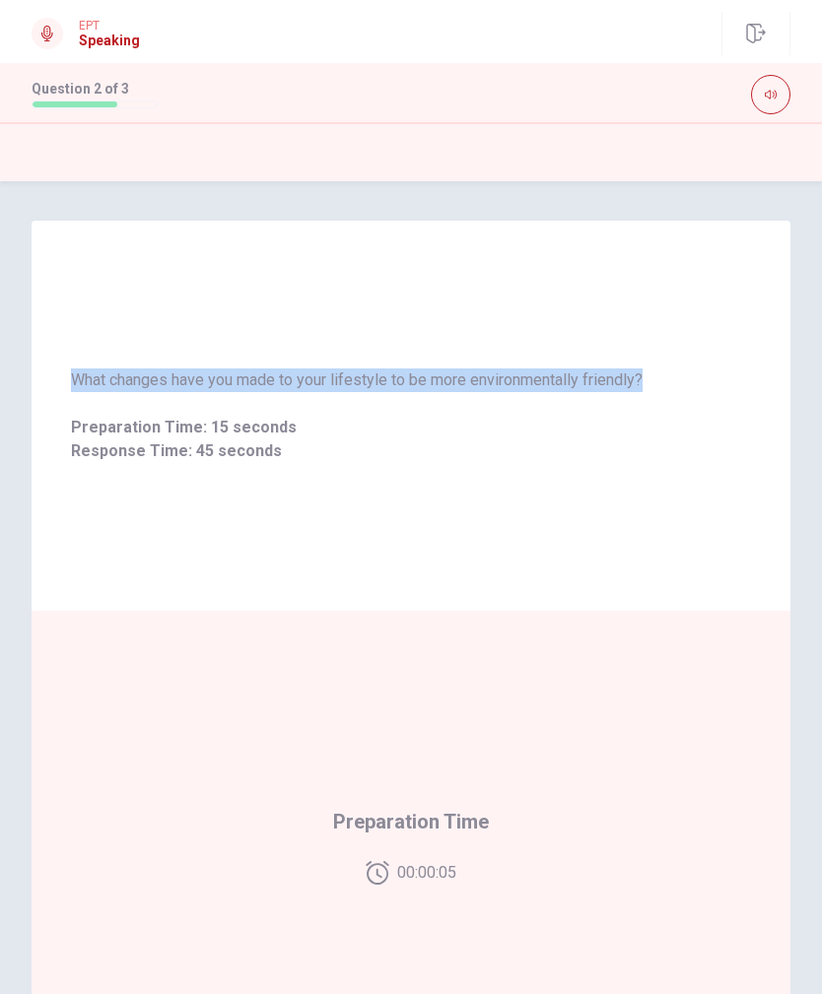
click at [743, 476] on div "What changes have you made to your lifestyle to be more environmentally friendl…" at bounding box center [411, 416] width 759 height 142
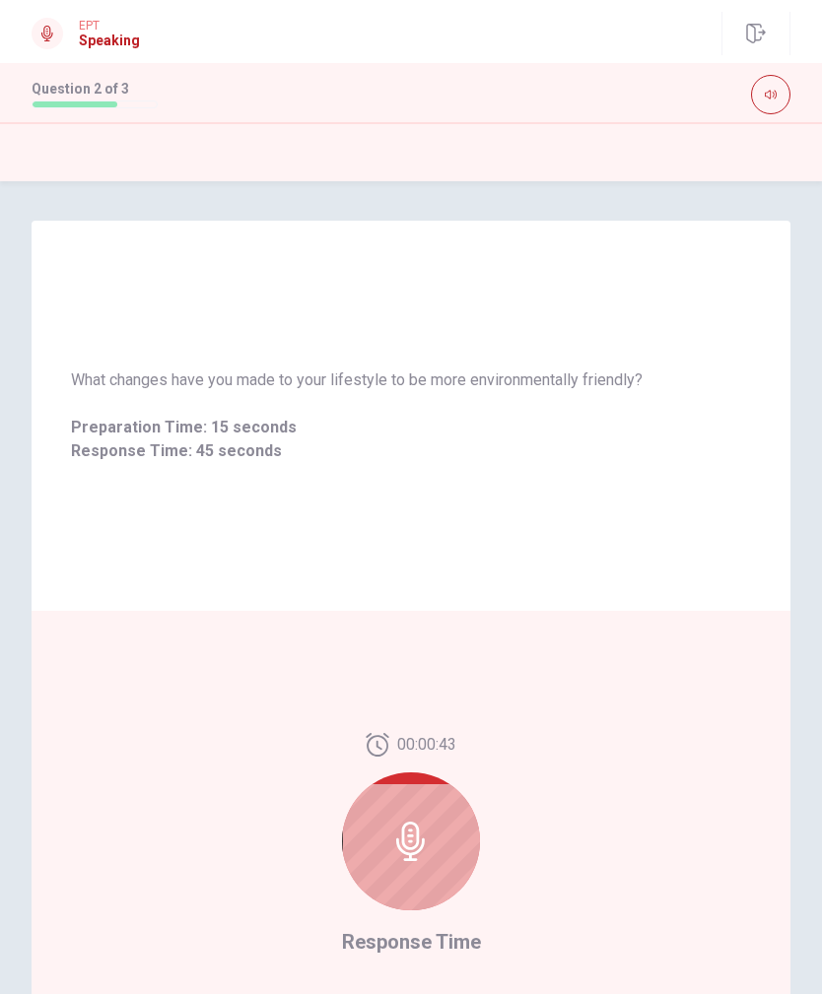
click at [7, 536] on div "What changes have you made to your lifestyle to be more environmentally friendl…" at bounding box center [411, 650] width 822 height 859
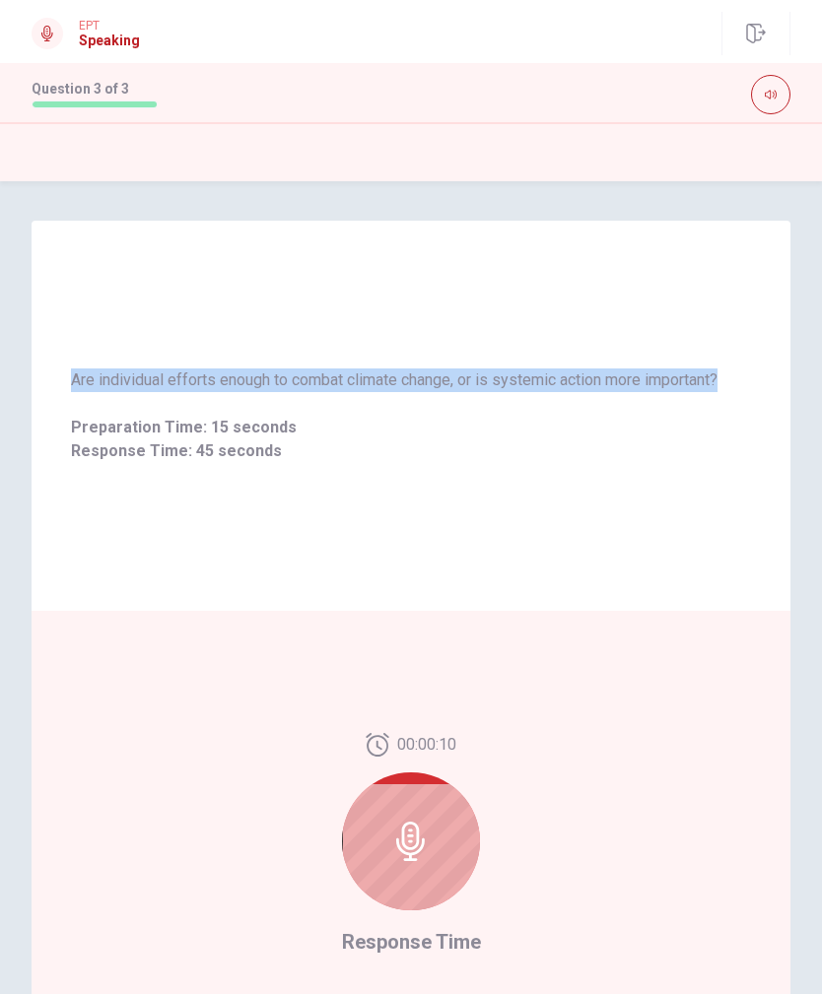
click at [425, 719] on div at bounding box center [411, 842] width 138 height 138
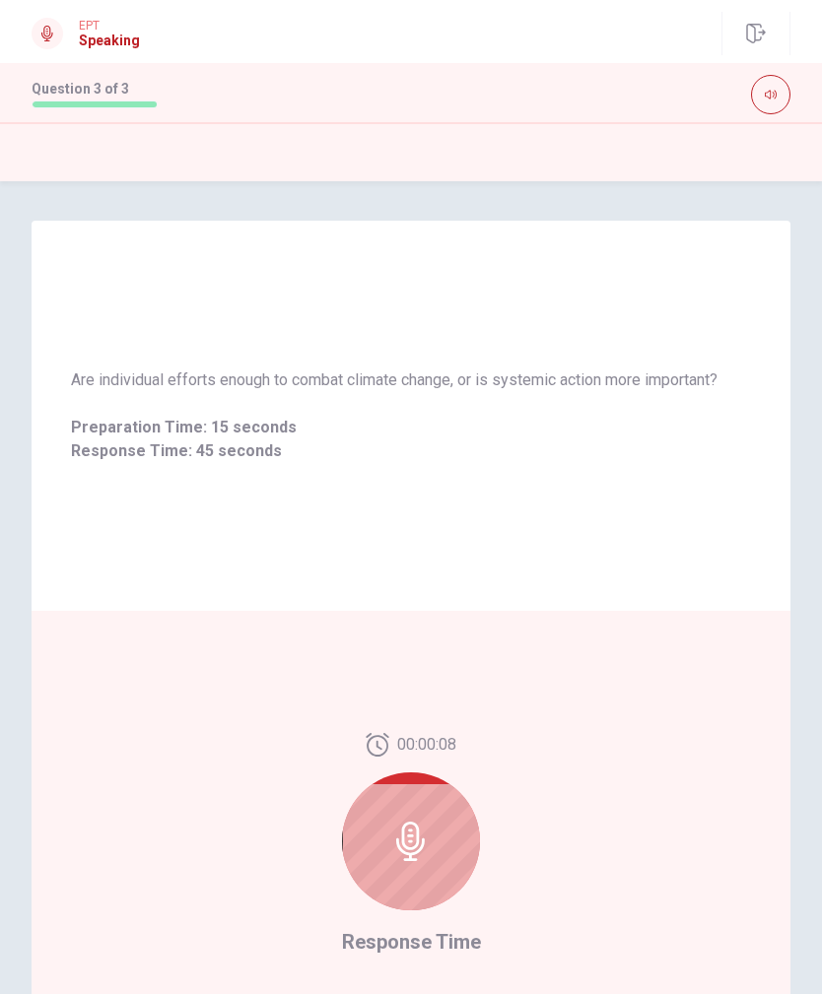
click at [460, 719] on div at bounding box center [411, 842] width 138 height 138
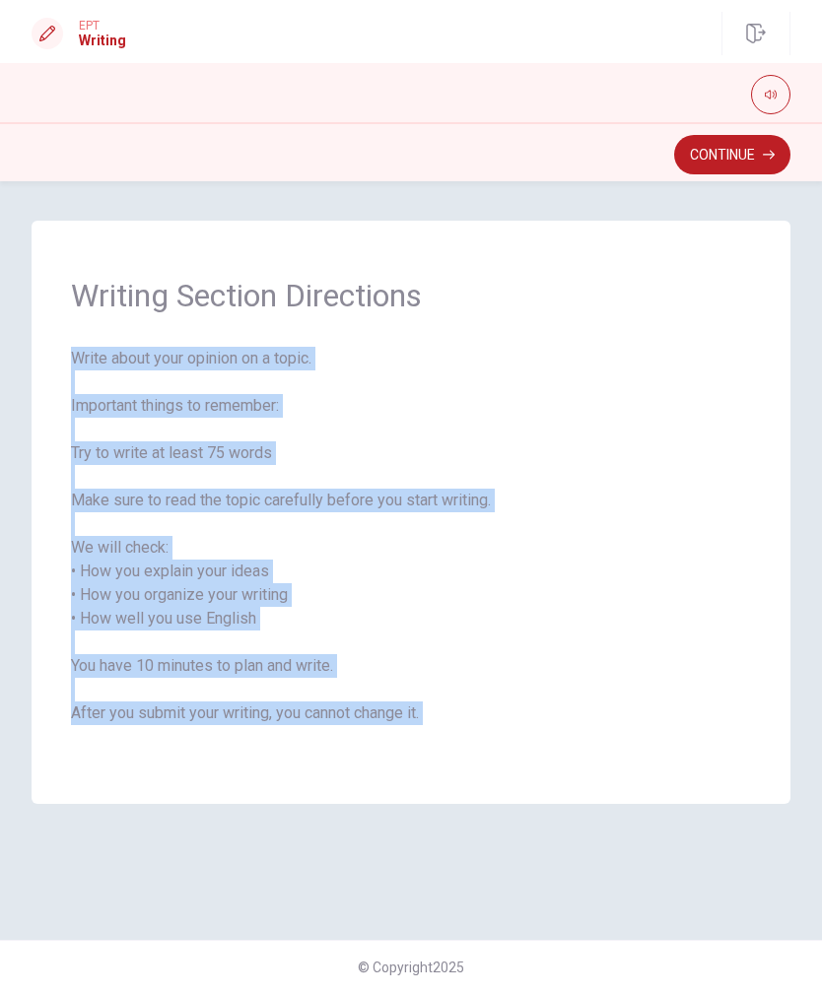
click at [754, 156] on button "Continue" at bounding box center [732, 154] width 116 height 39
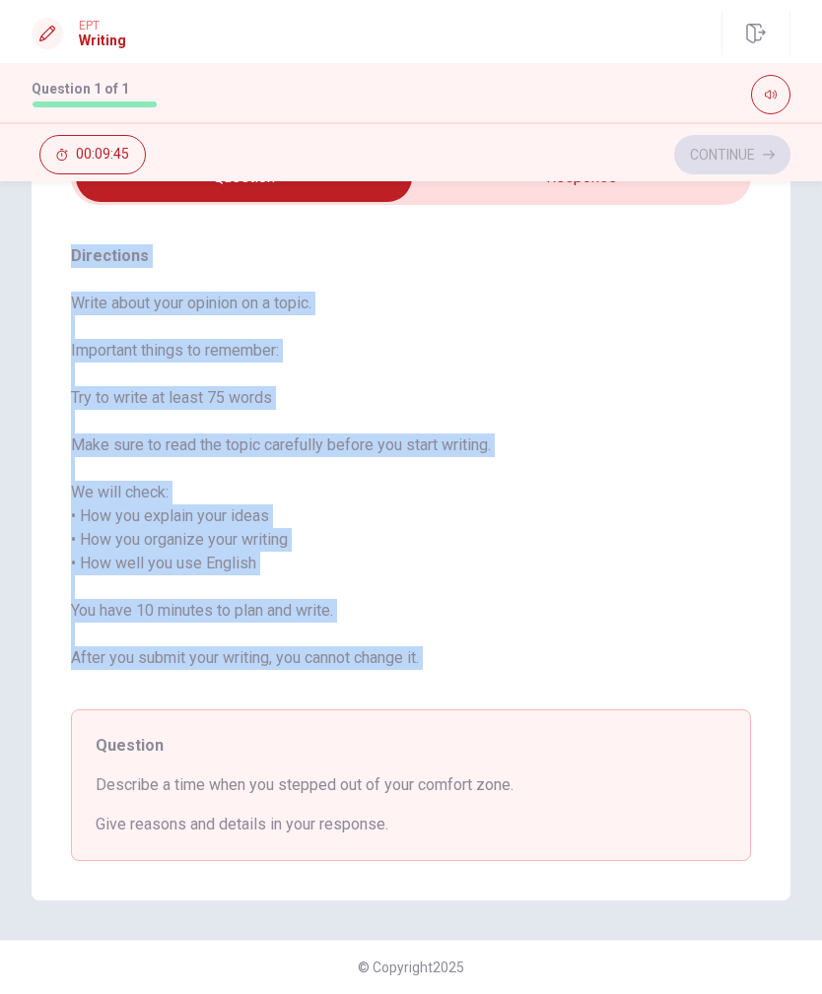
scroll to position [110, 0]
click at [113, 719] on span "Describe a time when you stepped out of your comfort zone." at bounding box center [411, 786] width 631 height 24
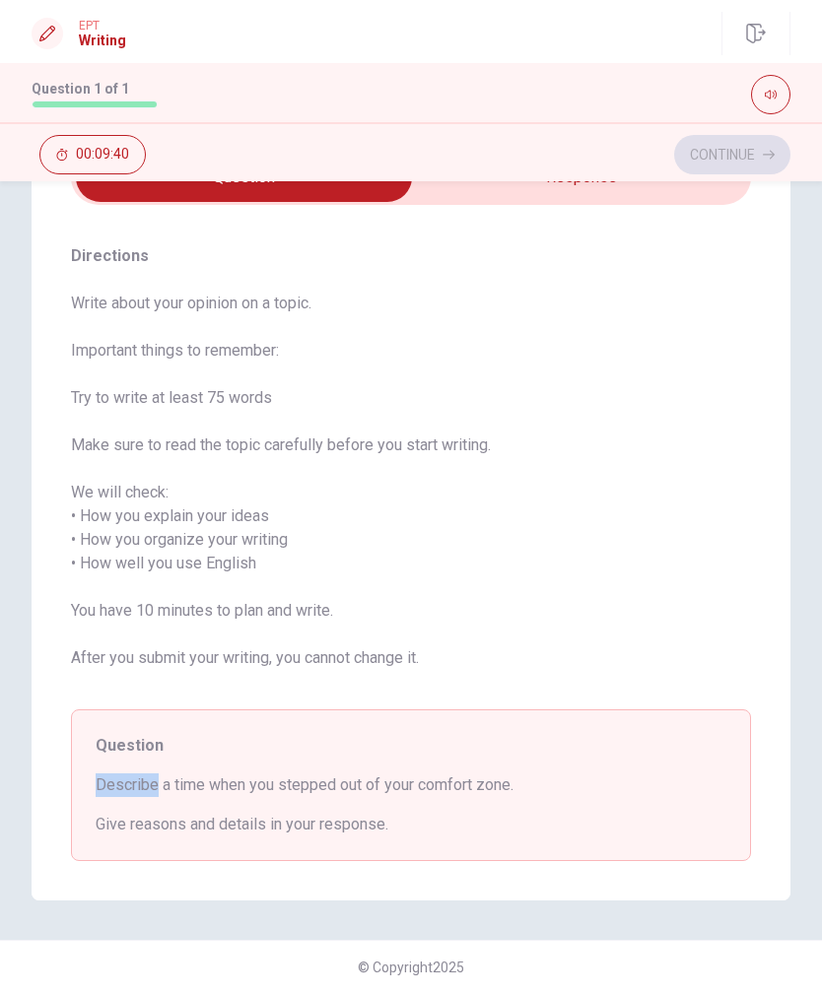
click at [253, 719] on div "Question Describe a time when you stepped out of your comfort zone. Give reason…" at bounding box center [411, 786] width 680 height 152
click at [332, 719] on span "Give reasons and details in your response." at bounding box center [411, 825] width 631 height 24
click at [103, 719] on span "Describe a time when you stepped out of your comfort zone." at bounding box center [411, 786] width 631 height 24
click at [160, 719] on div "Question Describe a time when you stepped out of your comfort zone. Give reason…" at bounding box center [411, 786] width 680 height 152
click at [222, 719] on span "Give reasons and details in your response." at bounding box center [411, 825] width 631 height 24
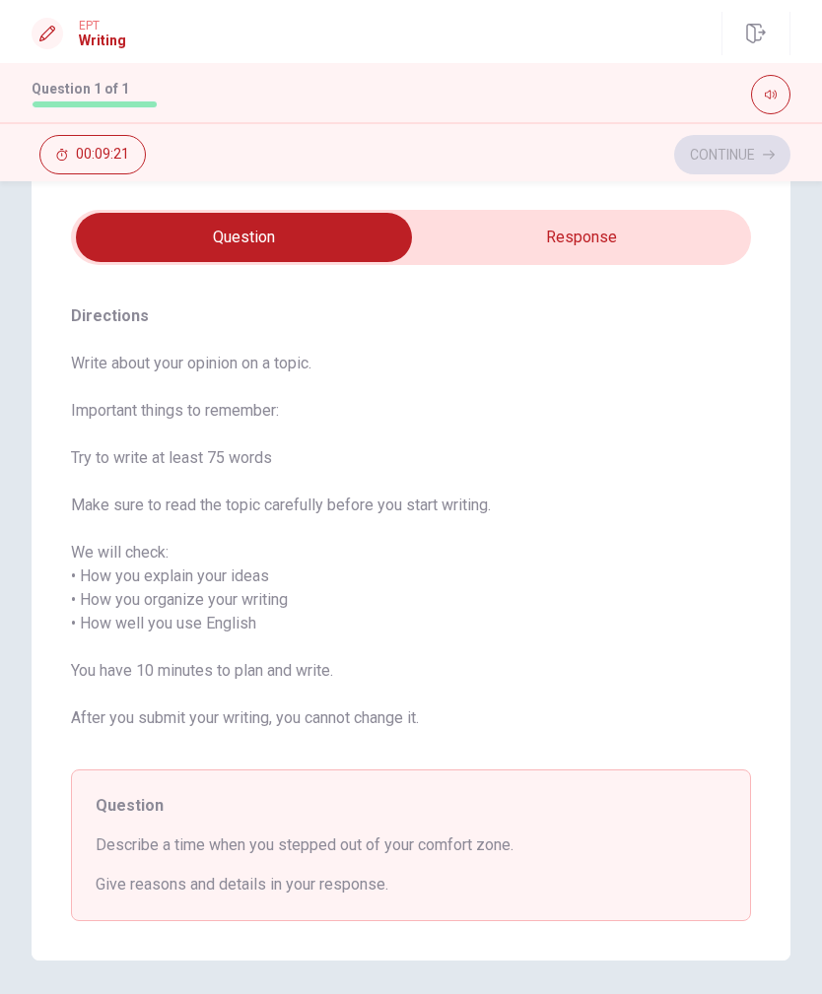
scroll to position [50, 0]
click at [599, 251] on input "checkbox" at bounding box center [244, 237] width 1020 height 49
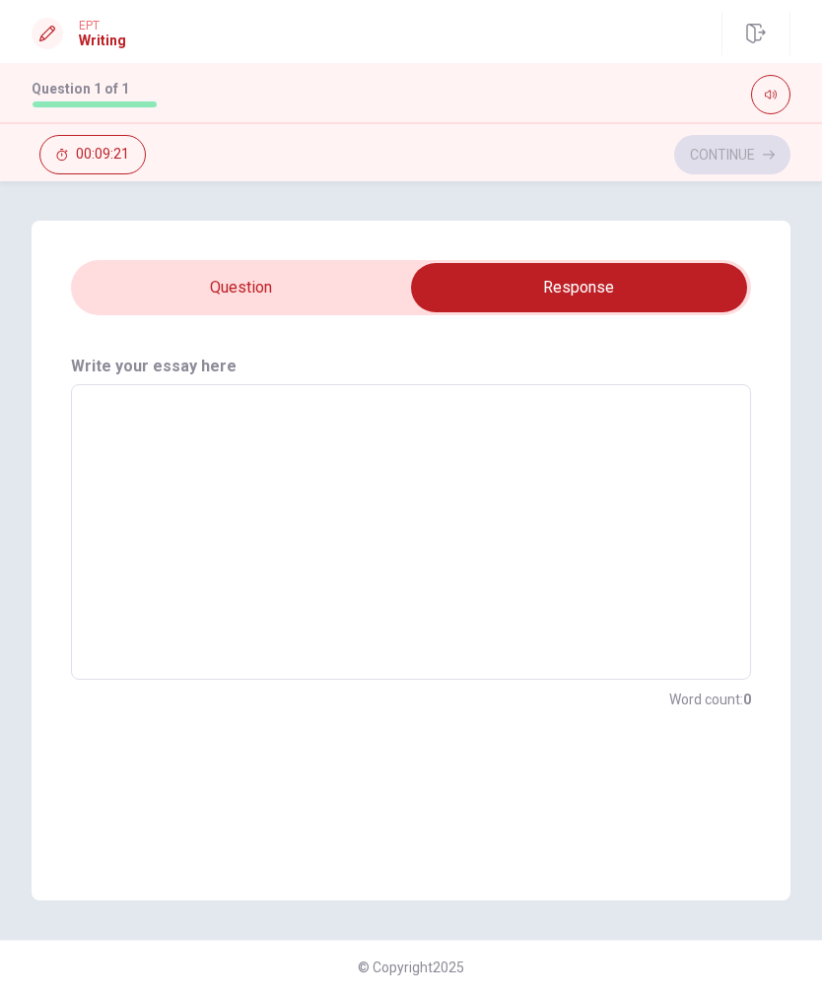
scroll to position [0, 0]
click at [152, 556] on textarea at bounding box center [411, 532] width 652 height 263
click at [133, 540] on textarea at bounding box center [411, 532] width 652 height 263
click at [231, 285] on input "checkbox" at bounding box center [579, 287] width 1020 height 49
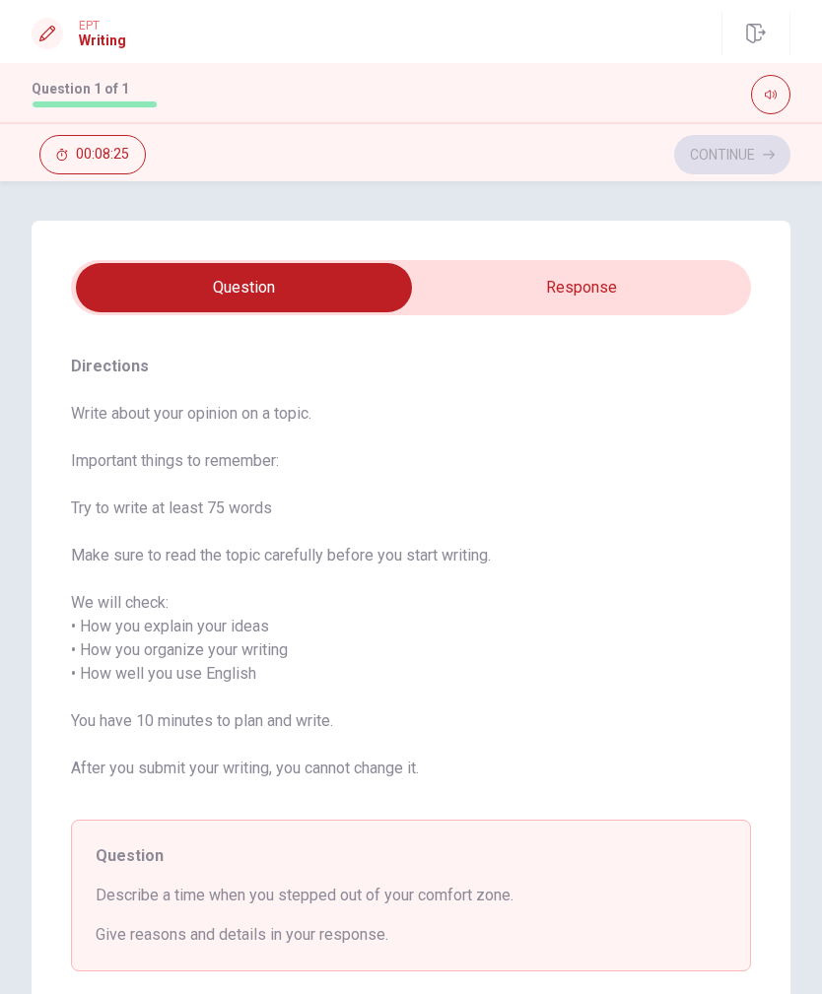
click at [515, 284] on input "checkbox" at bounding box center [244, 287] width 1020 height 49
checkbox input "true"
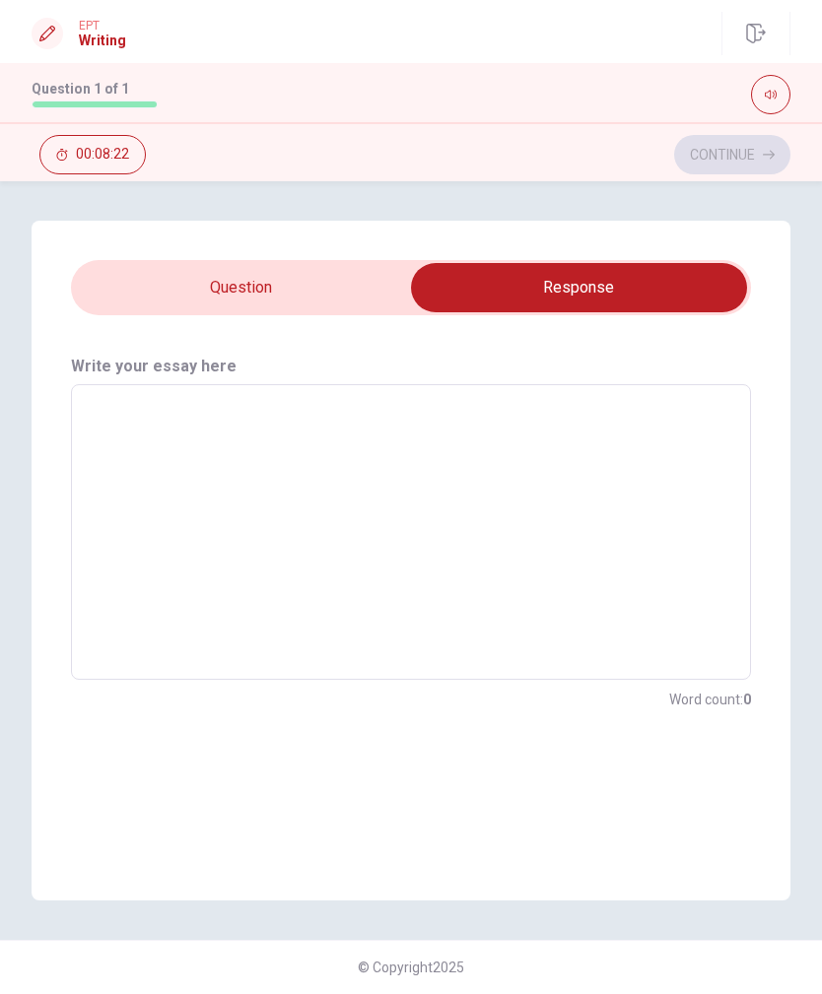
click at [14, 564] on div "Directions Write about your opinion on a topic. Important things to remember: T…" at bounding box center [411, 561] width 822 height 680
click at [557, 465] on textarea at bounding box center [411, 532] width 652 height 263
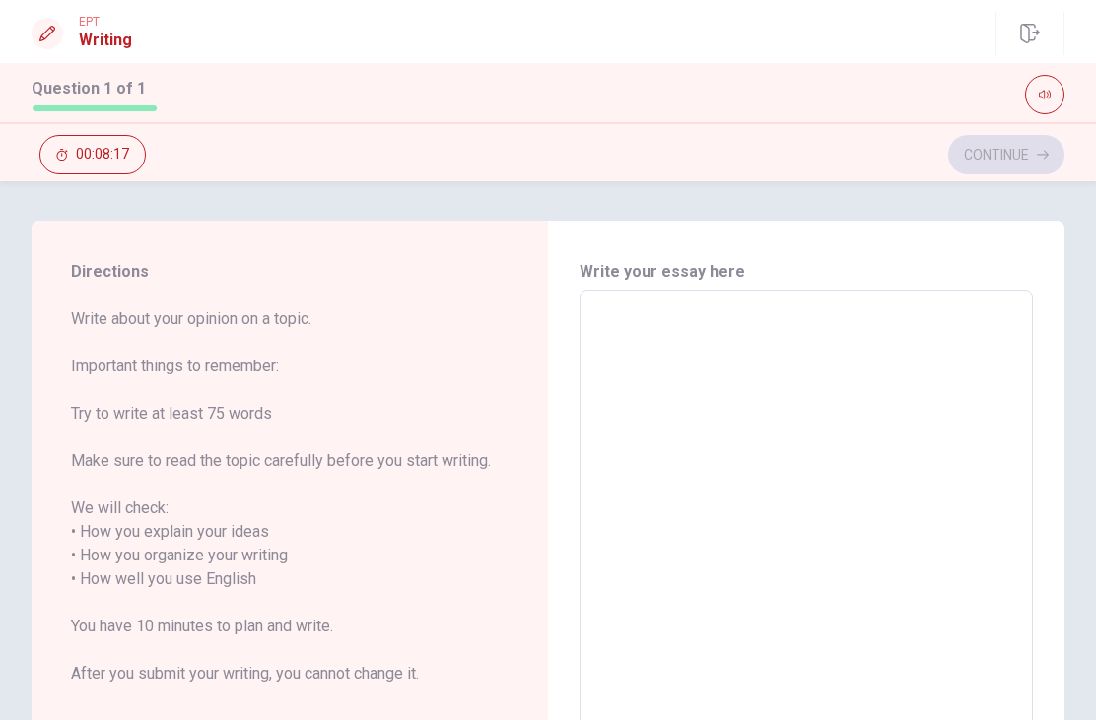
click at [1010, 443] on textarea at bounding box center [806, 579] width 426 height 547
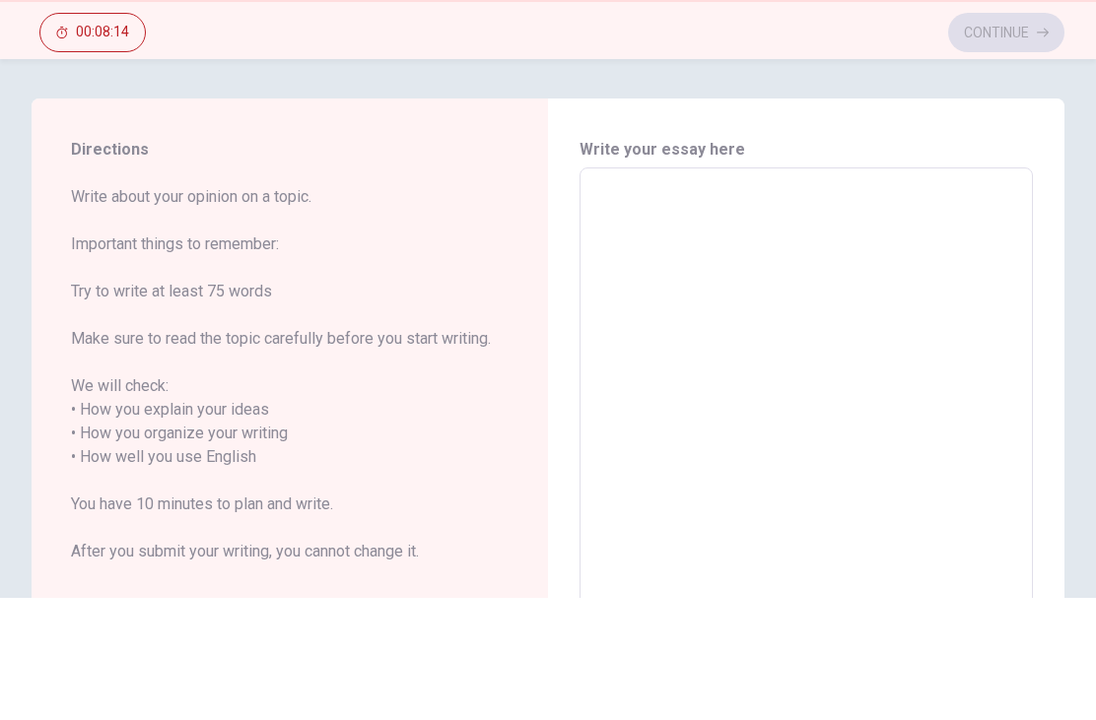
type textarea "W"
type textarea "x"
type textarea "Wh"
type textarea "x"
type textarea "Whe"
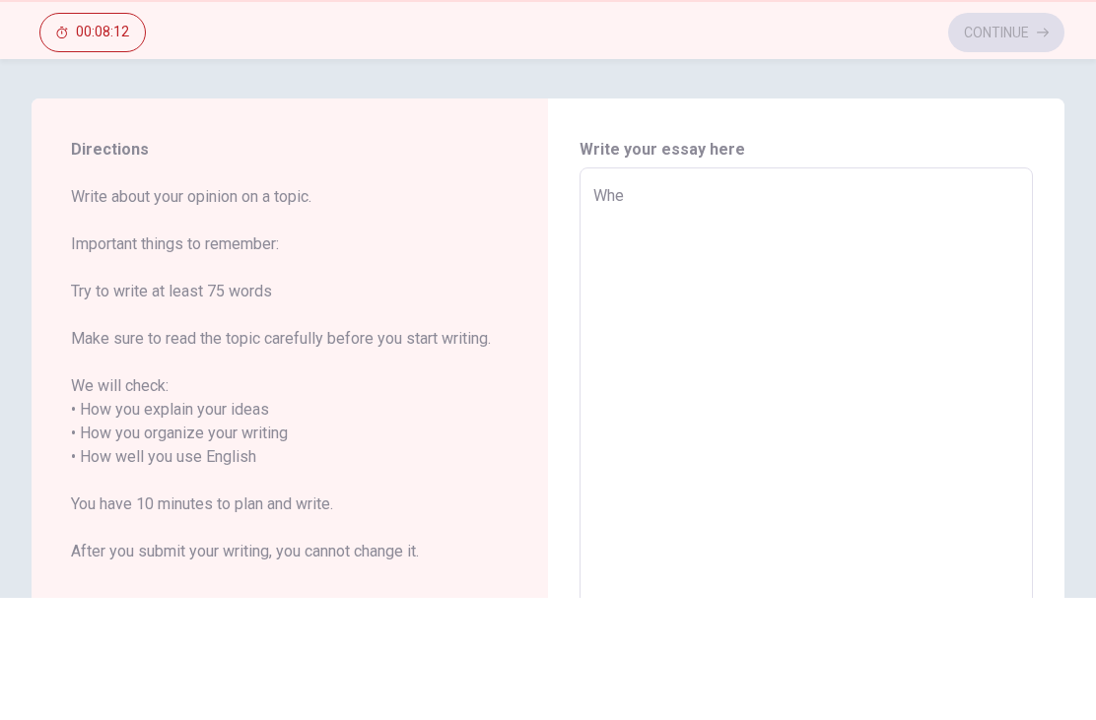
type textarea "x"
type textarea "When"
type textarea "x"
type textarea "When"
type textarea "x"
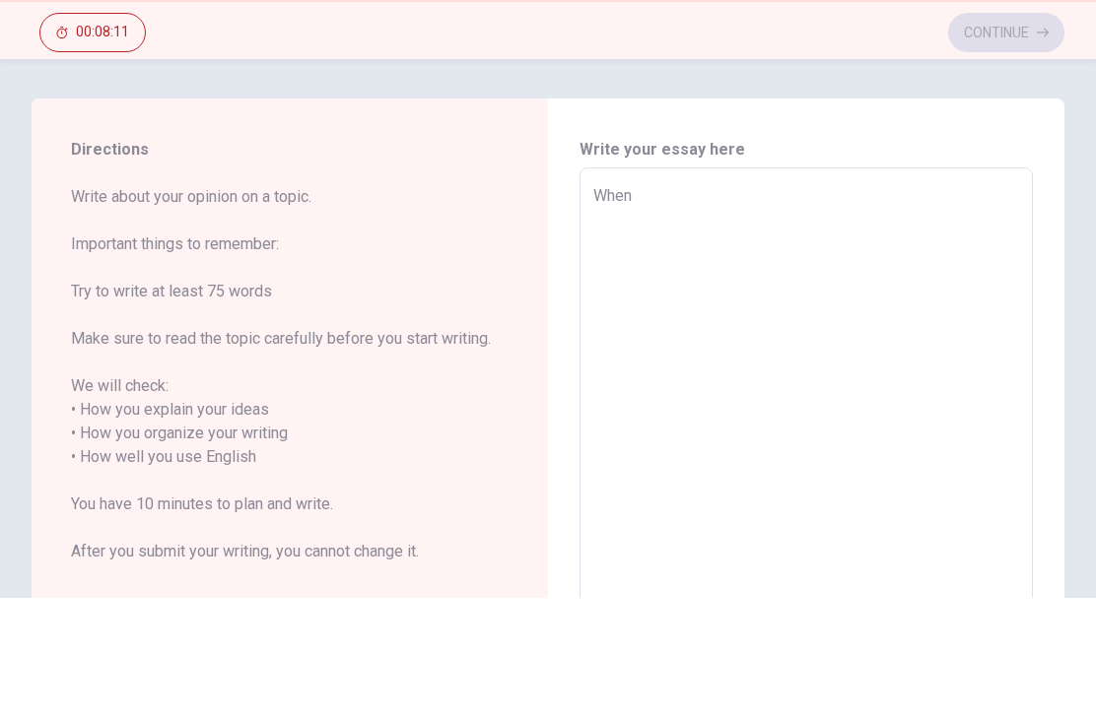
type textarea "When I"
type textarea "x"
type textarea "When I"
type textarea "x"
type textarea "When I w"
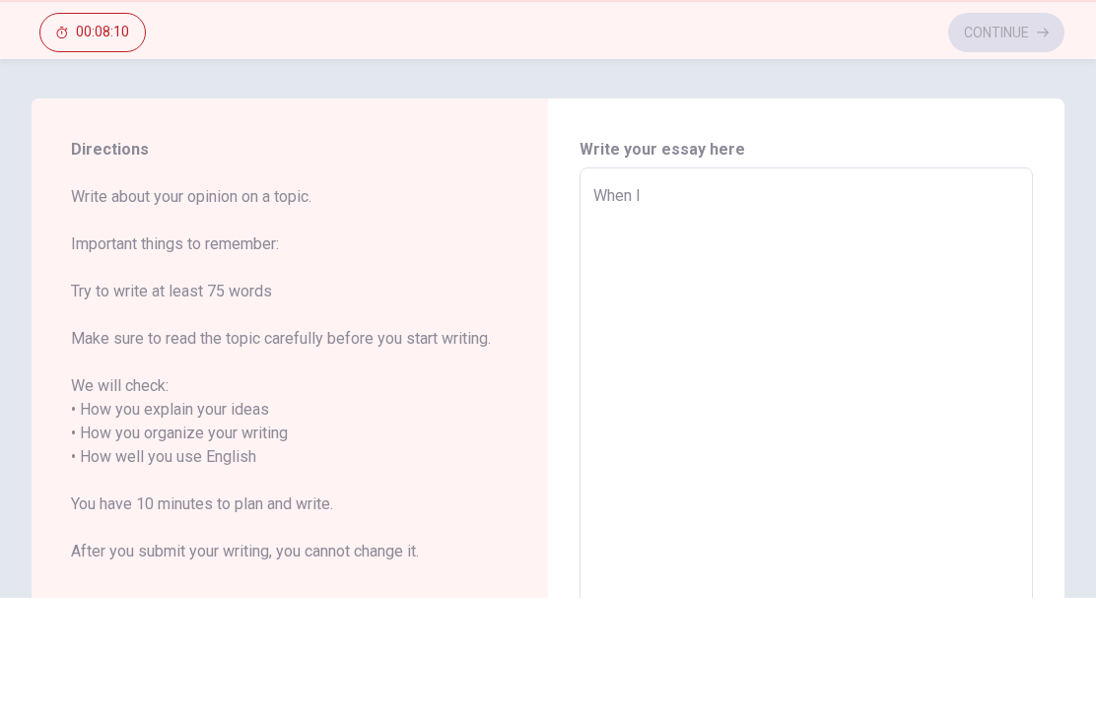
type textarea "x"
type textarea "When I wa"
click at [1006, 306] on textarea "When I wa" at bounding box center [806, 579] width 426 height 547
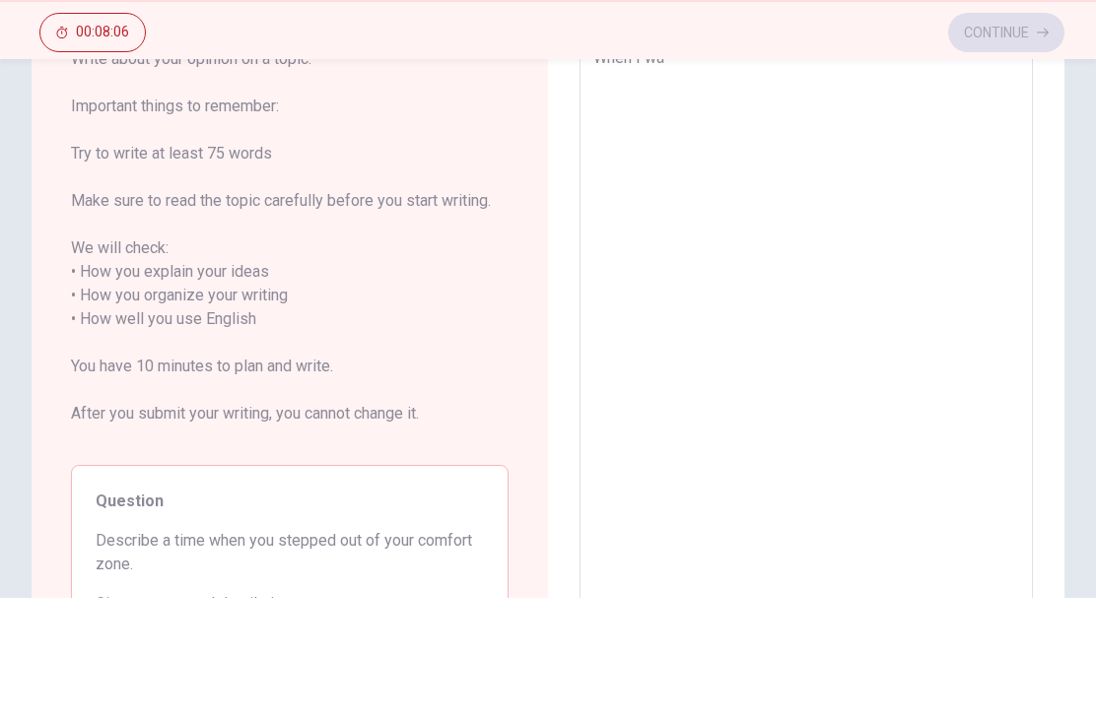
scroll to position [40, 0]
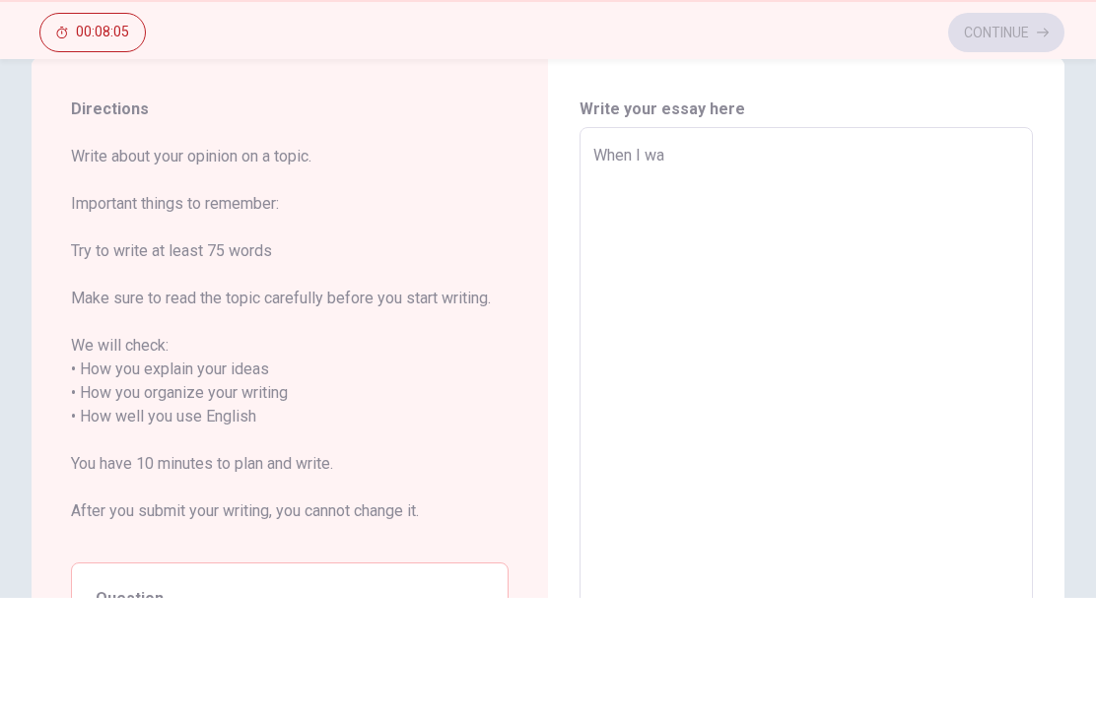
click at [984, 266] on textarea "When I wa" at bounding box center [806, 539] width 426 height 547
type textarea "x"
type textarea "When I was"
type textarea "x"
type textarea "When I was"
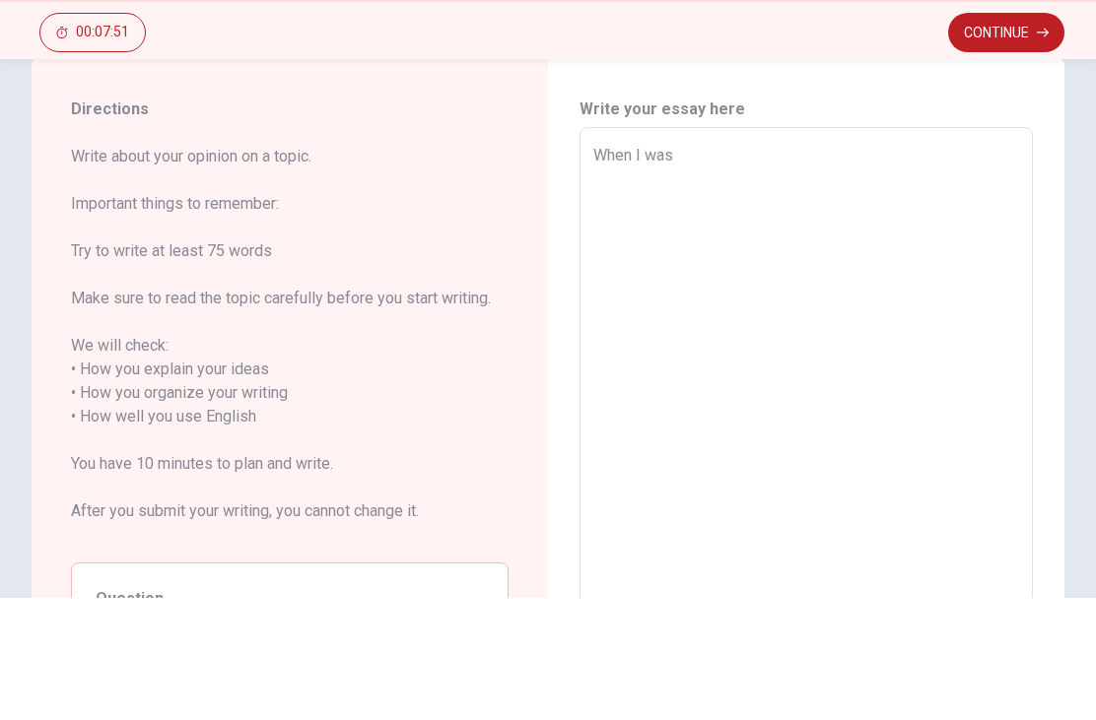
type textarea "x"
type textarea "When I was 1"
type textarea "x"
type textarea "When I was 111"
type textarea "x"
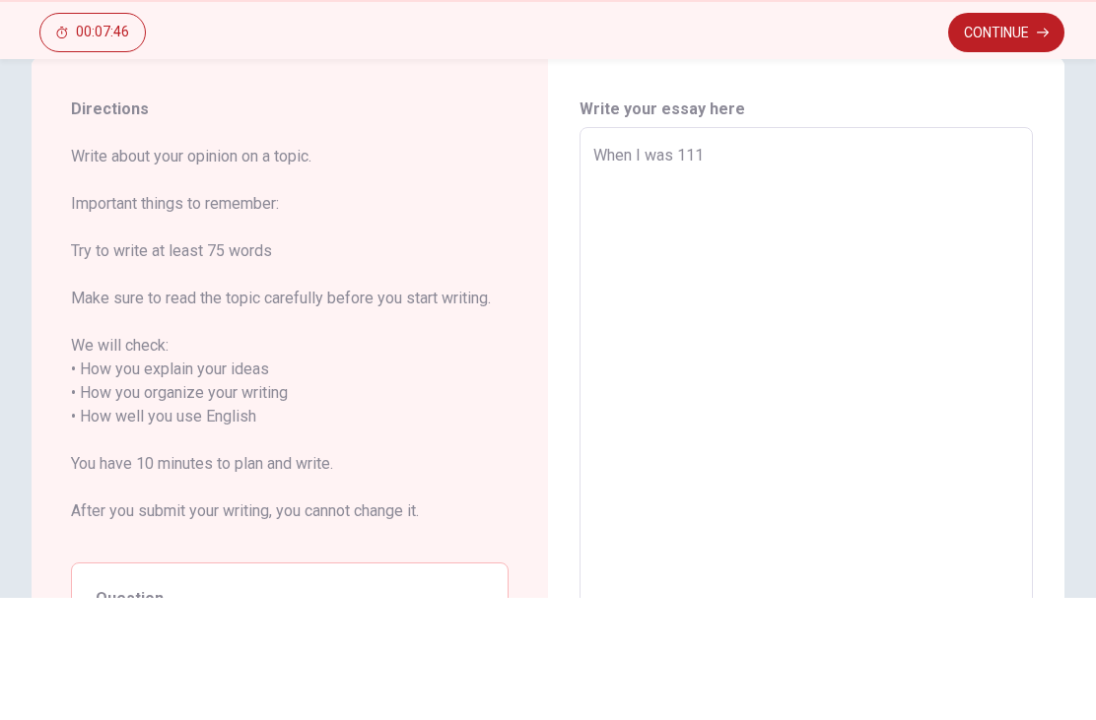
type textarea "When I was 11"
type textarea "x"
type textarea "When I was 11,"
type textarea "x"
type textarea "When I was 11,"
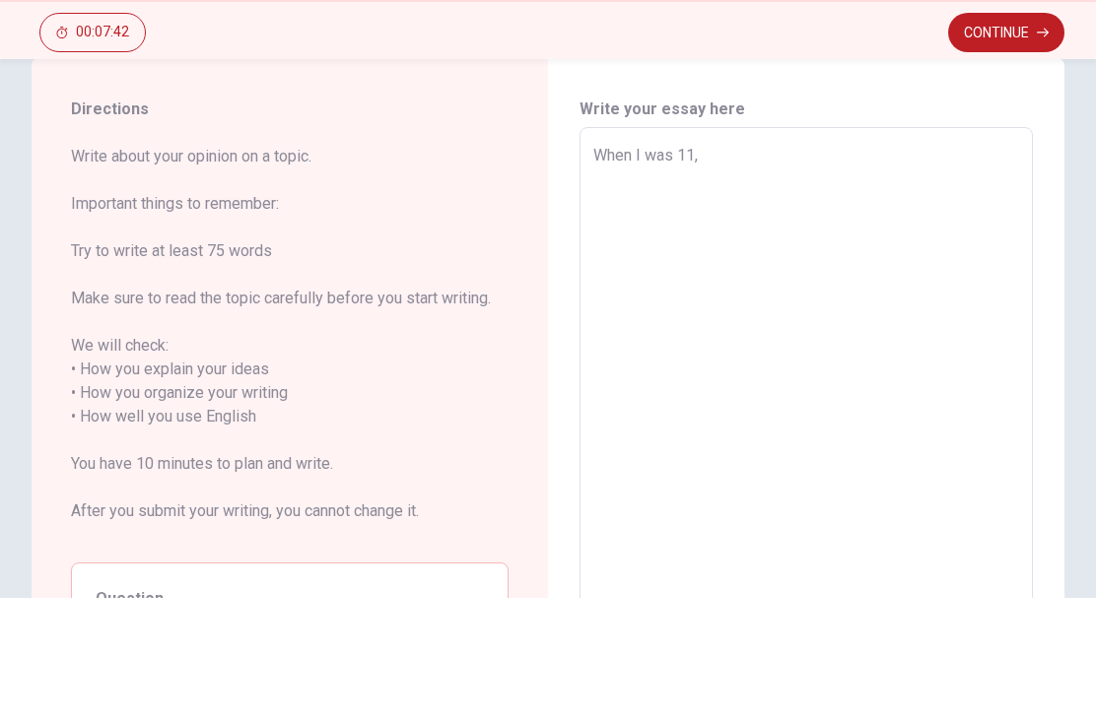
type textarea "x"
type textarea "When I was 11, 8"
type textarea "x"
type textarea "When I was 11, 8"
type textarea "x"
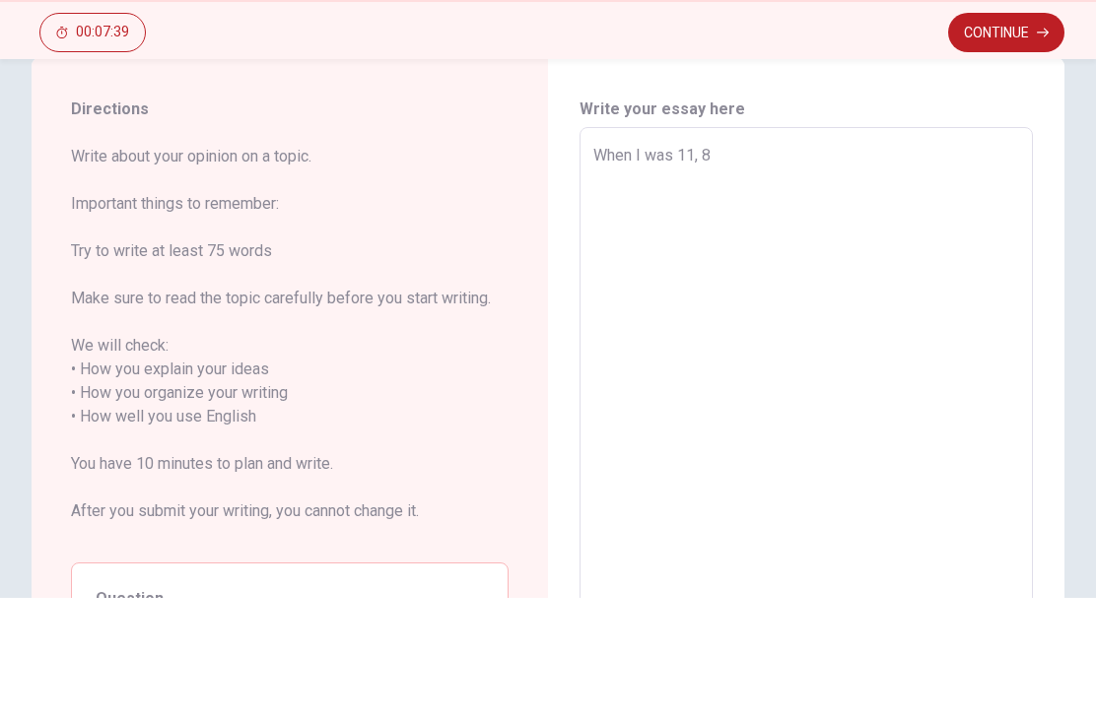
type textarea "When I was 11, 8"
type textarea "x"
type textarea "When I was 11,"
type textarea "x"
type textarea "When I was 11, I"
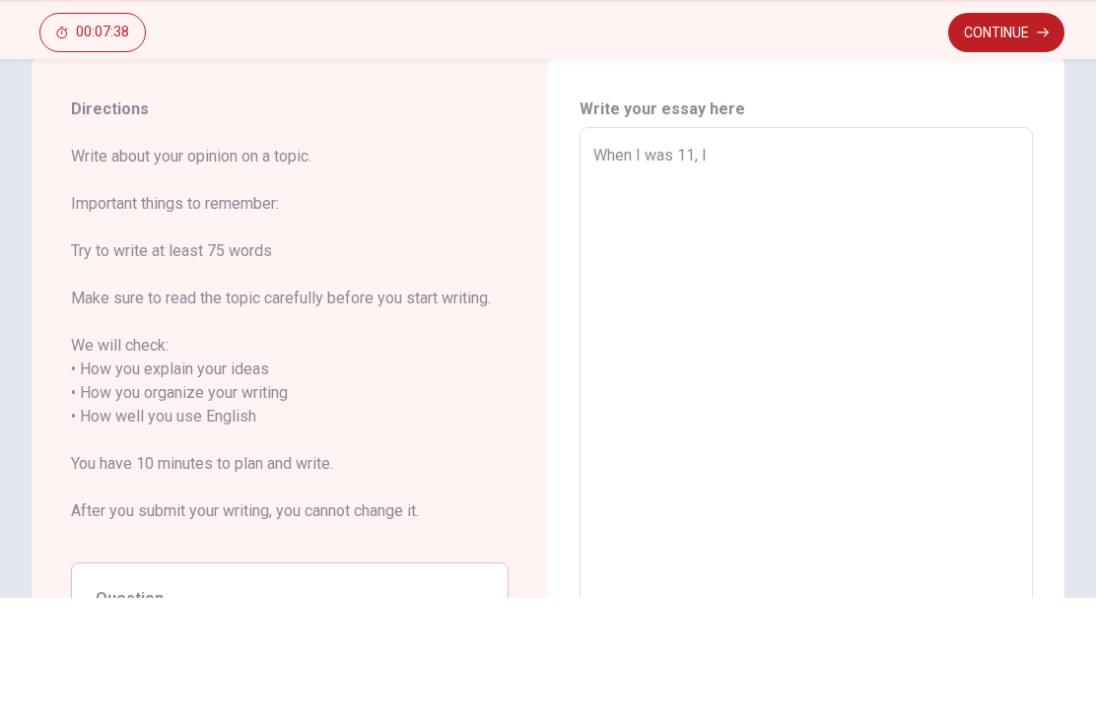
type textarea "x"
type textarea "When I was 11, I"
type textarea "x"
